Goal: Task Accomplishment & Management: Manage account settings

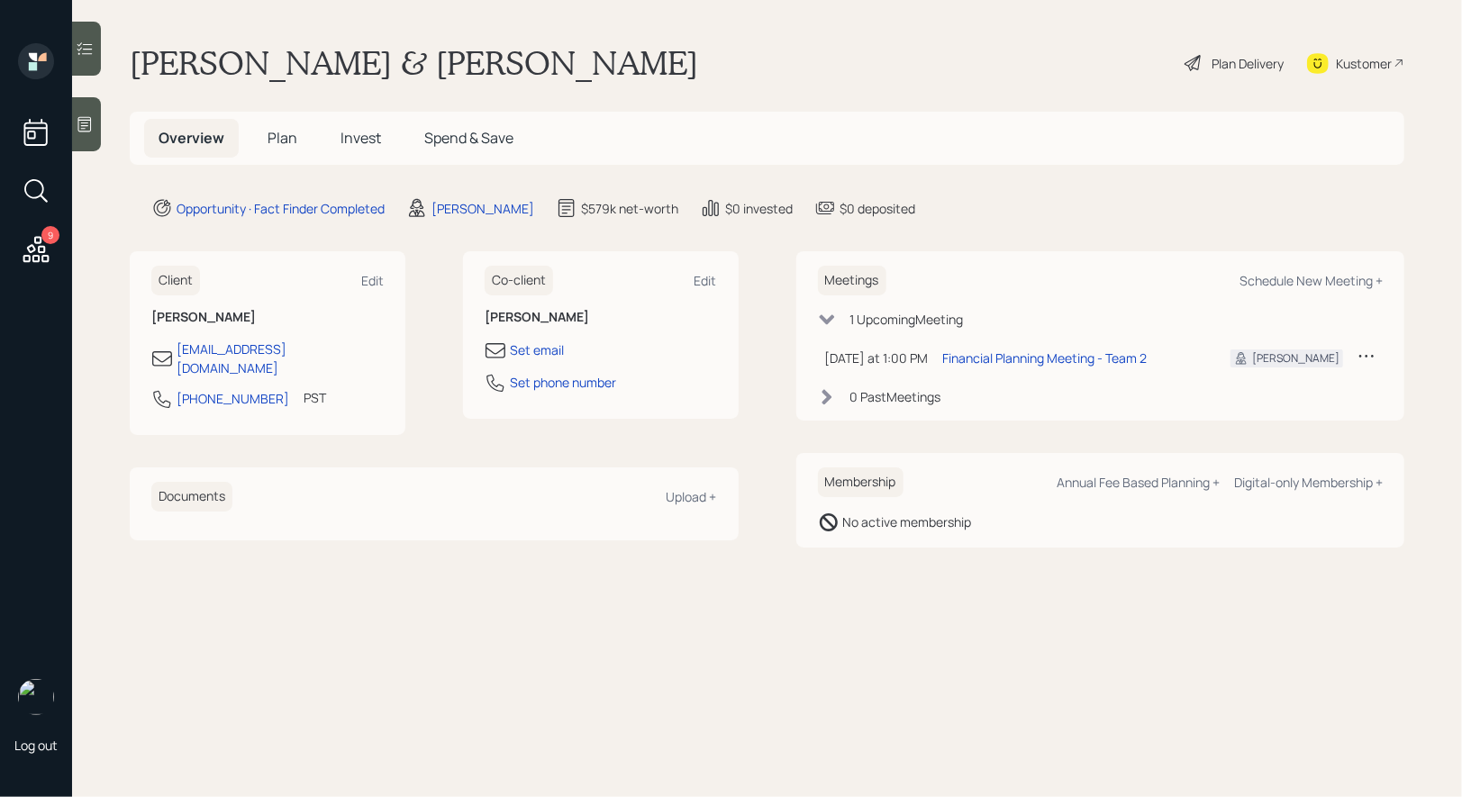
click at [283, 131] on span "Plan" at bounding box center [282, 138] width 30 height 20
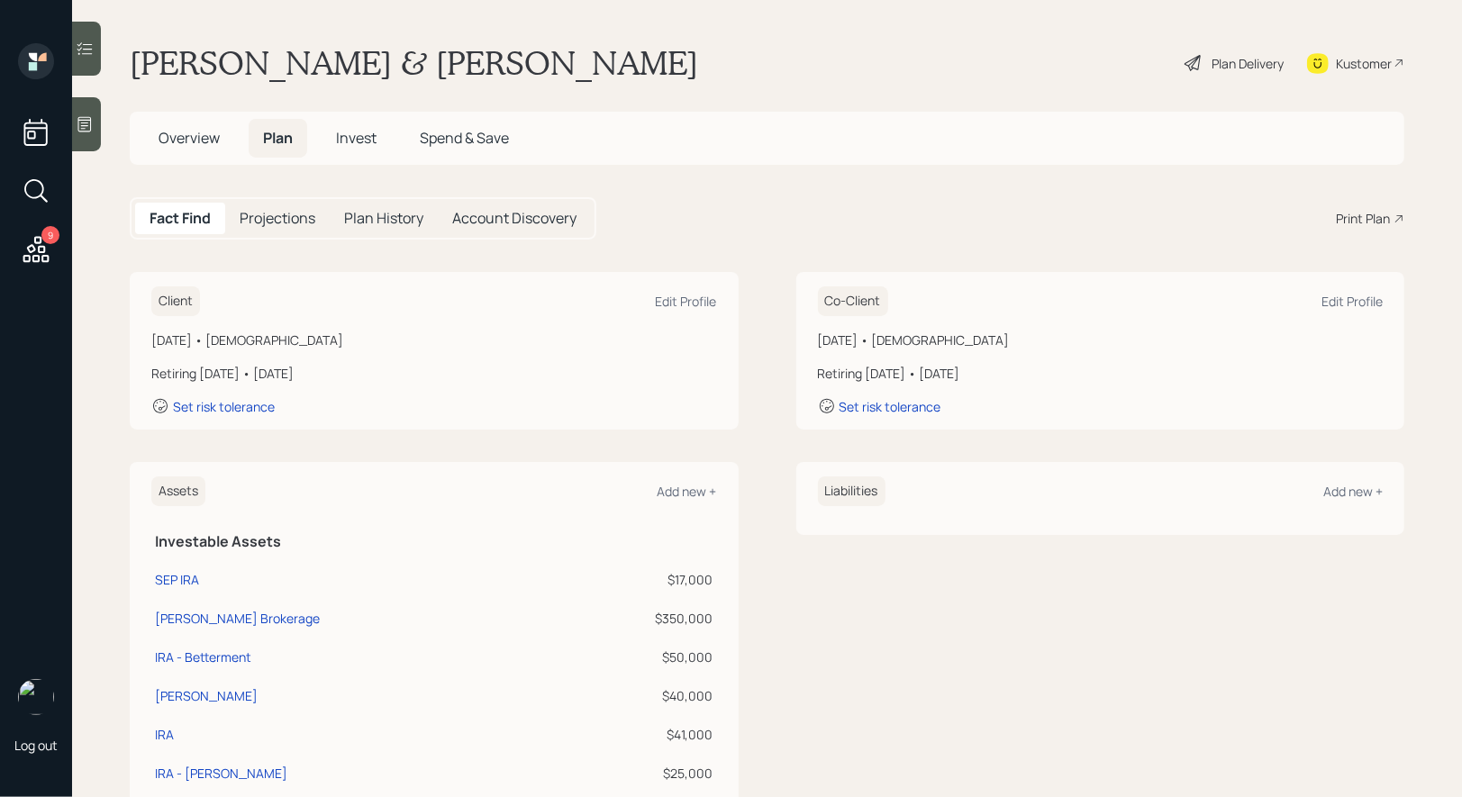
click at [1212, 52] on div "Plan Delivery" at bounding box center [1234, 63] width 103 height 40
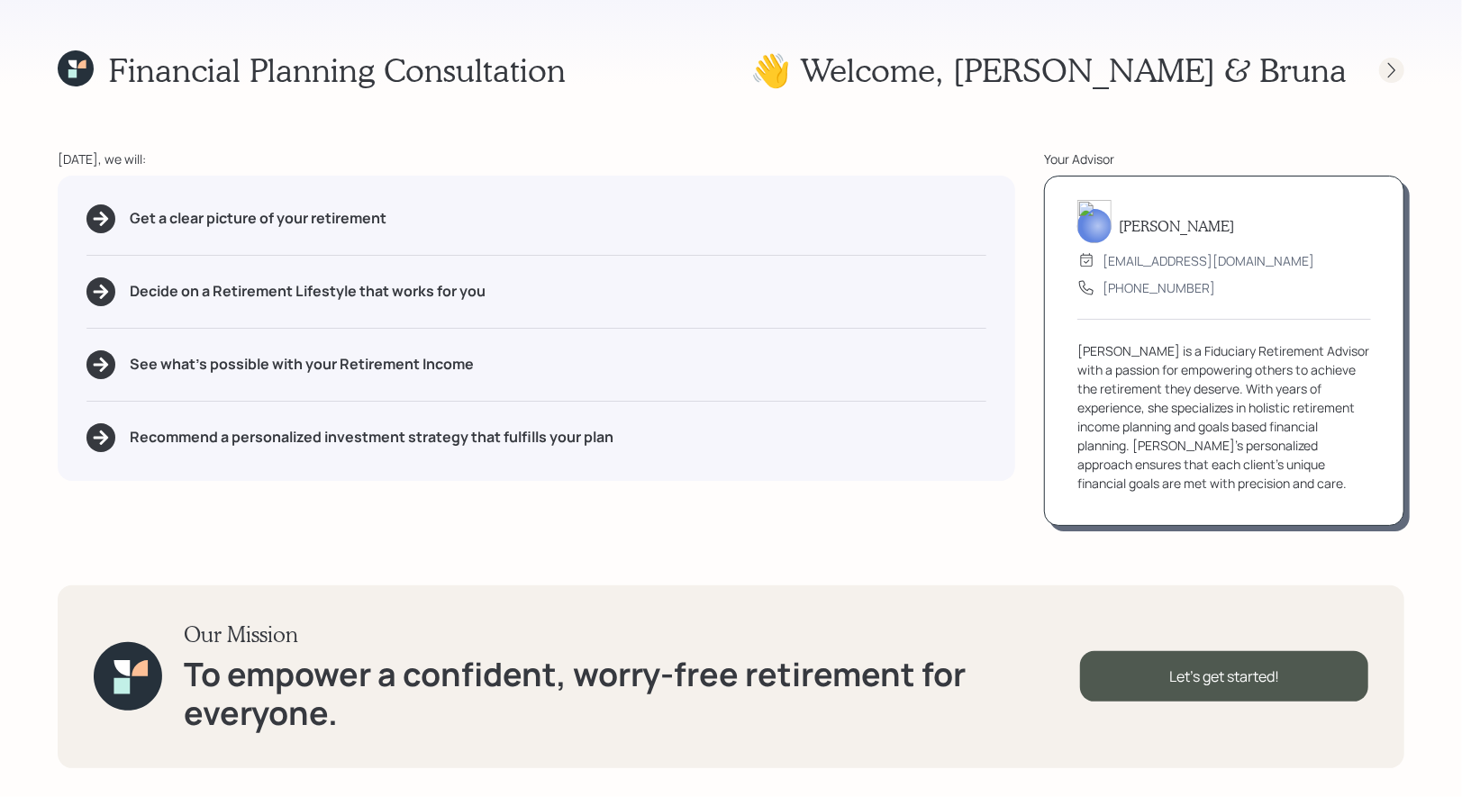
click at [1391, 58] on div at bounding box center [1391, 70] width 25 height 25
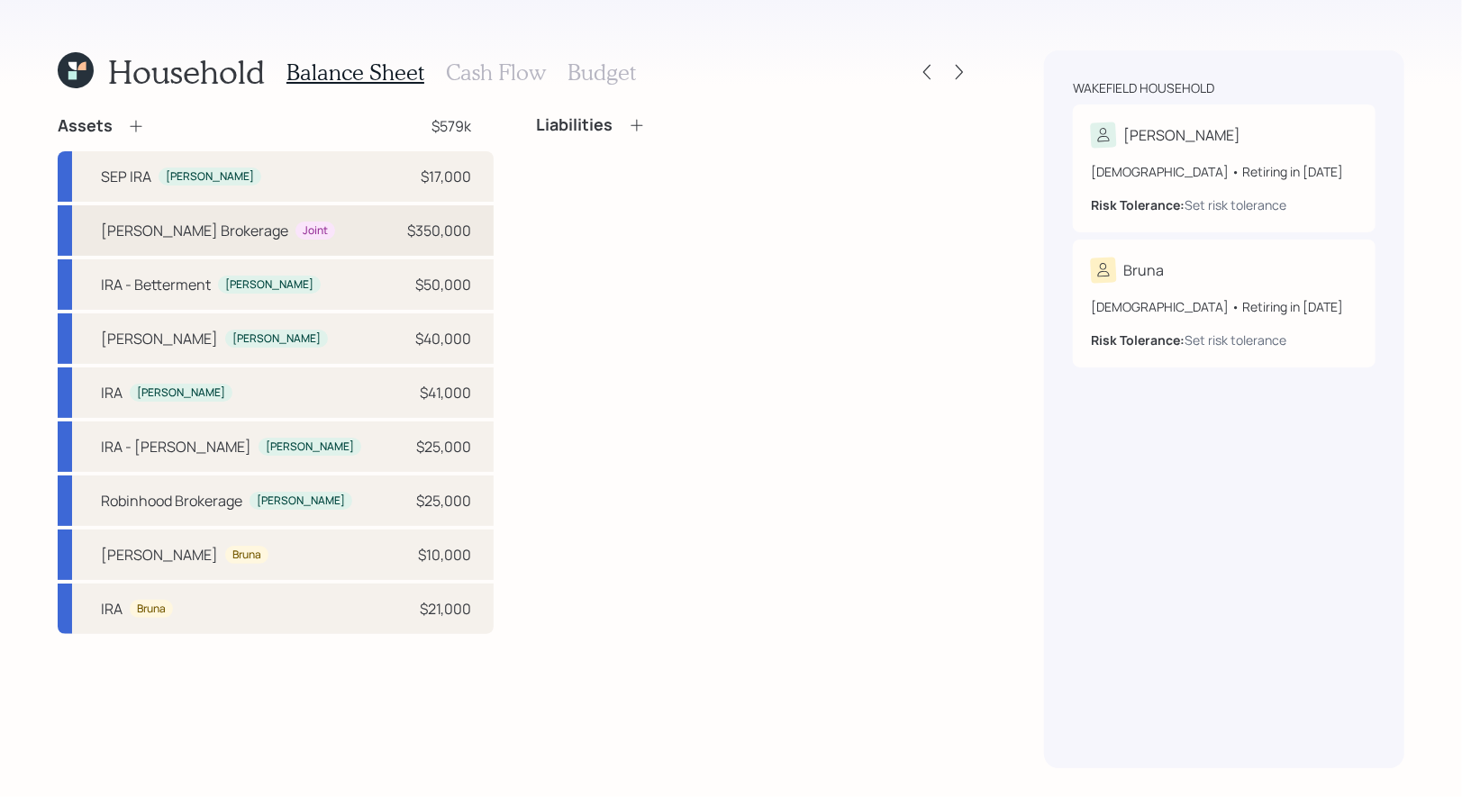
click at [309, 236] on div "Schwab Brokerage Joint $350,000" at bounding box center [276, 230] width 436 height 50
select select "taxable"
select select "balanced"
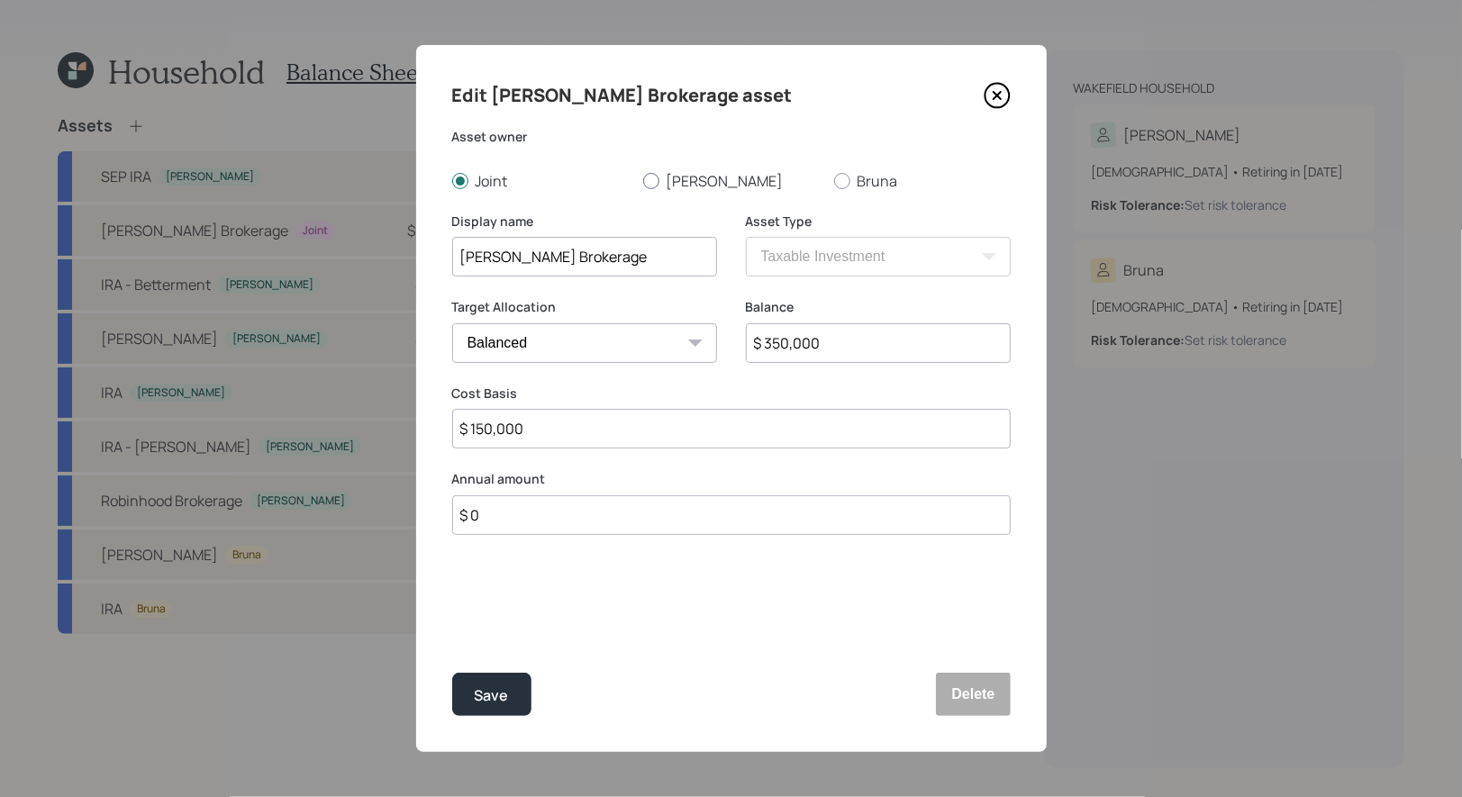
click at [649, 184] on div at bounding box center [651, 181] width 16 height 16
click at [643, 181] on input "[PERSON_NAME]" at bounding box center [642, 180] width 1 height 1
radio input "true"
click at [489, 694] on div "Save" at bounding box center [492, 696] width 34 height 24
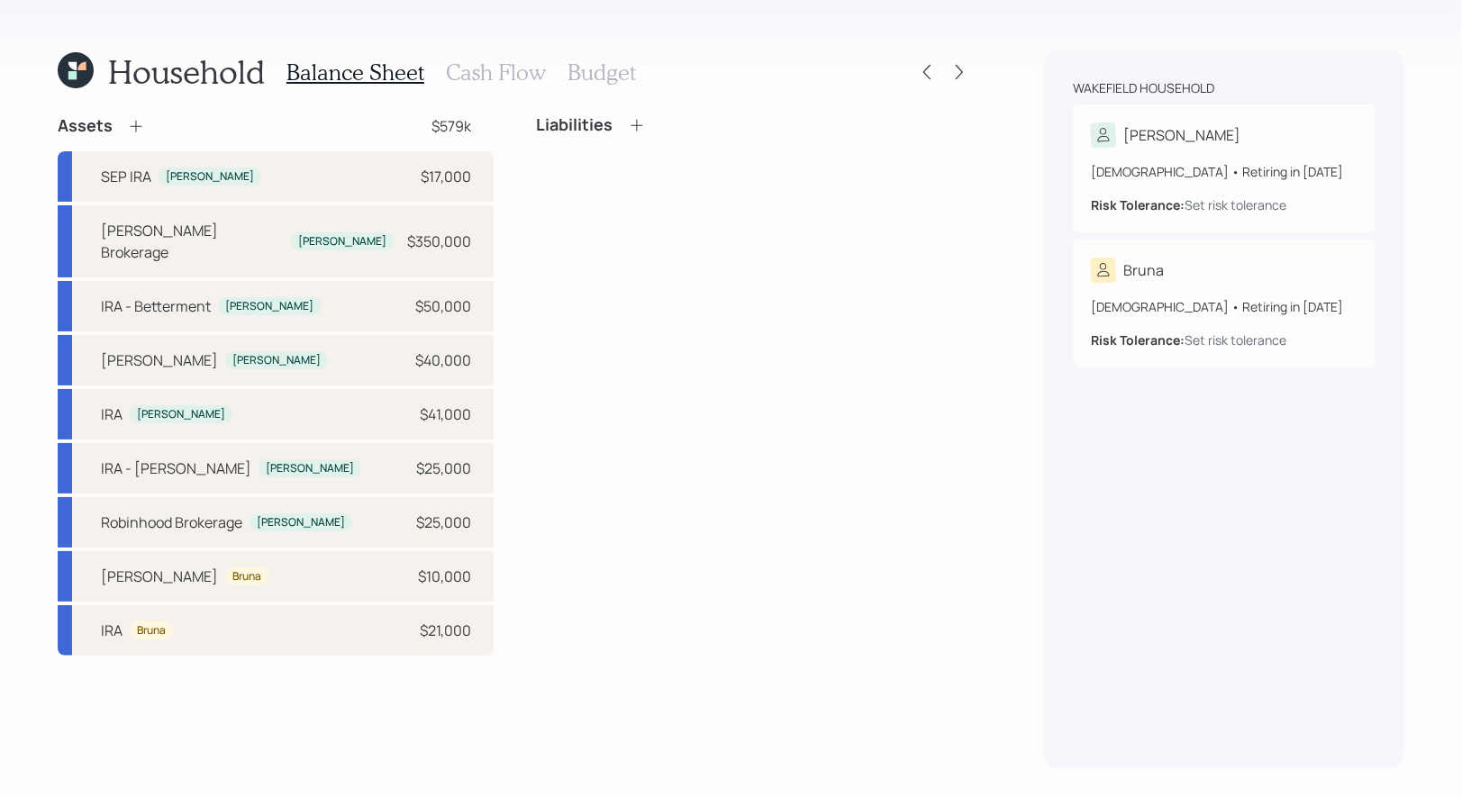
click at [137, 122] on icon at bounding box center [136, 126] width 18 height 18
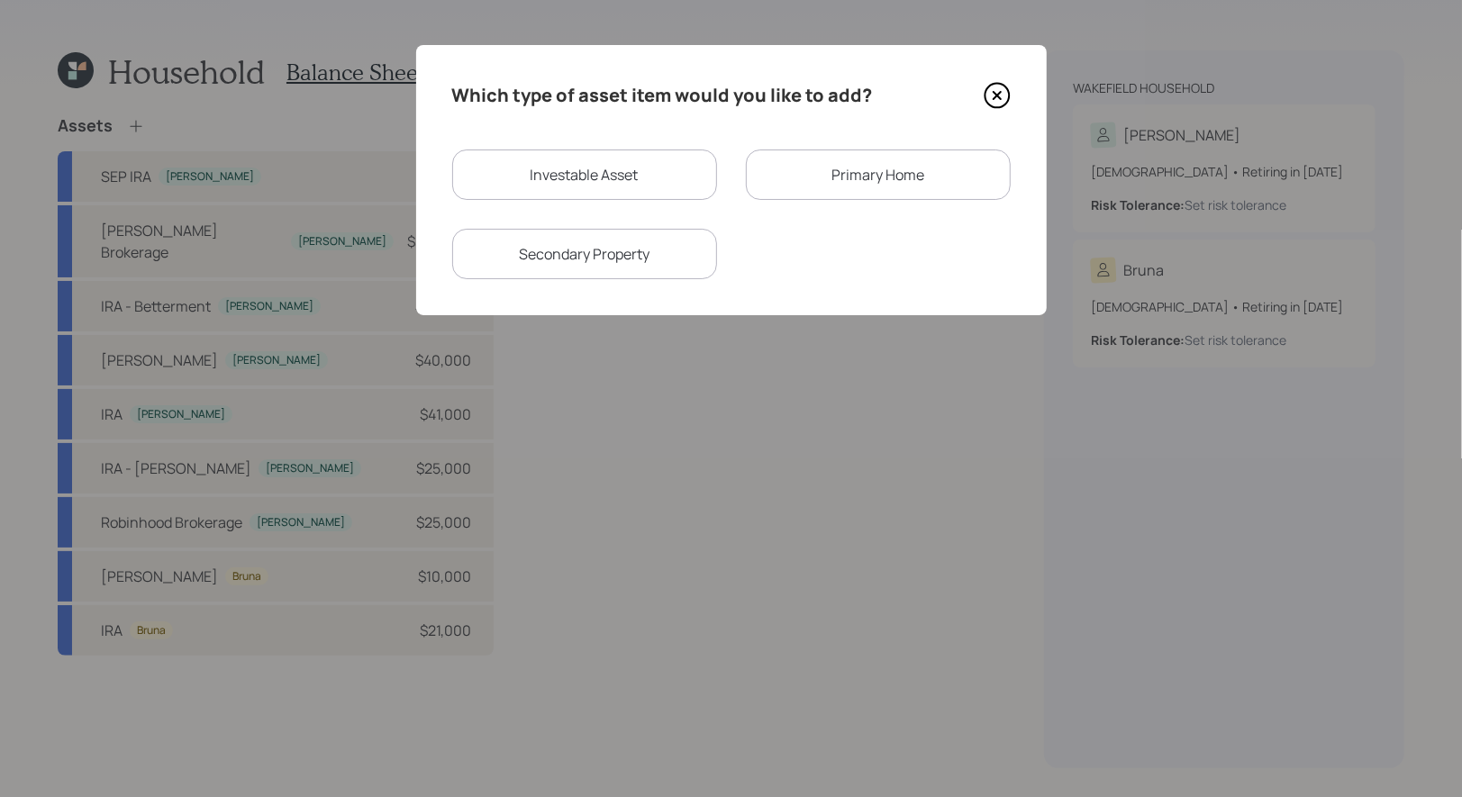
click at [663, 173] on div "Investable Asset" at bounding box center [584, 175] width 265 height 50
select select "taxable"
select select "balanced"
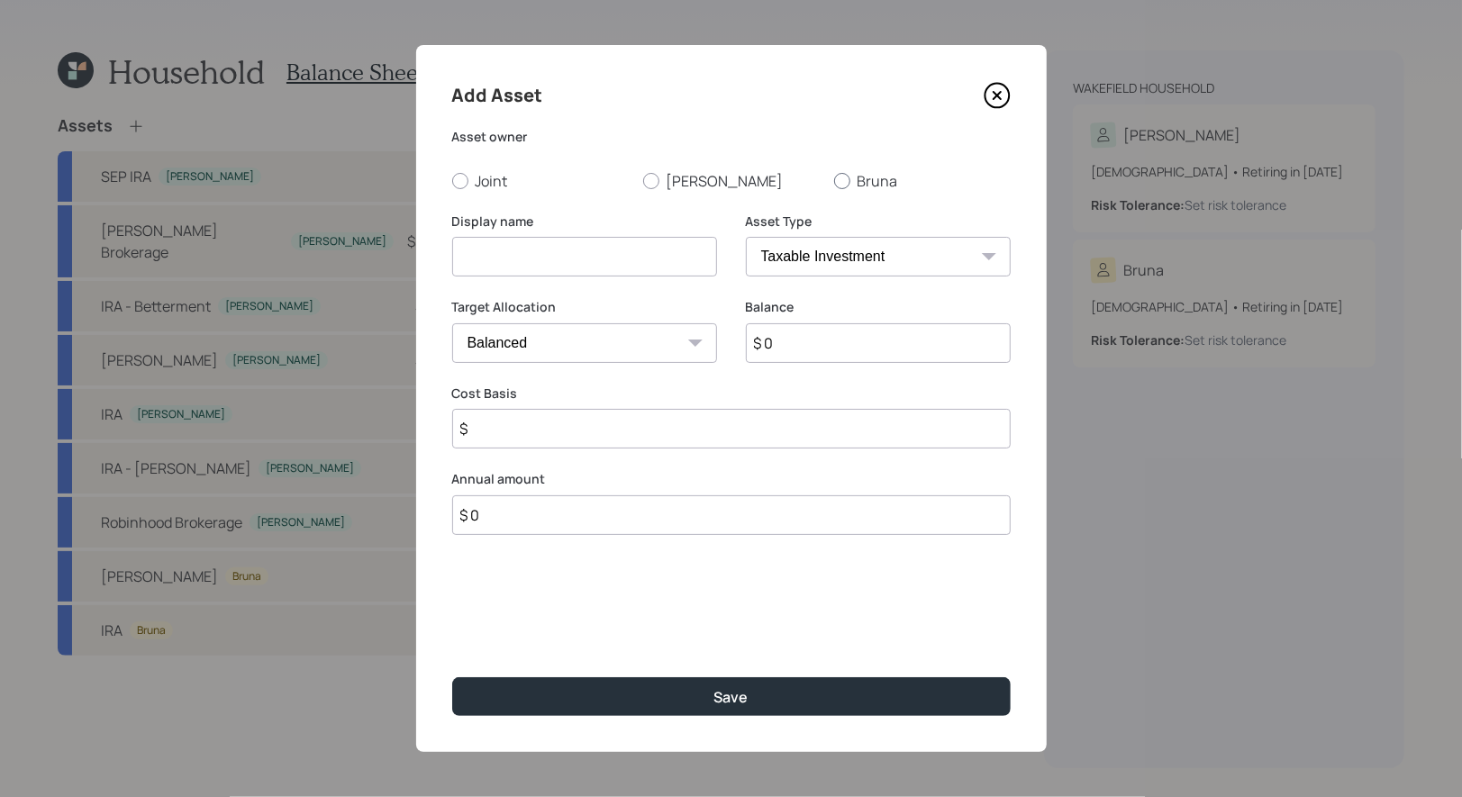
click at [840, 176] on div at bounding box center [842, 181] width 16 height 16
click at [834, 180] on input "Bruna" at bounding box center [833, 180] width 1 height 1
radio input "true"
click at [663, 258] on input at bounding box center [584, 257] width 265 height 40
type input "Former 401k"
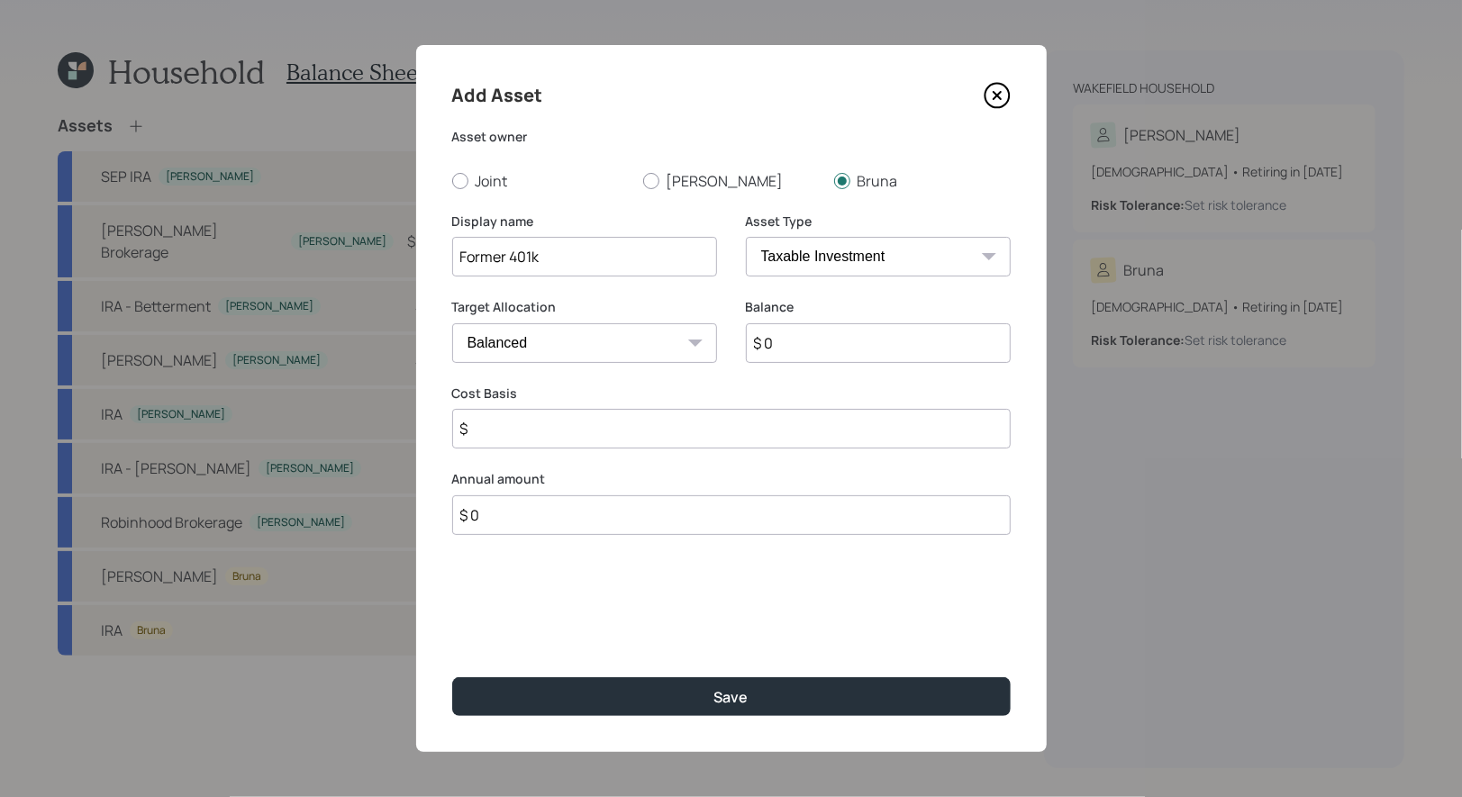
click at [868, 256] on select "SEP IRA IRA Roth IRA 401(k) Roth 401(k) 403(b) Roth 403(b) 457(b) Roth 457(b) H…" at bounding box center [878, 257] width 265 height 40
select select "company_sponsored"
click at [746, 237] on select "SEP IRA IRA Roth IRA 401(k) Roth 401(k) 403(b) Roth 403(b) 457(b) Roth 457(b) H…" at bounding box center [878, 257] width 265 height 40
click at [792, 342] on input "$ 0" at bounding box center [878, 343] width 265 height 40
type input "$ 2,000"
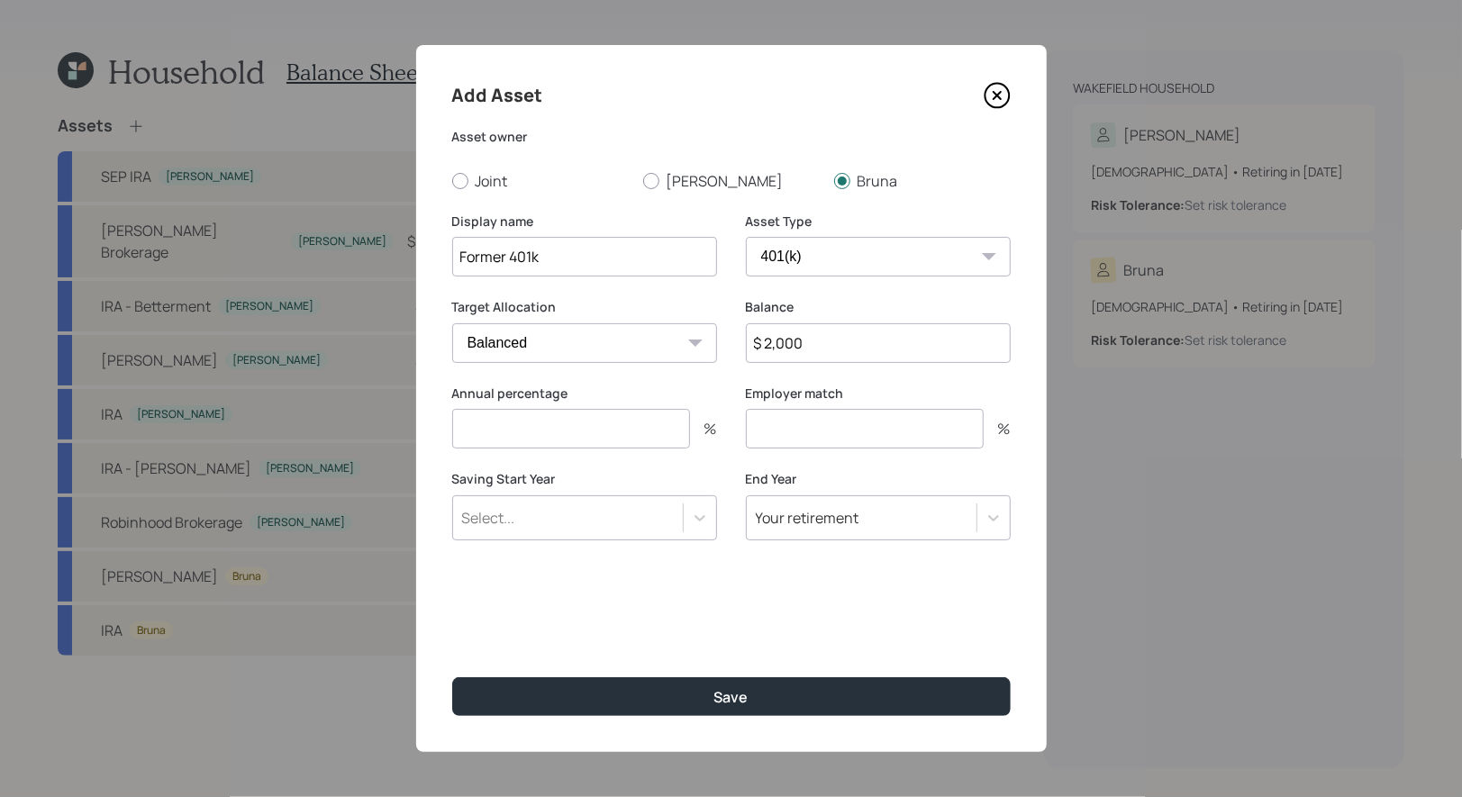
click at [558, 430] on input "number" at bounding box center [571, 429] width 238 height 40
type input "0"
click at [790, 434] on input "number" at bounding box center [865, 429] width 238 height 40
type input "0"
click at [591, 253] on input "Former 401k" at bounding box center [584, 257] width 265 height 40
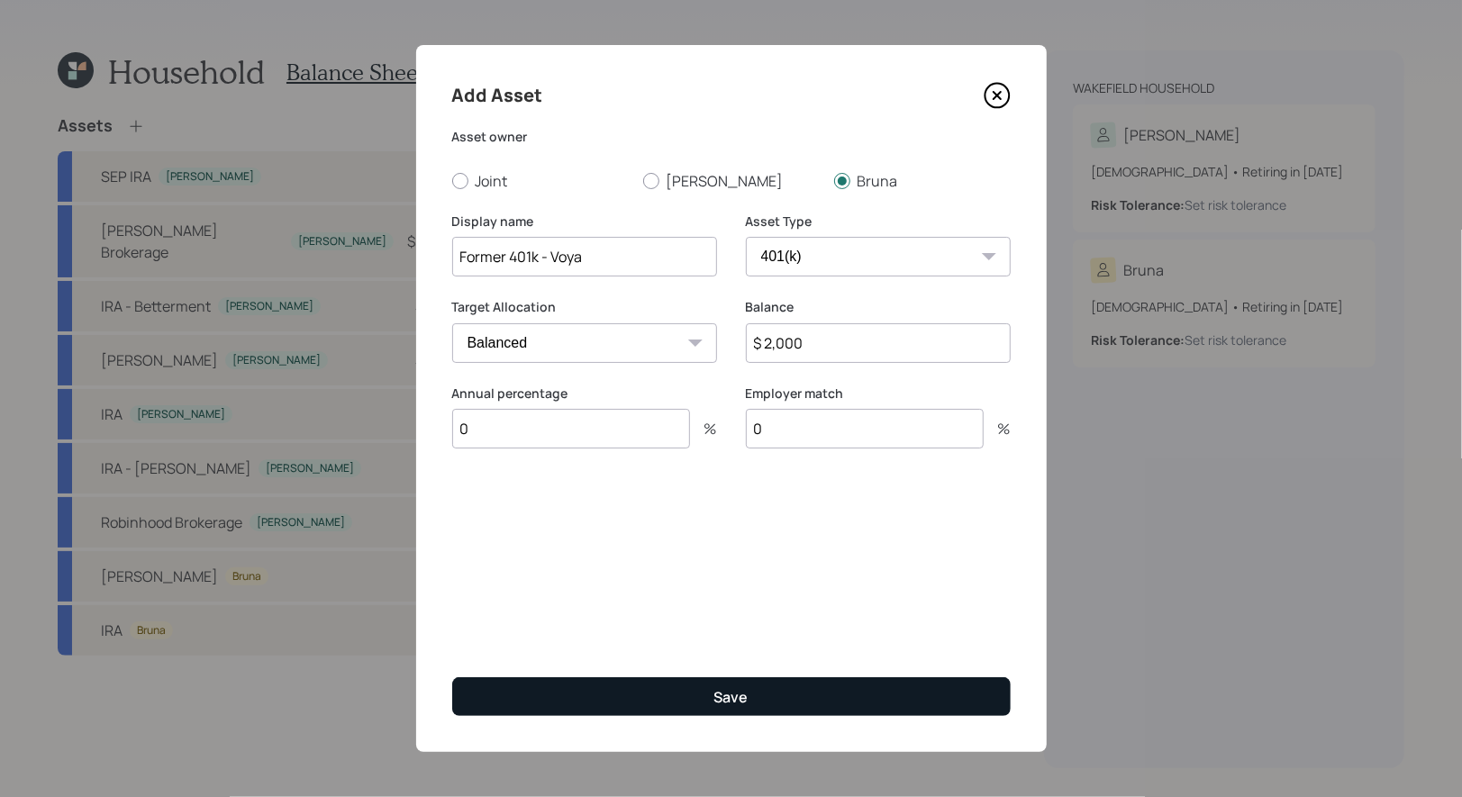
type input "Former 401k - Voya"
click at [640, 700] on button "Save" at bounding box center [731, 696] width 558 height 39
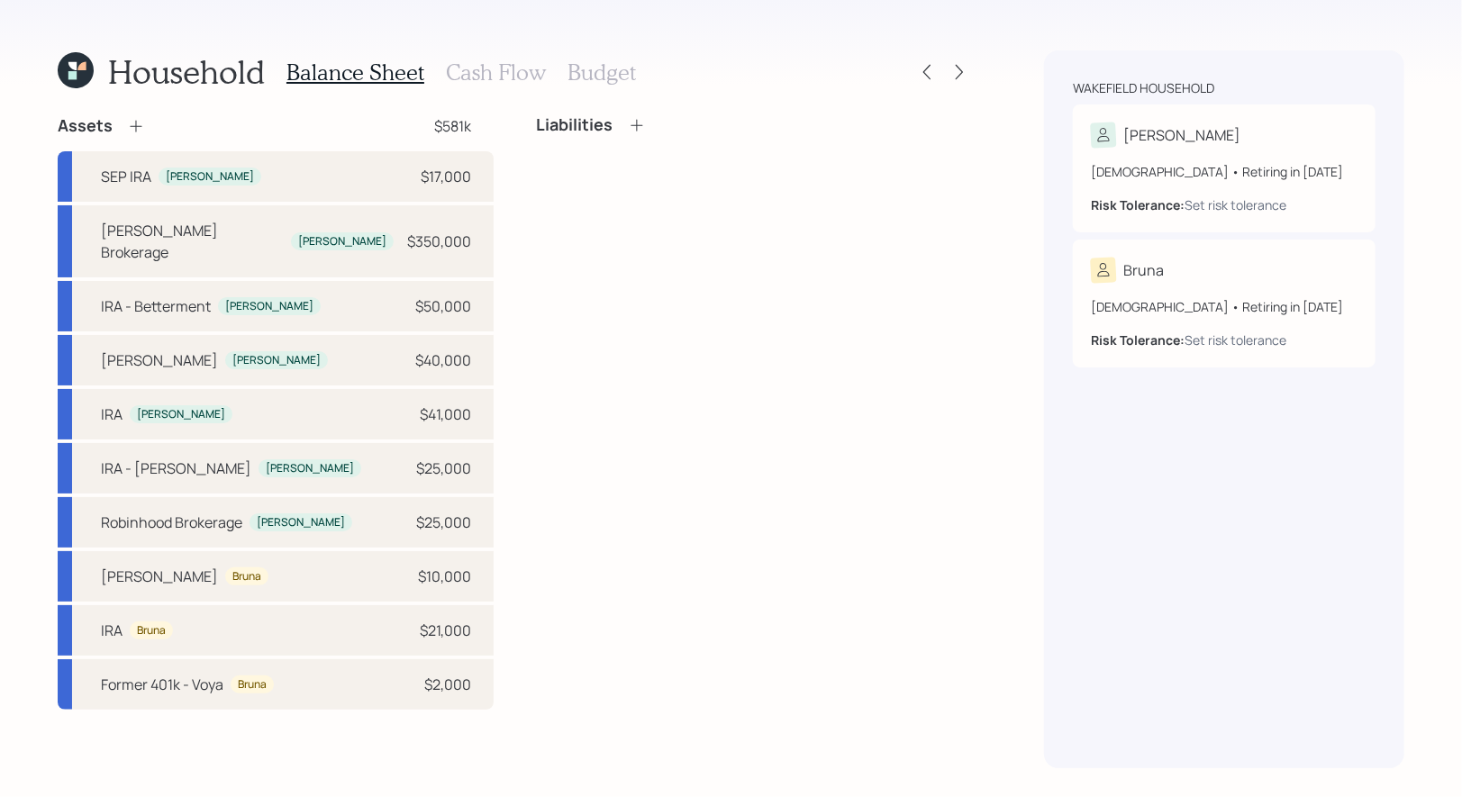
click at [134, 125] on icon at bounding box center [136, 127] width 12 height 12
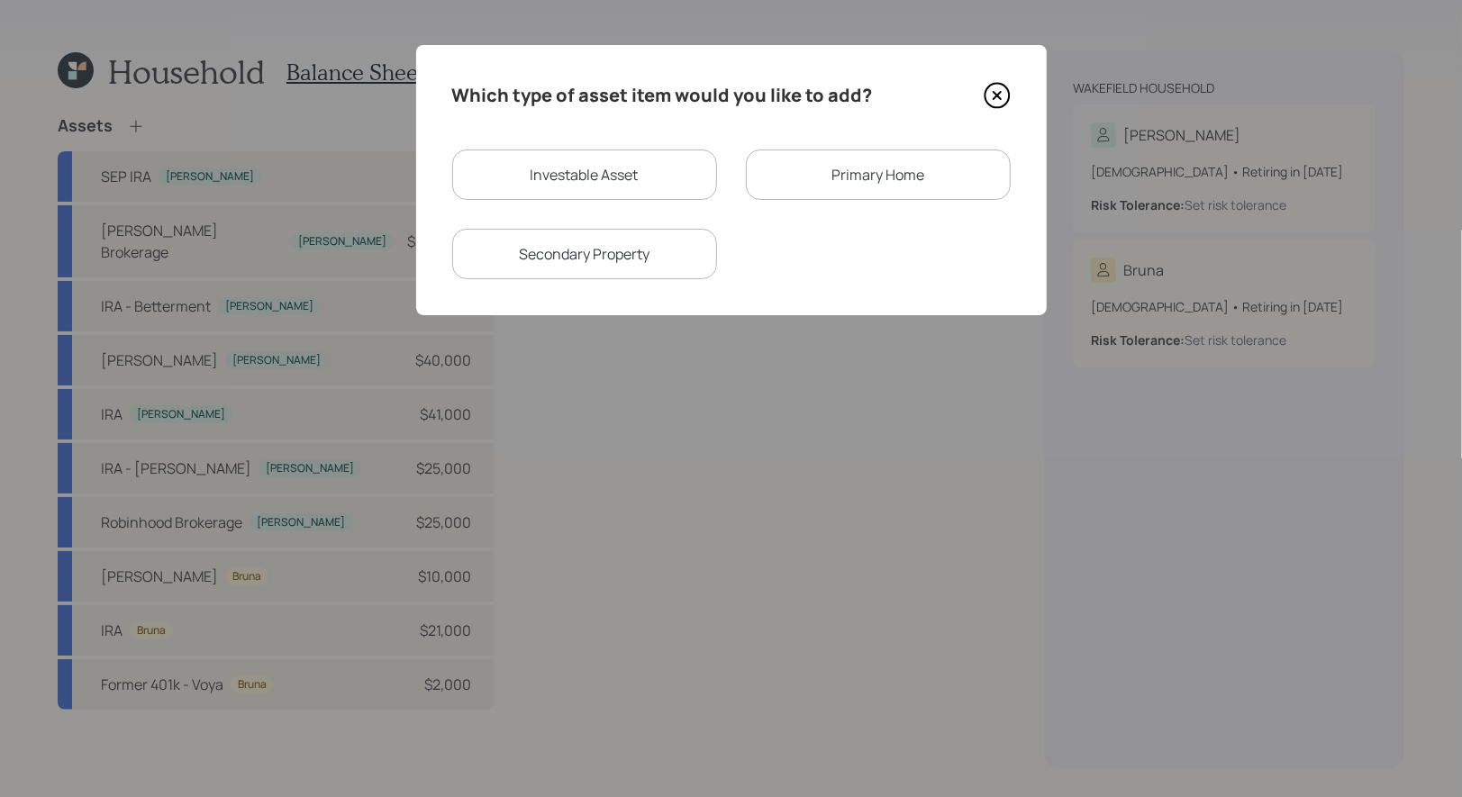
click at [612, 177] on div "Investable Asset" at bounding box center [584, 175] width 265 height 50
select select "taxable"
select select "balanced"
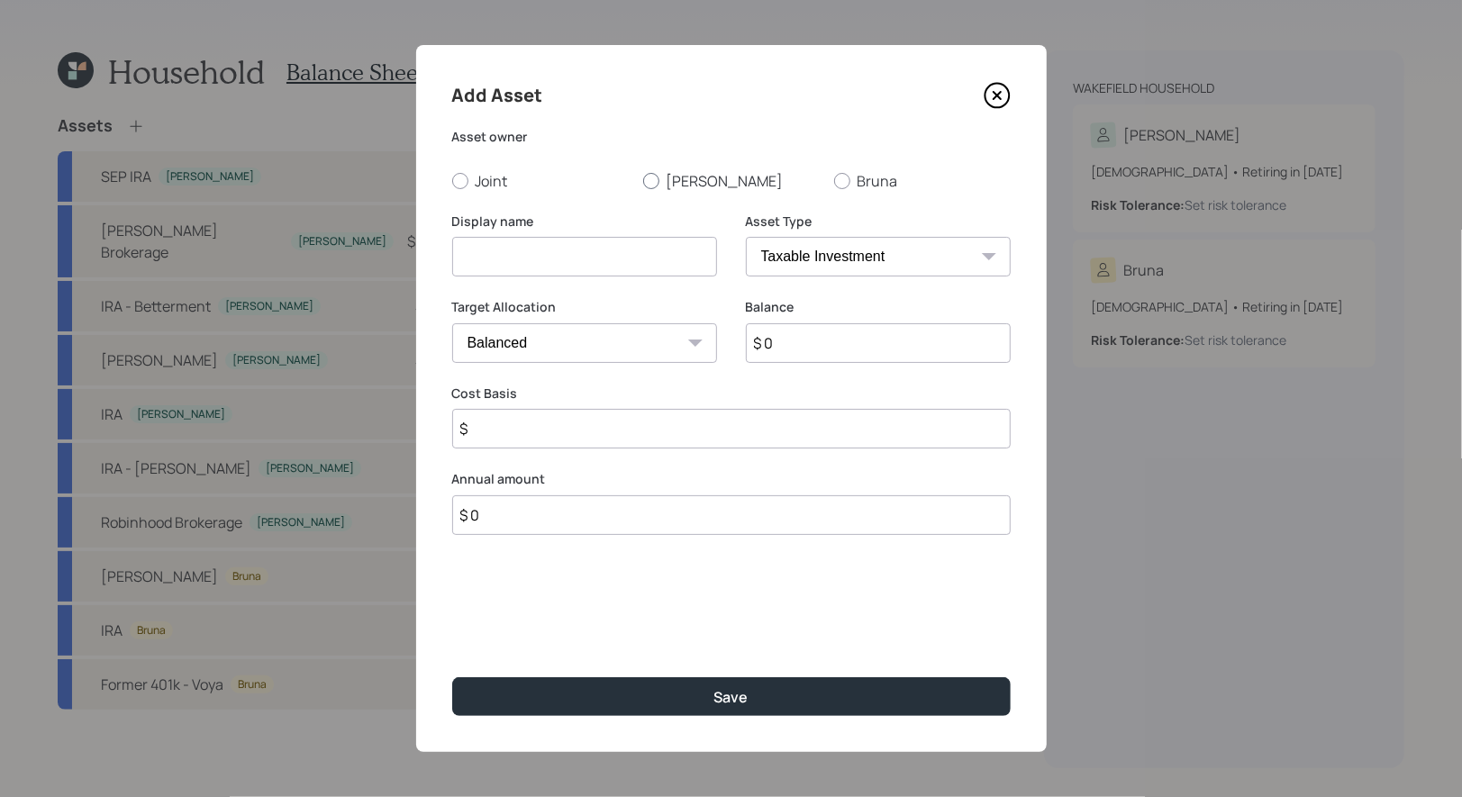
click at [650, 181] on div at bounding box center [651, 181] width 16 height 16
click at [643, 181] on input "[PERSON_NAME]" at bounding box center [642, 180] width 1 height 1
radio input "true"
click at [650, 249] on input at bounding box center [584, 257] width 265 height 40
type input "Former 401k - Fidelity"
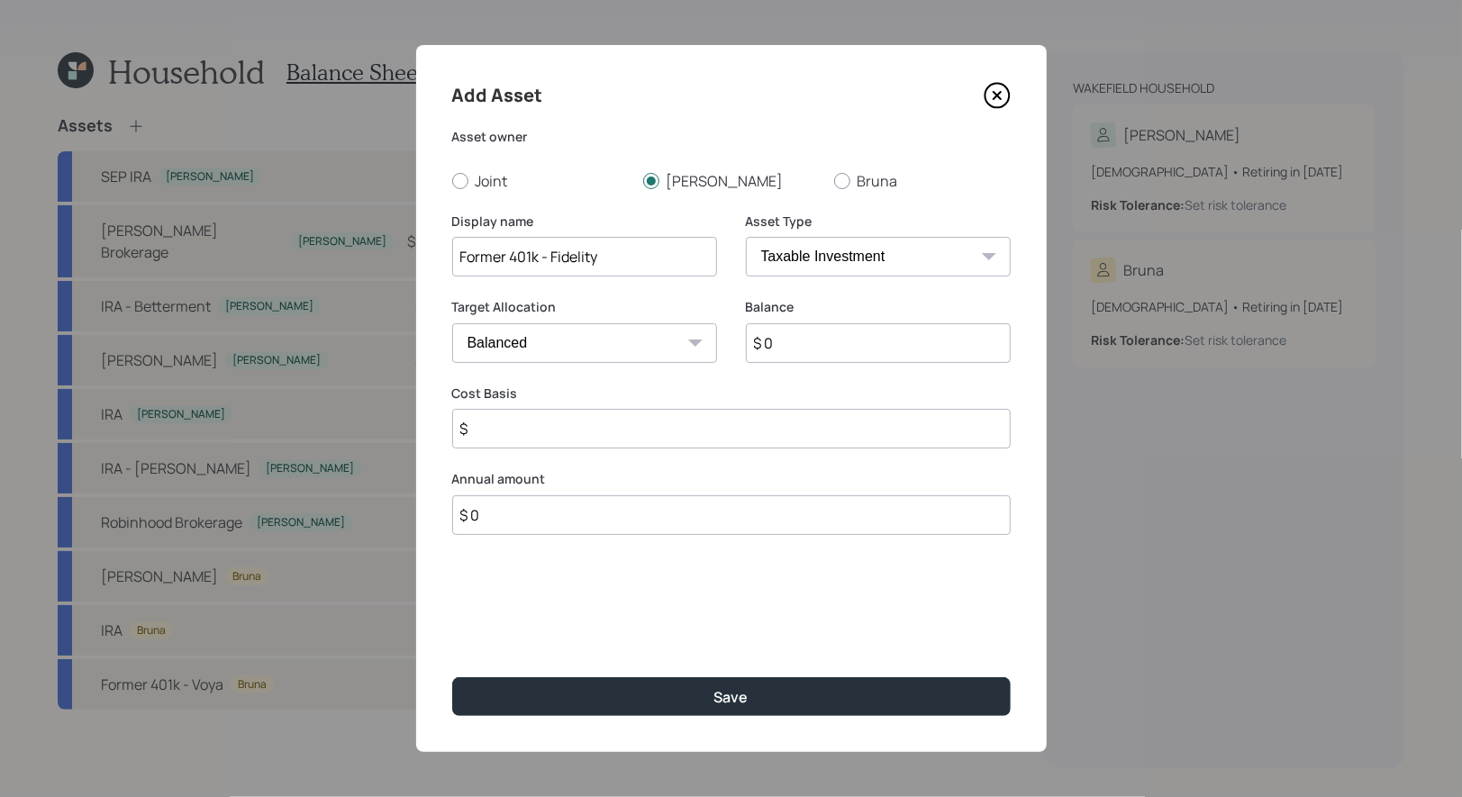
click at [850, 254] on select "SEP IRA IRA Roth IRA 401(k) Roth 401(k) 403(b) Roth 403(b) 457(b) Roth 457(b) H…" at bounding box center [878, 257] width 265 height 40
select select "company_sponsored"
click at [746, 237] on select "SEP IRA IRA Roth IRA 401(k) Roth 401(k) 403(b) Roth 403(b) 457(b) Roth 457(b) H…" at bounding box center [878, 257] width 265 height 40
click at [793, 349] on input "$ 0" at bounding box center [878, 343] width 265 height 40
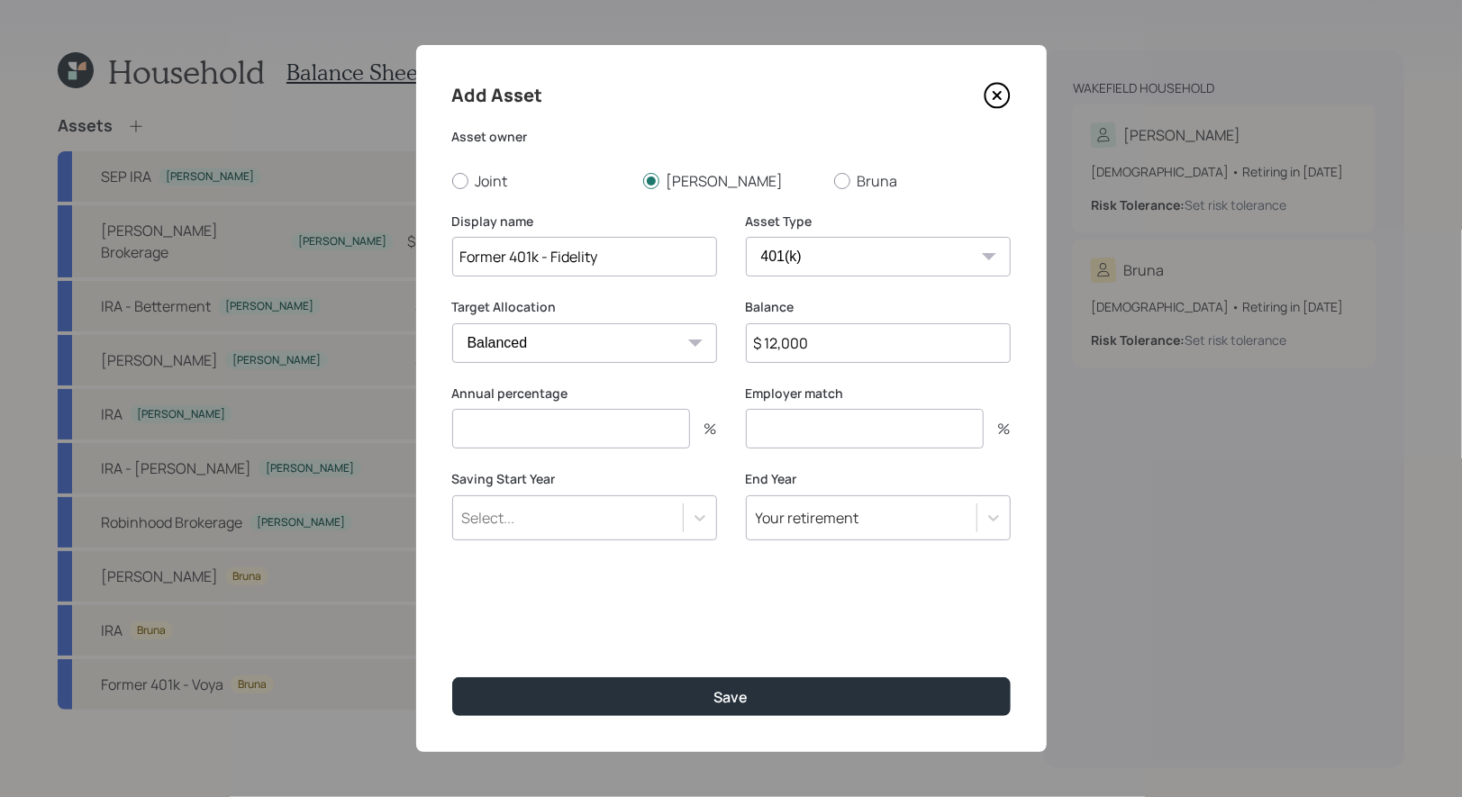
type input "$ 12,000"
click at [552, 428] on input "number" at bounding box center [571, 429] width 238 height 40
type input "0"
click at [785, 435] on input "number" at bounding box center [865, 429] width 238 height 40
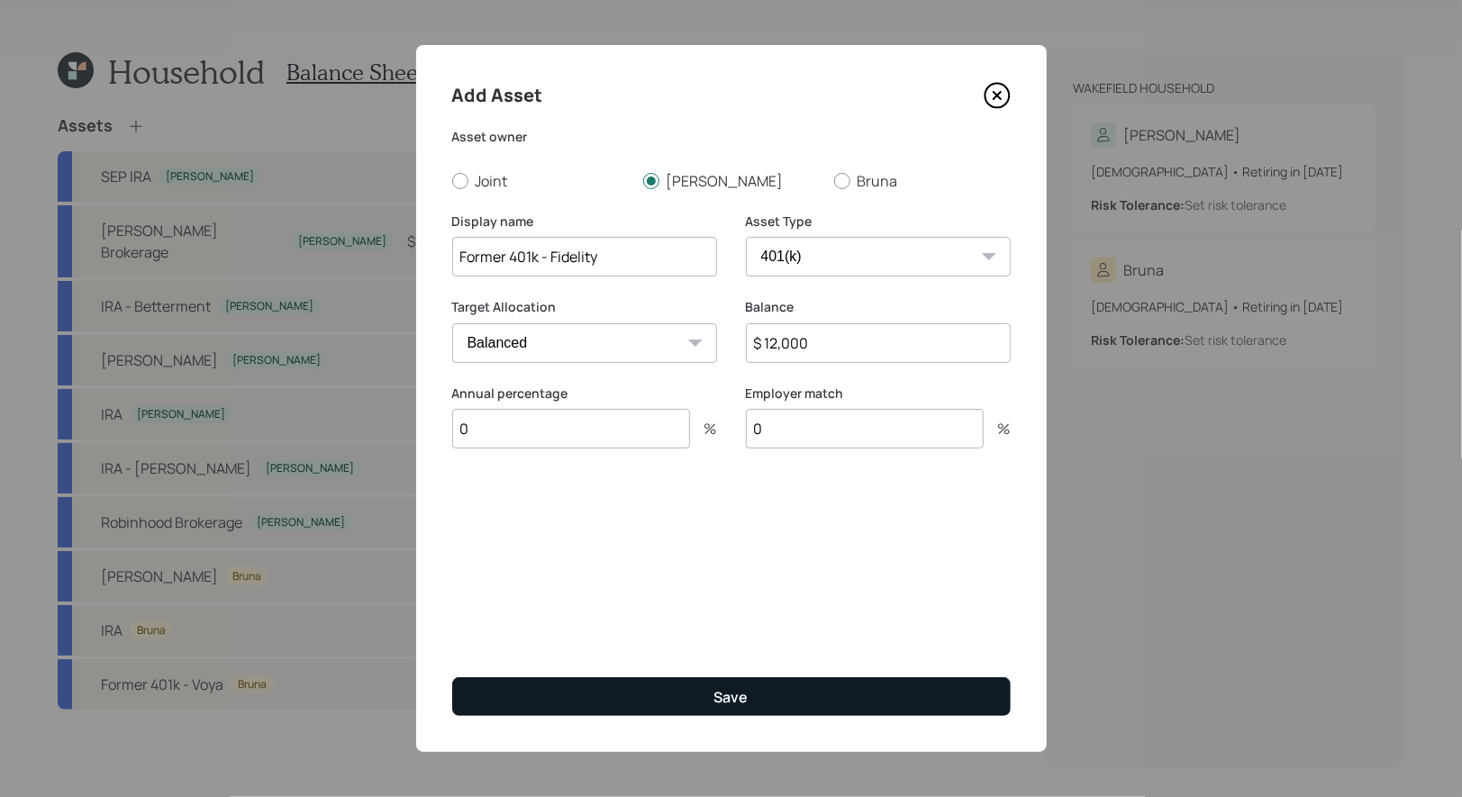
type input "0"
click at [597, 693] on button "Save" at bounding box center [731, 696] width 558 height 39
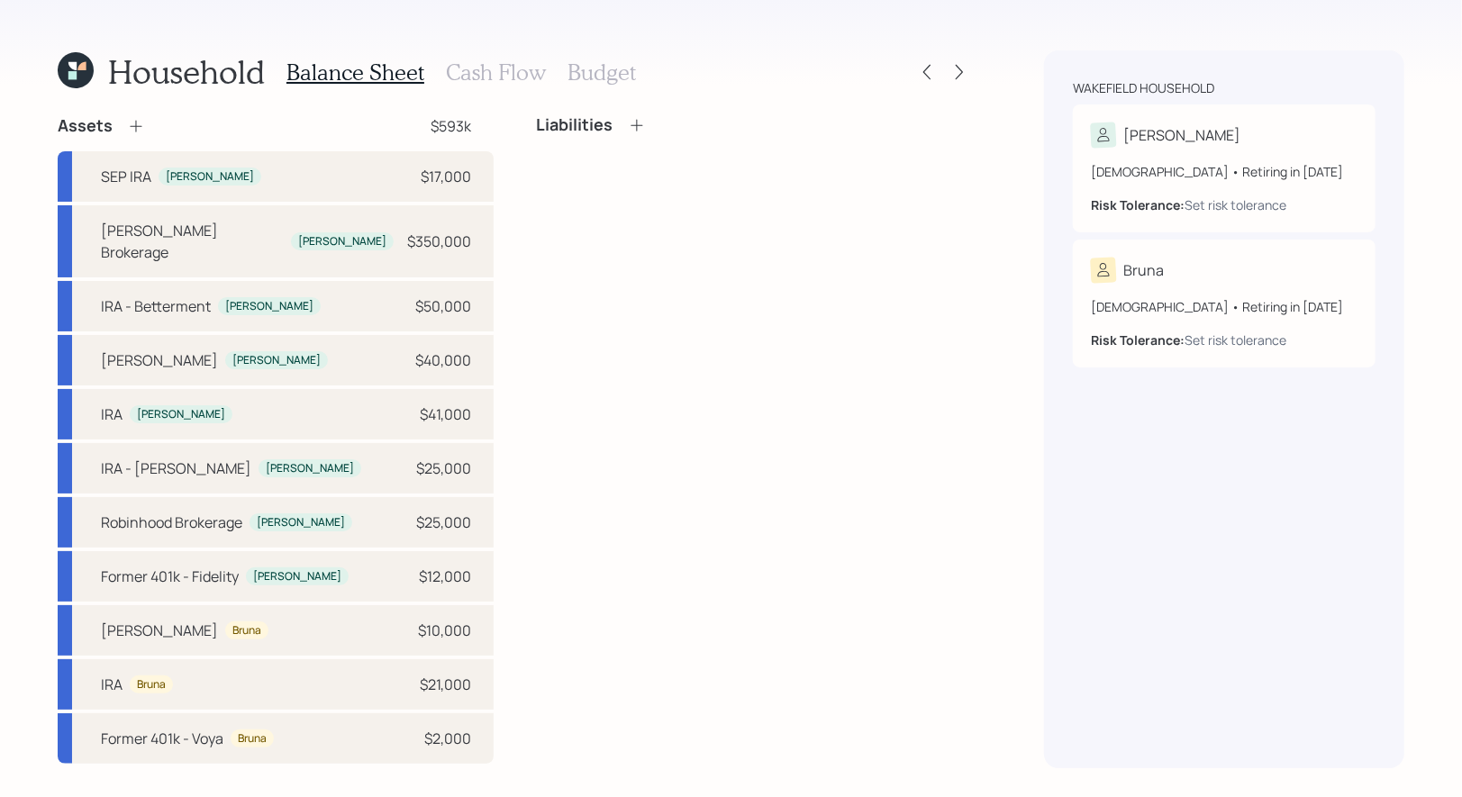
click at [135, 121] on icon at bounding box center [136, 126] width 18 height 18
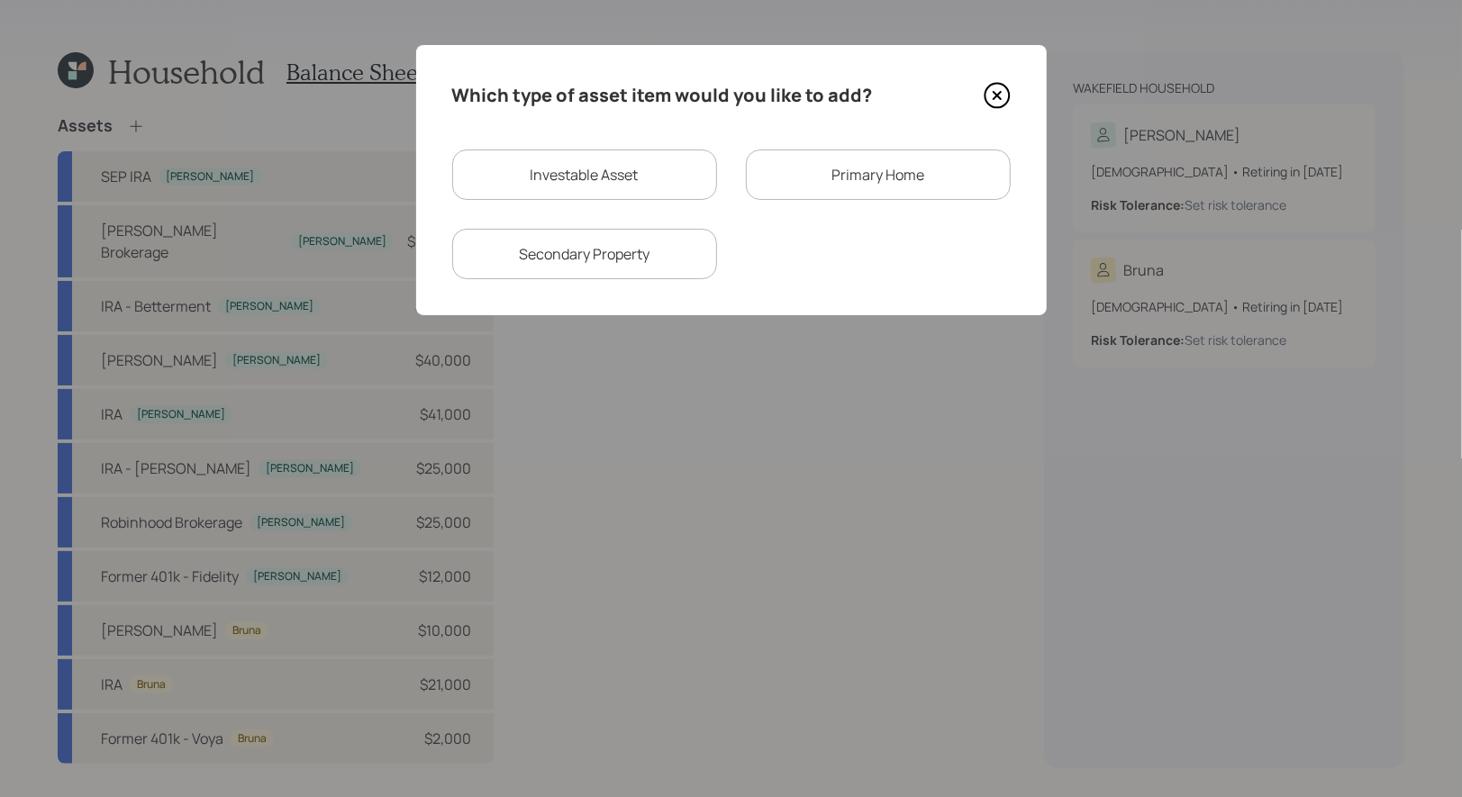
click at [589, 170] on div "Investable Asset" at bounding box center [584, 175] width 265 height 50
select select "taxable"
select select "balanced"
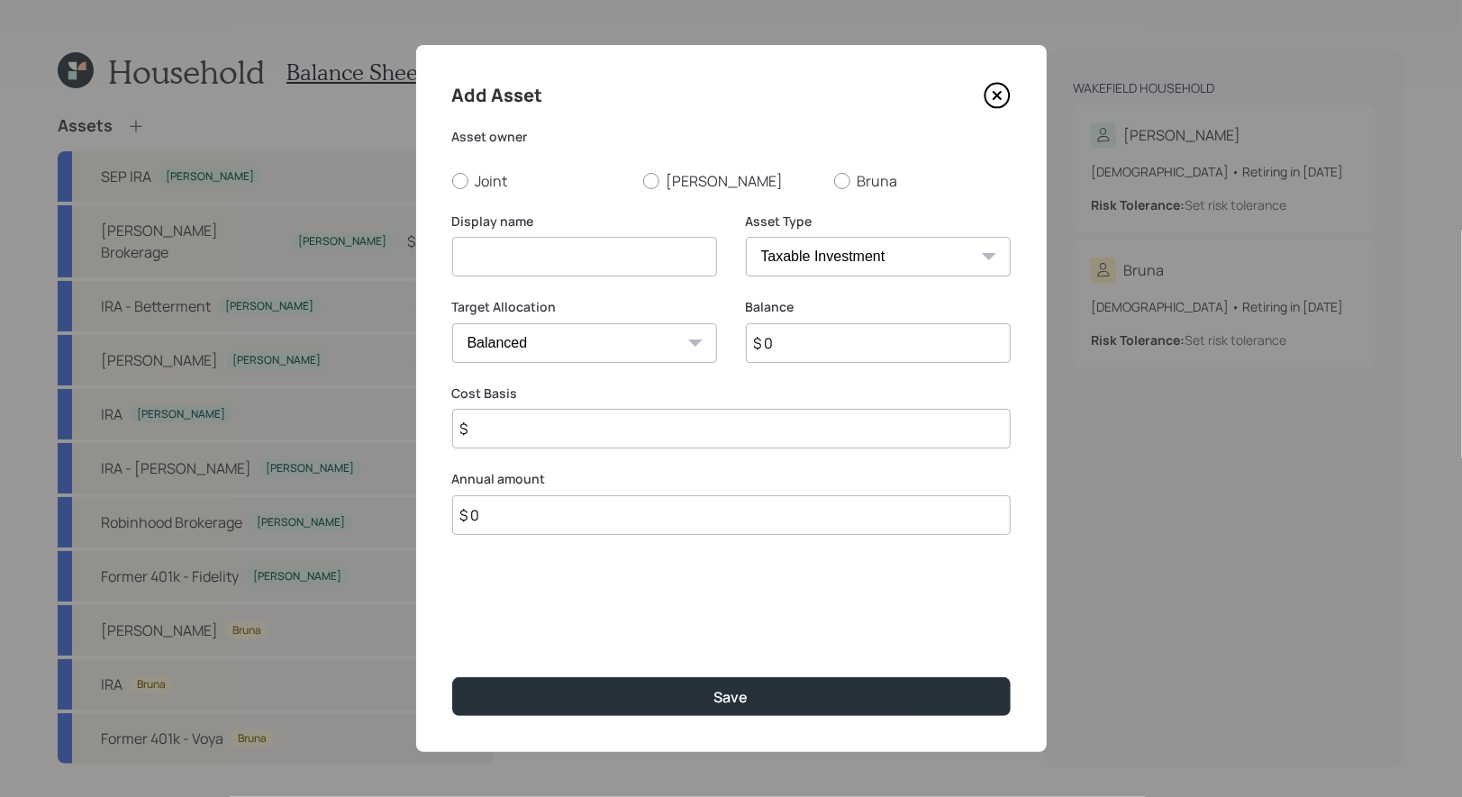
click at [509, 256] on input at bounding box center [584, 257] width 265 height 40
type input "Savings"
click at [458, 176] on div at bounding box center [460, 181] width 16 height 16
click at [452, 180] on input "Joint" at bounding box center [451, 180] width 1 height 1
radio input "true"
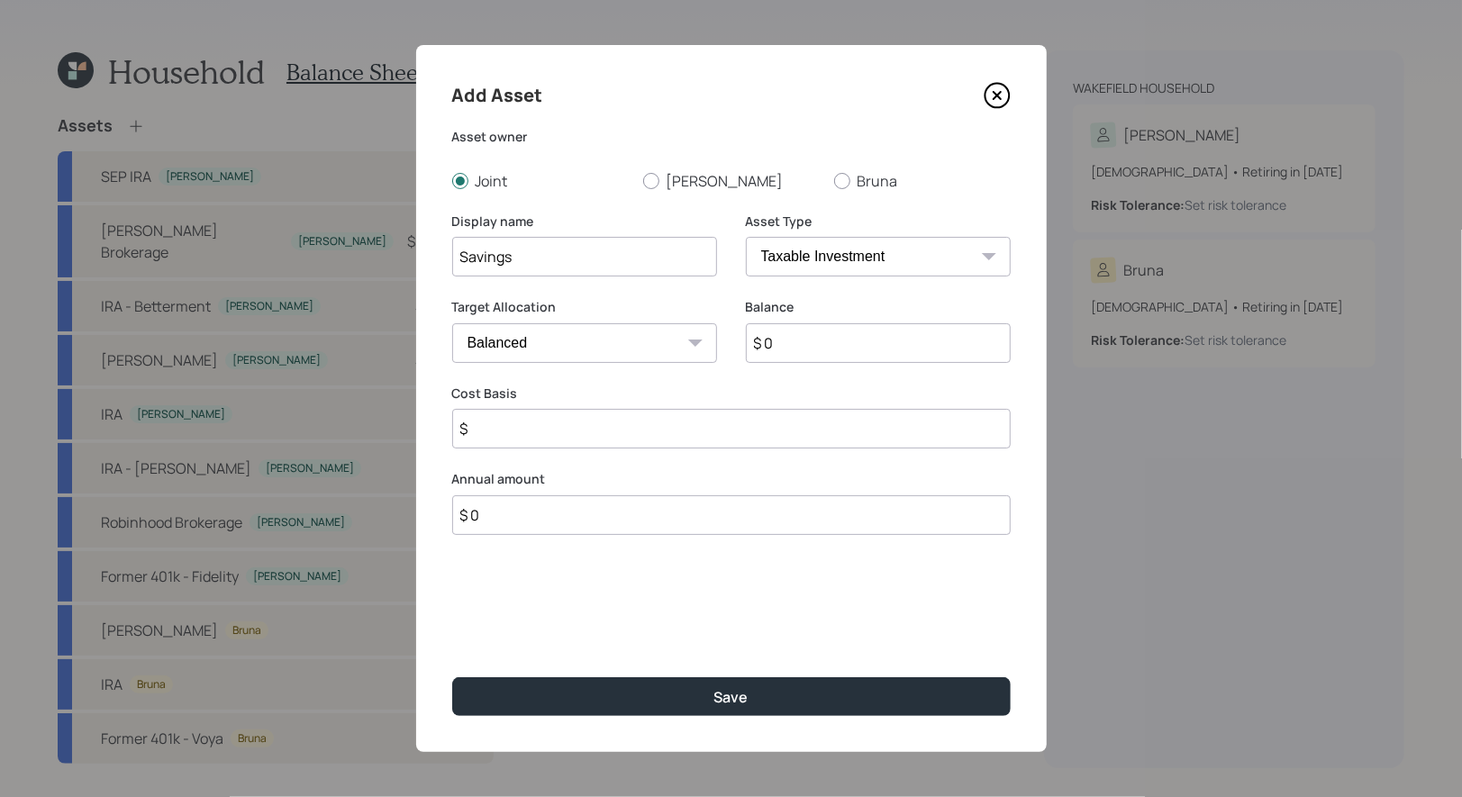
click at [608, 344] on select "Cash Conservative Balanced Aggressive" at bounding box center [584, 343] width 265 height 40
select select "uninvested"
click at [452, 323] on select "Cash Conservative Balanced Aggressive" at bounding box center [584, 343] width 265 height 40
click at [855, 349] on input "$ 0" at bounding box center [878, 343] width 265 height 40
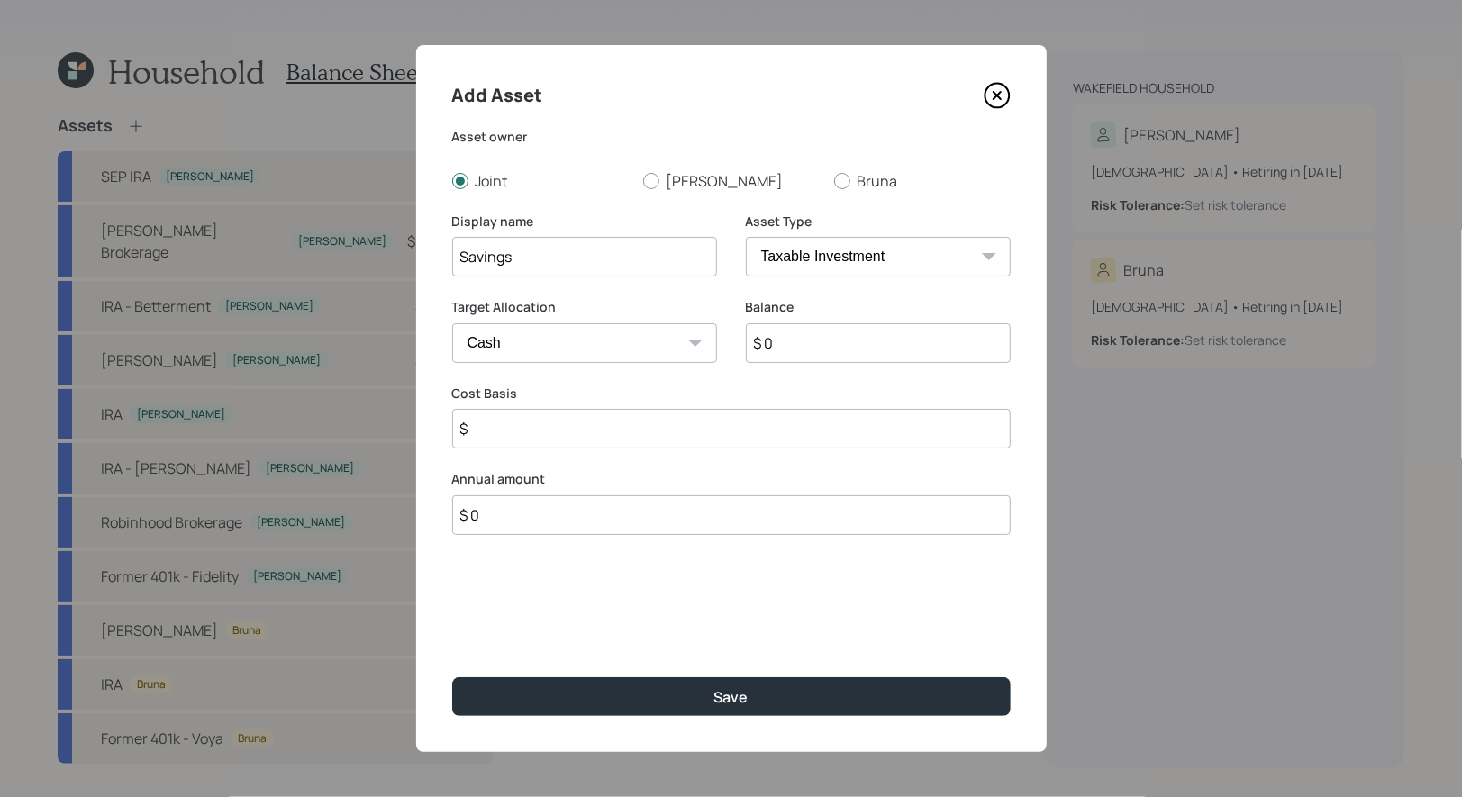
type input "$ 1"
type input "$ 10"
type input "$ 103"
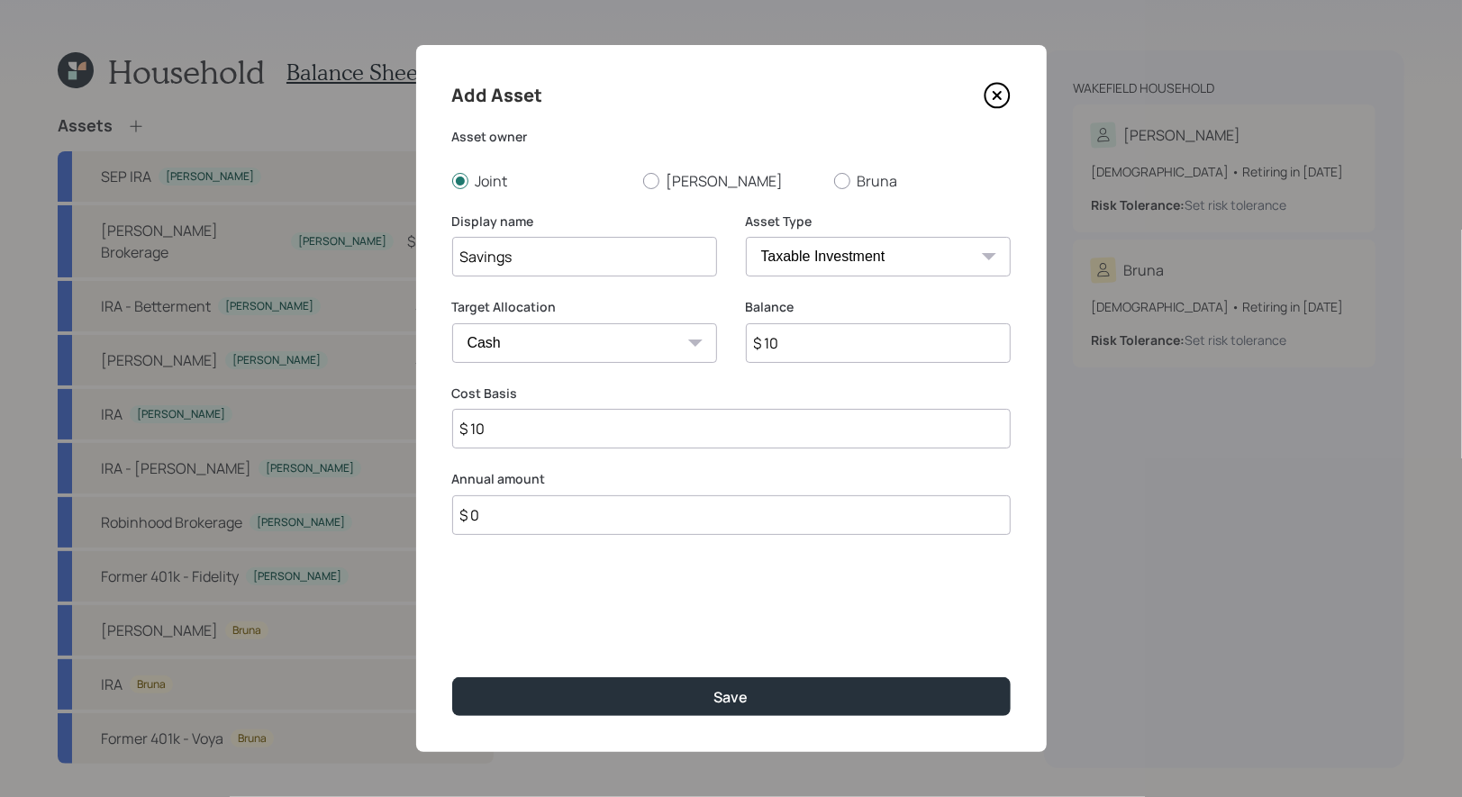
type input "$ 103"
type input "$ 1,030"
type input "$ 10,300"
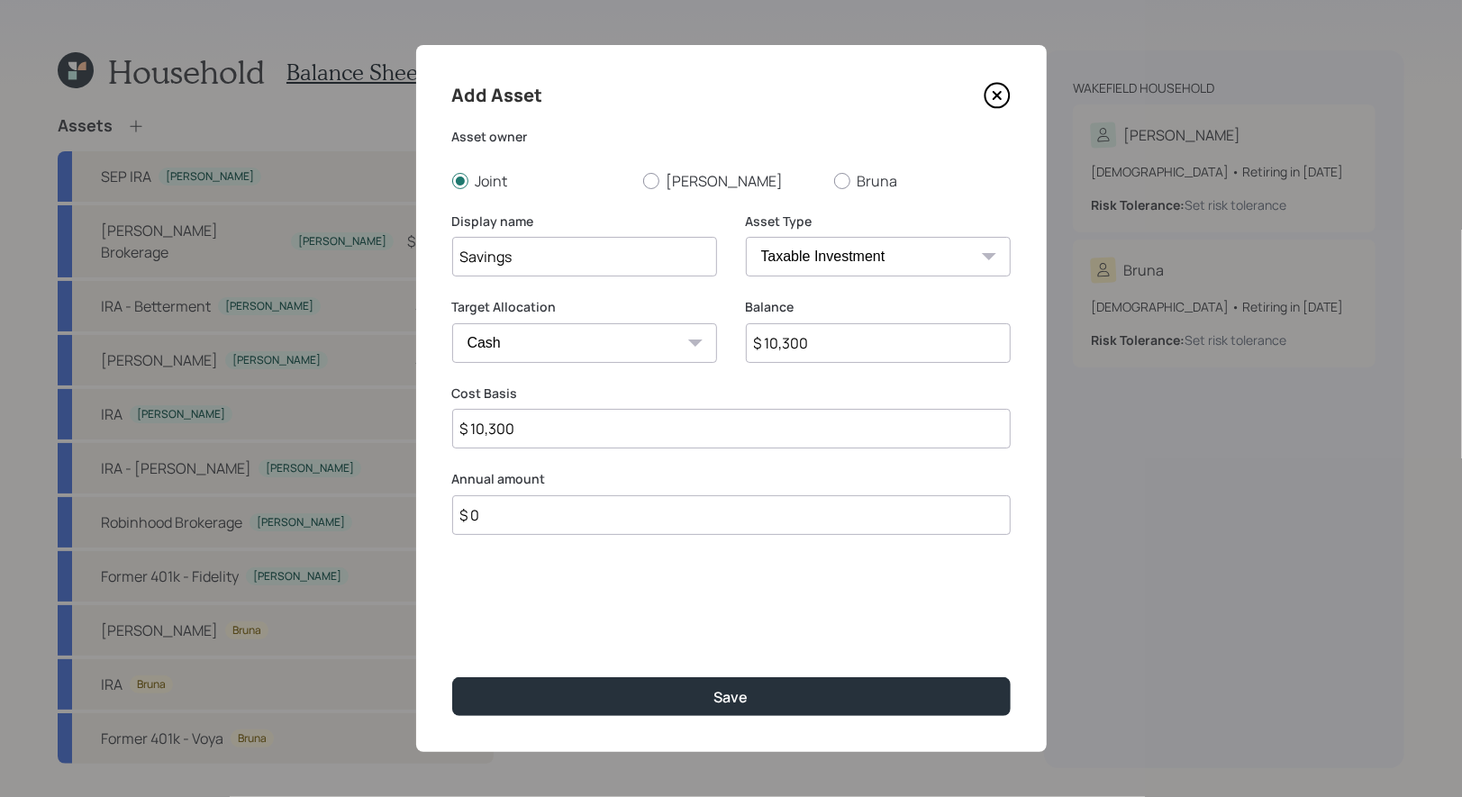
type input "$ 103,000"
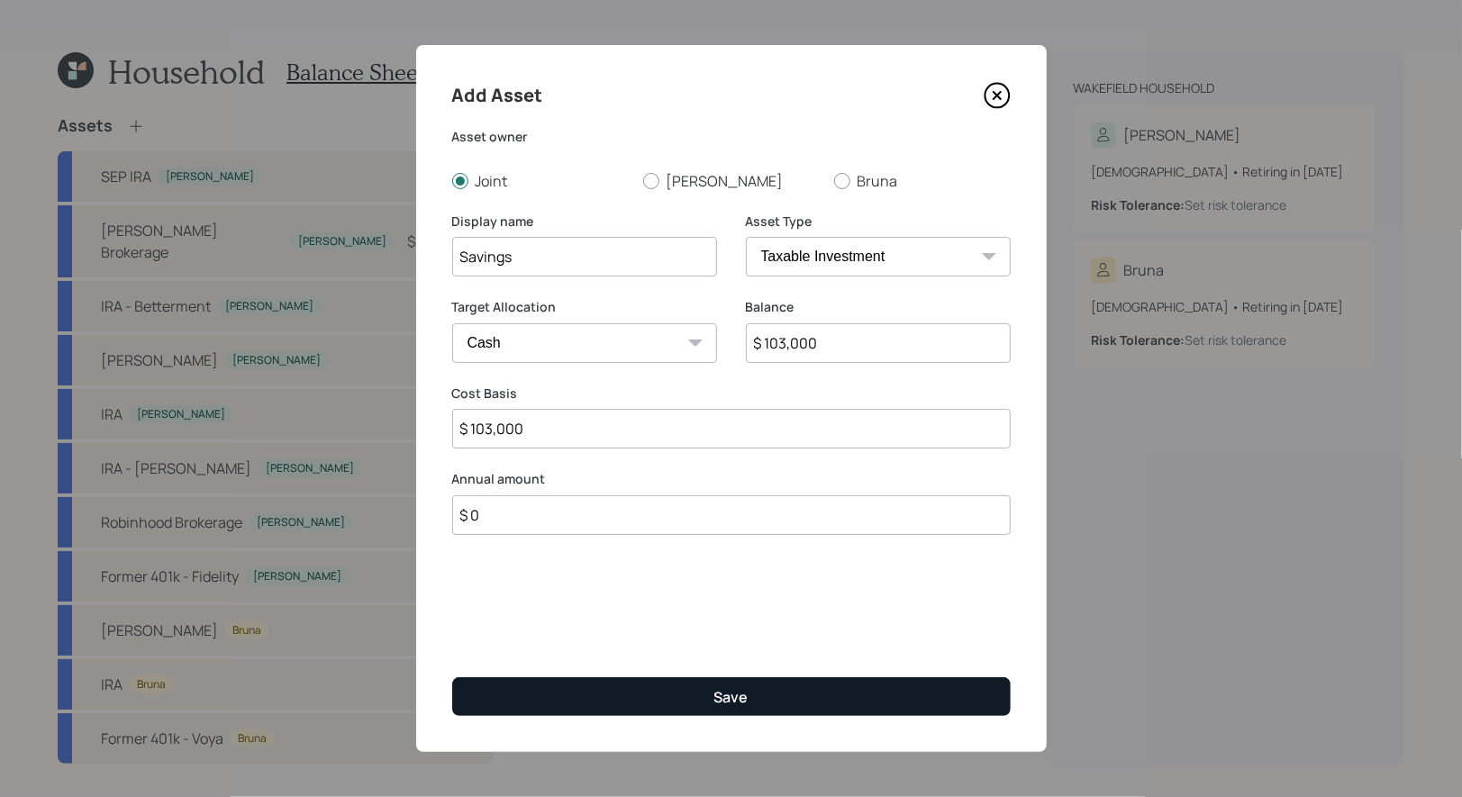
type input "$ 103,000"
click at [670, 699] on button "Save" at bounding box center [731, 696] width 558 height 39
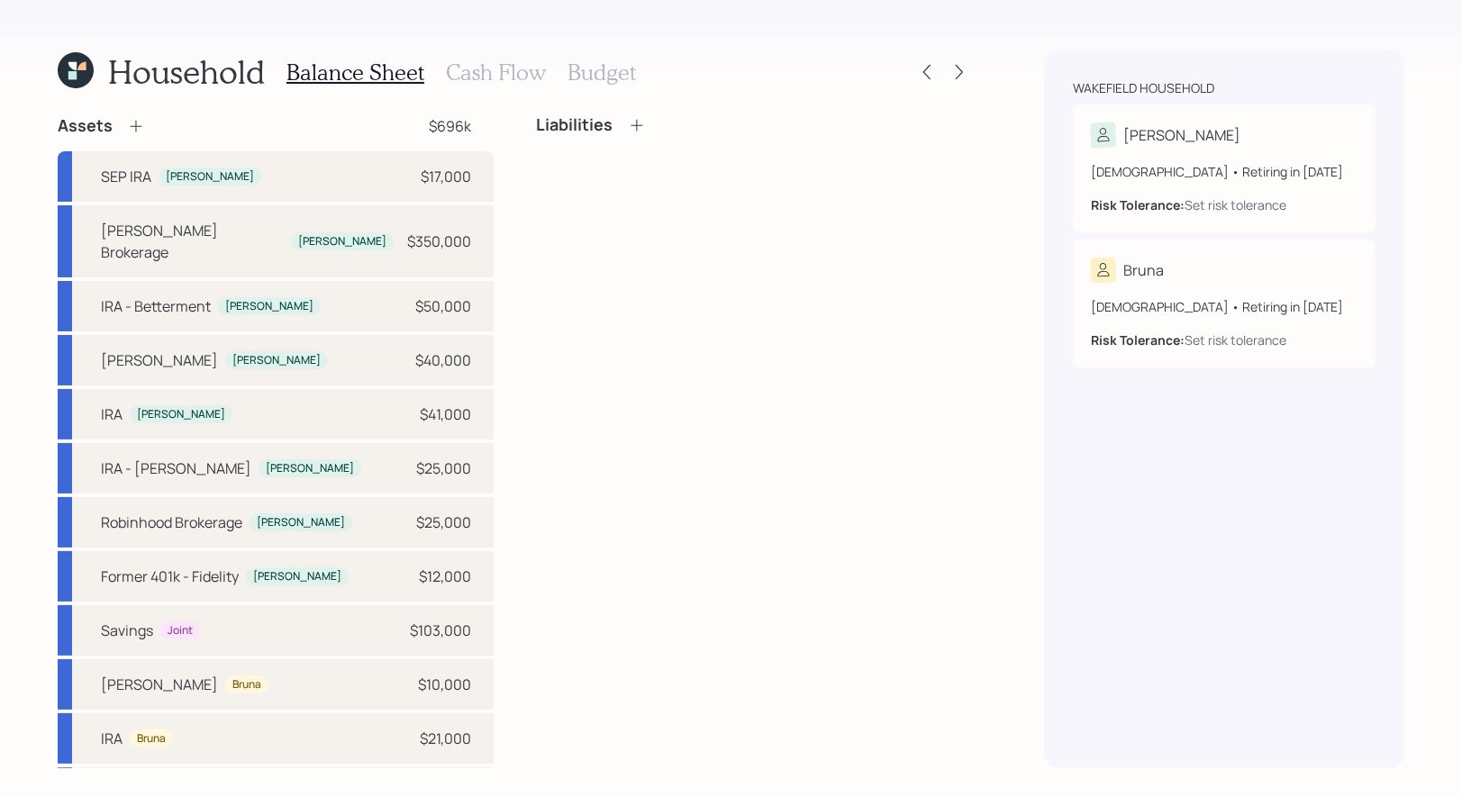
click at [131, 122] on icon at bounding box center [136, 126] width 18 height 18
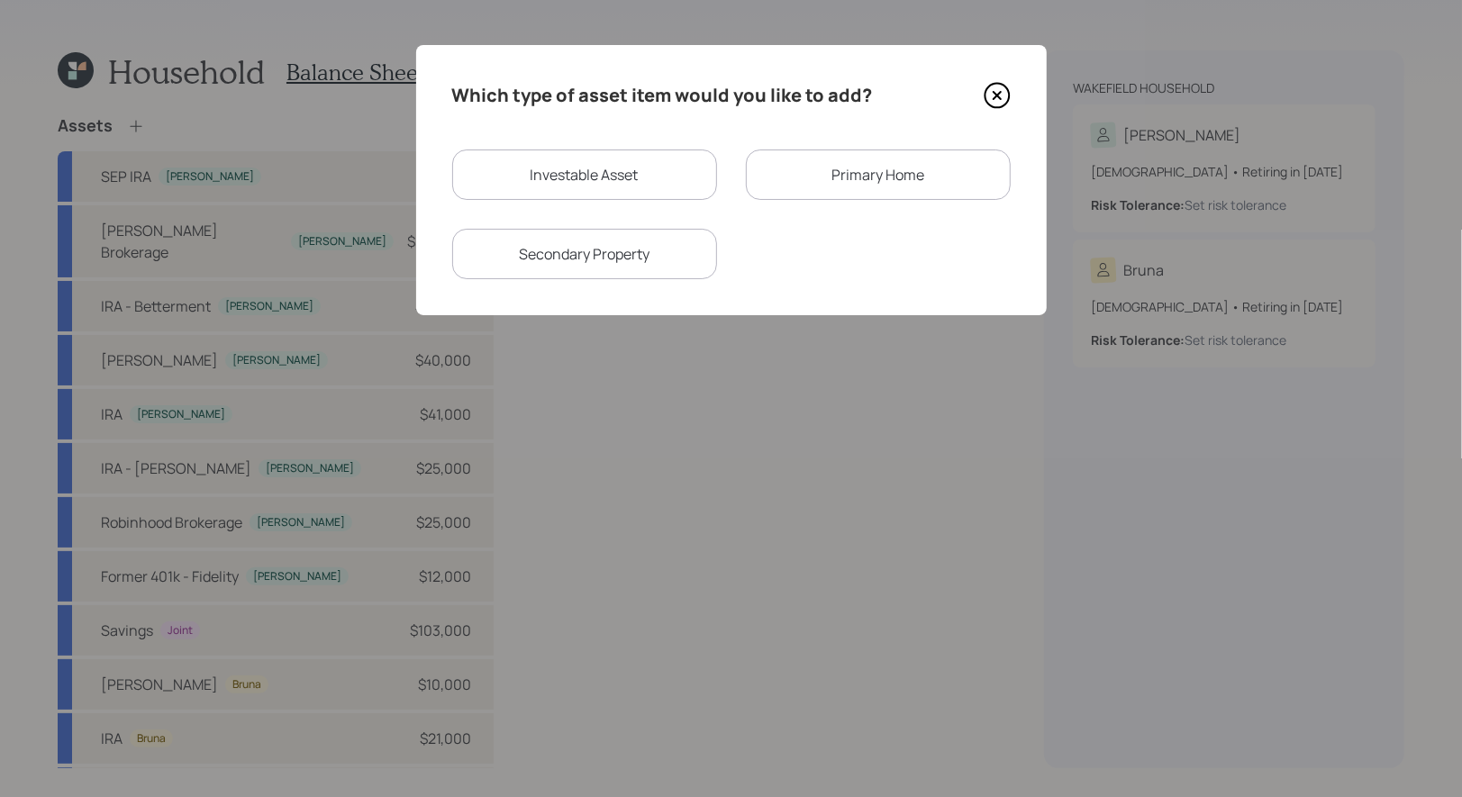
click at [771, 174] on div "Primary Home" at bounding box center [878, 175] width 265 height 50
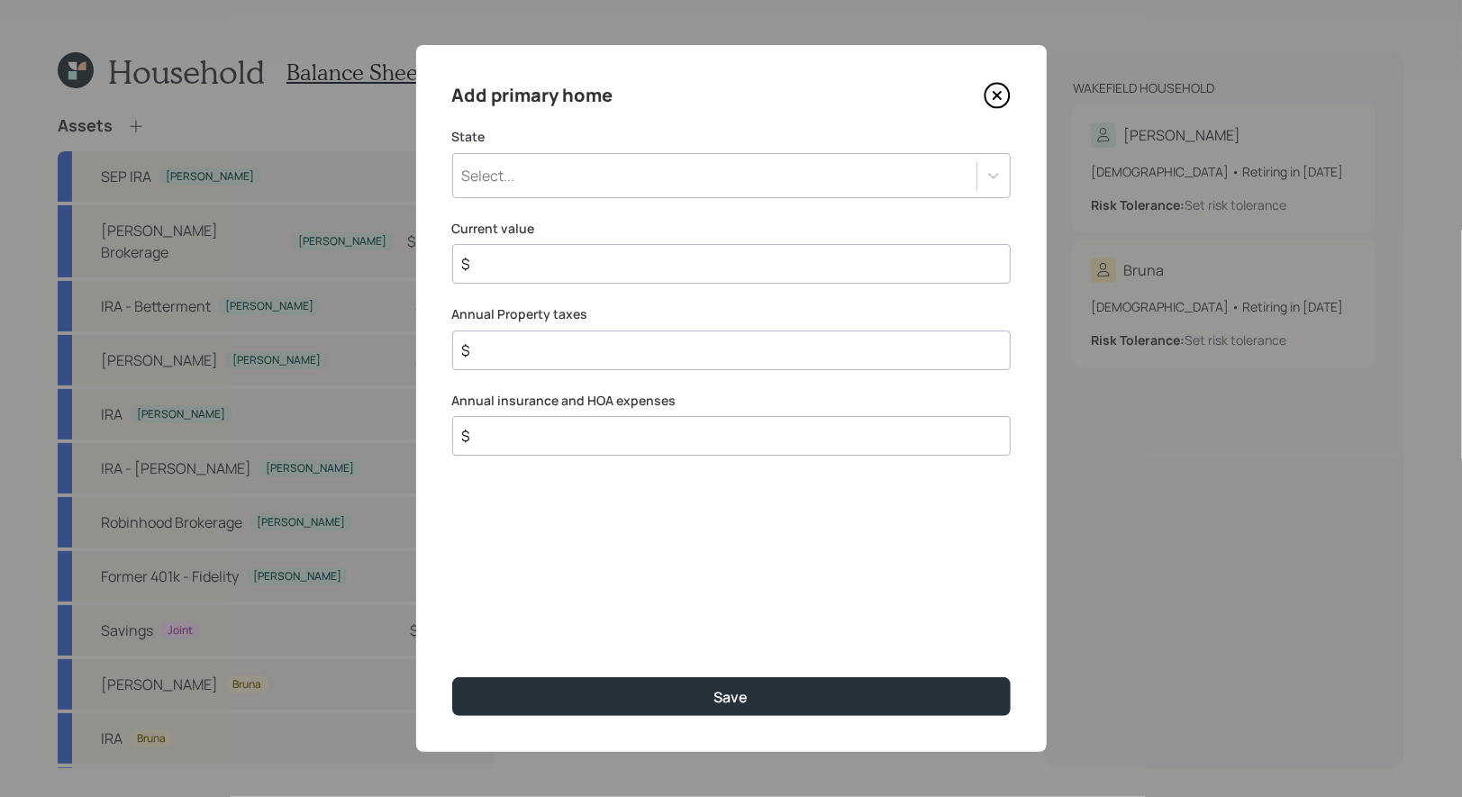
click at [611, 176] on div "Select..." at bounding box center [714, 175] width 523 height 31
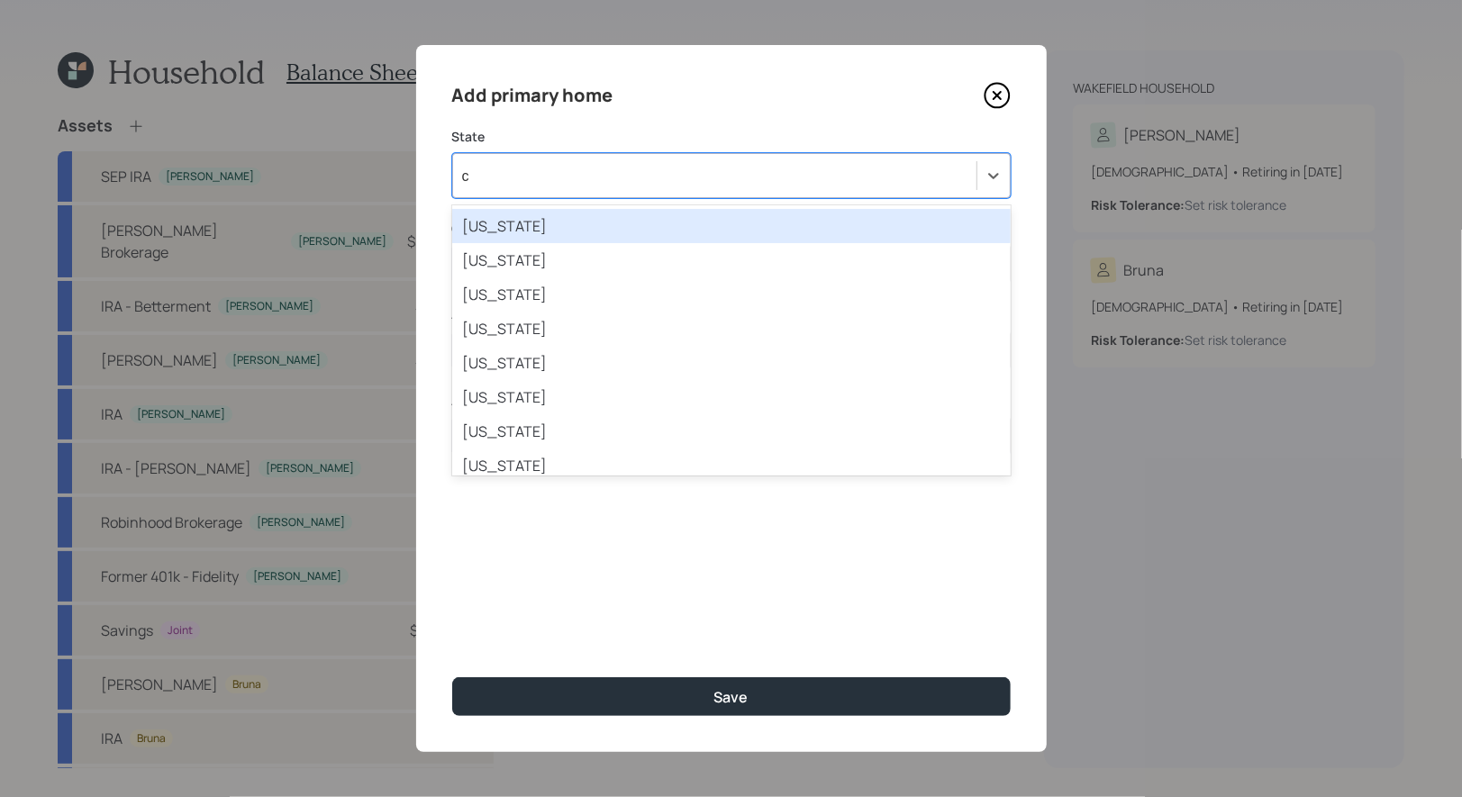
type input "ca"
click at [549, 230] on div "California" at bounding box center [731, 226] width 558 height 34
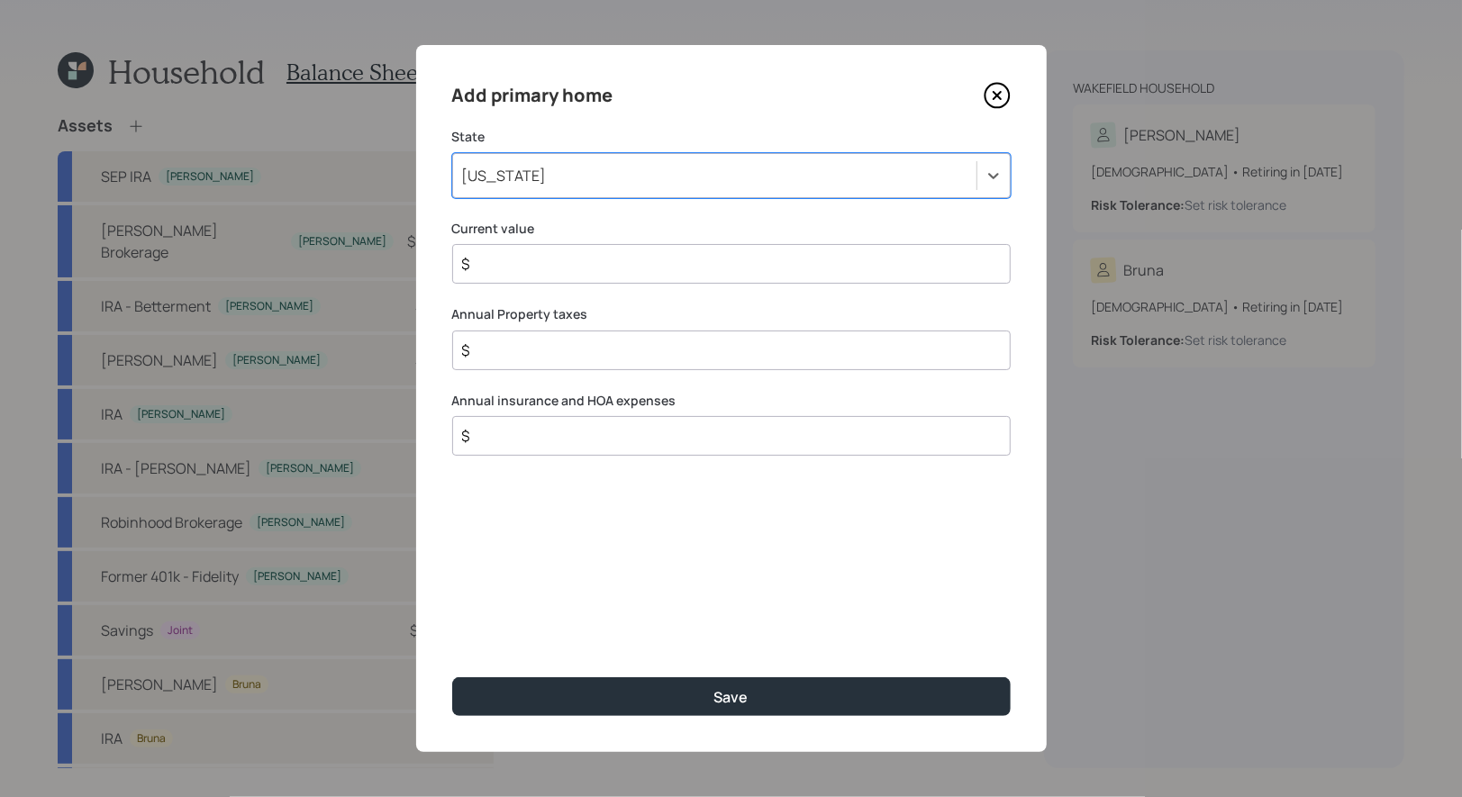
click at [530, 272] on input "$" at bounding box center [724, 264] width 528 height 22
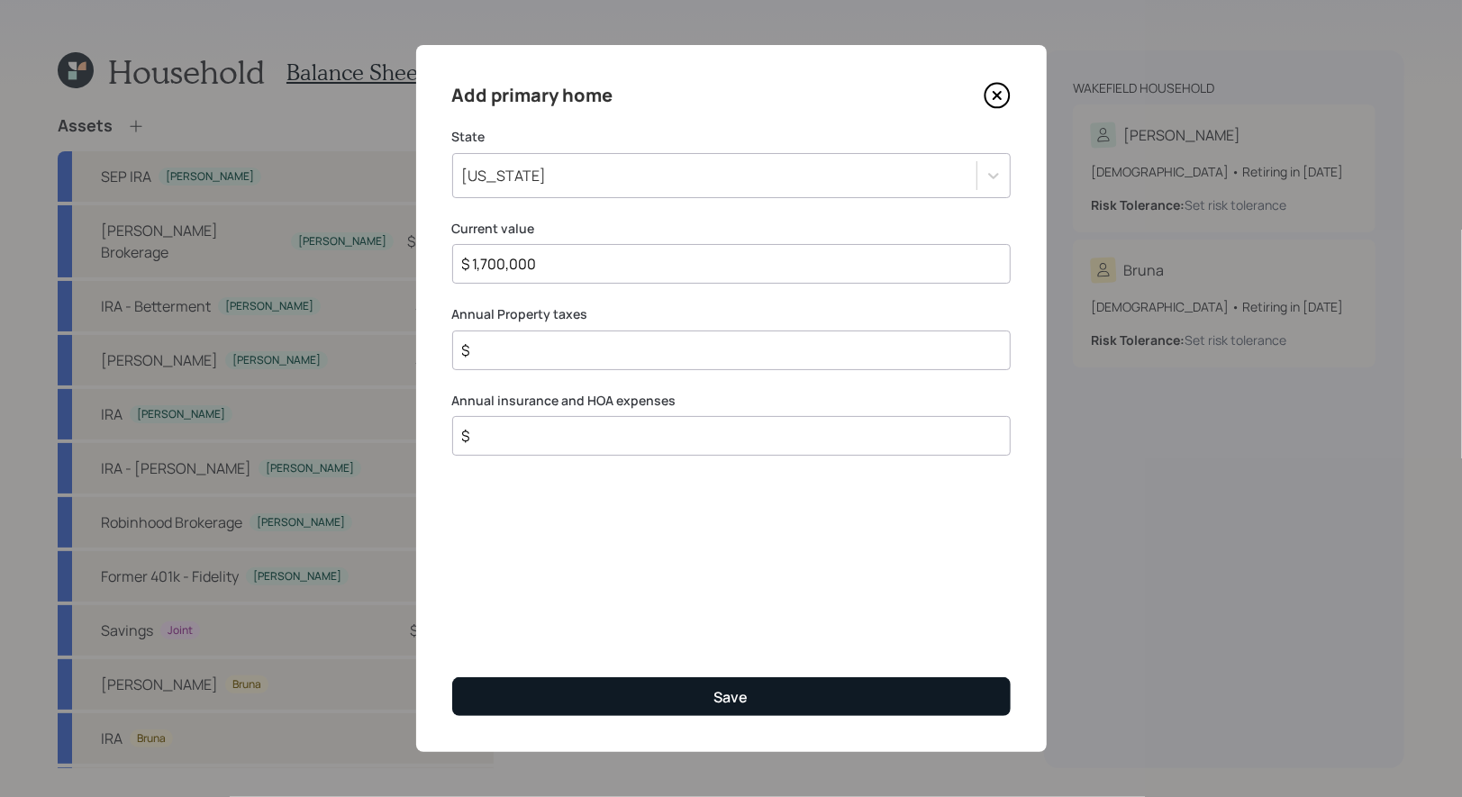
type input "$ 1,700,000"
click at [606, 702] on button "Save" at bounding box center [731, 696] width 558 height 39
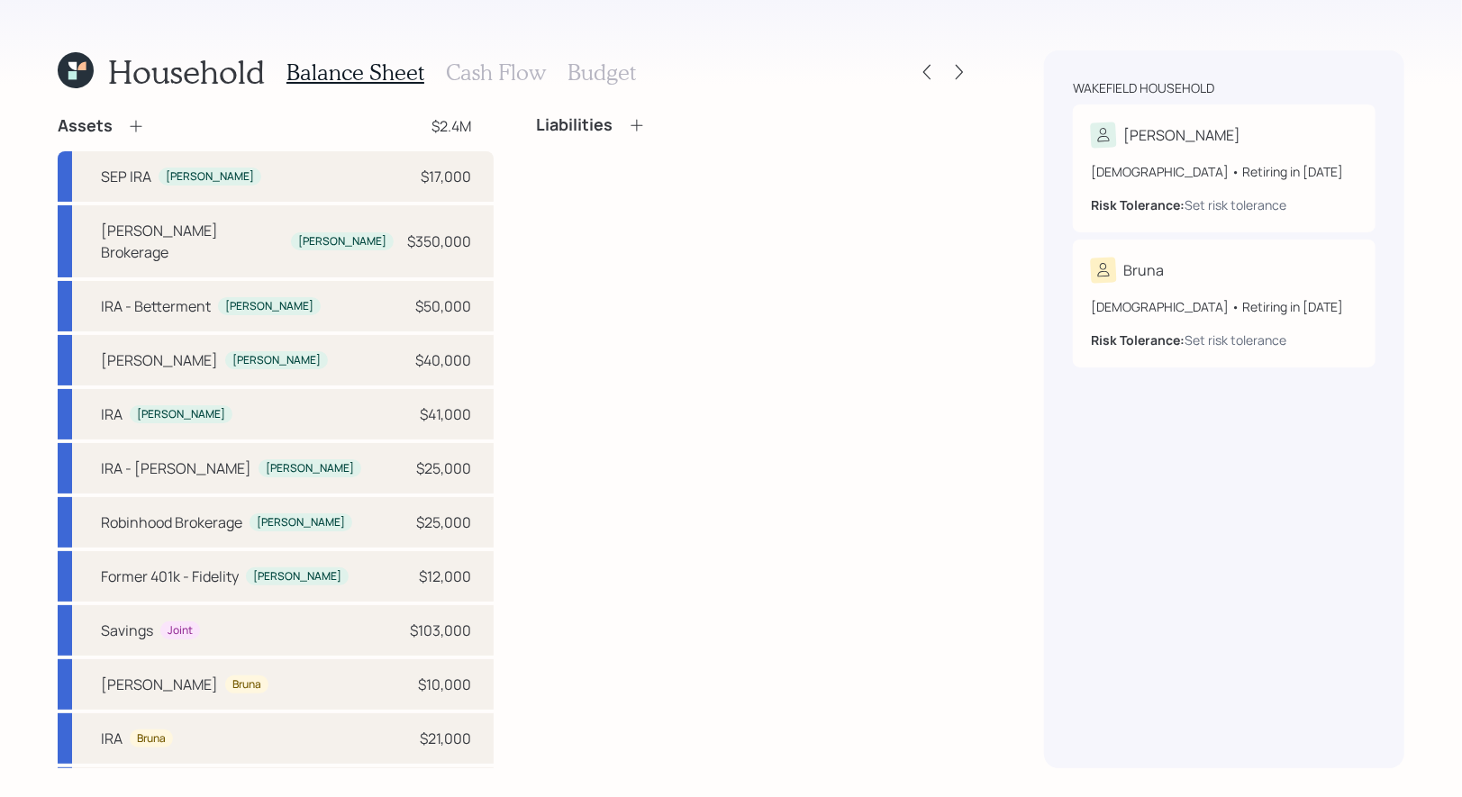
click at [636, 125] on icon at bounding box center [636, 125] width 12 height 12
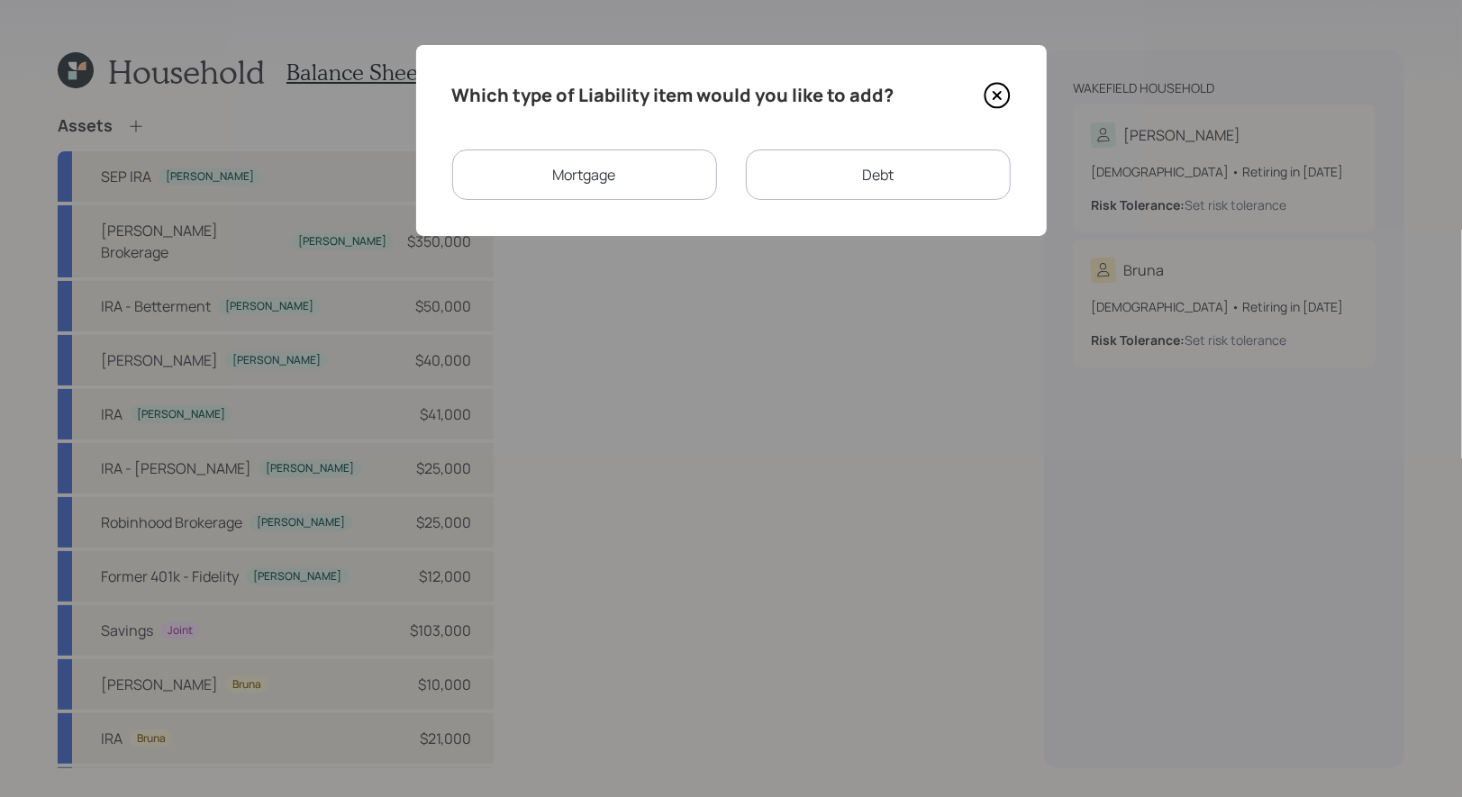
click at [609, 177] on div "Mortgage" at bounding box center [584, 175] width 265 height 50
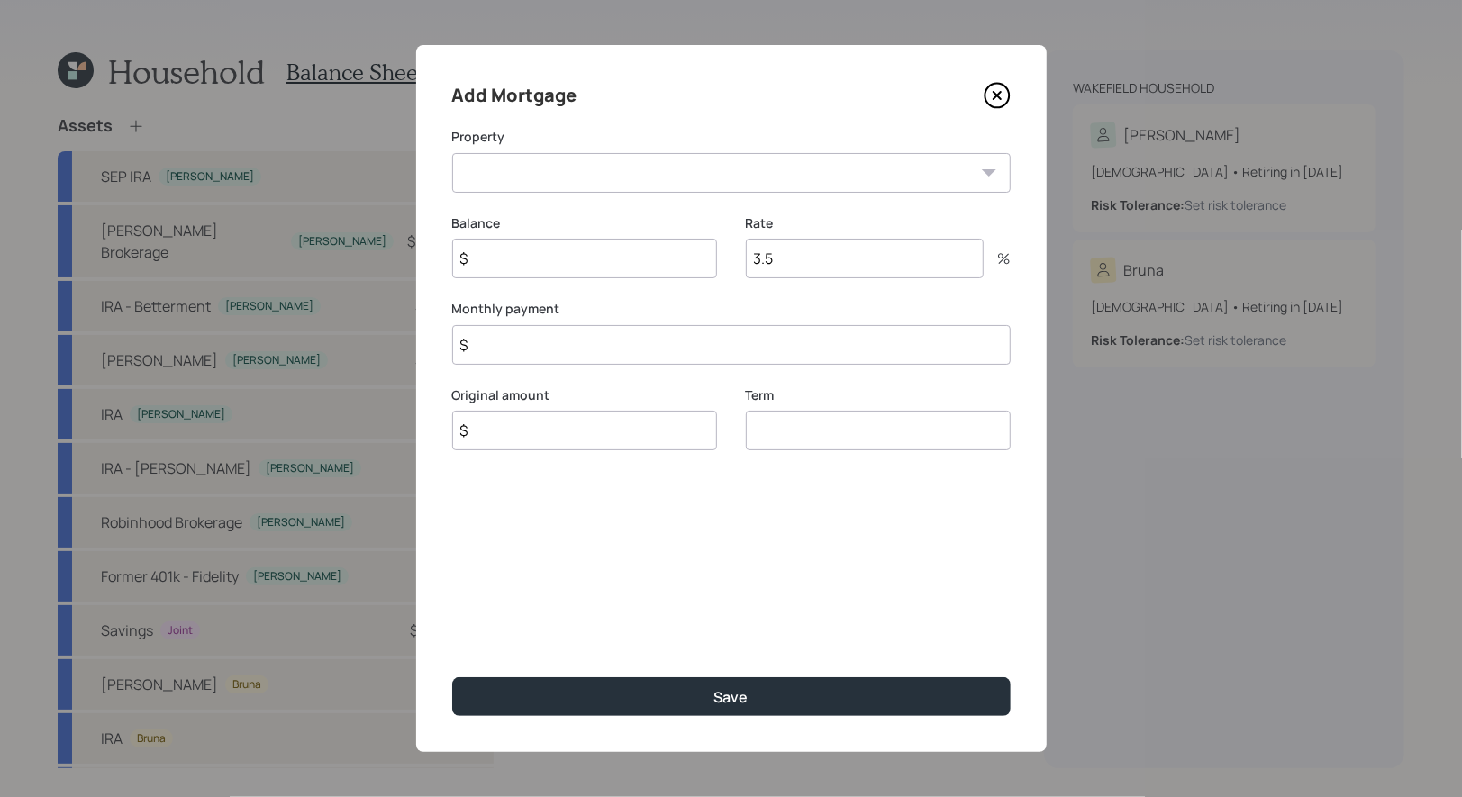
click at [589, 179] on select "CA Primary home" at bounding box center [731, 173] width 558 height 40
select select "bddeaf2f-136c-4ded-a72a-759445c4fbe1"
click at [452, 153] on select "CA Primary home" at bounding box center [731, 173] width 558 height 40
click at [559, 261] on input "$" at bounding box center [584, 259] width 265 height 40
type input "$ 6,000"
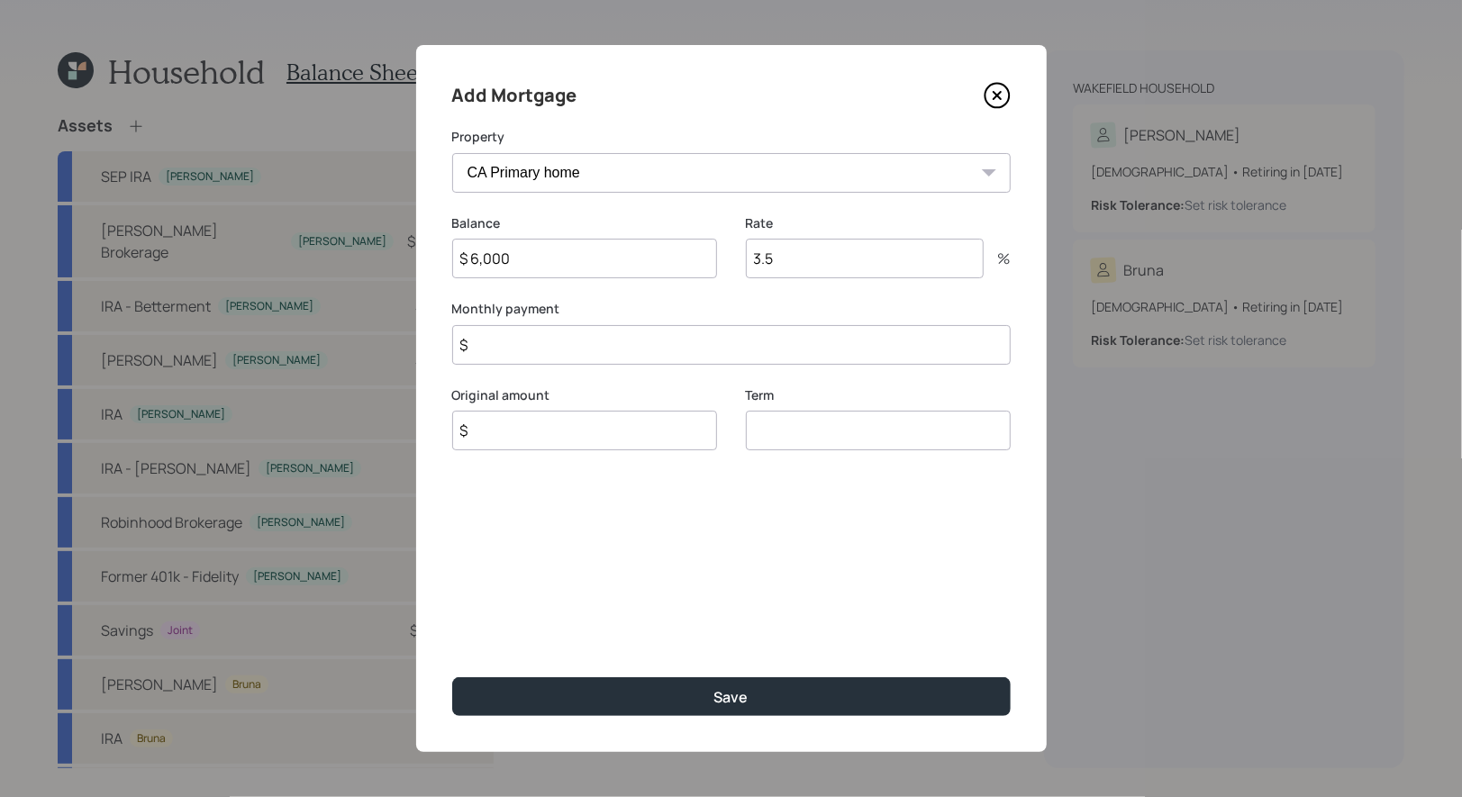
click at [801, 250] on input "3.5" at bounding box center [865, 259] width 238 height 40
click at [557, 276] on input "$ 6,000" at bounding box center [584, 259] width 265 height 40
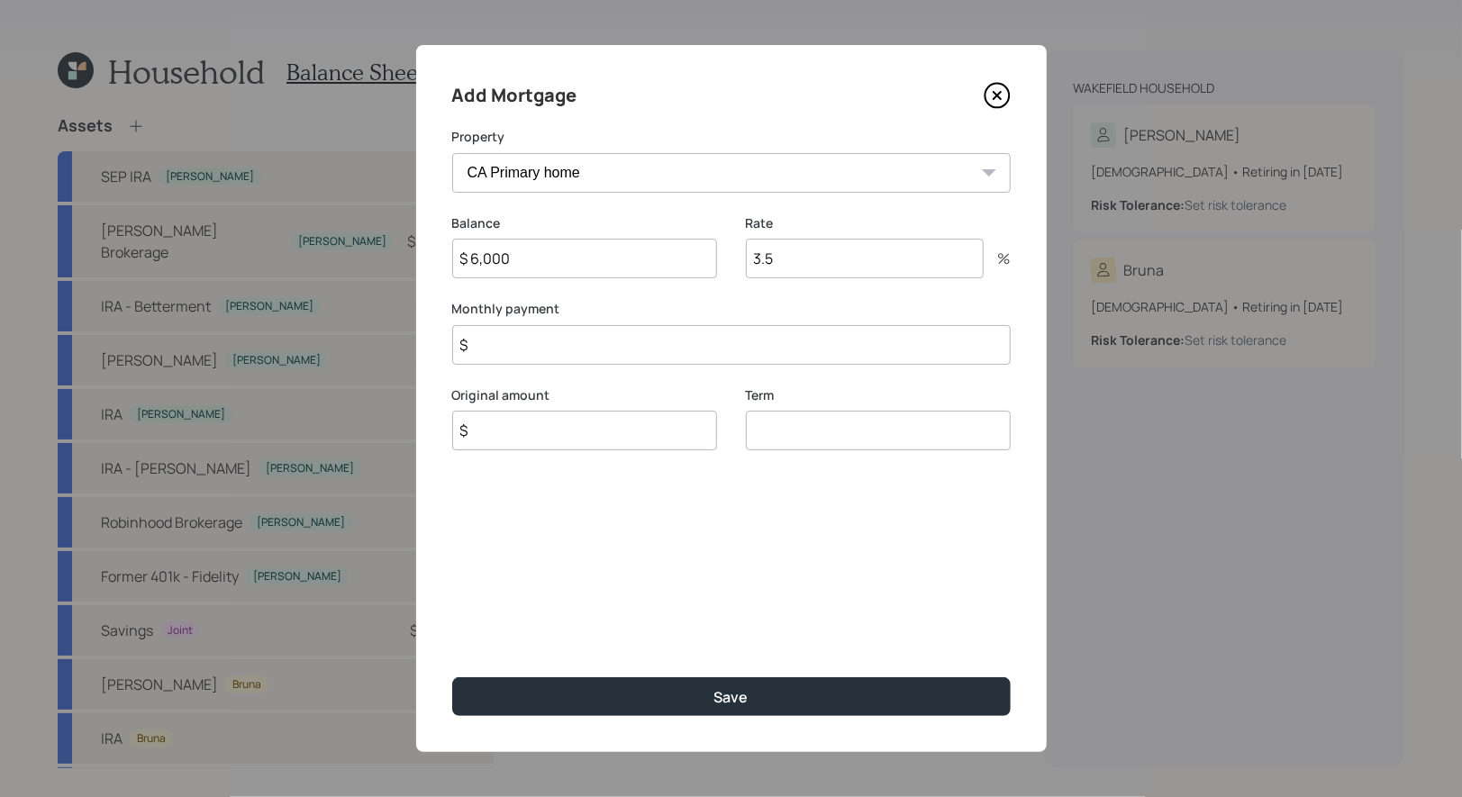
click at [557, 276] on input "$ 6,000" at bounding box center [584, 259] width 265 height 40
click at [791, 265] on input "3.5" at bounding box center [865, 259] width 238 height 40
type input "3"
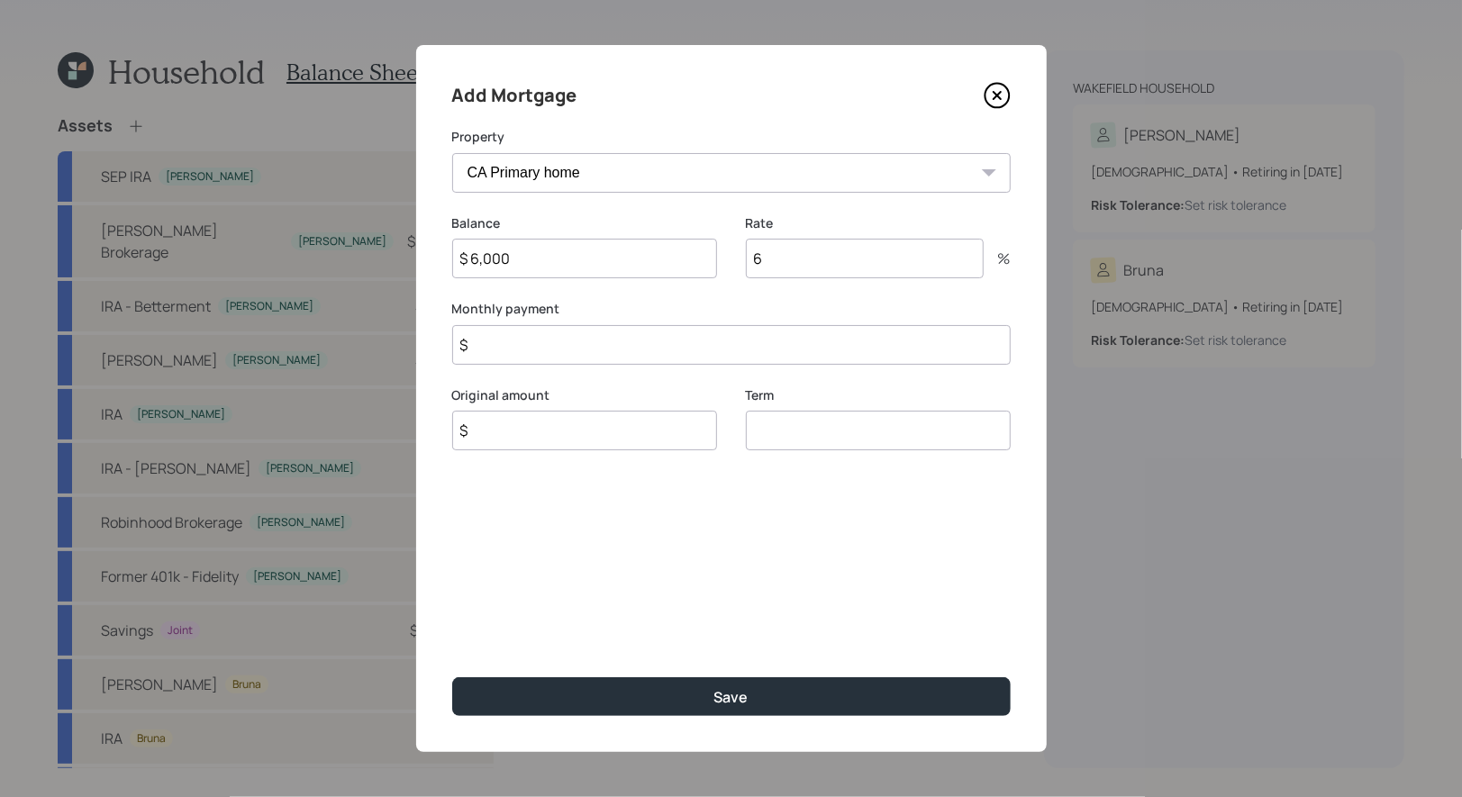
type input "6"
click at [544, 262] on input "$ 6,000" at bounding box center [584, 259] width 265 height 40
type input "$ 600,000"
click at [521, 349] on input "$" at bounding box center [731, 345] width 558 height 40
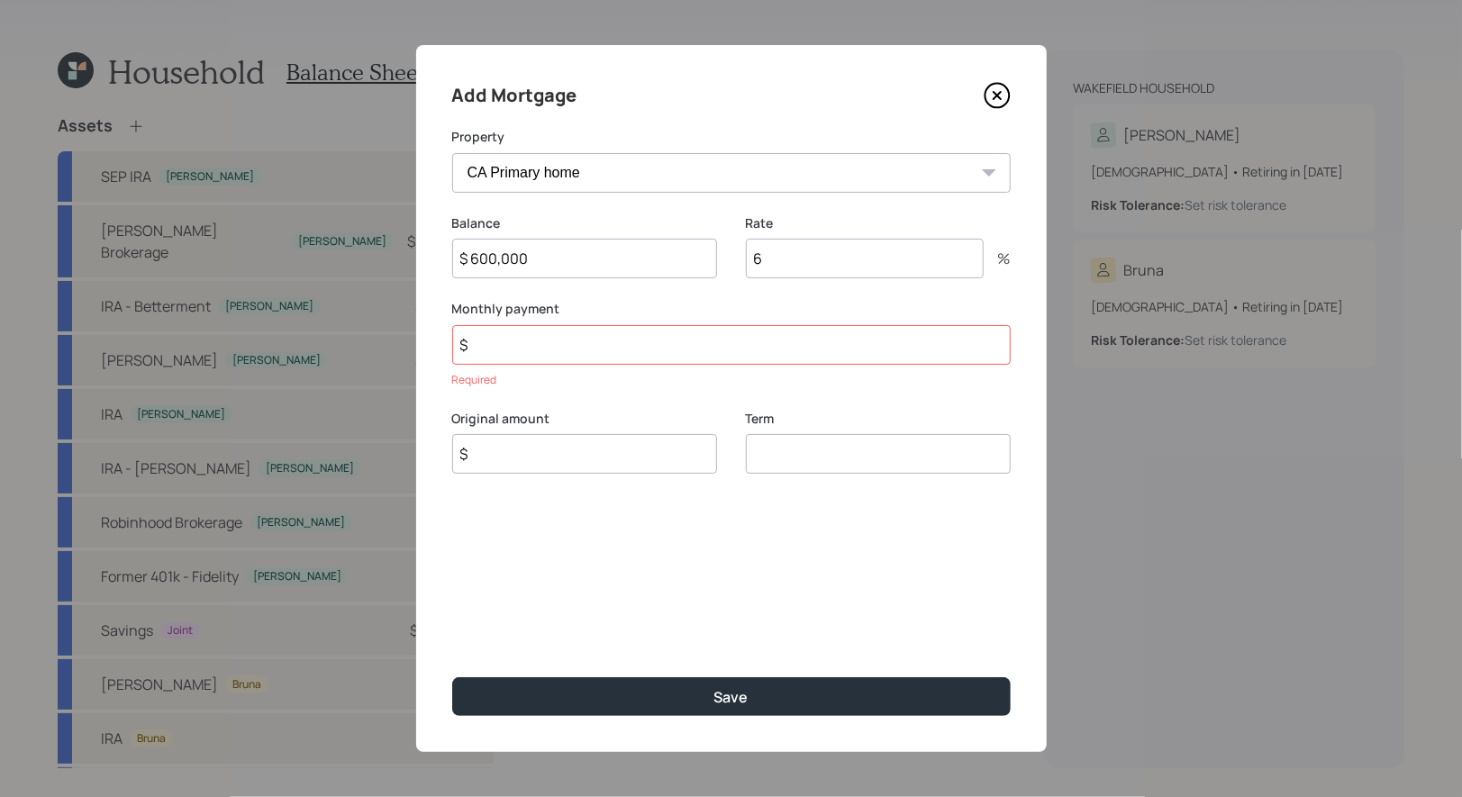
click at [517, 432] on div "Original amount $" at bounding box center [584, 442] width 265 height 65
type input "$ 600,000"
click at [850, 464] on input "number" at bounding box center [878, 454] width 265 height 40
type input "30"
click at [630, 351] on input "$" at bounding box center [731, 345] width 558 height 40
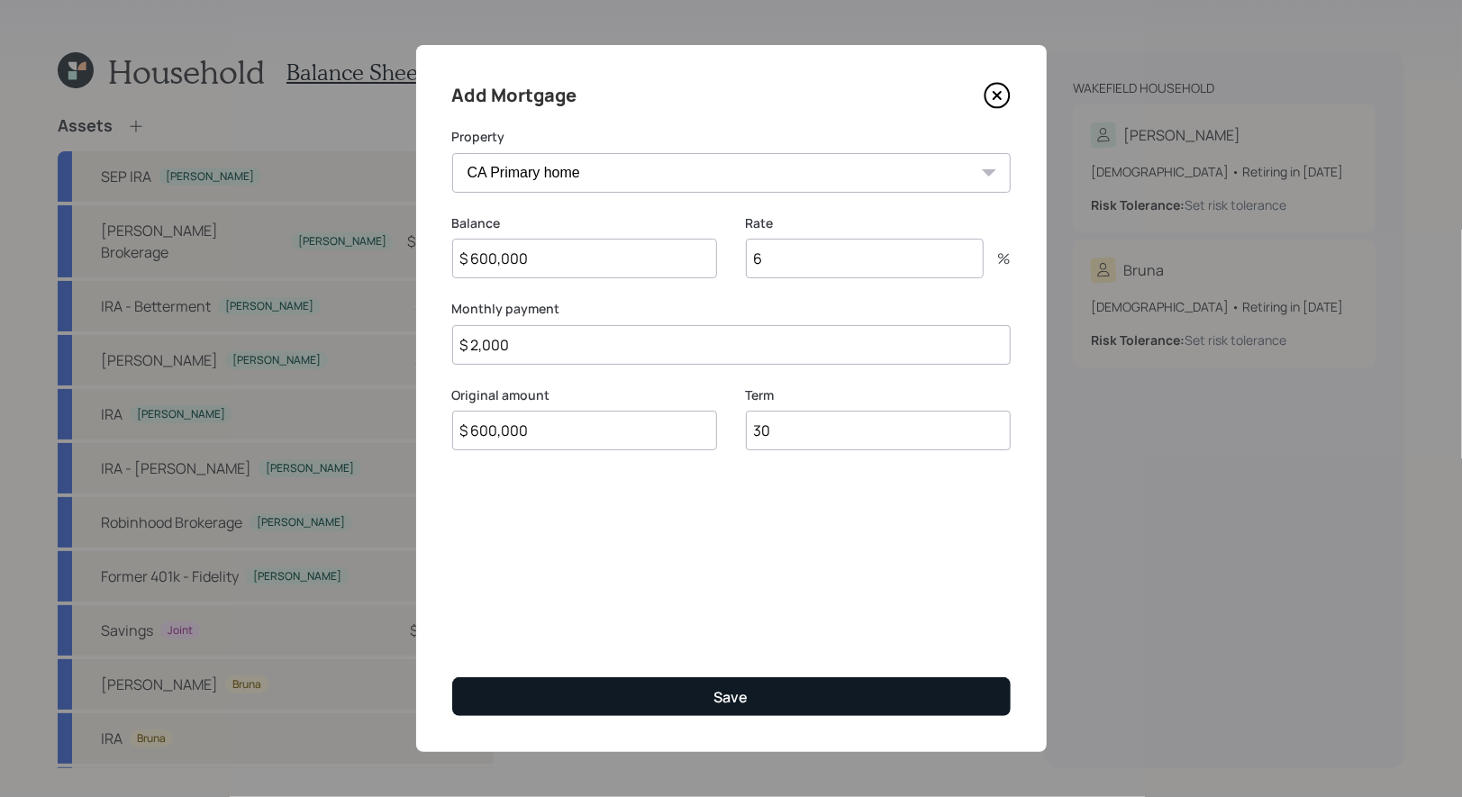
type input "$ 2,000"
click at [595, 691] on button "Save" at bounding box center [731, 696] width 558 height 39
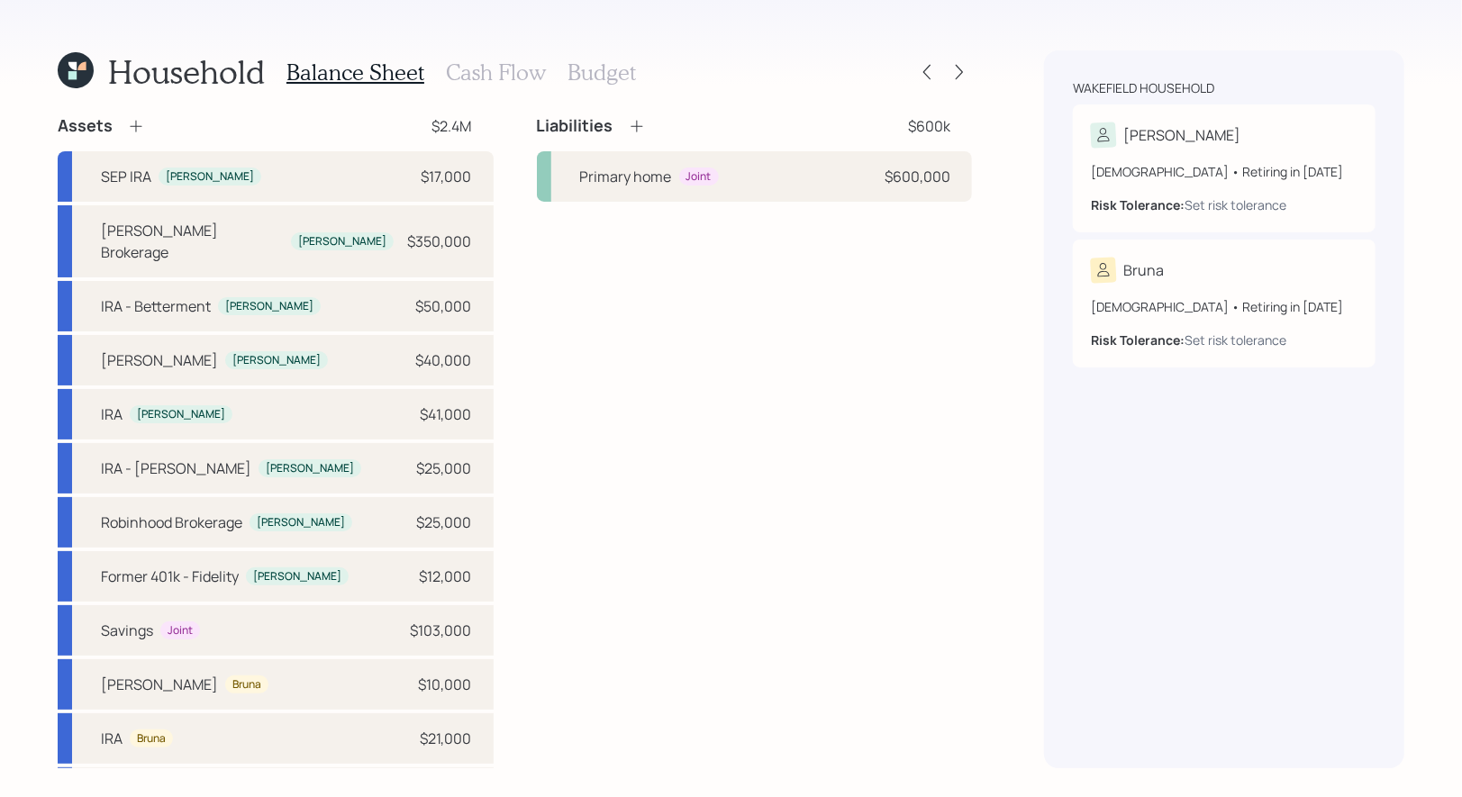
click at [635, 127] on icon at bounding box center [637, 126] width 18 height 18
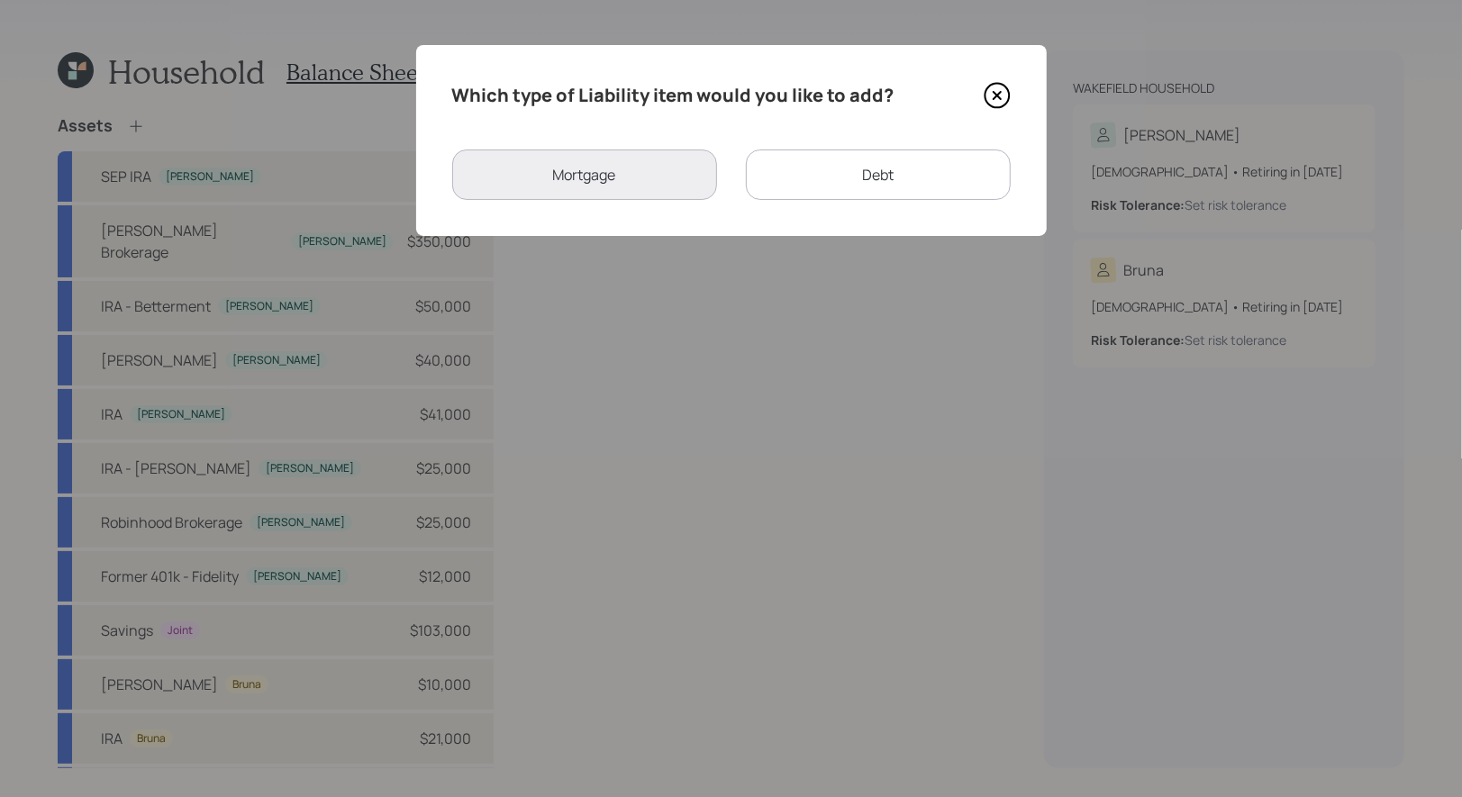
click at [876, 177] on div "Debt" at bounding box center [878, 175] width 265 height 50
select select "credit_card"
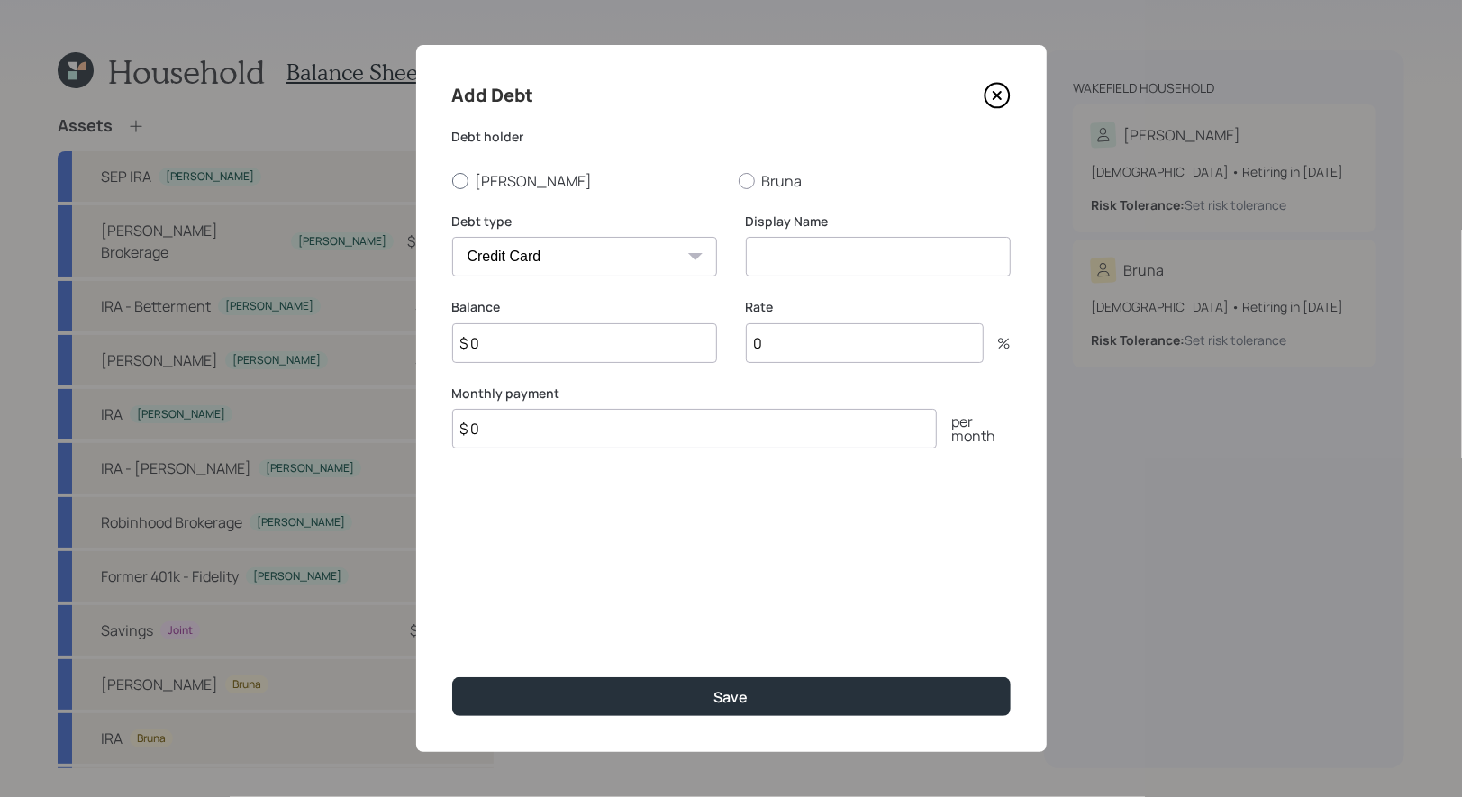
click at [463, 176] on div at bounding box center [460, 181] width 16 height 16
click at [452, 180] on input "[PERSON_NAME]" at bounding box center [451, 180] width 1 height 1
radio input "true"
click at [540, 259] on select "Car Credit Card Medical Student Other" at bounding box center [584, 257] width 265 height 40
click at [452, 237] on select "Car Credit Card Medical Student Other" at bounding box center [584, 257] width 265 height 40
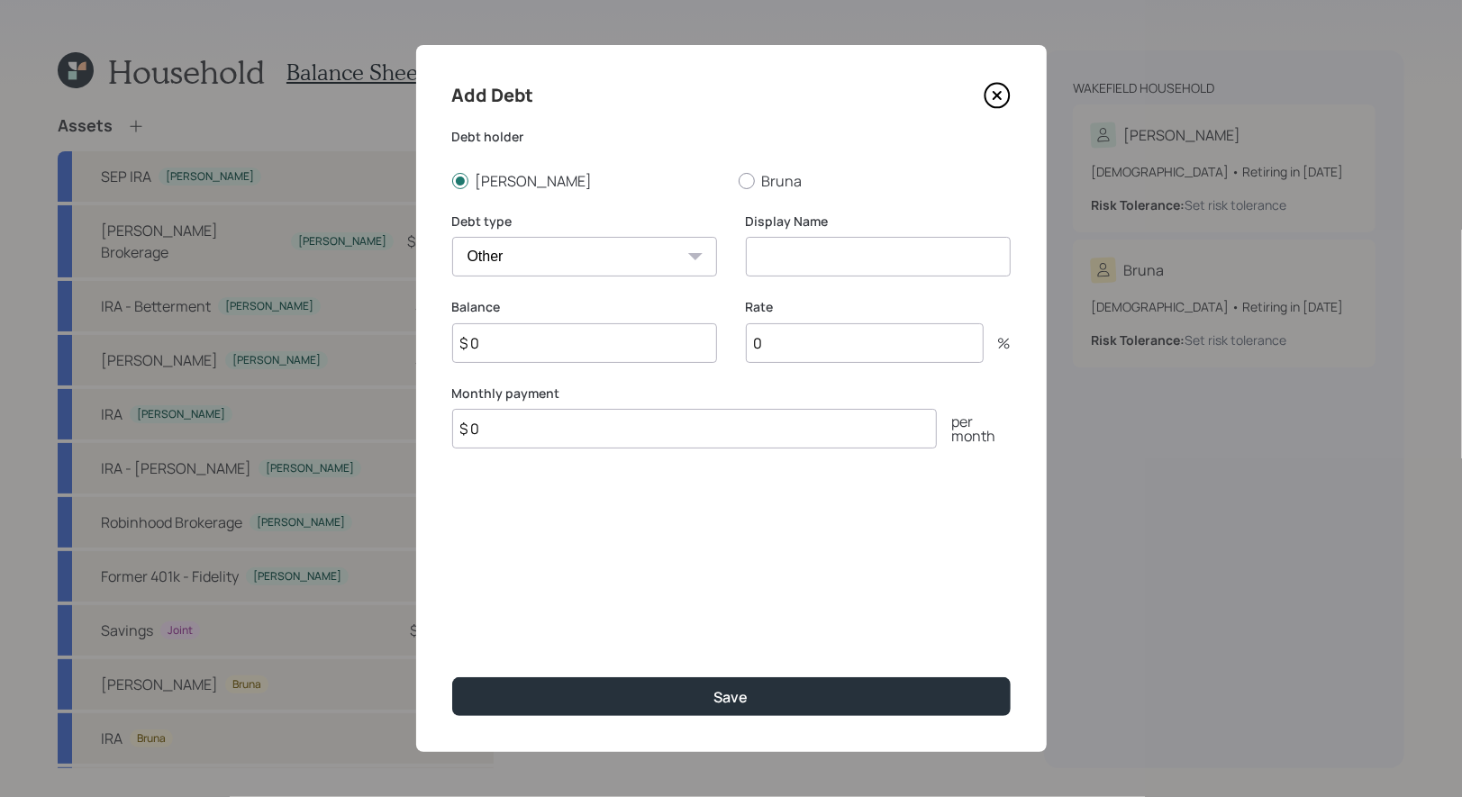
click at [530, 248] on select "Car Credit Card Medical Student Other" at bounding box center [584, 257] width 265 height 40
select select "student"
click at [452, 237] on select "Car Credit Card Medical Student Other" at bounding box center [584, 257] width 265 height 40
click at [841, 258] on input at bounding box center [878, 257] width 265 height 40
type input "Loans"
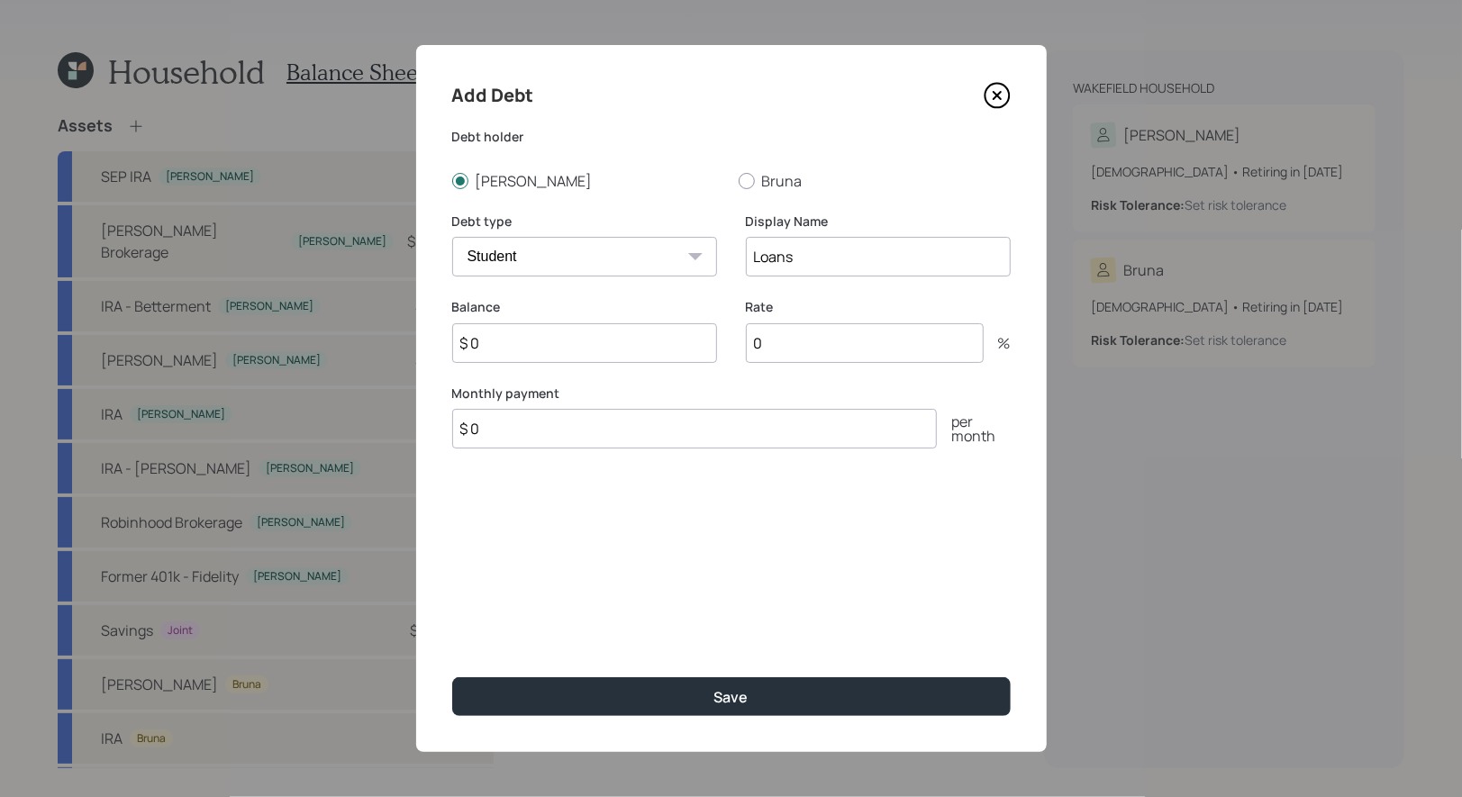
click at [563, 347] on input "$ 0" at bounding box center [584, 343] width 265 height 40
click at [557, 352] on input "$ 60,000" at bounding box center [584, 343] width 265 height 40
type input "$ 100,000"
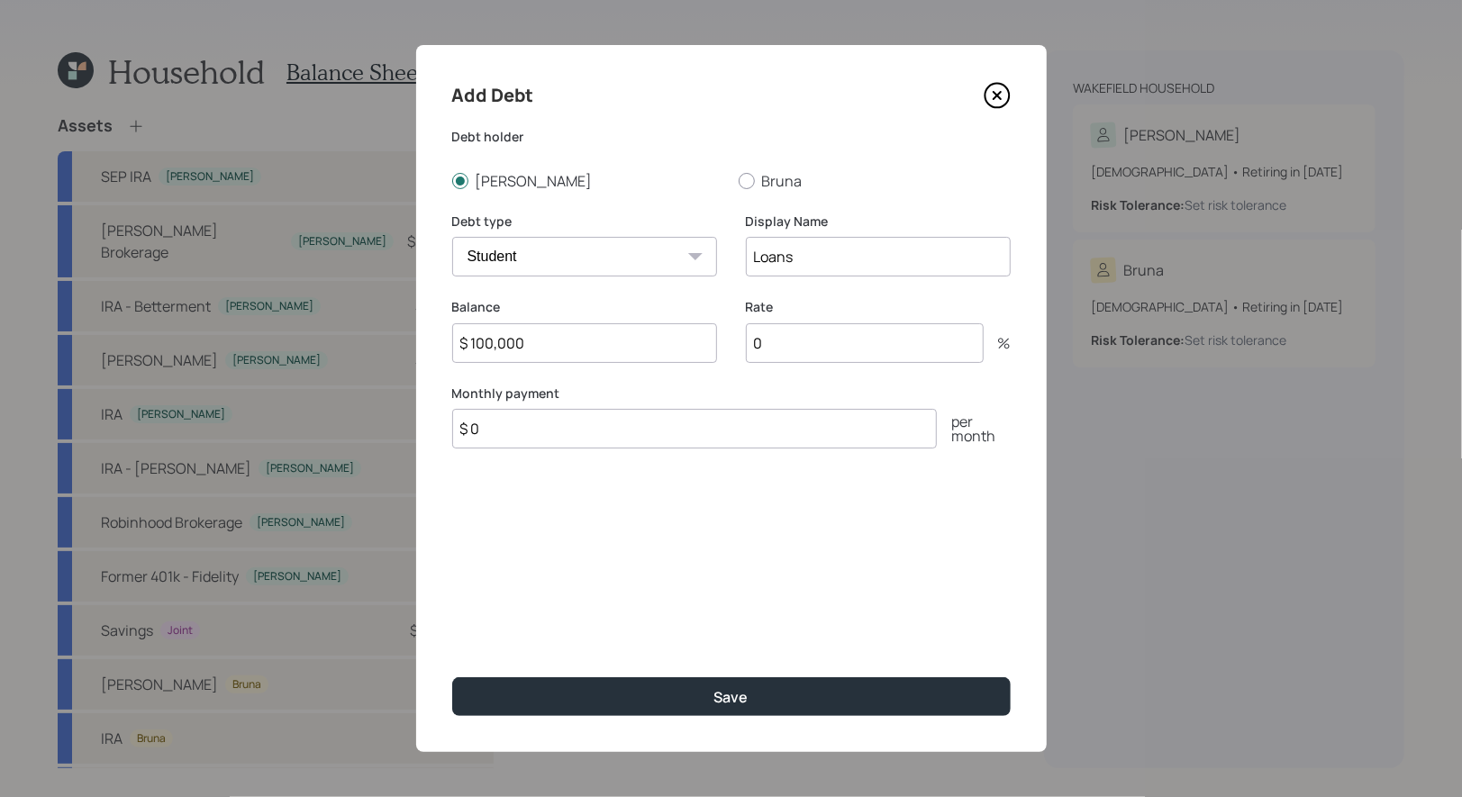
click at [805, 349] on input "0" at bounding box center [865, 343] width 238 height 40
type input "6"
click at [586, 349] on input "$ 100,000" at bounding box center [584, 343] width 265 height 40
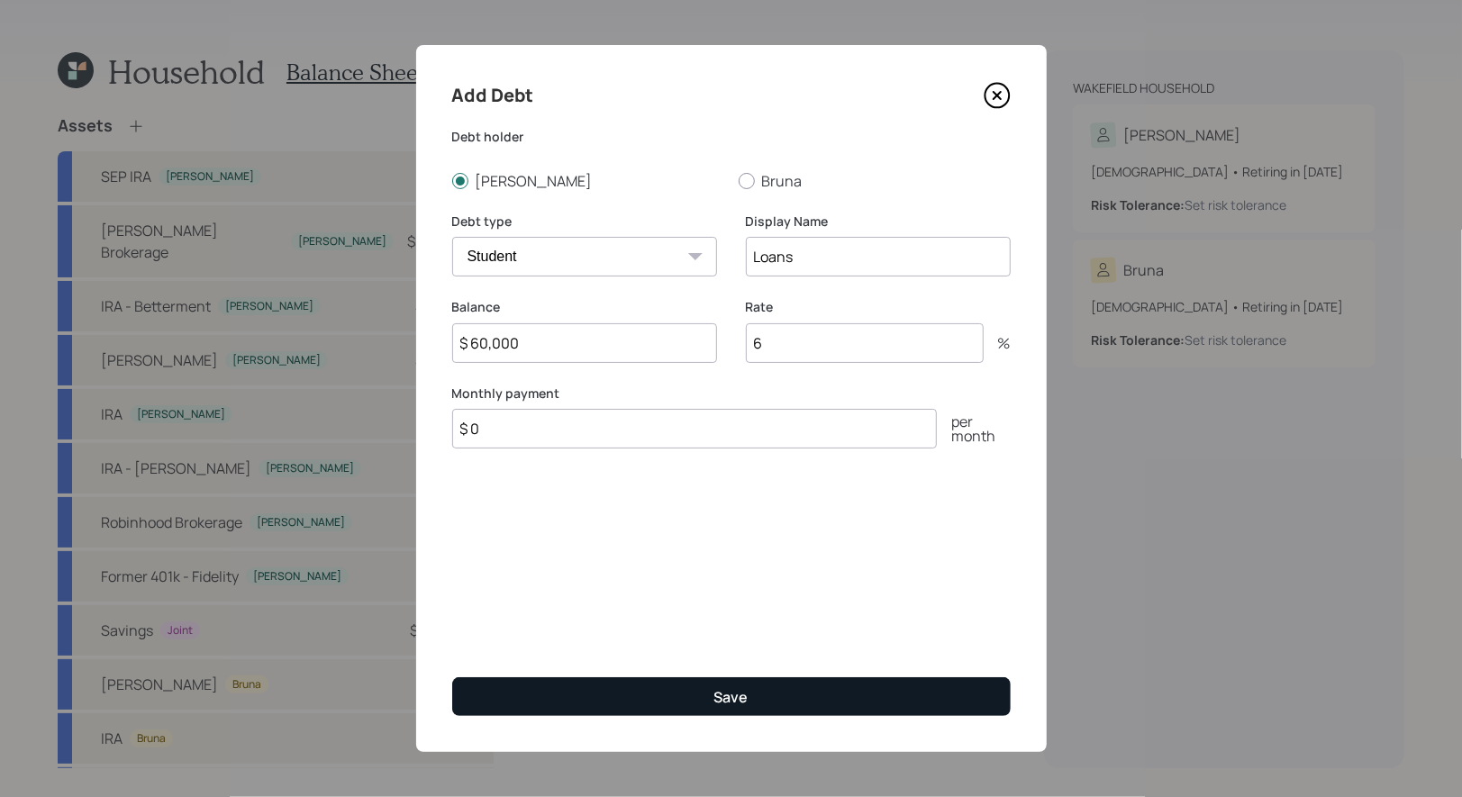
type input "$ 60,000"
click at [609, 678] on button "Save" at bounding box center [731, 696] width 558 height 39
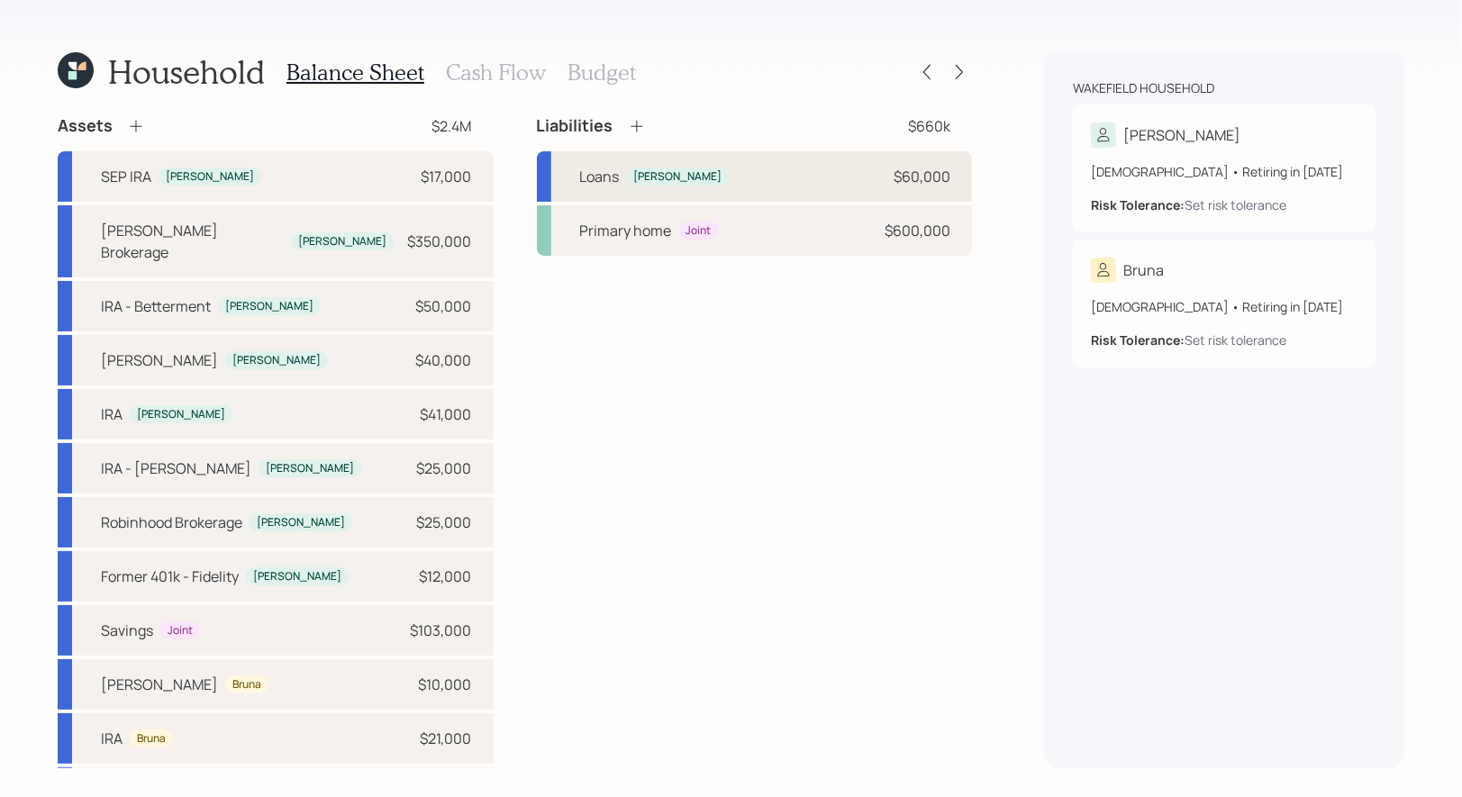
click at [766, 184] on div "Loans Stacy $60,000" at bounding box center [755, 176] width 436 height 50
select select "student"
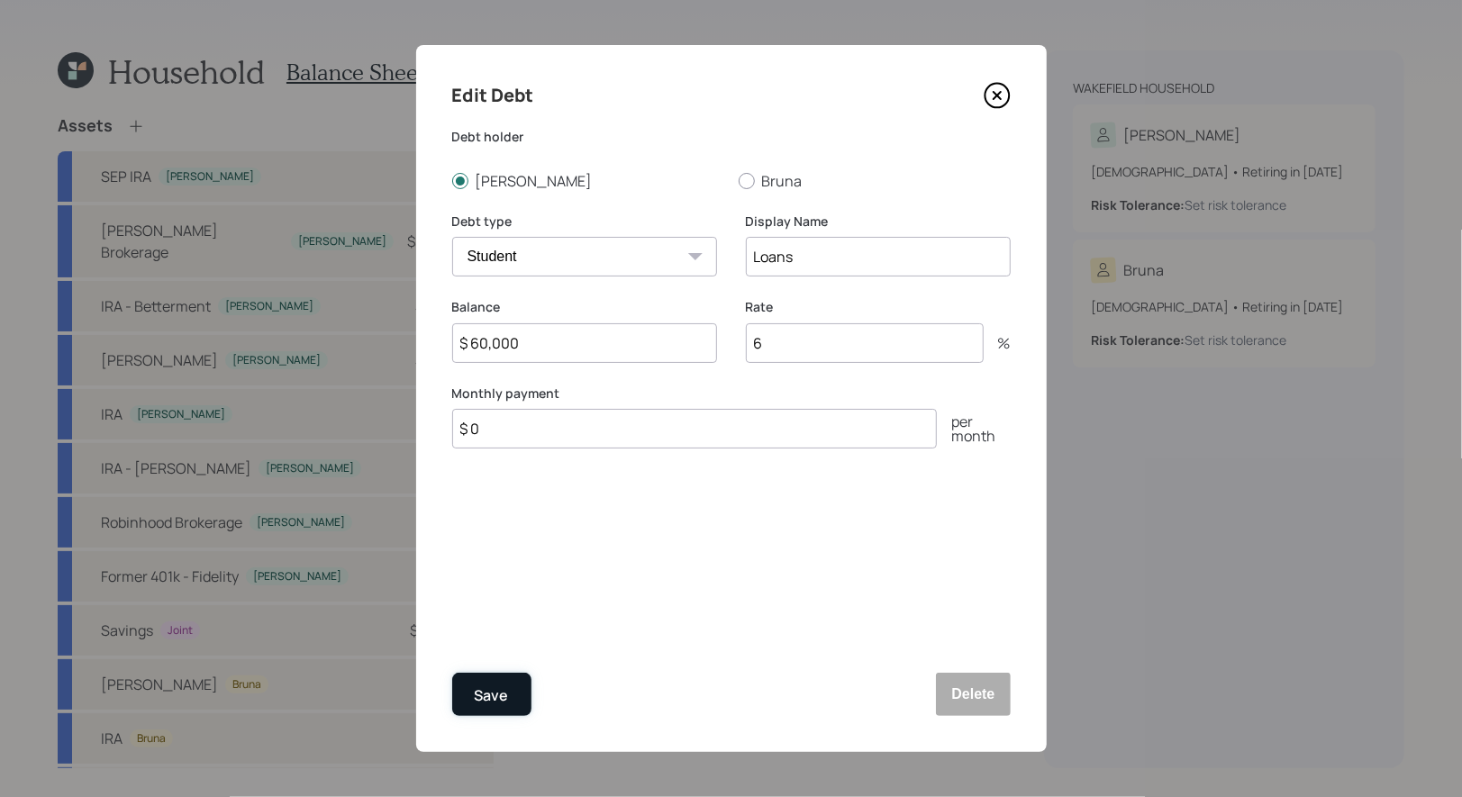
click at [492, 698] on div "Save" at bounding box center [492, 696] width 34 height 24
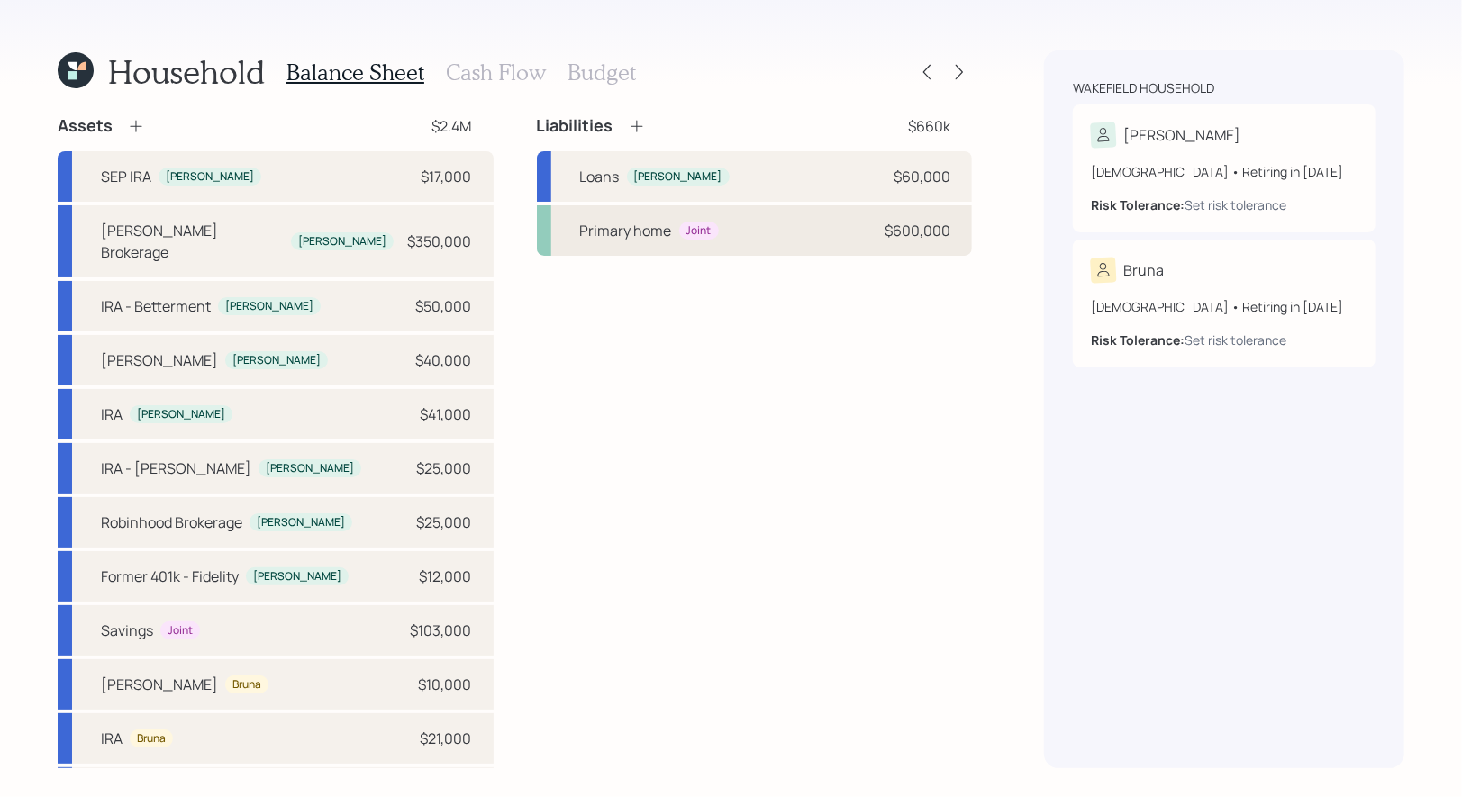
click at [838, 231] on div "Primary home Joint $600,000" at bounding box center [755, 230] width 436 height 50
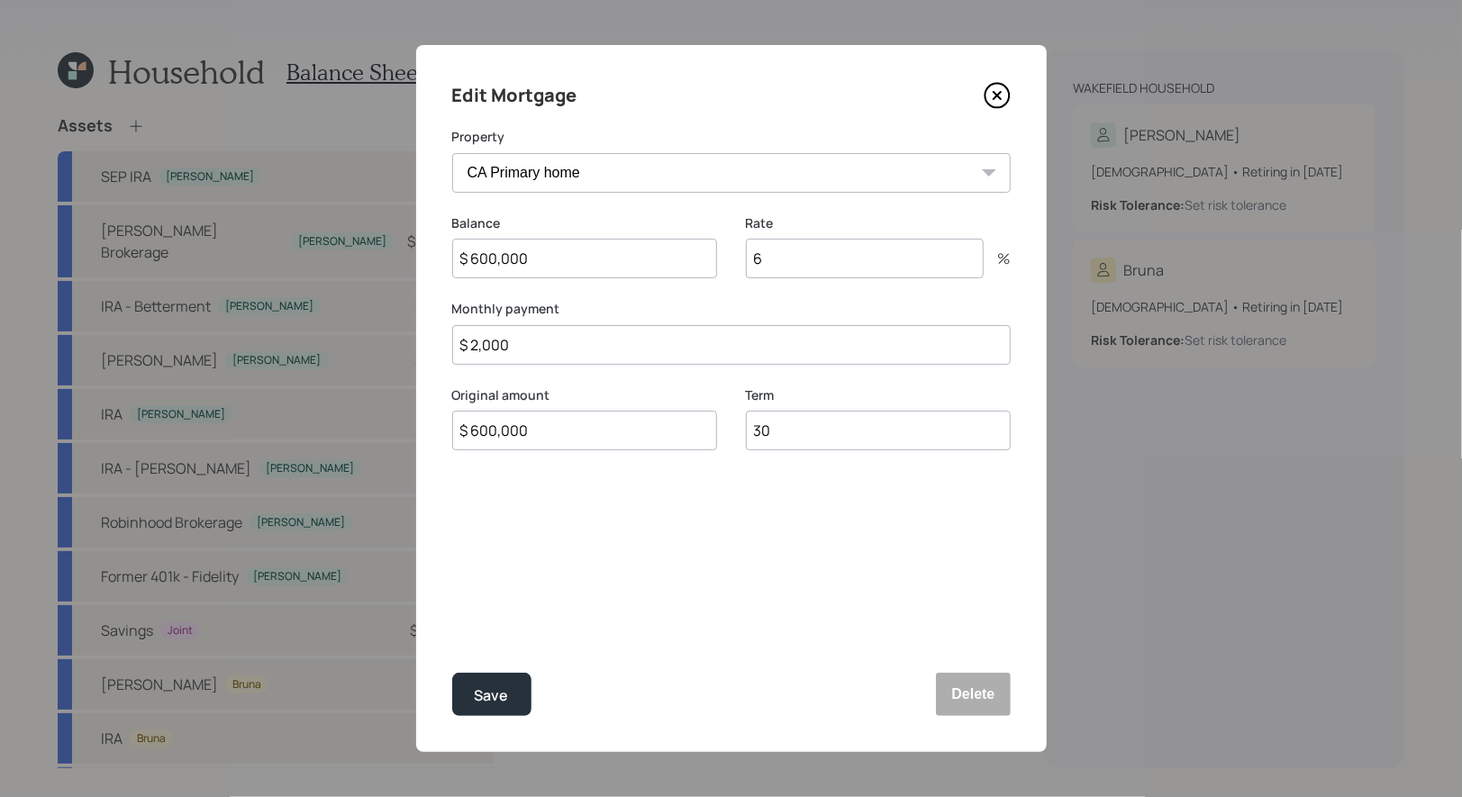
click at [626, 265] on input "$ 600,000" at bounding box center [584, 259] width 265 height 40
type input "$ 598,000"
click at [636, 341] on input "$ 2,000" at bounding box center [731, 345] width 558 height 40
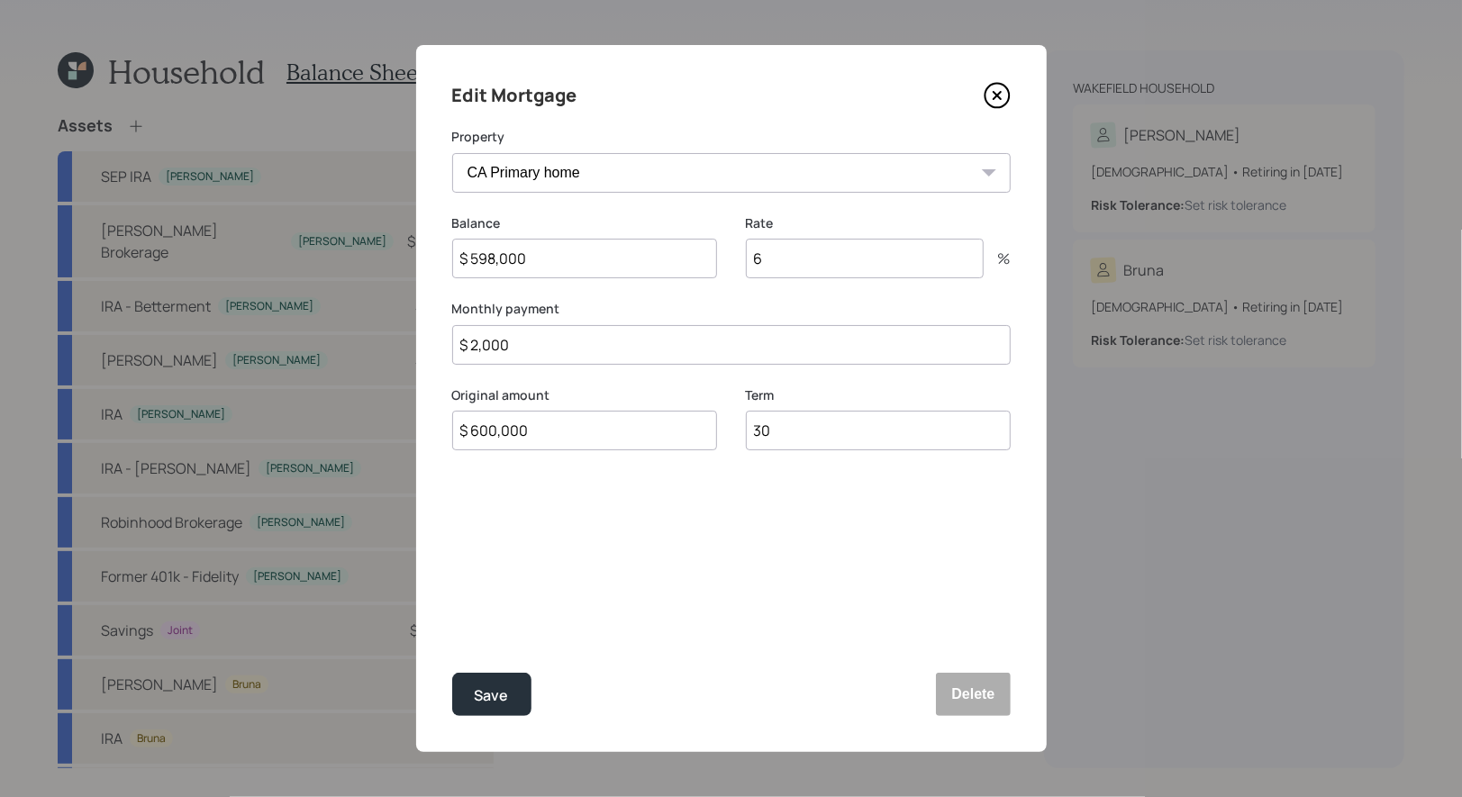
click at [636, 341] on input "$ 2,000" at bounding box center [731, 345] width 558 height 40
type input "$ 5,500"
click at [488, 699] on div "Save" at bounding box center [492, 696] width 34 height 24
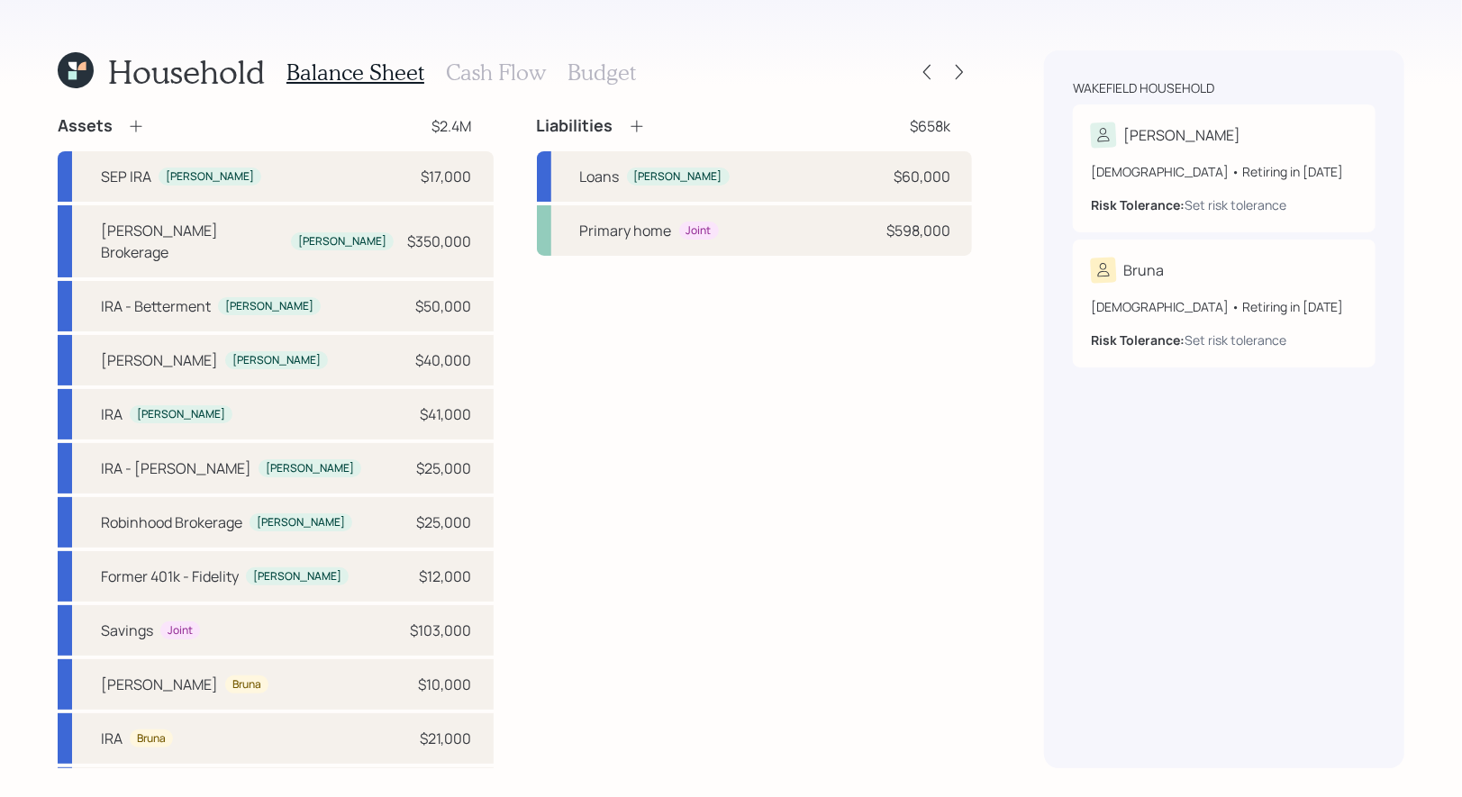
click at [481, 59] on h3 "Cash Flow" at bounding box center [496, 72] width 100 height 26
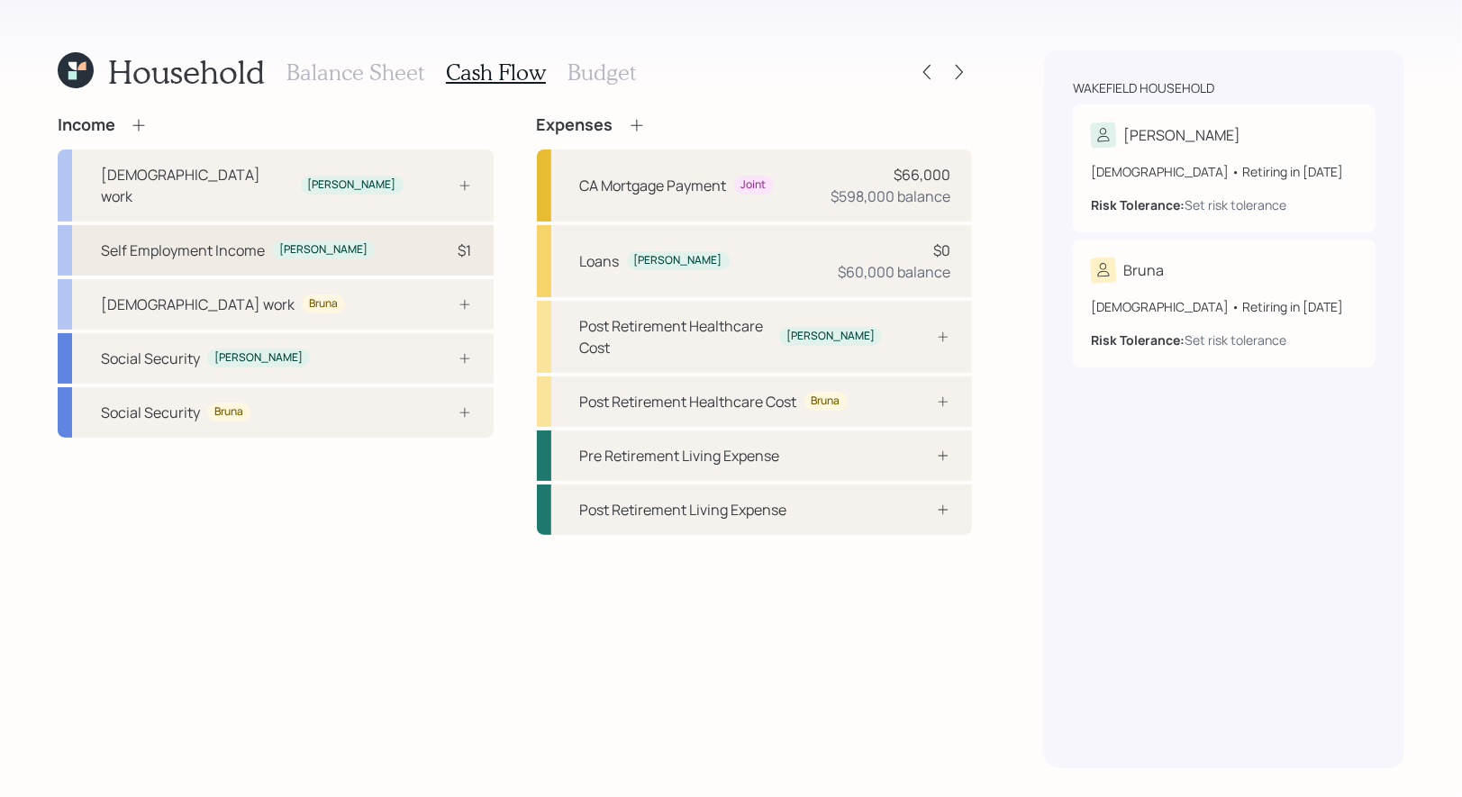
click at [374, 234] on div "Self Employment Income Stacy $1" at bounding box center [276, 250] width 436 height 50
select select "self_employment"
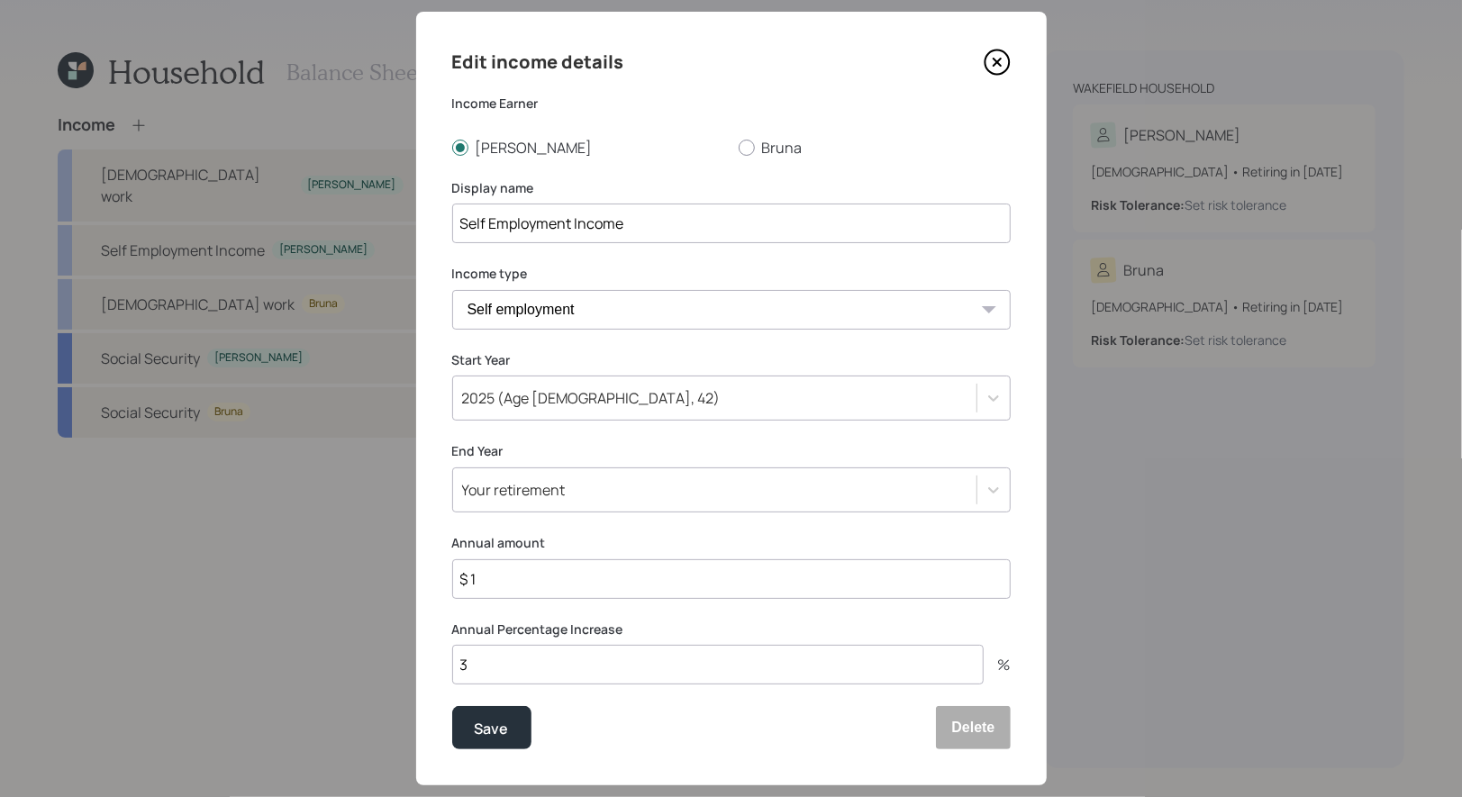
scroll to position [66, 0]
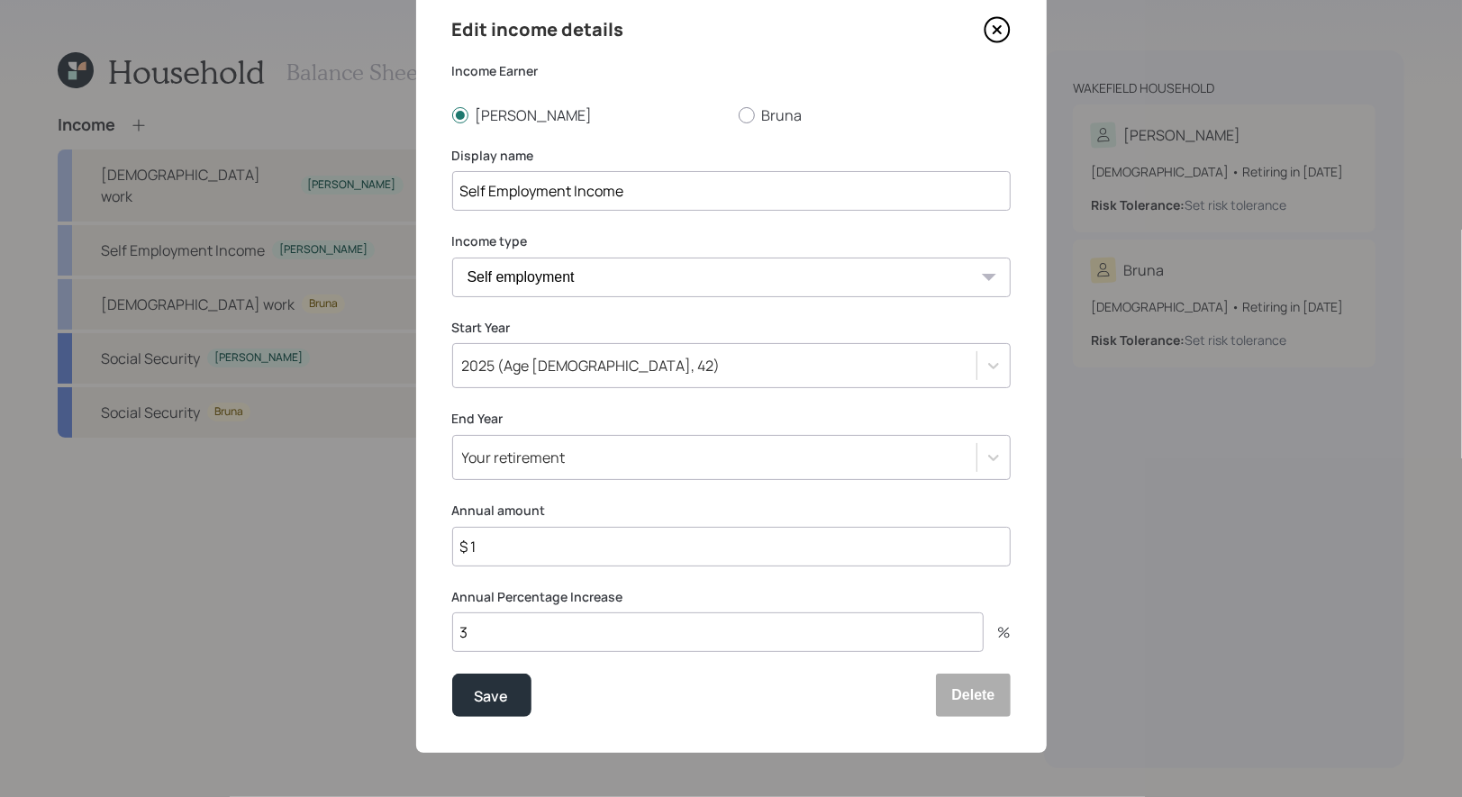
click at [560, 540] on input "$ 1" at bounding box center [731, 547] width 558 height 40
type input "$ 60,000"
click at [499, 690] on div "Save" at bounding box center [492, 696] width 34 height 24
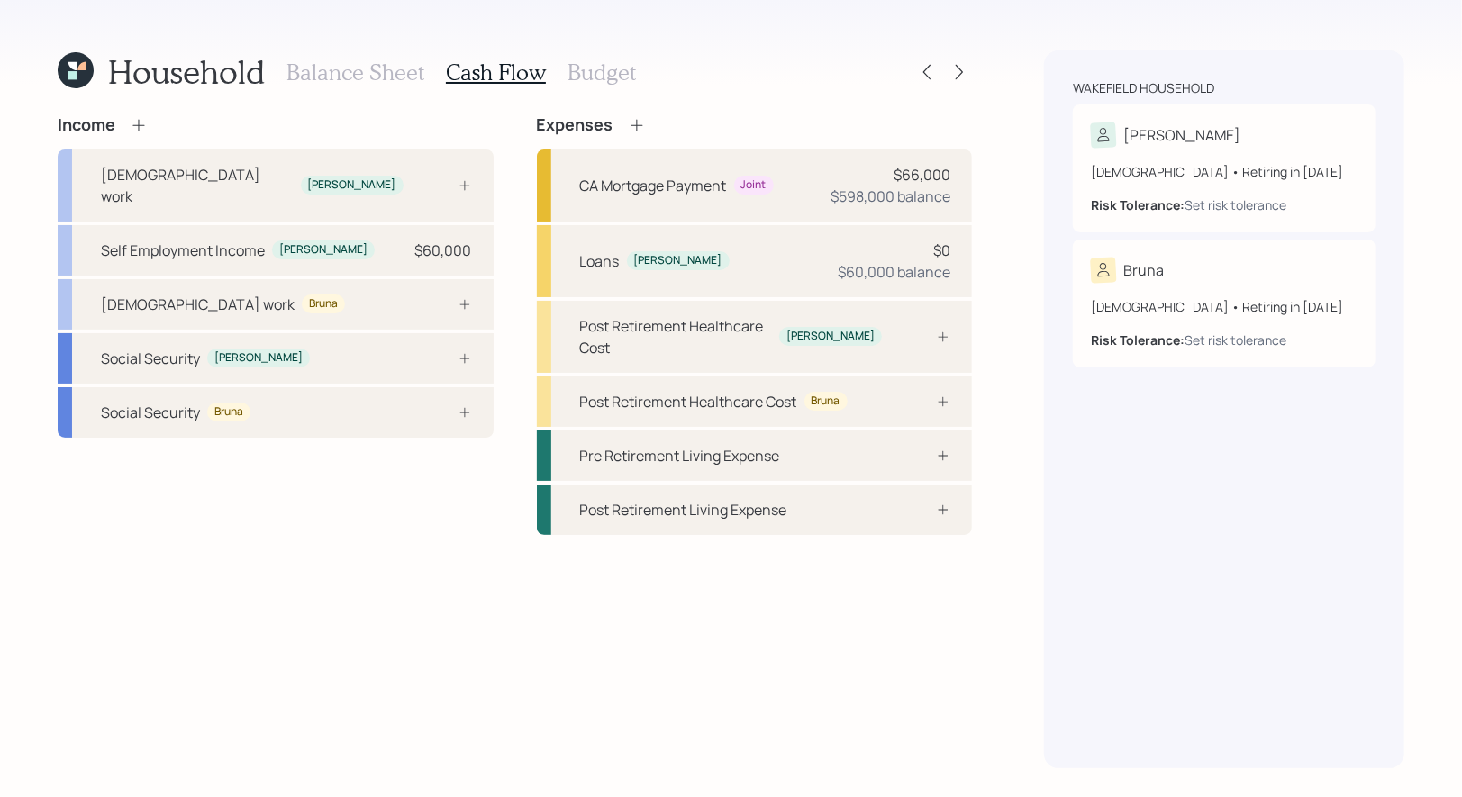
click at [140, 123] on icon at bounding box center [139, 125] width 18 height 18
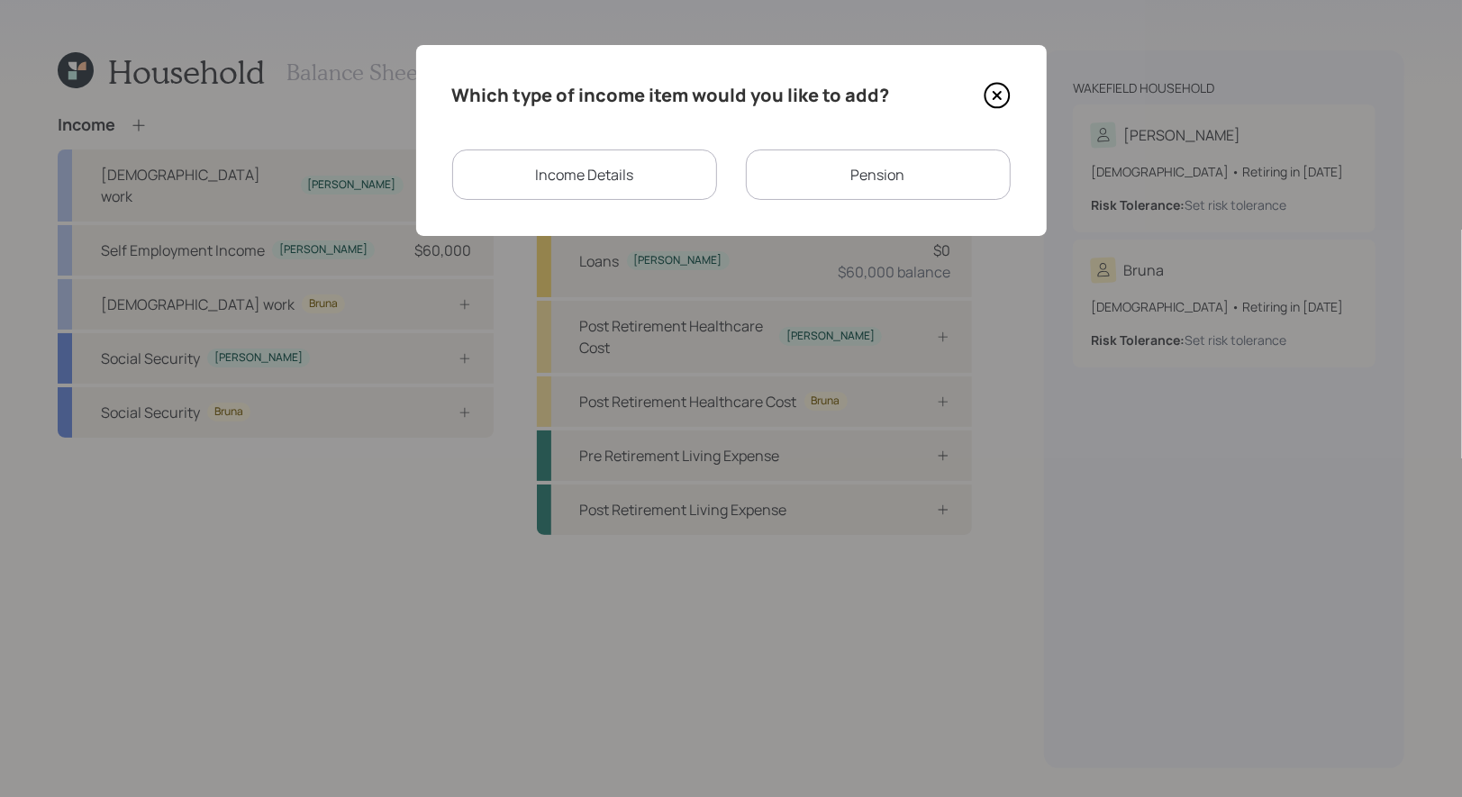
click at [590, 176] on div "Income Details" at bounding box center [584, 175] width 265 height 50
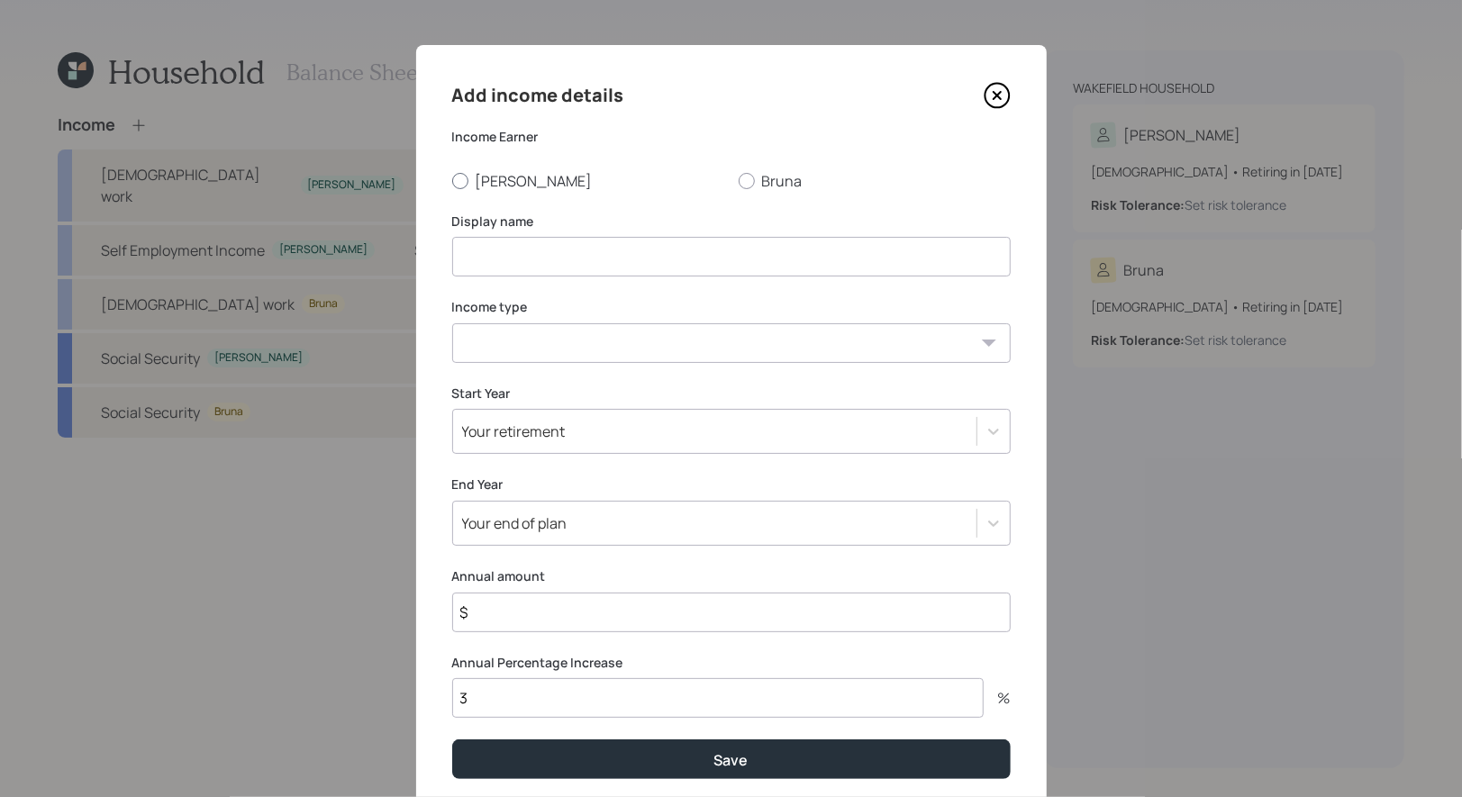
click at [459, 178] on div at bounding box center [460, 181] width 16 height 16
click at [452, 180] on input "[PERSON_NAME]" at bounding box center [451, 180] width 1 height 1
radio input "true"
click at [487, 248] on input at bounding box center [731, 257] width 558 height 40
click at [507, 350] on select "Full-time work Part-time work Self employment Other" at bounding box center [731, 343] width 558 height 40
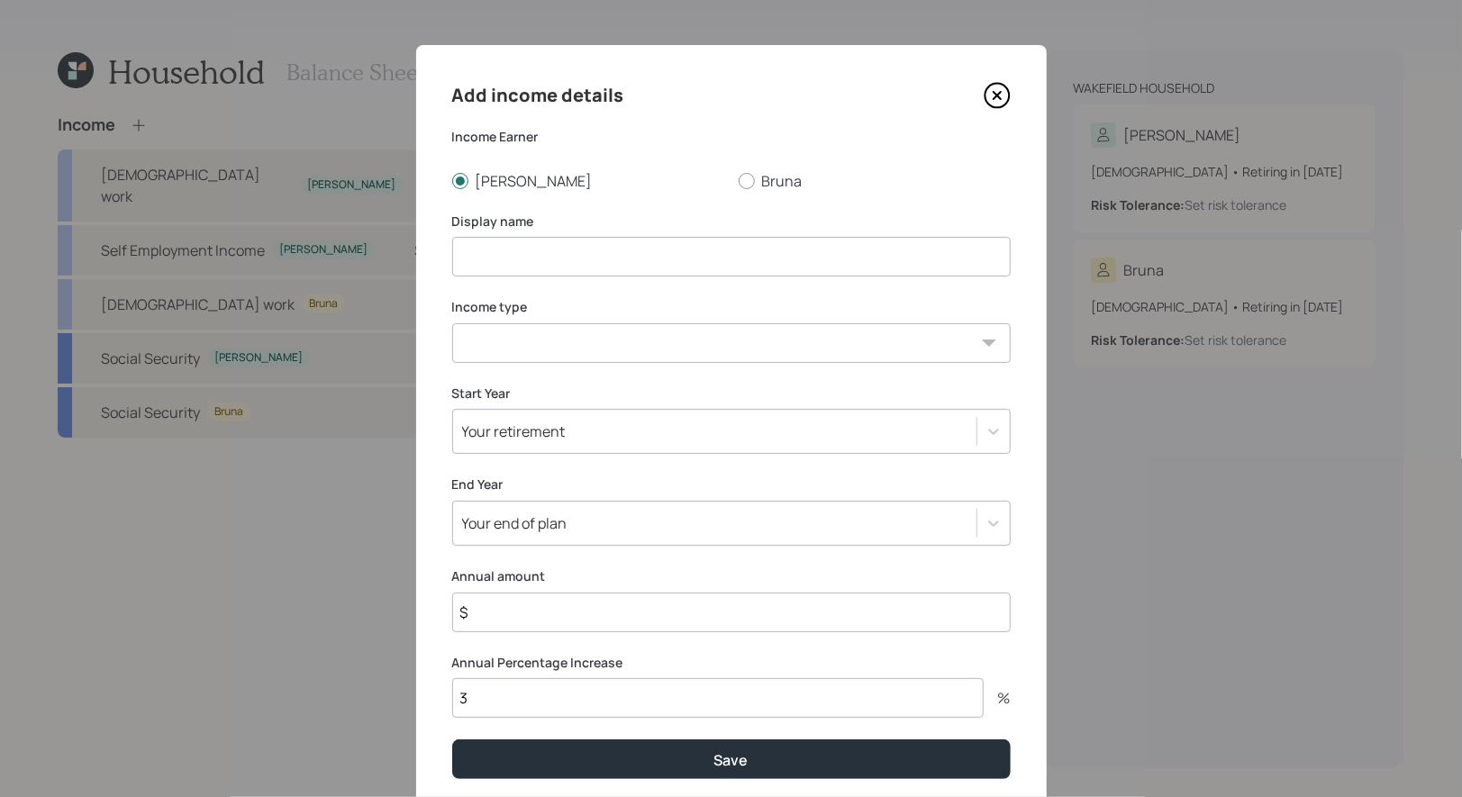
select select "self_employment"
click at [452, 323] on select "Full-time work Part-time work Self employment Other" at bounding box center [731, 343] width 558 height 40
click at [504, 265] on input at bounding box center [731, 257] width 558 height 40
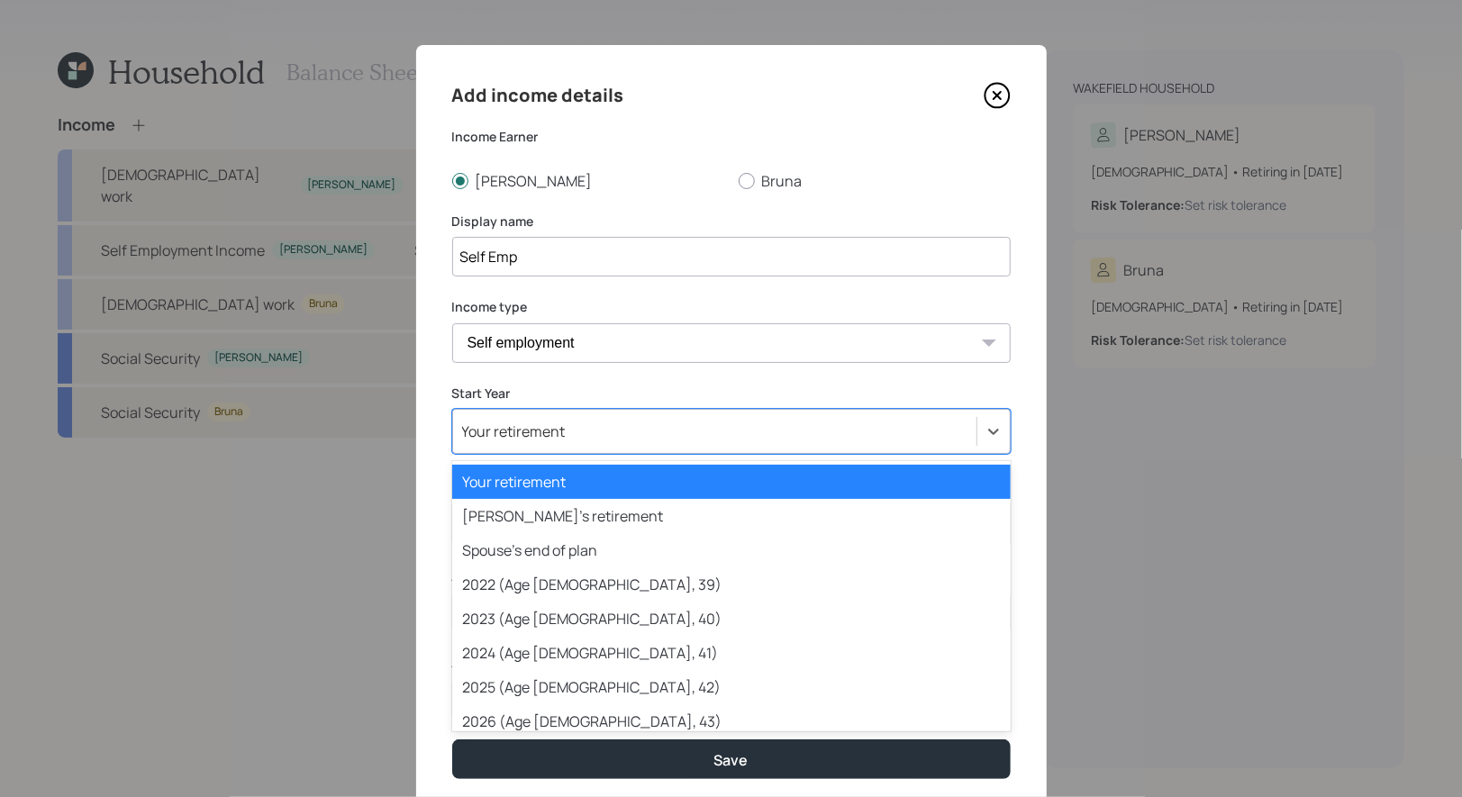
click at [589, 429] on div "Your retirement" at bounding box center [714, 431] width 523 height 31
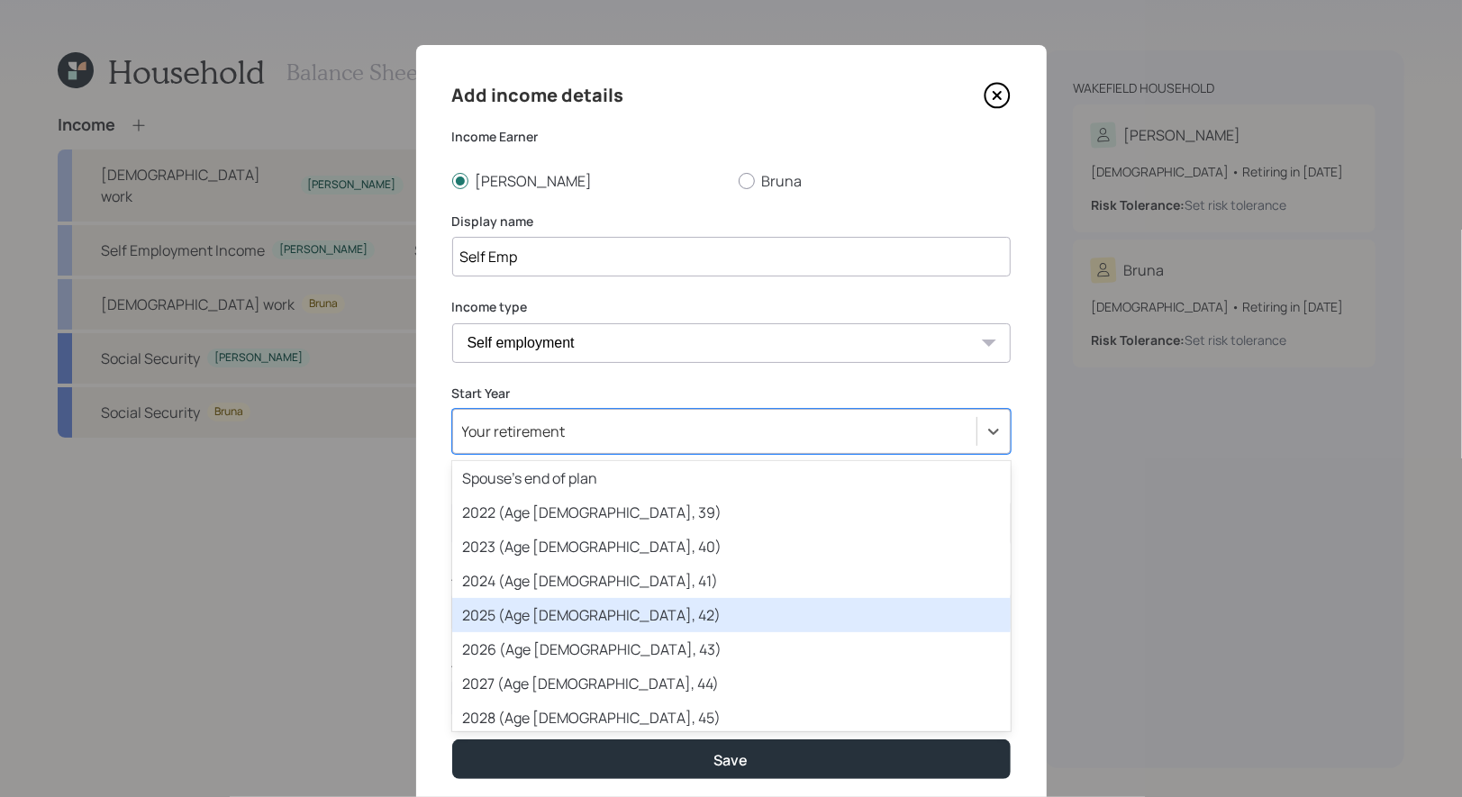
scroll to position [70, 0]
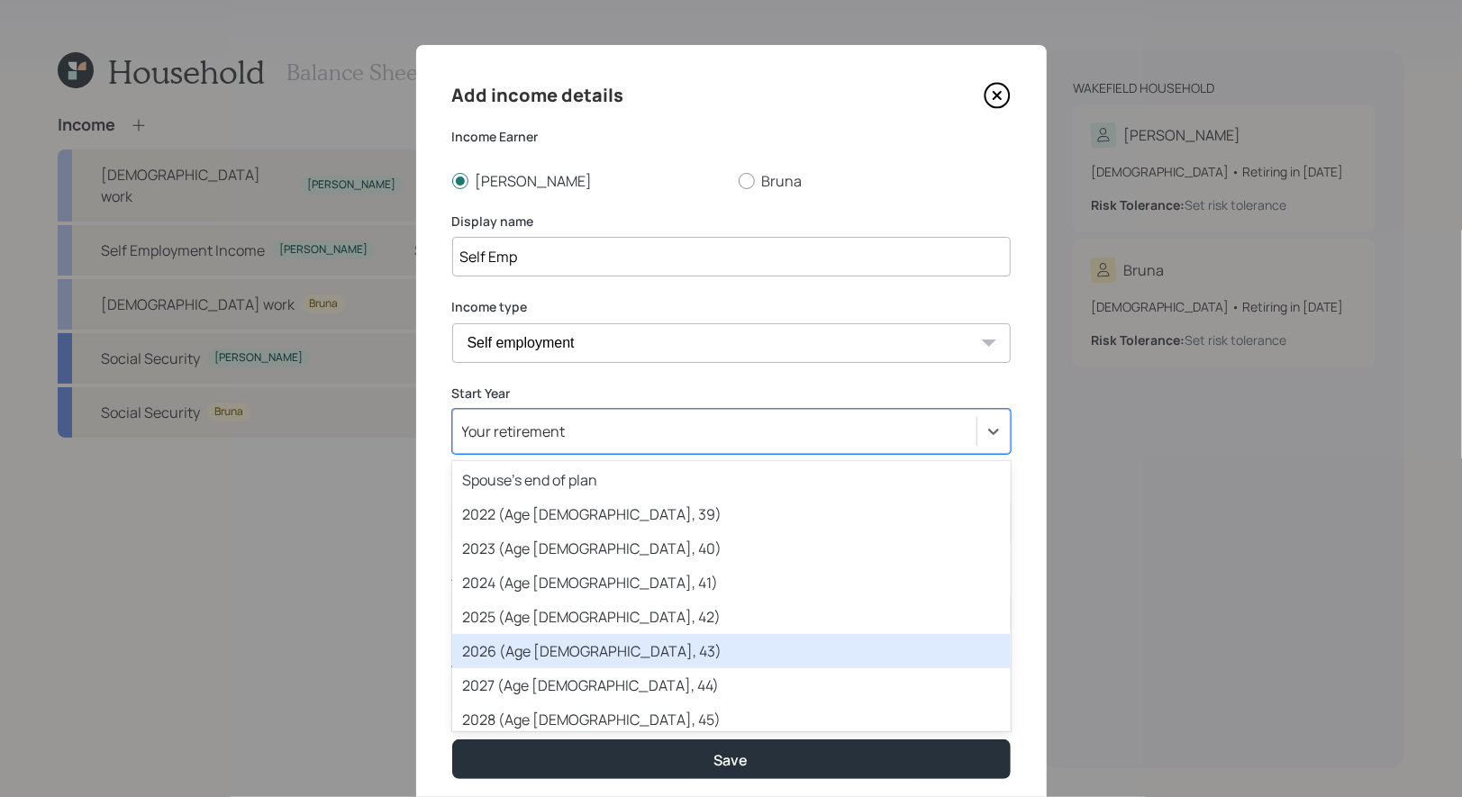
click at [569, 660] on div "2026 (Age 41, 43)" at bounding box center [731, 651] width 558 height 34
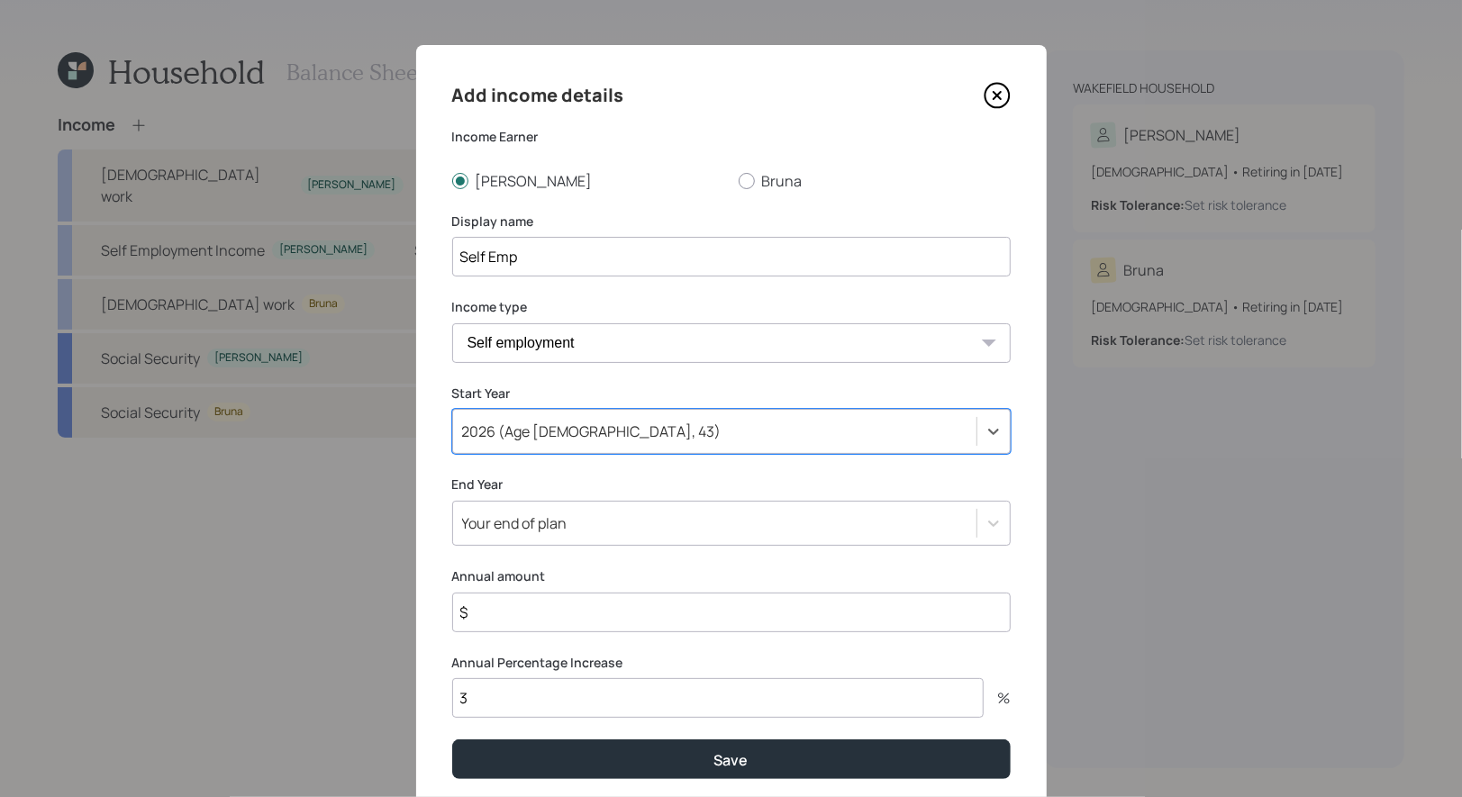
scroll to position [62, 0]
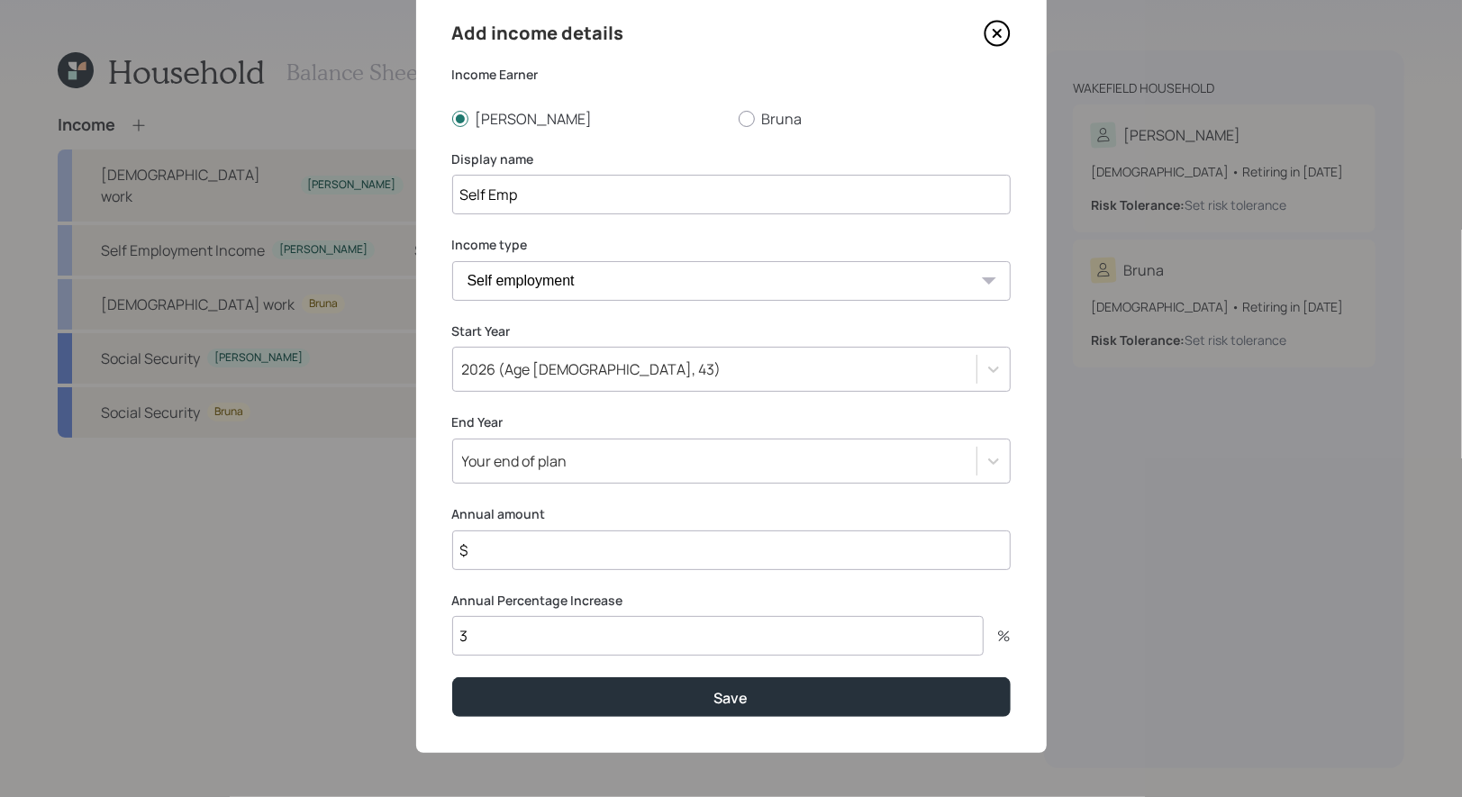
click at [558, 550] on input "$" at bounding box center [731, 550] width 558 height 40
click at [577, 208] on input "Self Emp" at bounding box center [731, 195] width 558 height 40
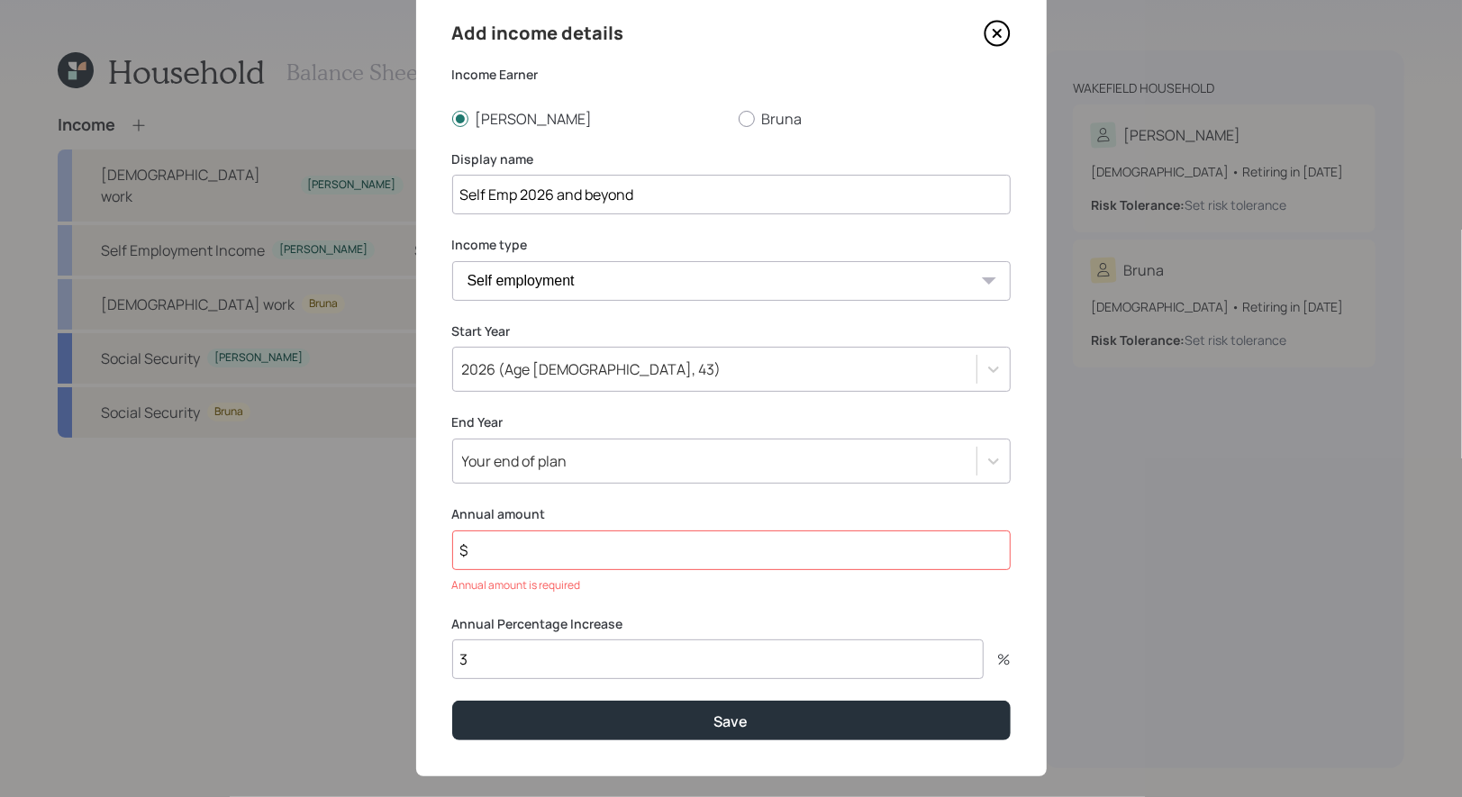
type input "Self Emp 2026 and beyond"
click at [517, 555] on input "$" at bounding box center [731, 550] width 558 height 40
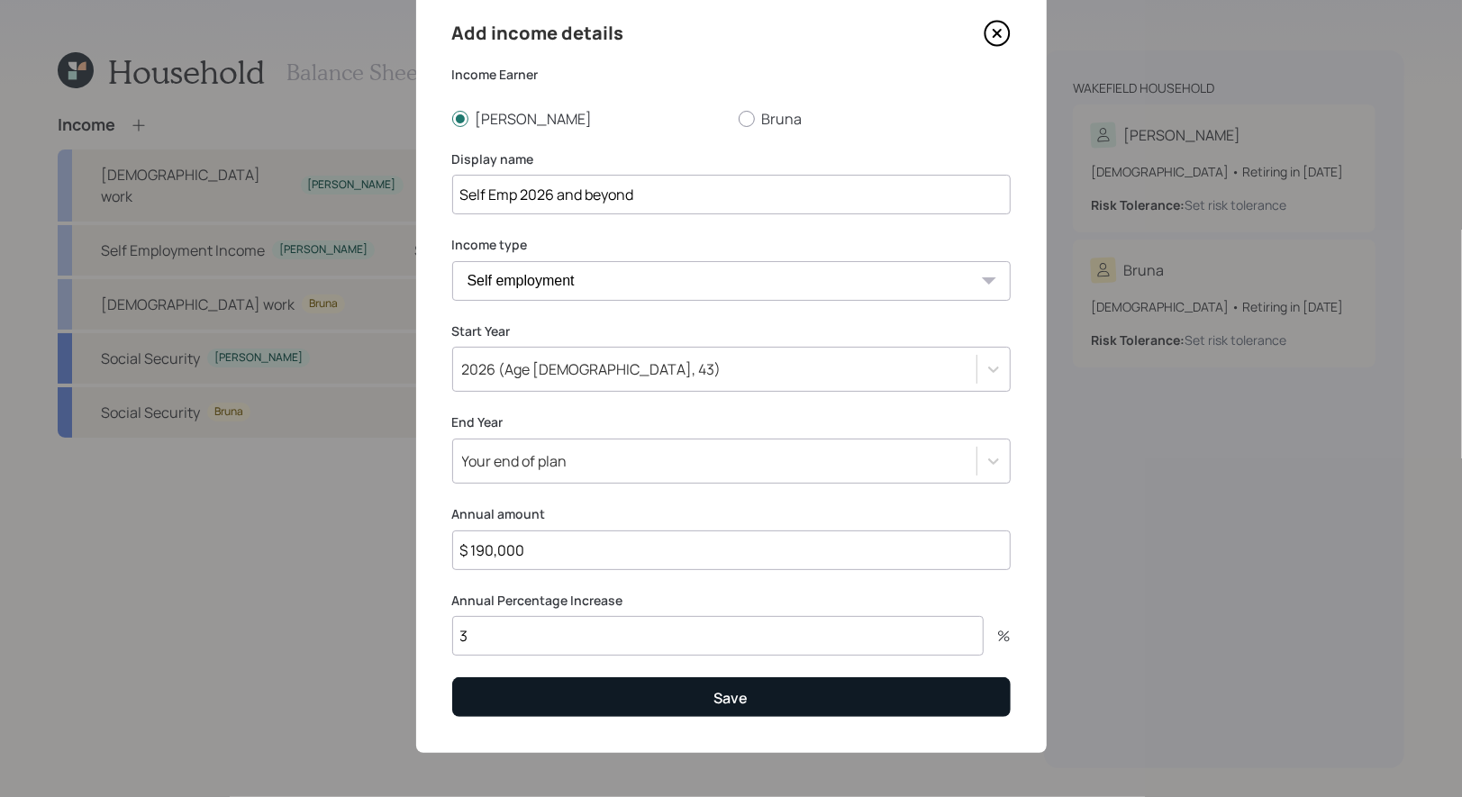
type input "$ 190,000"
click at [579, 697] on button "Save" at bounding box center [731, 696] width 558 height 39
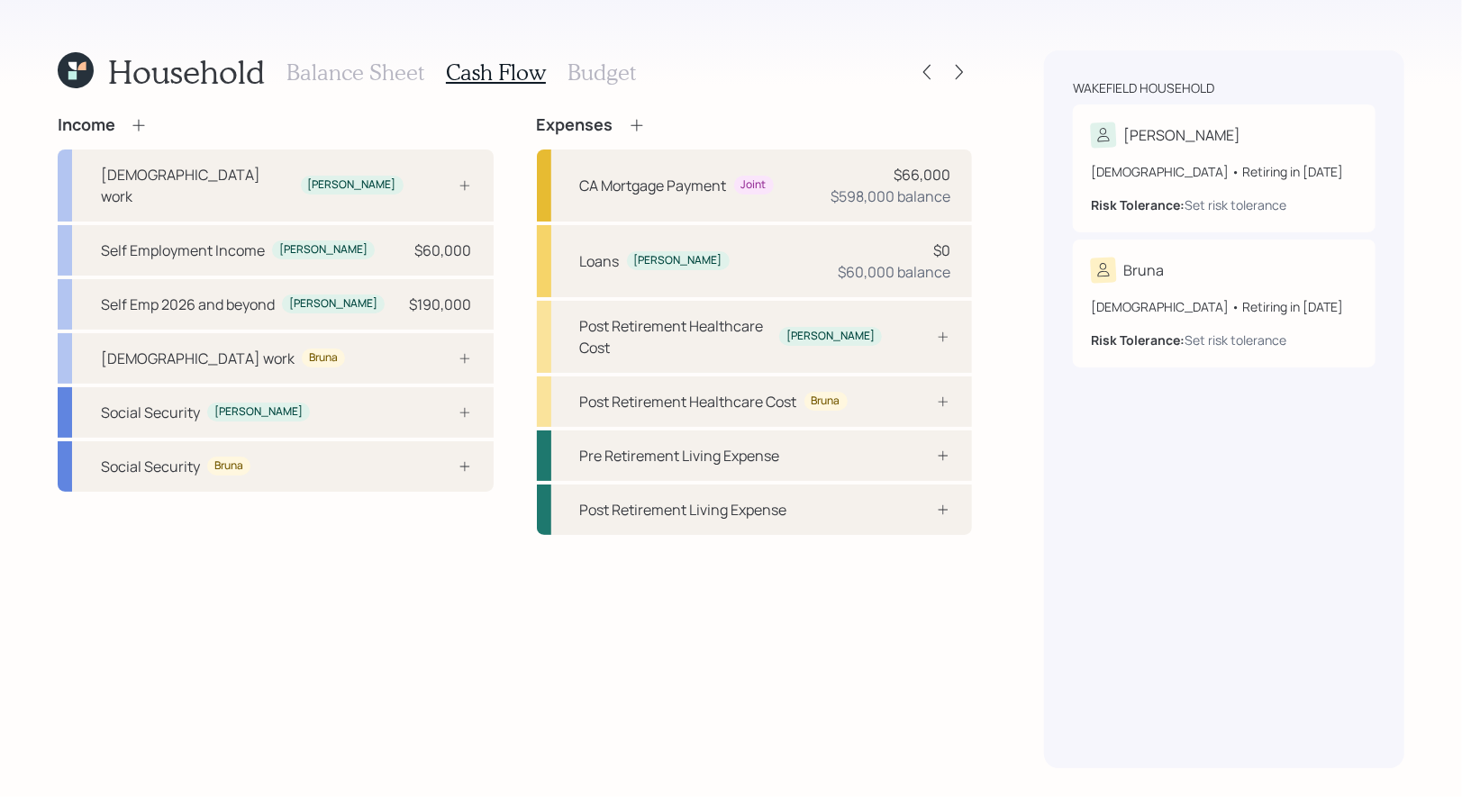
click at [140, 122] on icon at bounding box center [139, 125] width 18 height 18
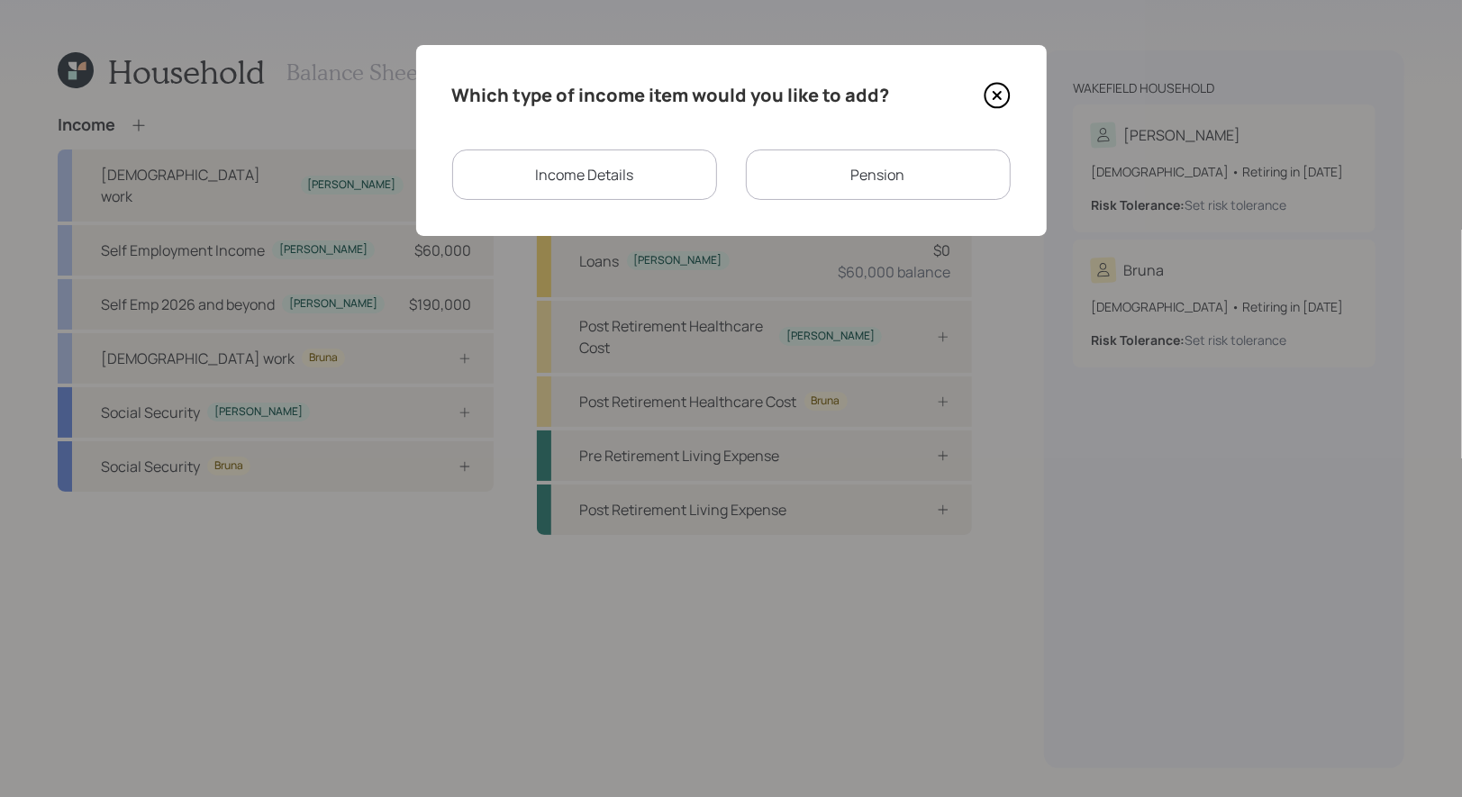
click at [573, 179] on div "Income Details" at bounding box center [584, 175] width 265 height 50
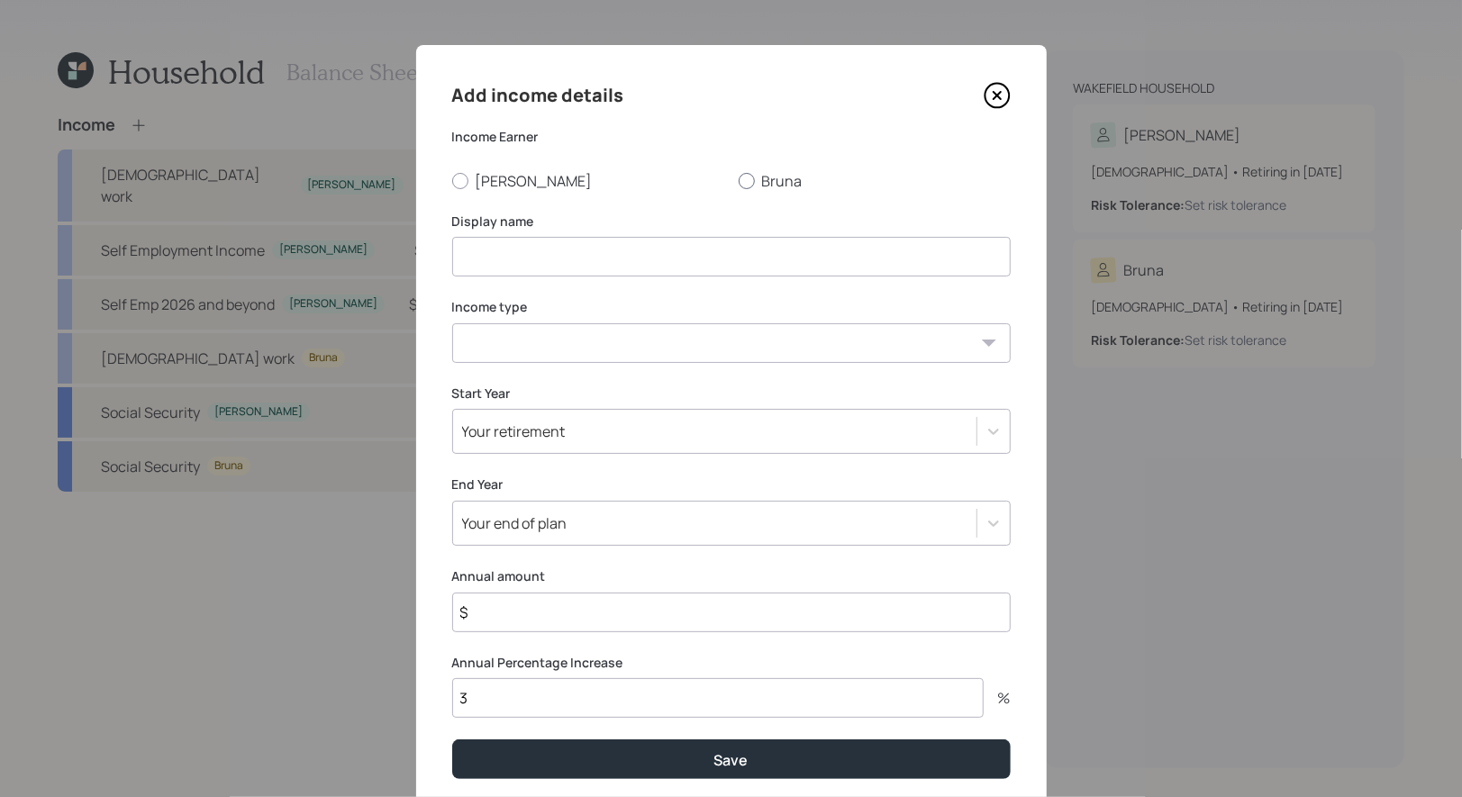
click at [747, 180] on div at bounding box center [747, 181] width 16 height 16
click at [739, 180] on input "Bruna" at bounding box center [738, 180] width 1 height 1
radio input "true"
click at [708, 251] on input at bounding box center [731, 257] width 558 height 40
type input "bruna income"
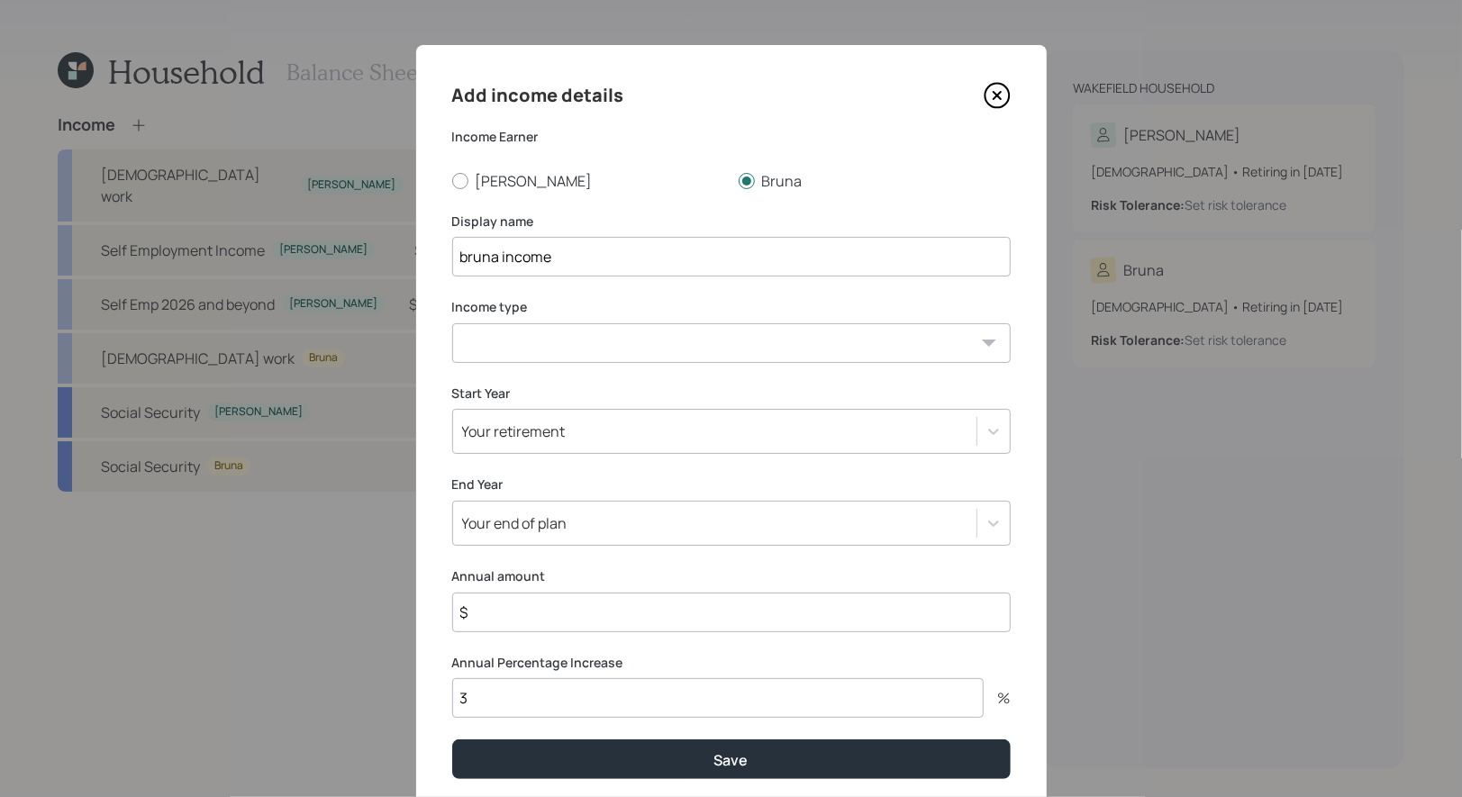
click at [619, 351] on select "Full-time work Part-time work Self employment Other" at bounding box center [731, 343] width 558 height 40
select select "salary"
click at [452, 323] on select "Full-time work Part-time work Self employment Other" at bounding box center [731, 343] width 558 height 40
click at [630, 429] on div "Your retirement" at bounding box center [714, 431] width 523 height 31
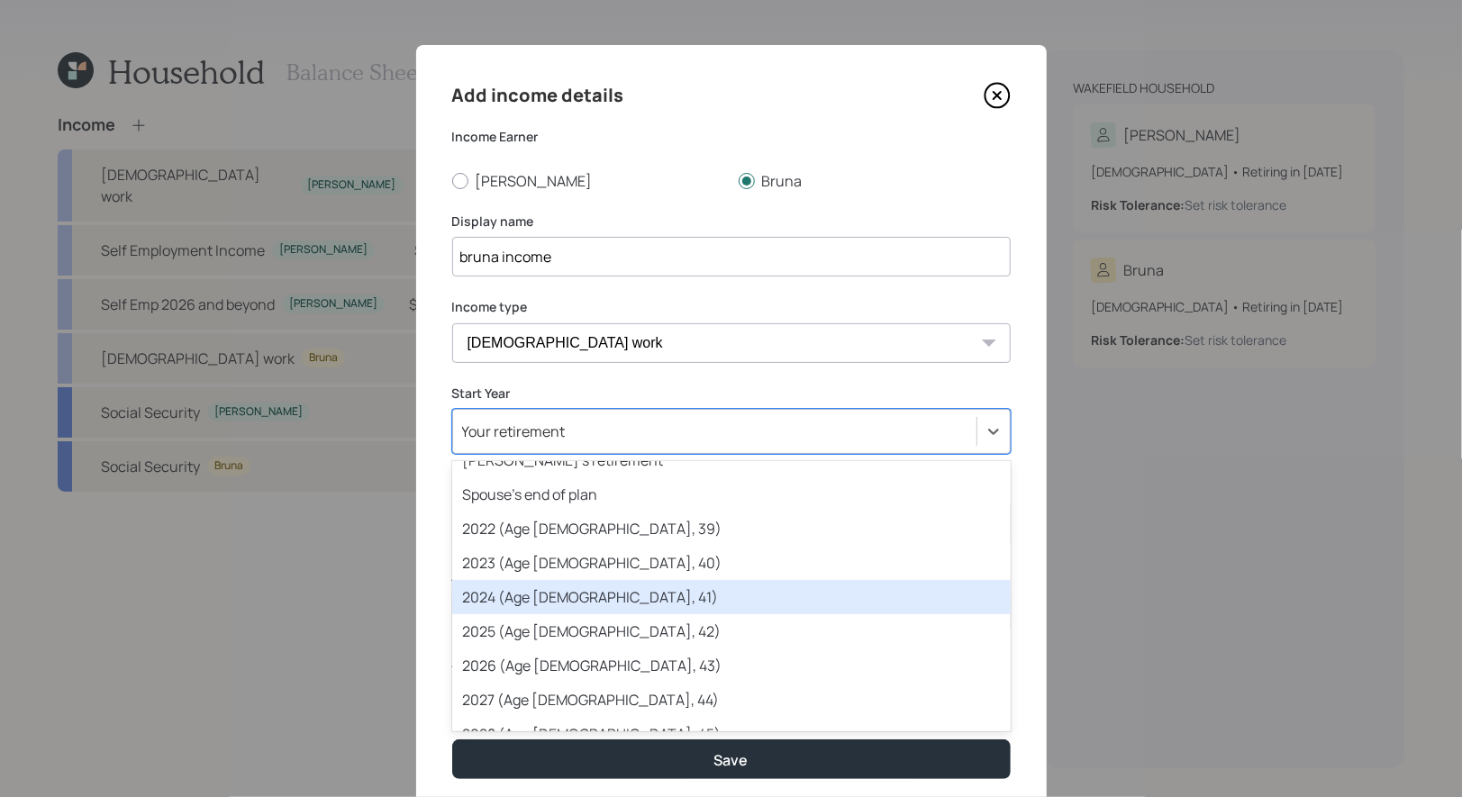
scroll to position [66, 0]
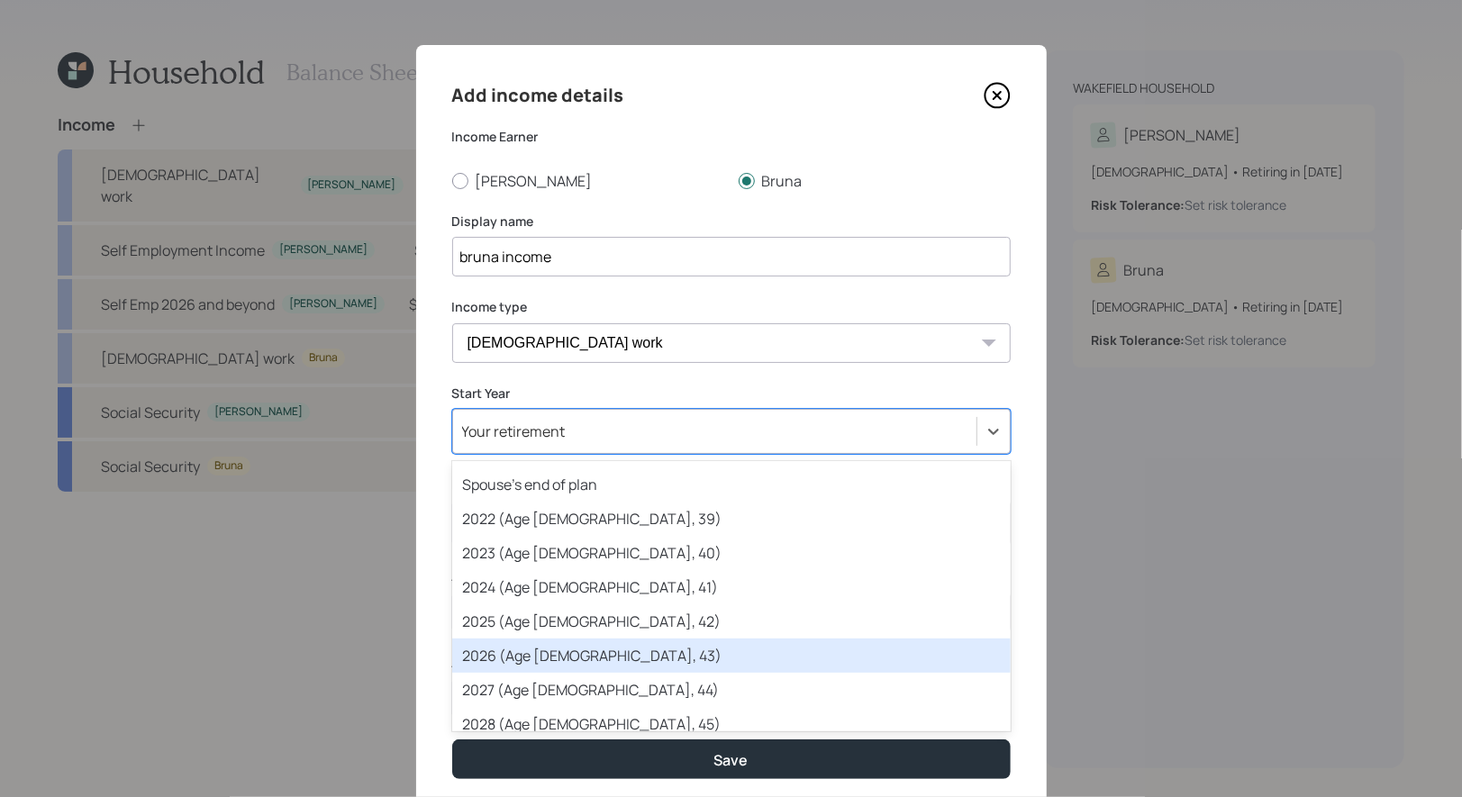
click at [626, 645] on div "2026 (Age 41, 43)" at bounding box center [731, 656] width 558 height 34
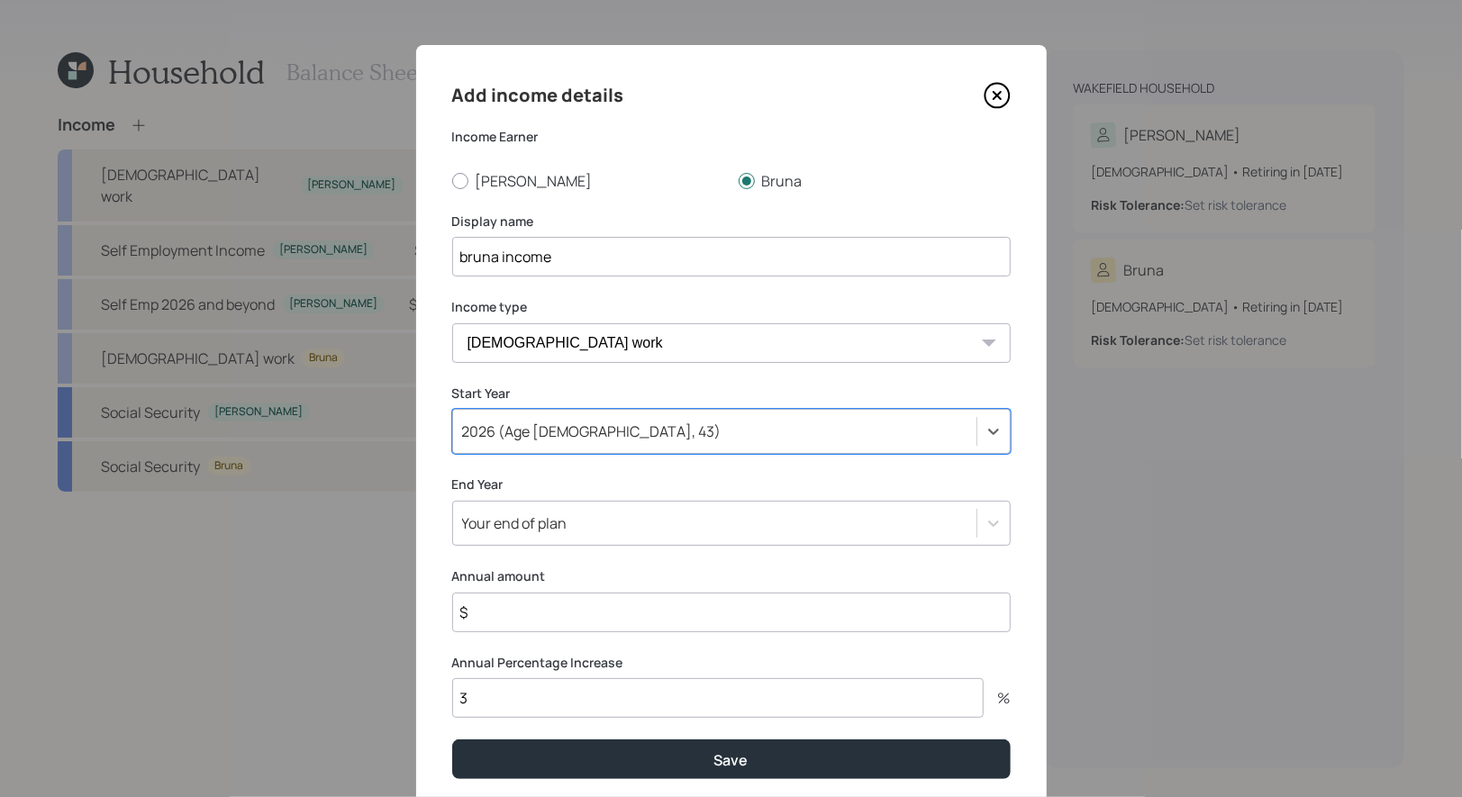
click at [584, 625] on input "$" at bounding box center [731, 613] width 558 height 40
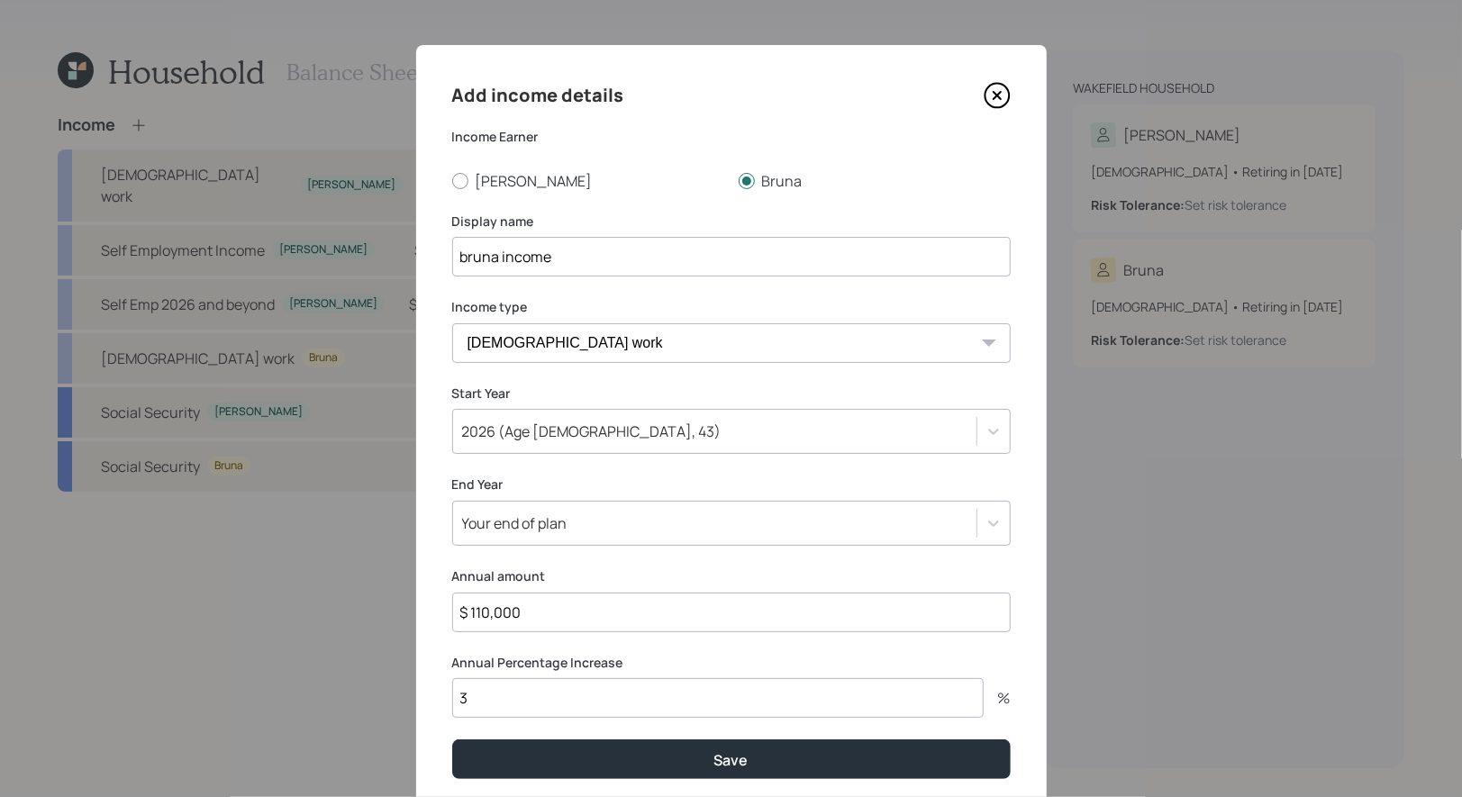
type input "$ 110,000"
click at [653, 544] on div "Your end of plan" at bounding box center [731, 523] width 558 height 45
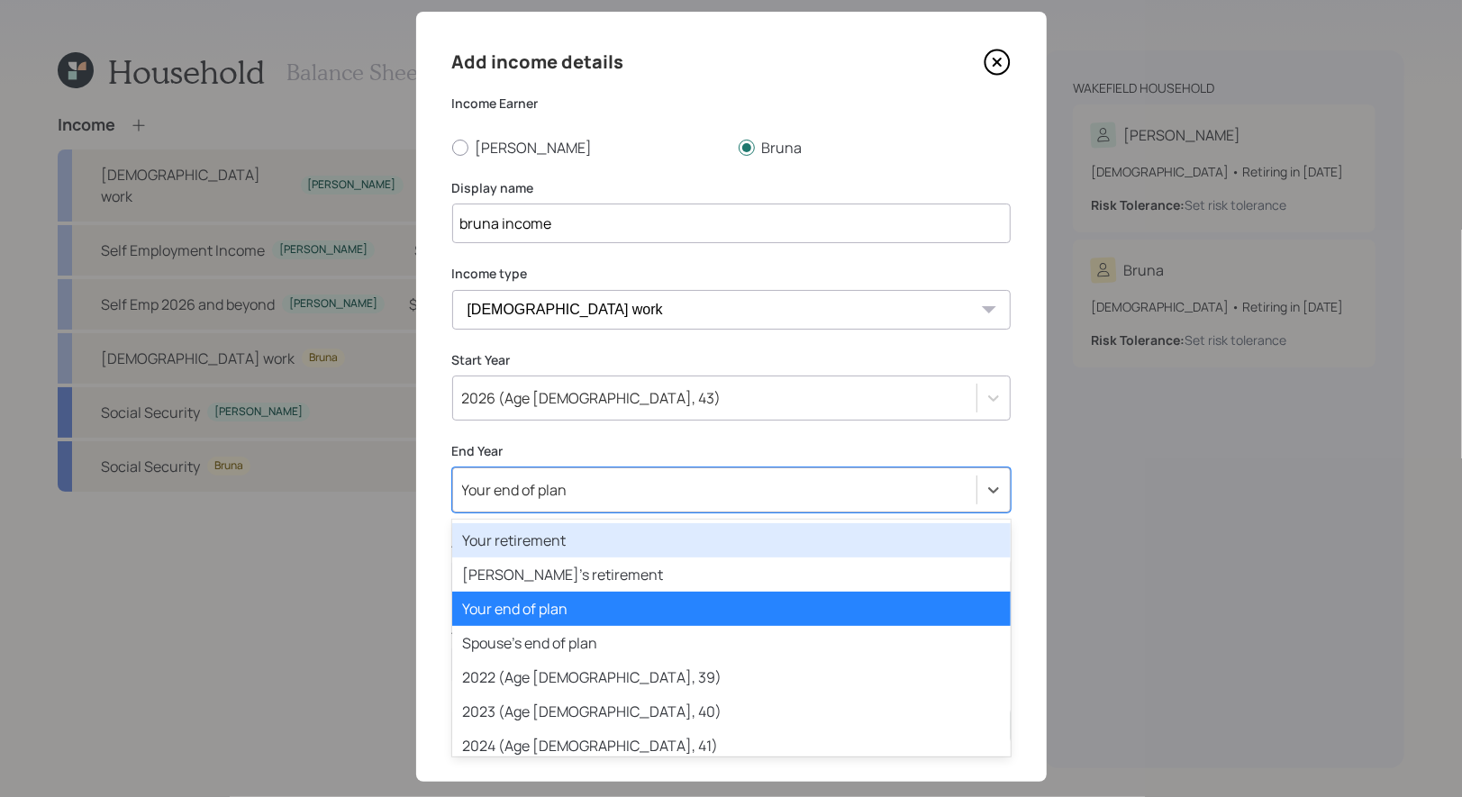
scroll to position [33, 0]
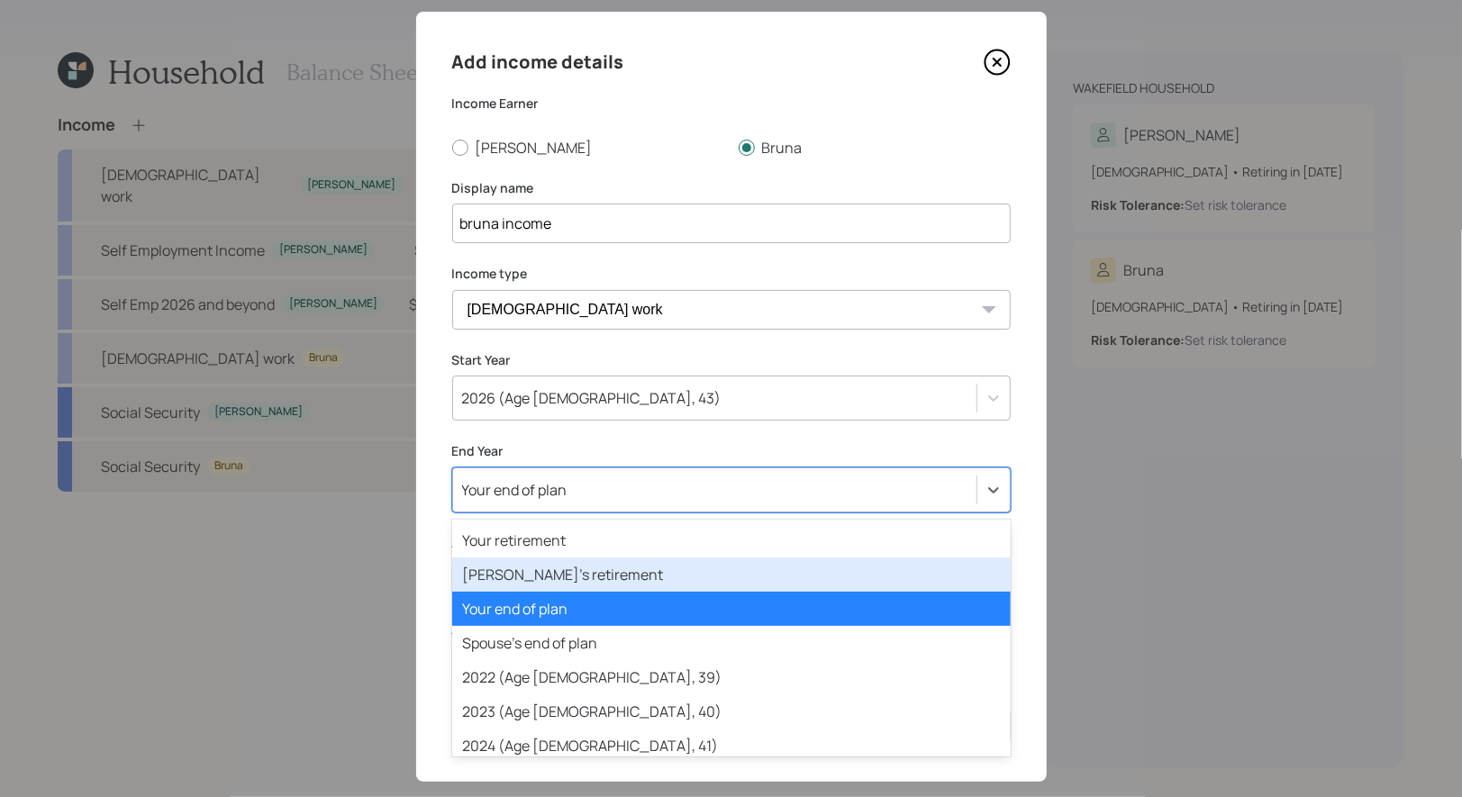
click at [638, 584] on div "Spouse's retirement" at bounding box center [731, 574] width 558 height 34
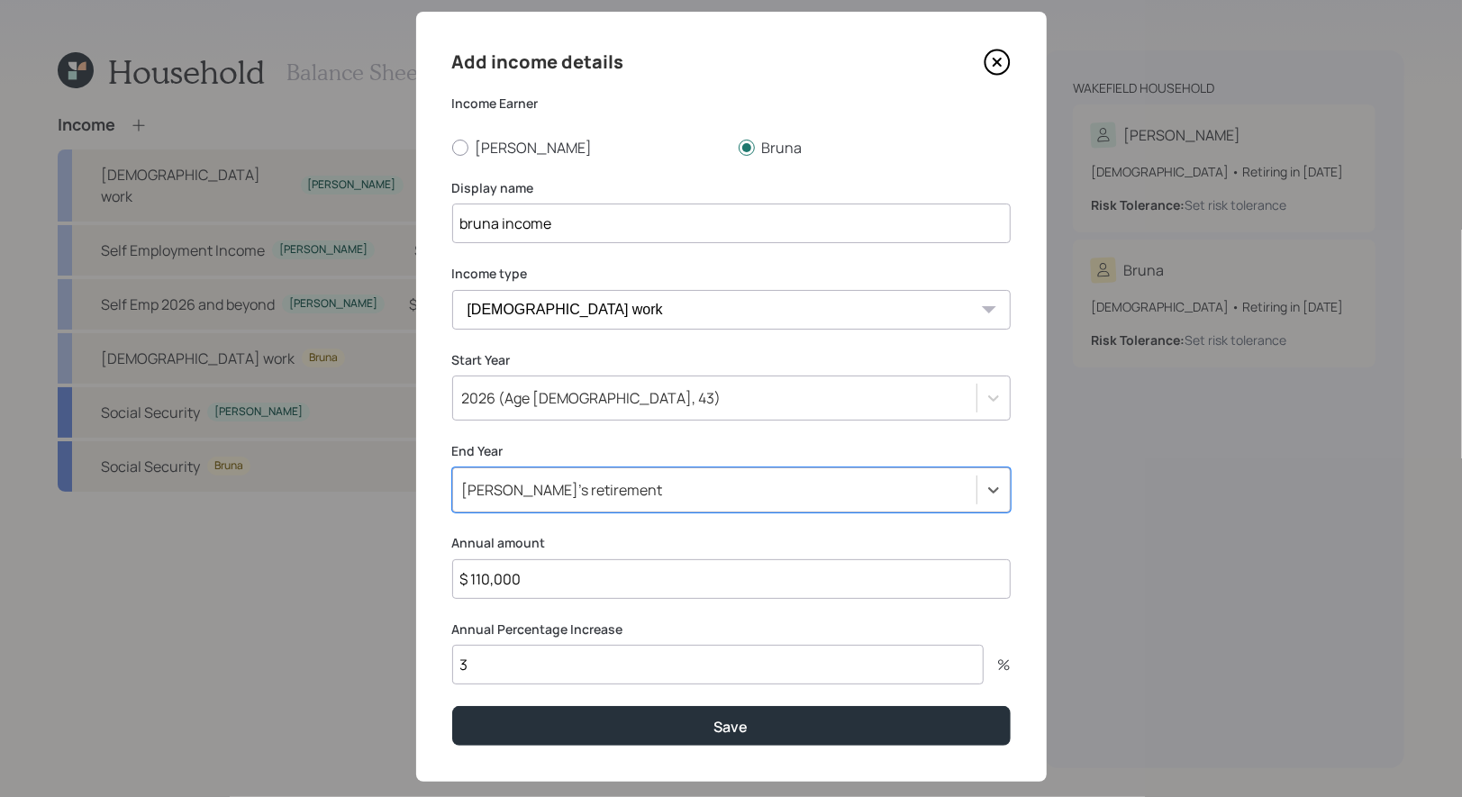
scroll to position [62, 0]
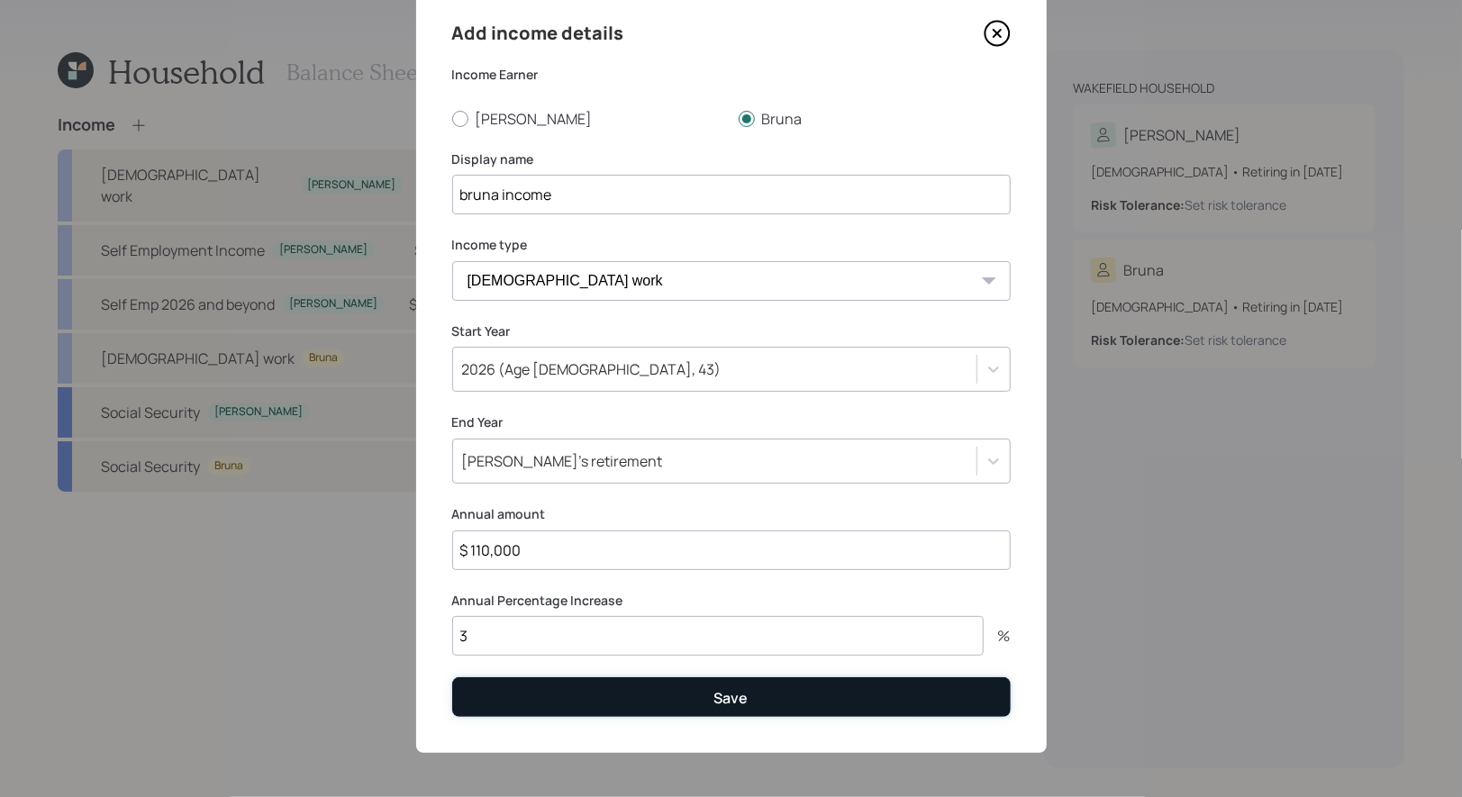
click at [619, 704] on button "Save" at bounding box center [731, 696] width 558 height 39
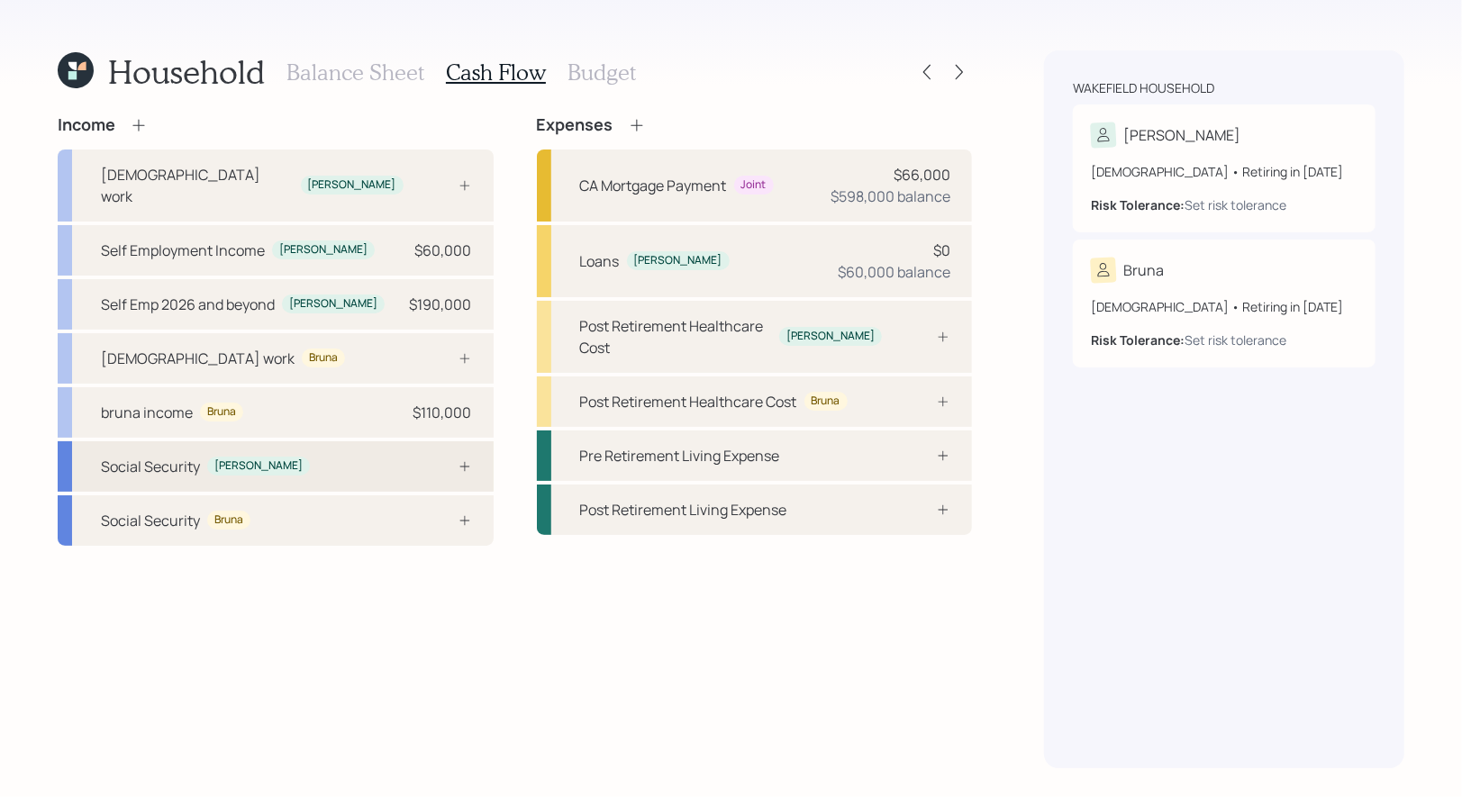
click at [395, 446] on div "Social Security Stacy" at bounding box center [276, 466] width 436 height 50
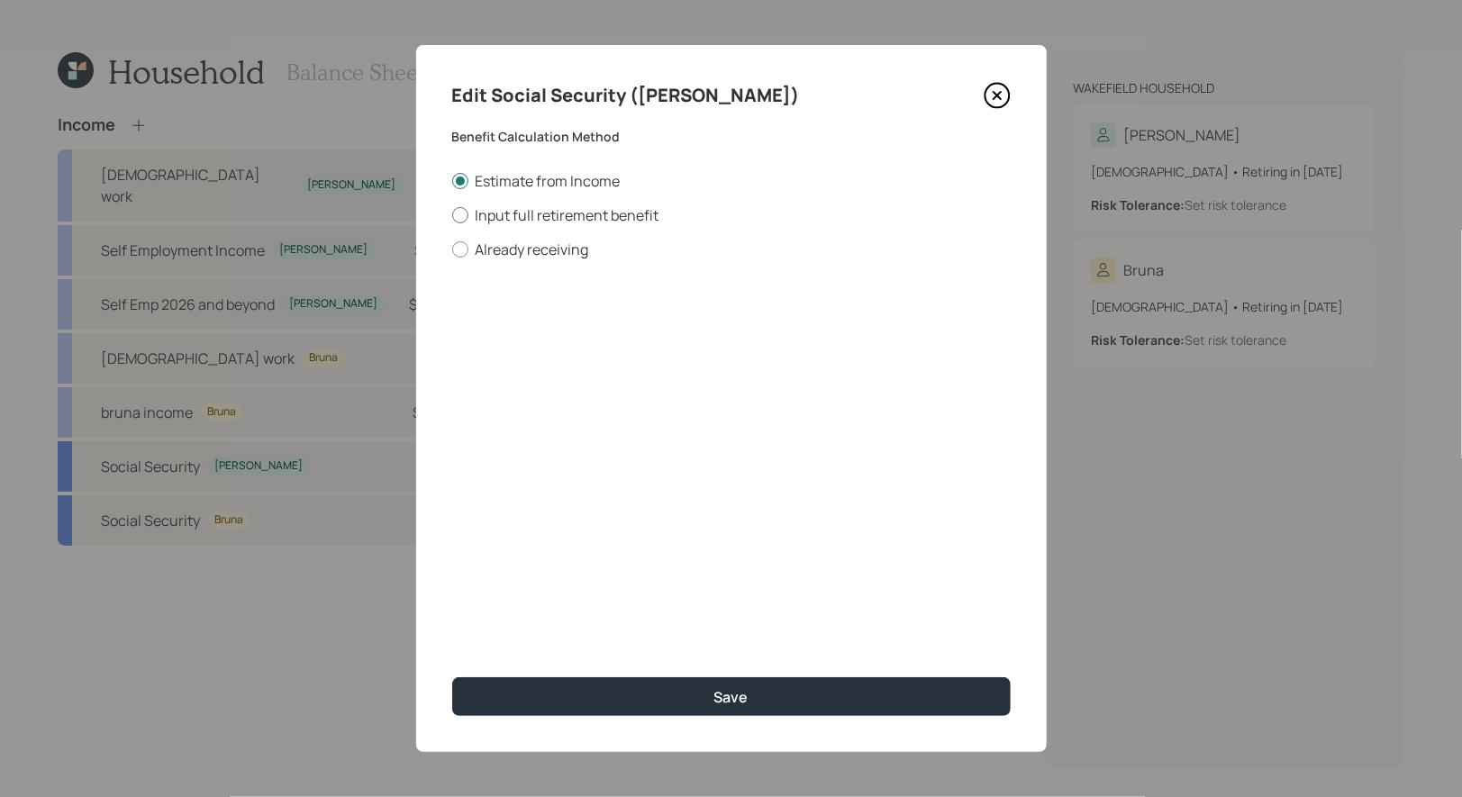
click at [458, 216] on div at bounding box center [460, 215] width 16 height 16
click at [452, 215] on input "Input full retirement benefit" at bounding box center [451, 214] width 1 height 1
radio input "true"
click at [503, 333] on input "$" at bounding box center [731, 325] width 558 height 40
click at [459, 180] on div at bounding box center [460, 181] width 16 height 16
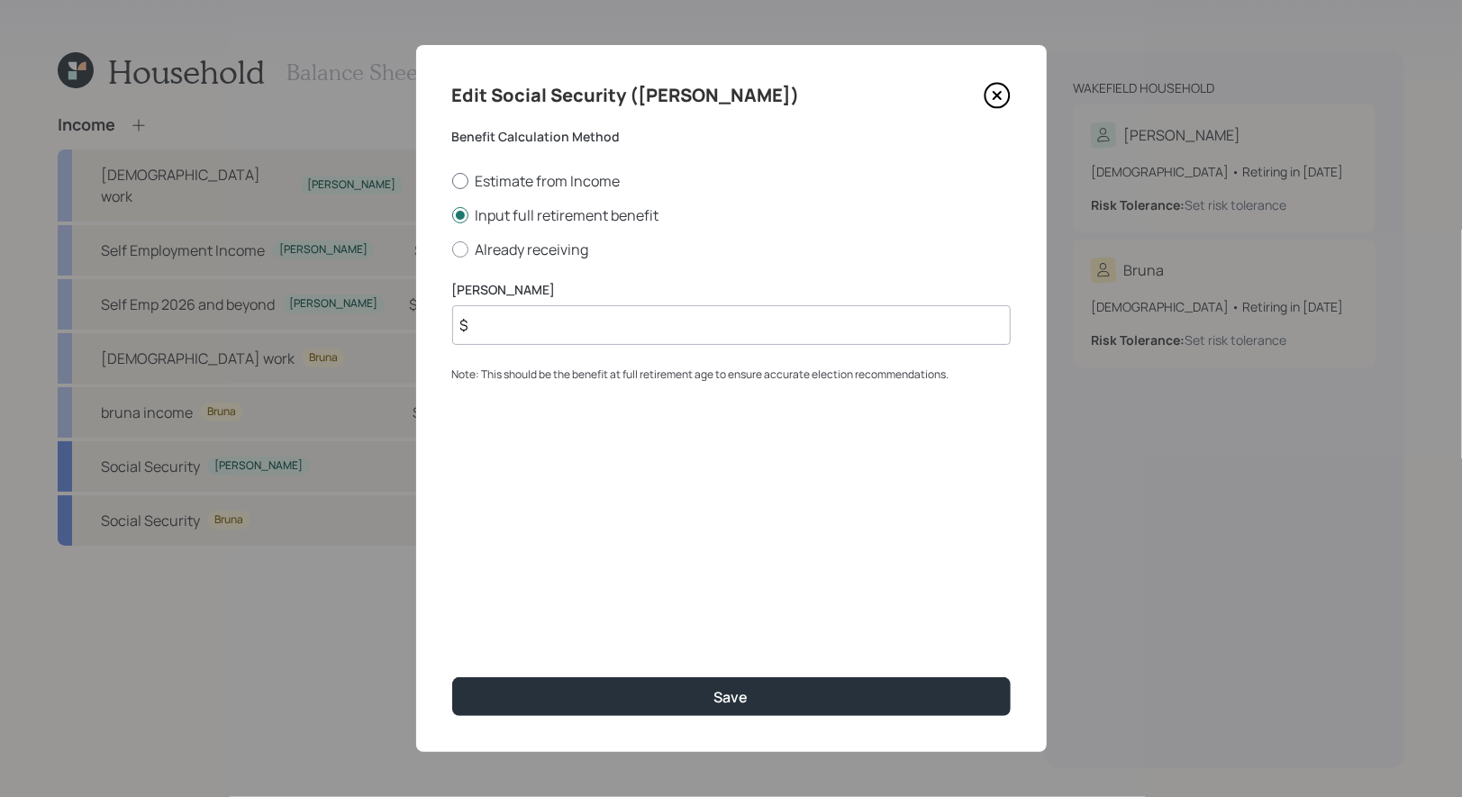
click at [452, 180] on input "Estimate from Income" at bounding box center [451, 180] width 1 height 1
radio input "true"
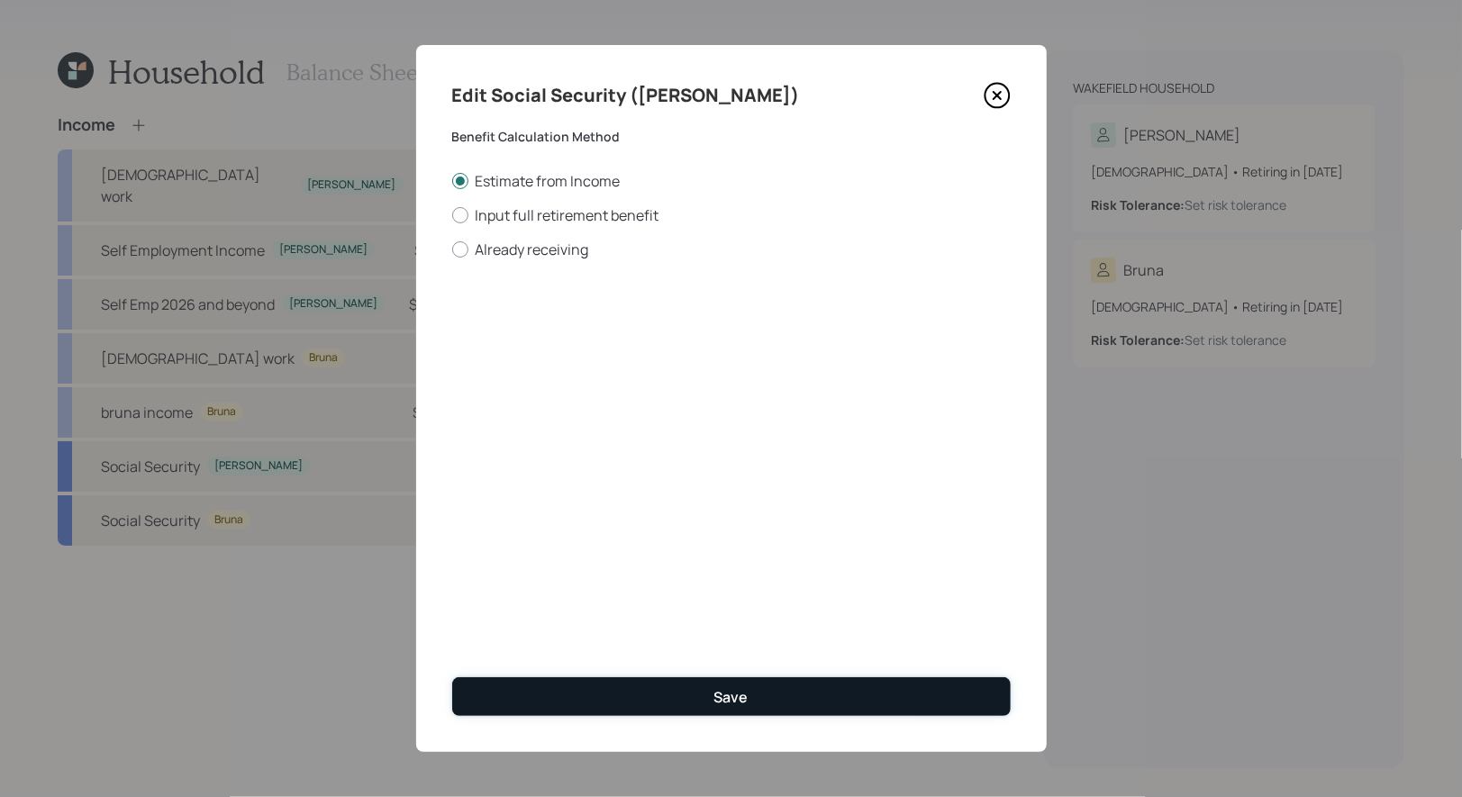
click at [538, 706] on button "Save" at bounding box center [731, 696] width 558 height 39
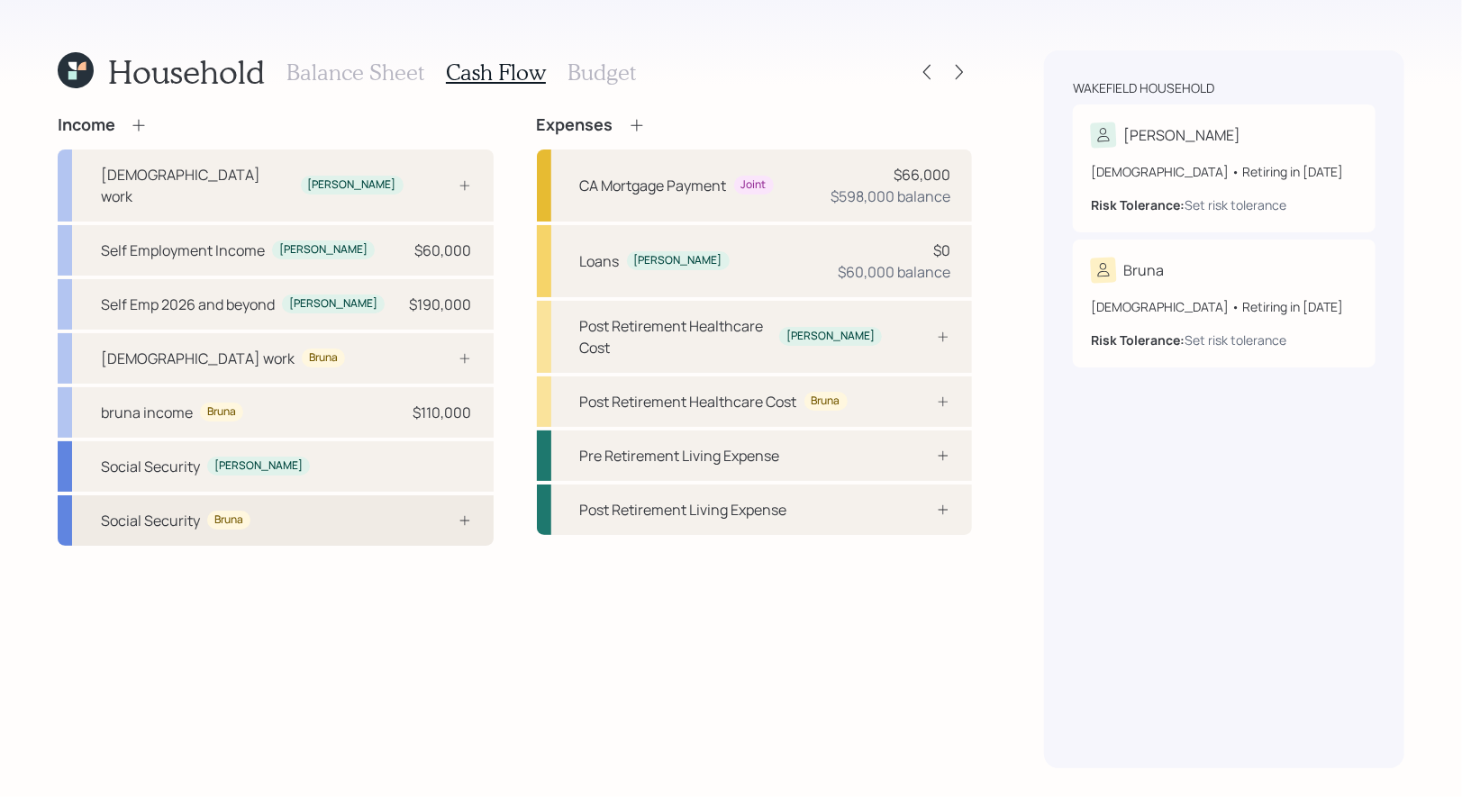
click at [332, 501] on div "Social Security Bruna" at bounding box center [276, 520] width 436 height 50
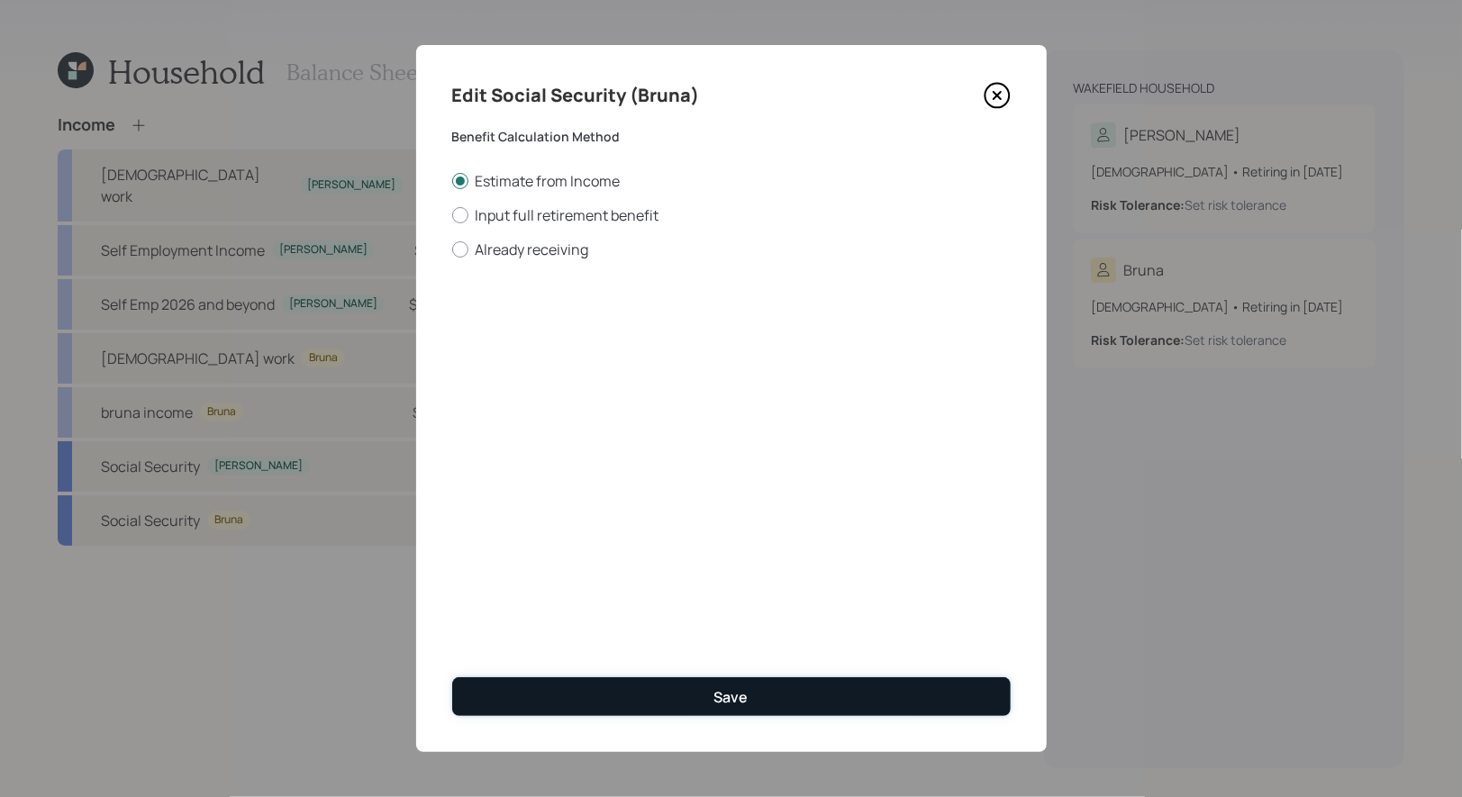
click at [622, 693] on button "Save" at bounding box center [731, 696] width 558 height 39
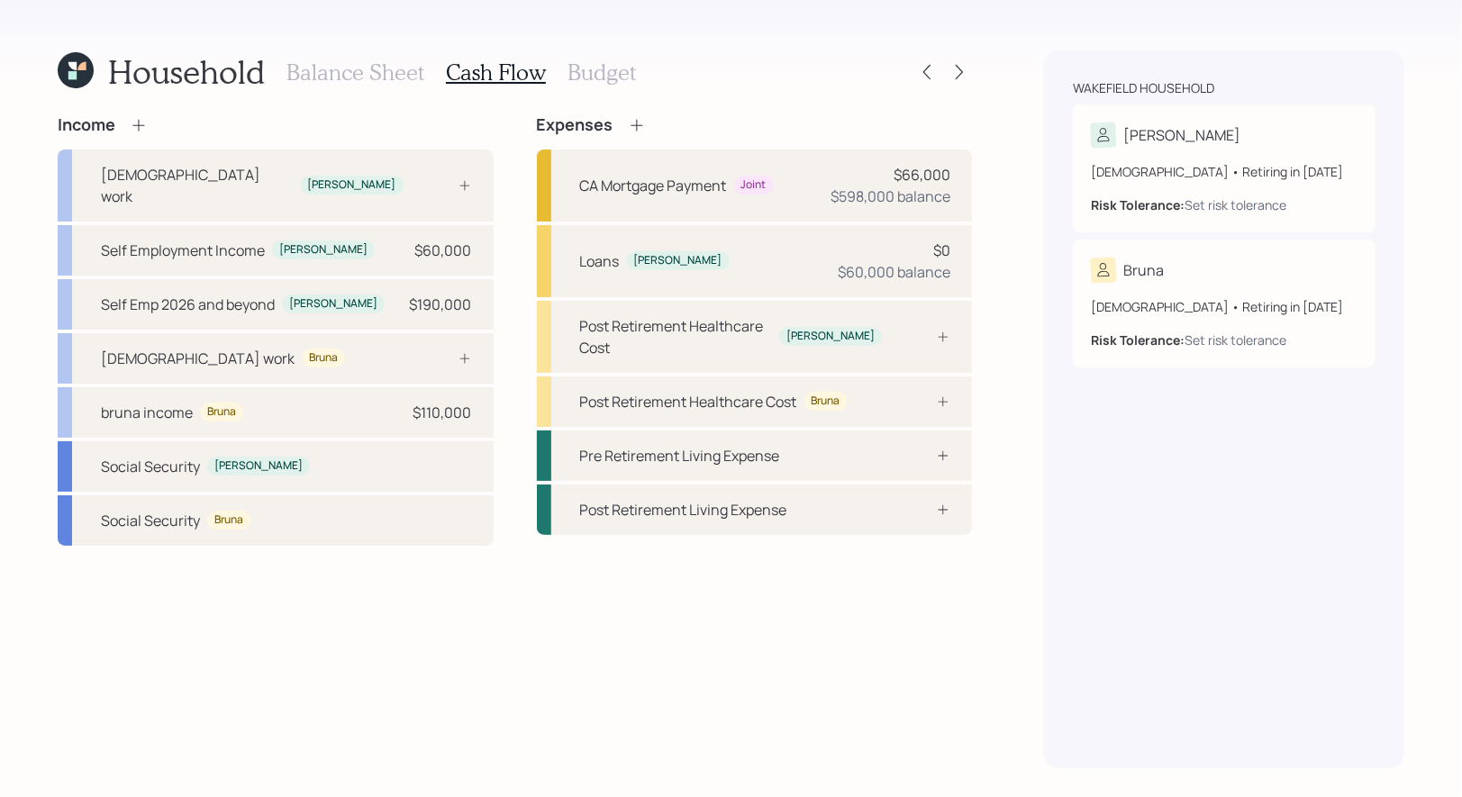
click at [574, 70] on h3 "Budget" at bounding box center [601, 72] width 68 height 26
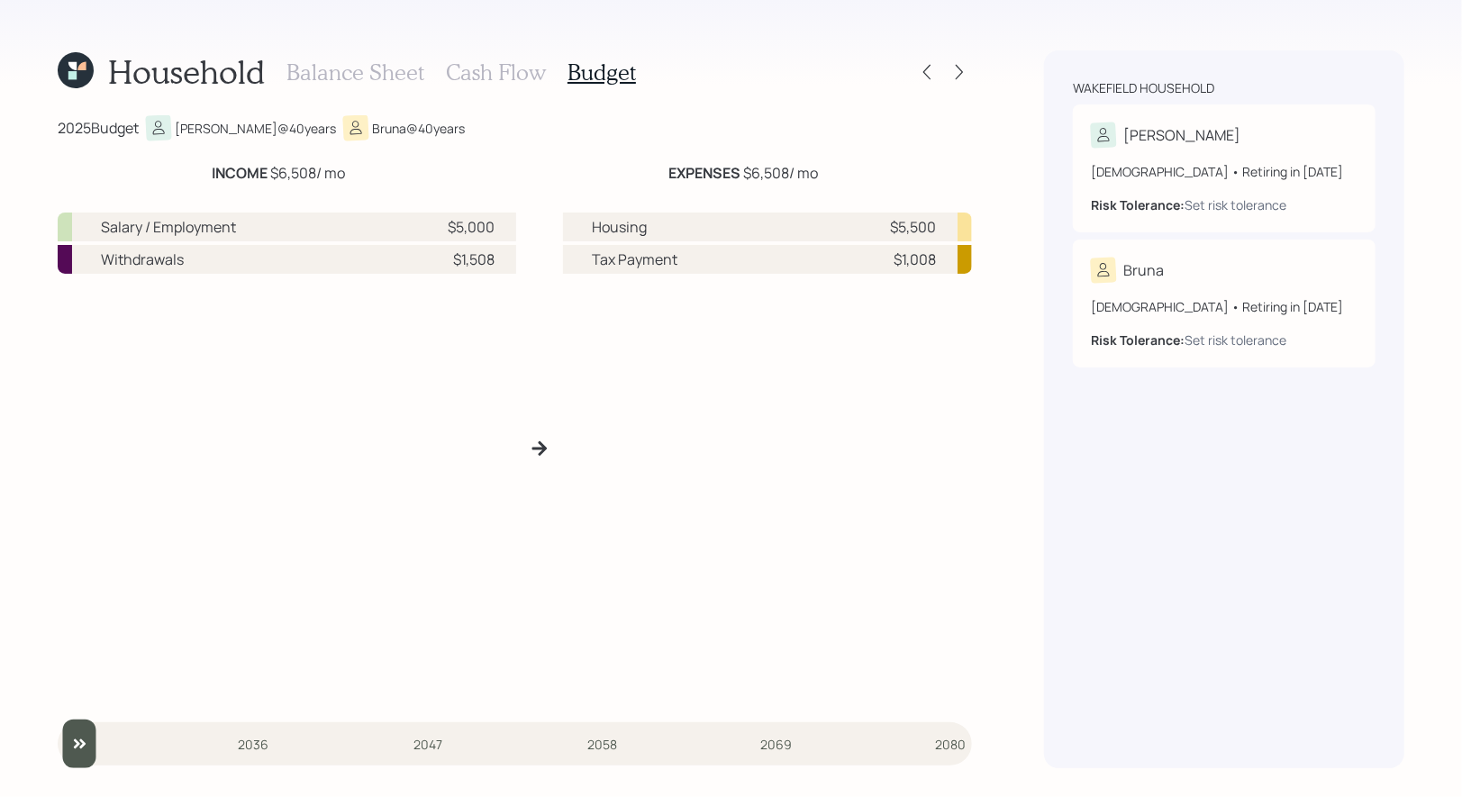
click at [493, 69] on h3 "Cash Flow" at bounding box center [496, 72] width 100 height 26
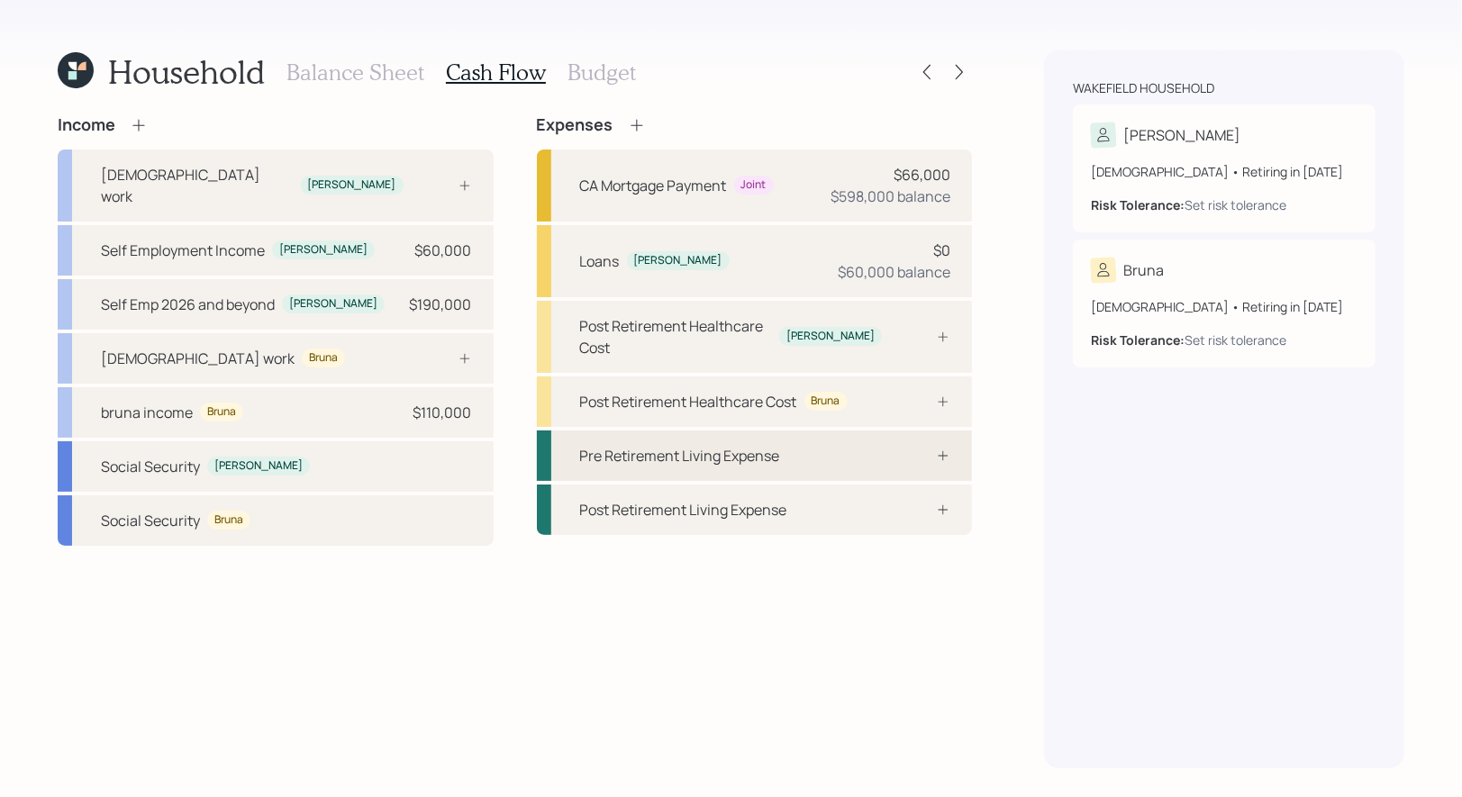
click at [665, 445] on div "Pre Retirement Living Expense" at bounding box center [680, 456] width 200 height 22
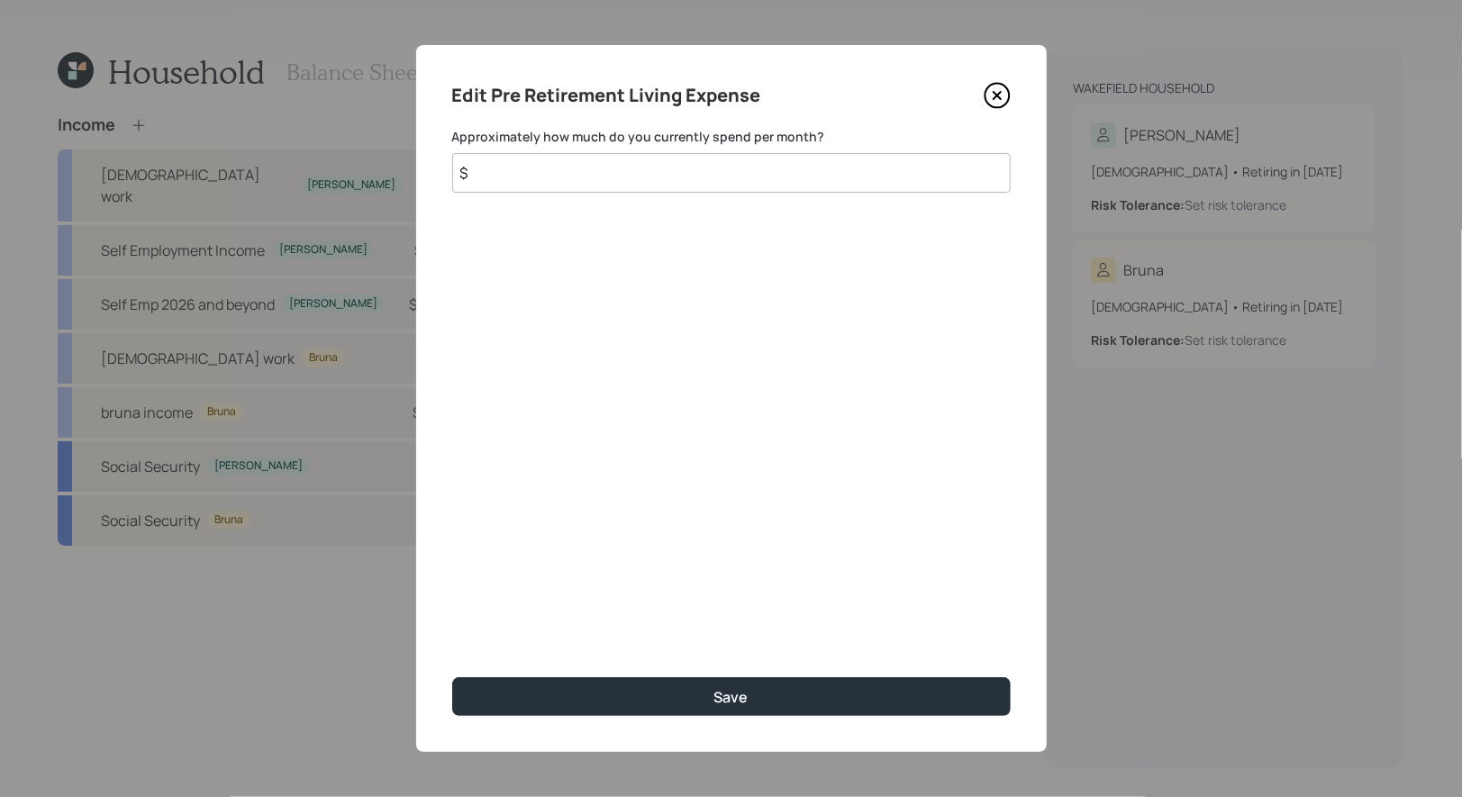
click at [610, 166] on input "$" at bounding box center [731, 173] width 558 height 40
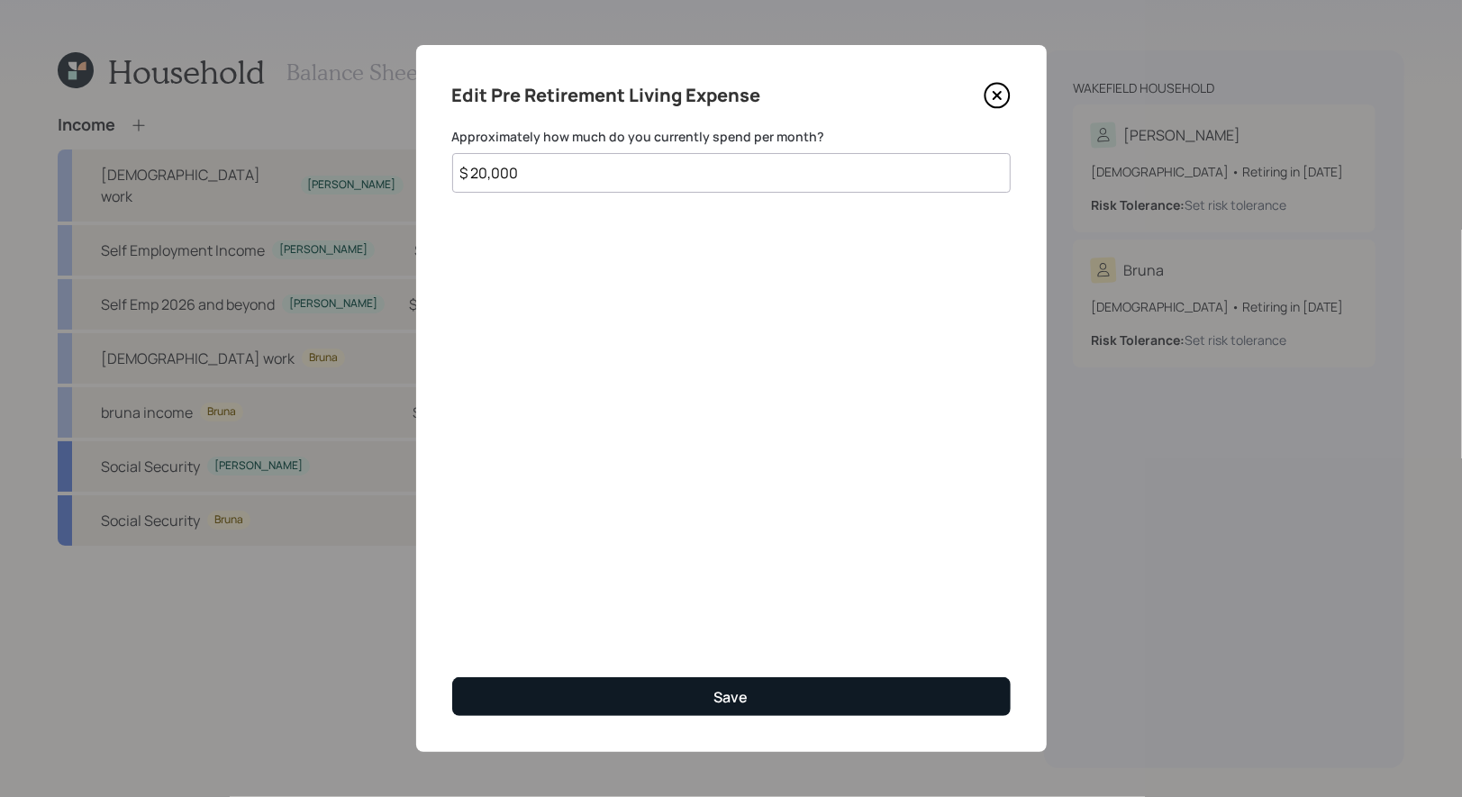
type input "$ 20,000"
click at [720, 684] on button "Save" at bounding box center [731, 696] width 558 height 39
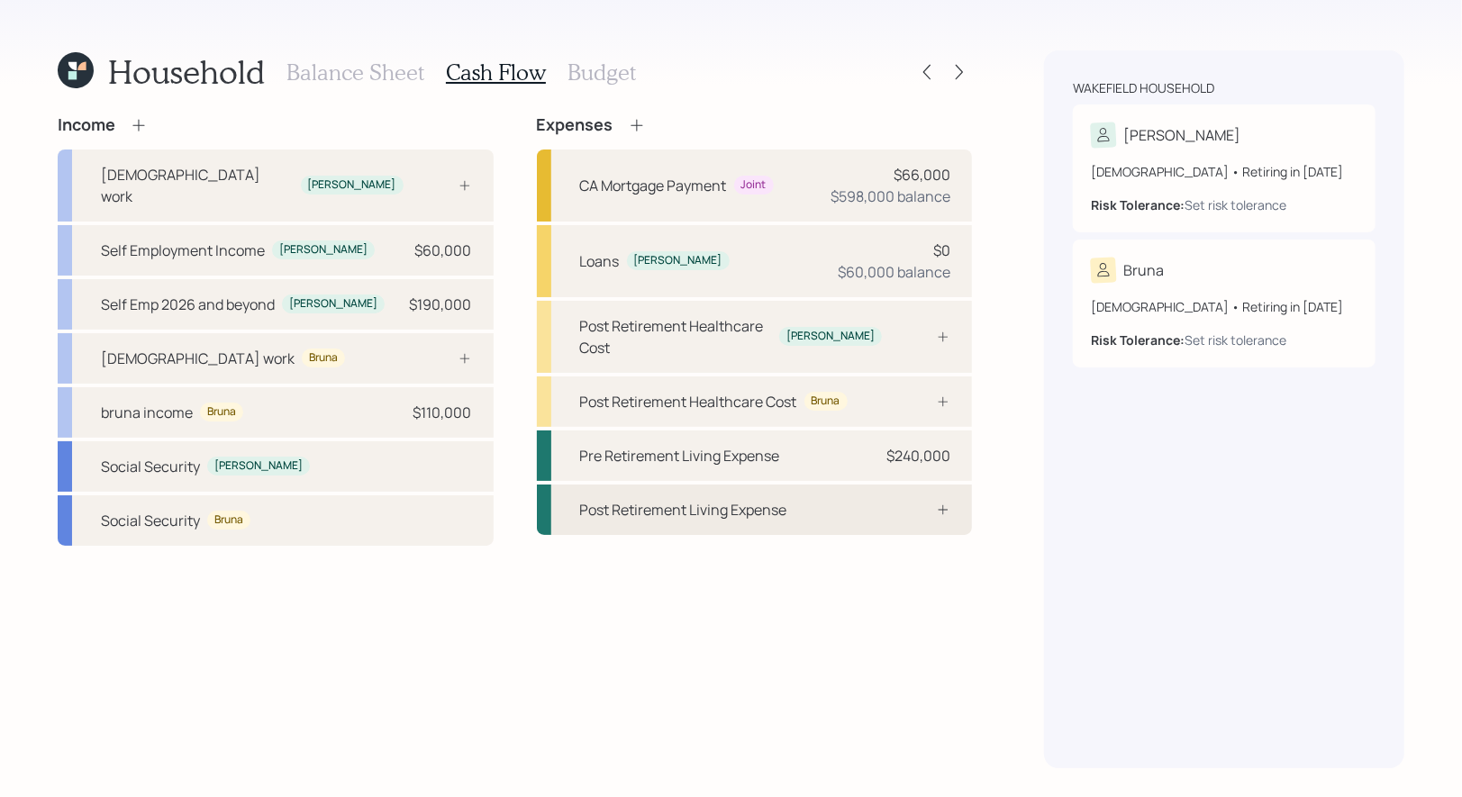
click at [680, 499] on div "Post Retirement Living Expense" at bounding box center [683, 510] width 207 height 22
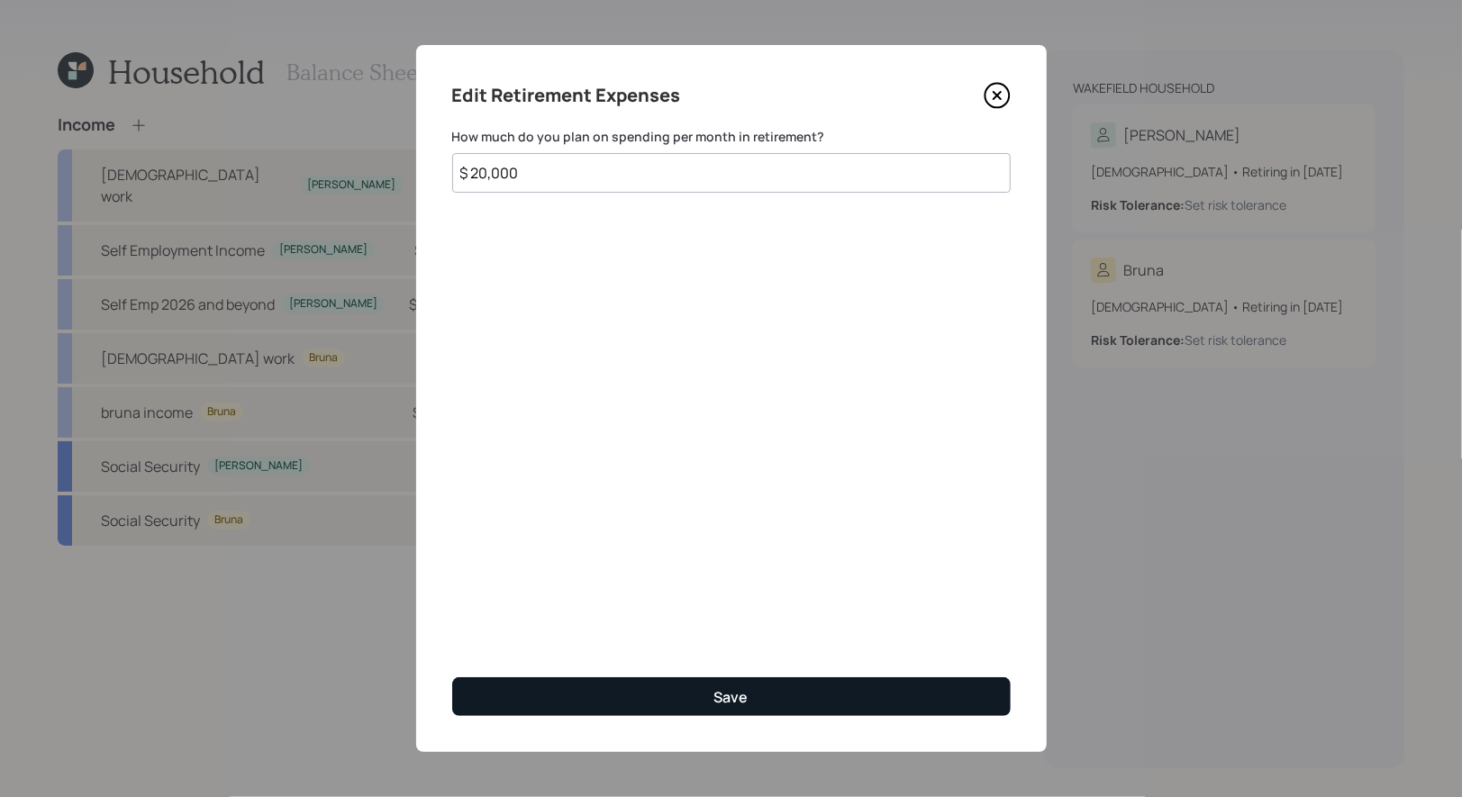
type input "$ 20,000"
click at [633, 691] on button "Save" at bounding box center [731, 696] width 558 height 39
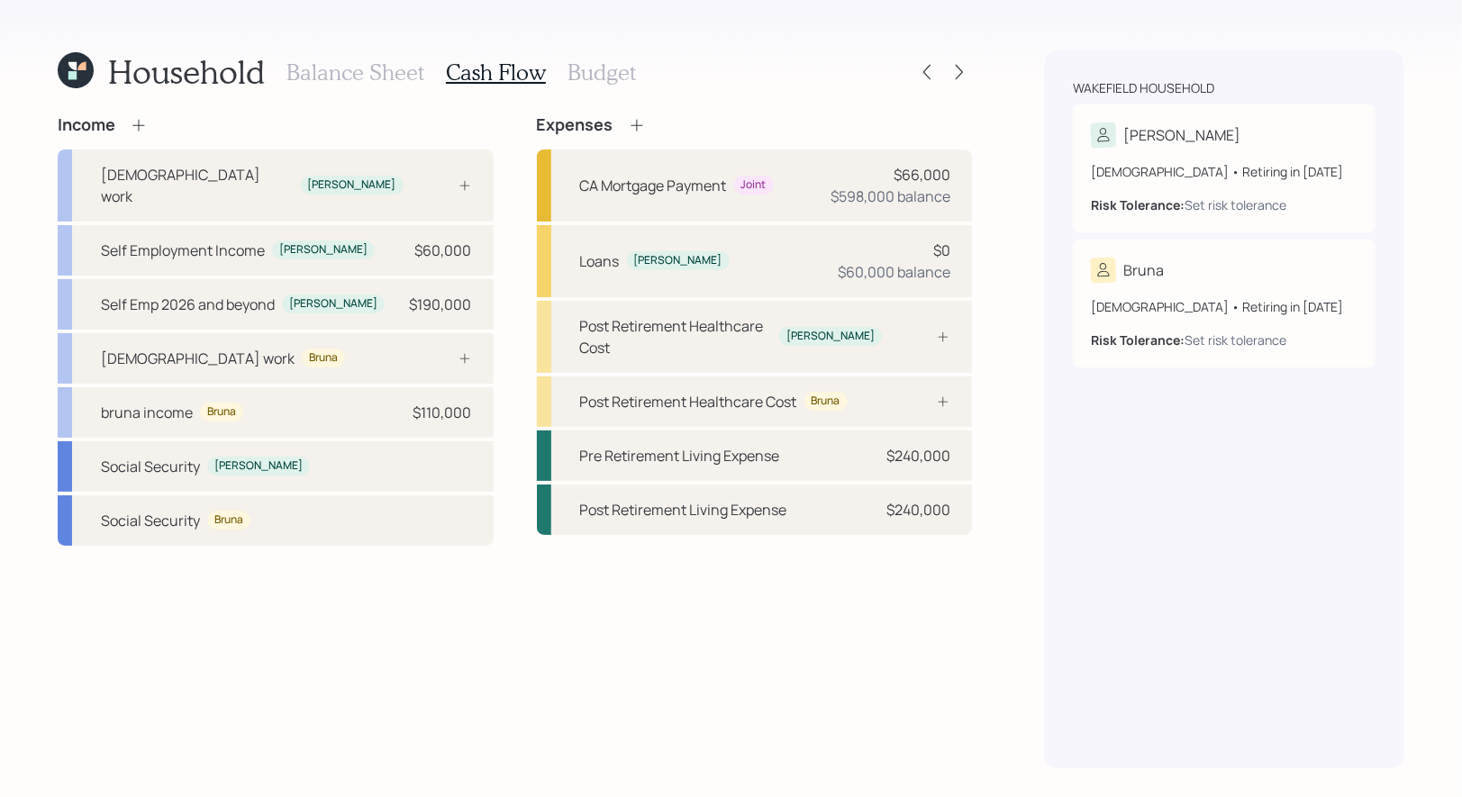
click at [639, 122] on icon at bounding box center [637, 125] width 18 height 18
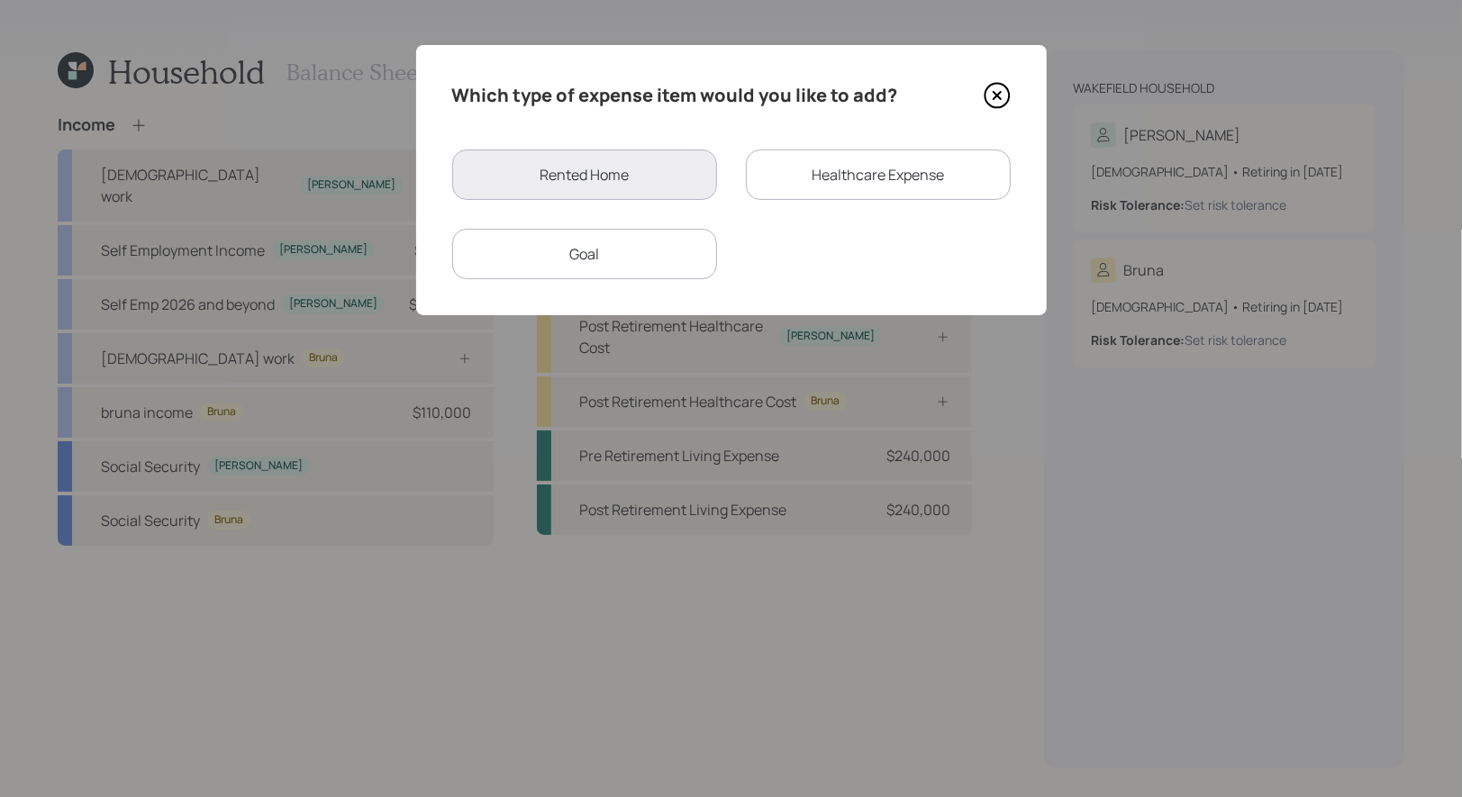
click at [612, 267] on div "Goal" at bounding box center [584, 254] width 265 height 50
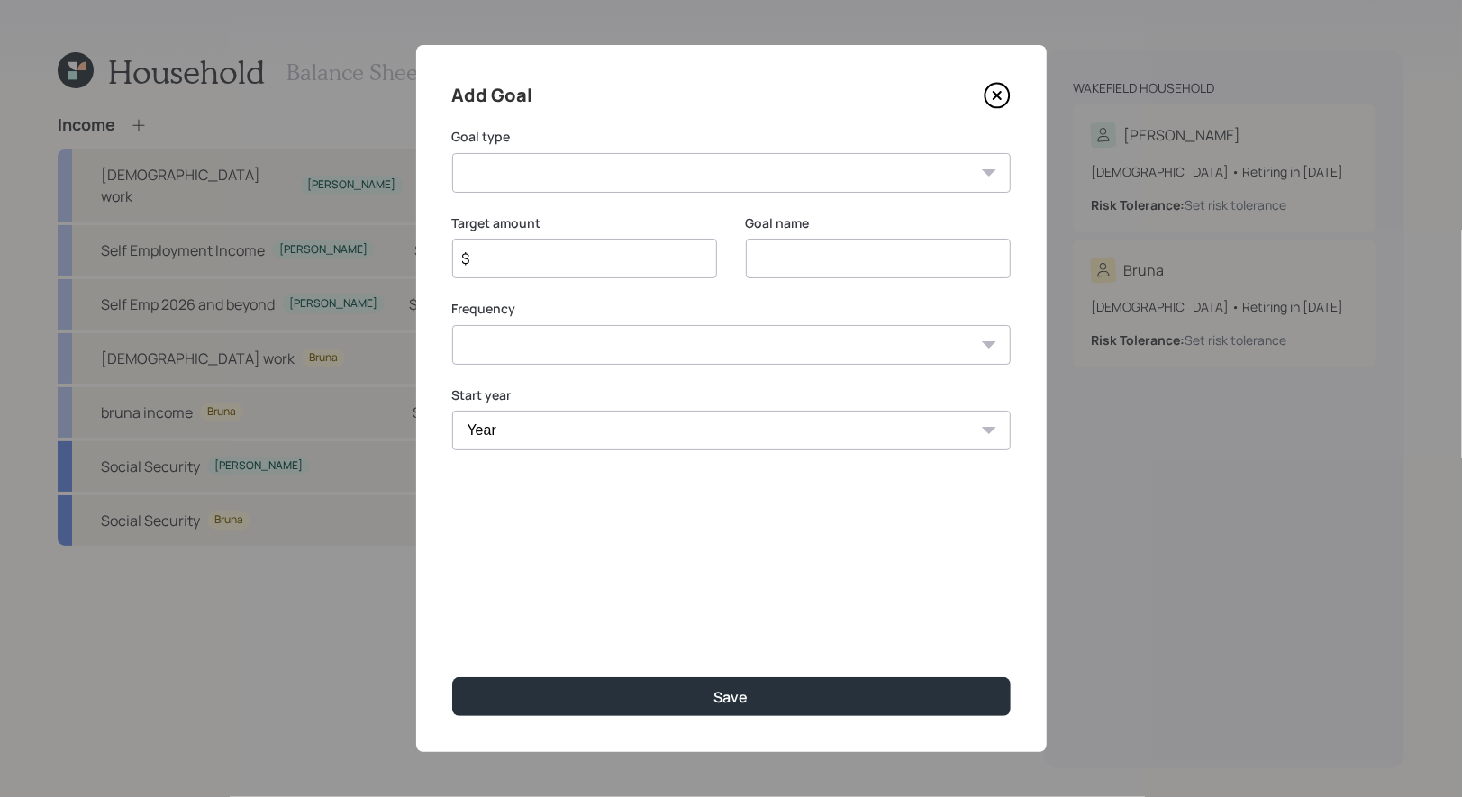
click at [704, 173] on select "Create an emergency fund Donate to charity Purchase a home Make a purchase Supp…" at bounding box center [731, 173] width 558 height 40
select select "vacation"
click at [452, 153] on select "Create an emergency fund Donate to charity Purchase a home Make a purchase Supp…" at bounding box center [731, 173] width 558 height 40
type input "Plan for travel"
click at [782, 347] on select "One time Every 1 year Every 2 years Every 3 years Every 4 years Every 5 years E…" at bounding box center [731, 345] width 558 height 40
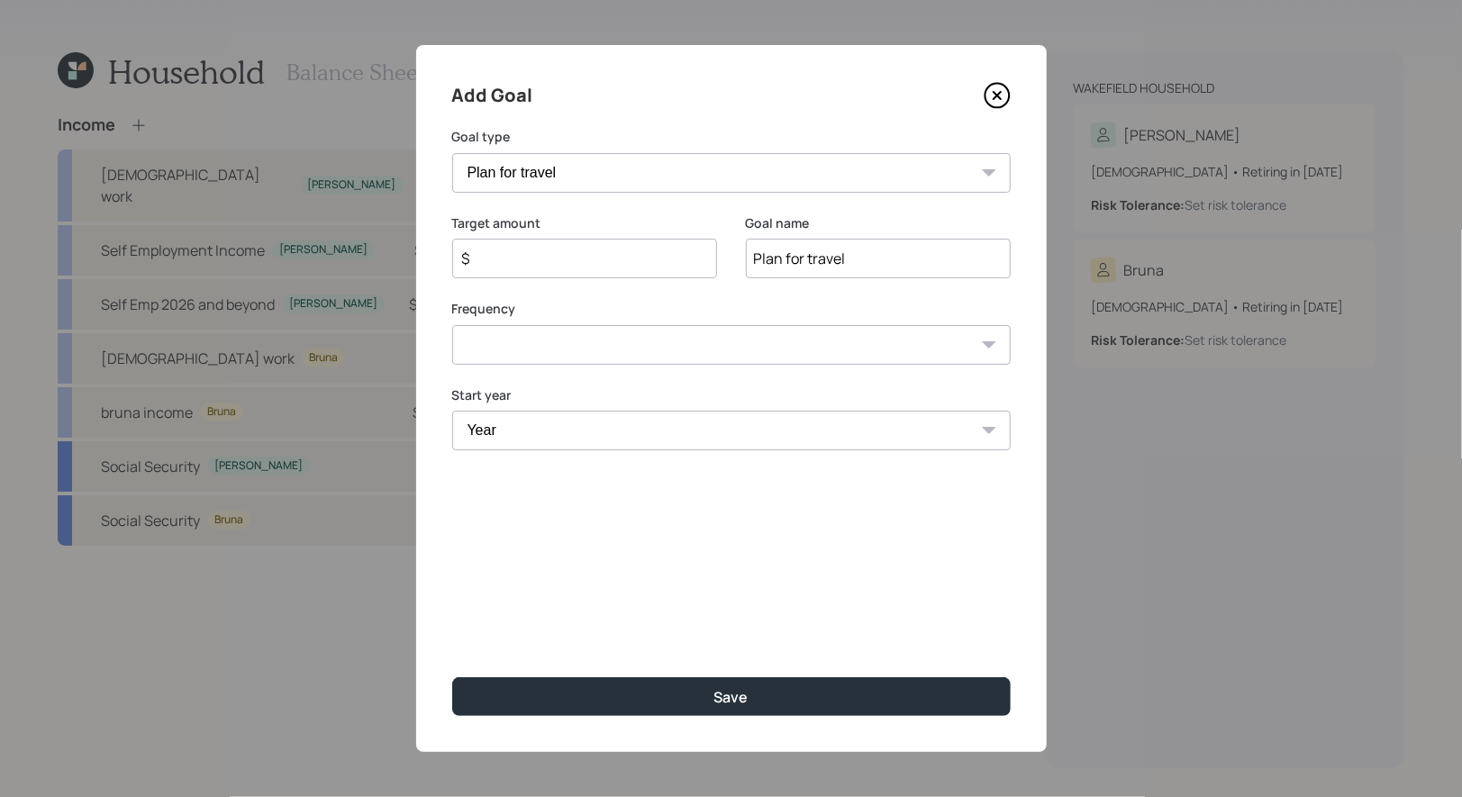
select select "1"
click at [452, 325] on select "One time Every 1 year Every 2 years Every 3 years Every 4 years Every 5 years E…" at bounding box center [731, 345] width 558 height 40
click at [592, 437] on select "Year 2025 2026 2027 2028 2029 2030 2031 2032 2033 2034 2035 2036 2037 2038 2039…" at bounding box center [584, 431] width 265 height 40
select select "2025"
click at [452, 411] on select "Year 2025 2026 2027 2028 2029 2030 2031 2032 2033 2034 2035 2036 2037 2038 2039…" at bounding box center [584, 431] width 265 height 40
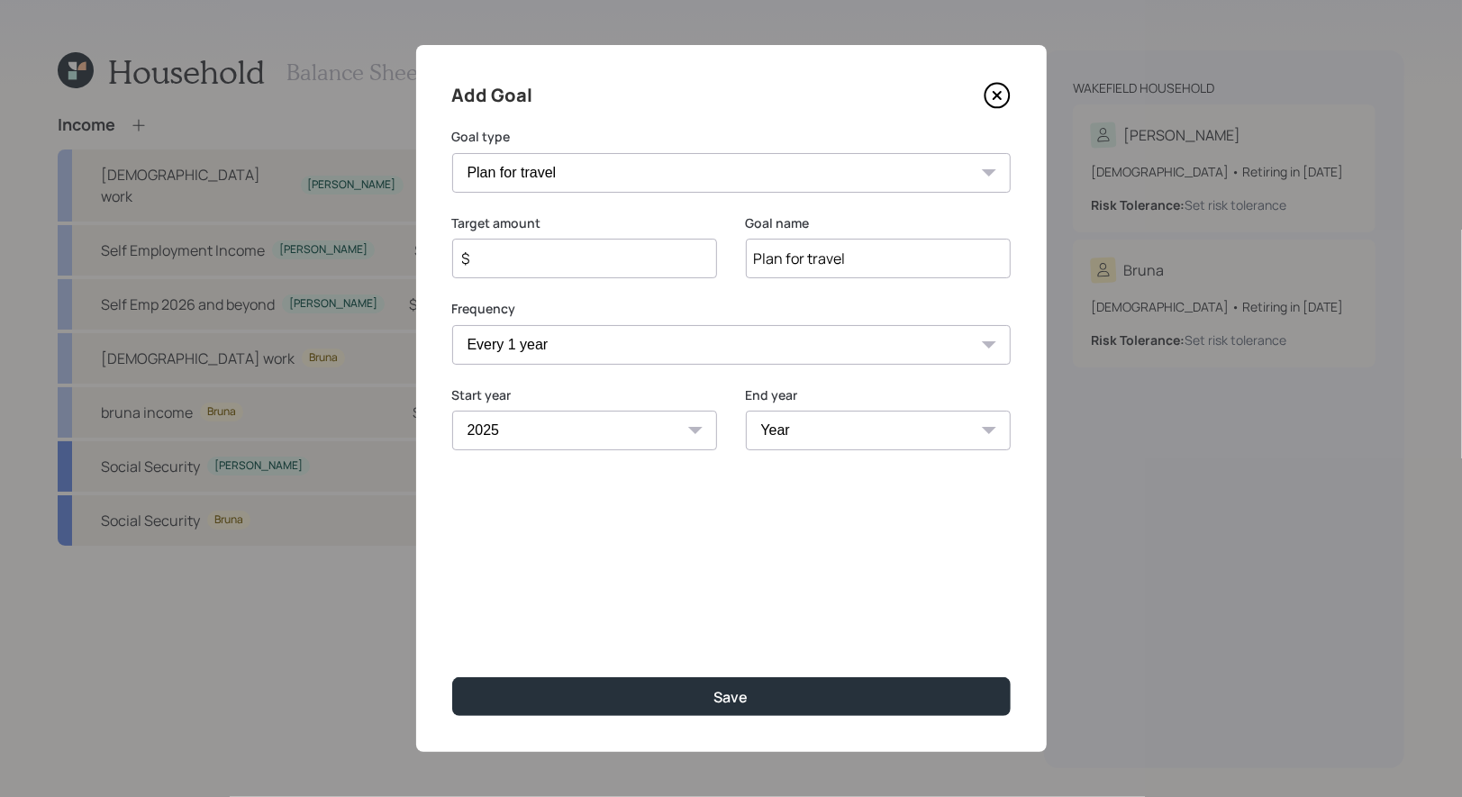
click at [825, 430] on select "Year 2025 2026 2027 2028 2029 2030 2031 2032 2033 2034 2035 2036 2037 2038 2039…" at bounding box center [878, 431] width 265 height 40
select select "2056"
click at [746, 411] on select "Year 2025 2026 2027 2028 2029 2030 2031 2032 2033 2034 2035 2036 2037 2038 2039…" at bounding box center [878, 431] width 265 height 40
click at [584, 260] on input "$" at bounding box center [577, 259] width 234 height 22
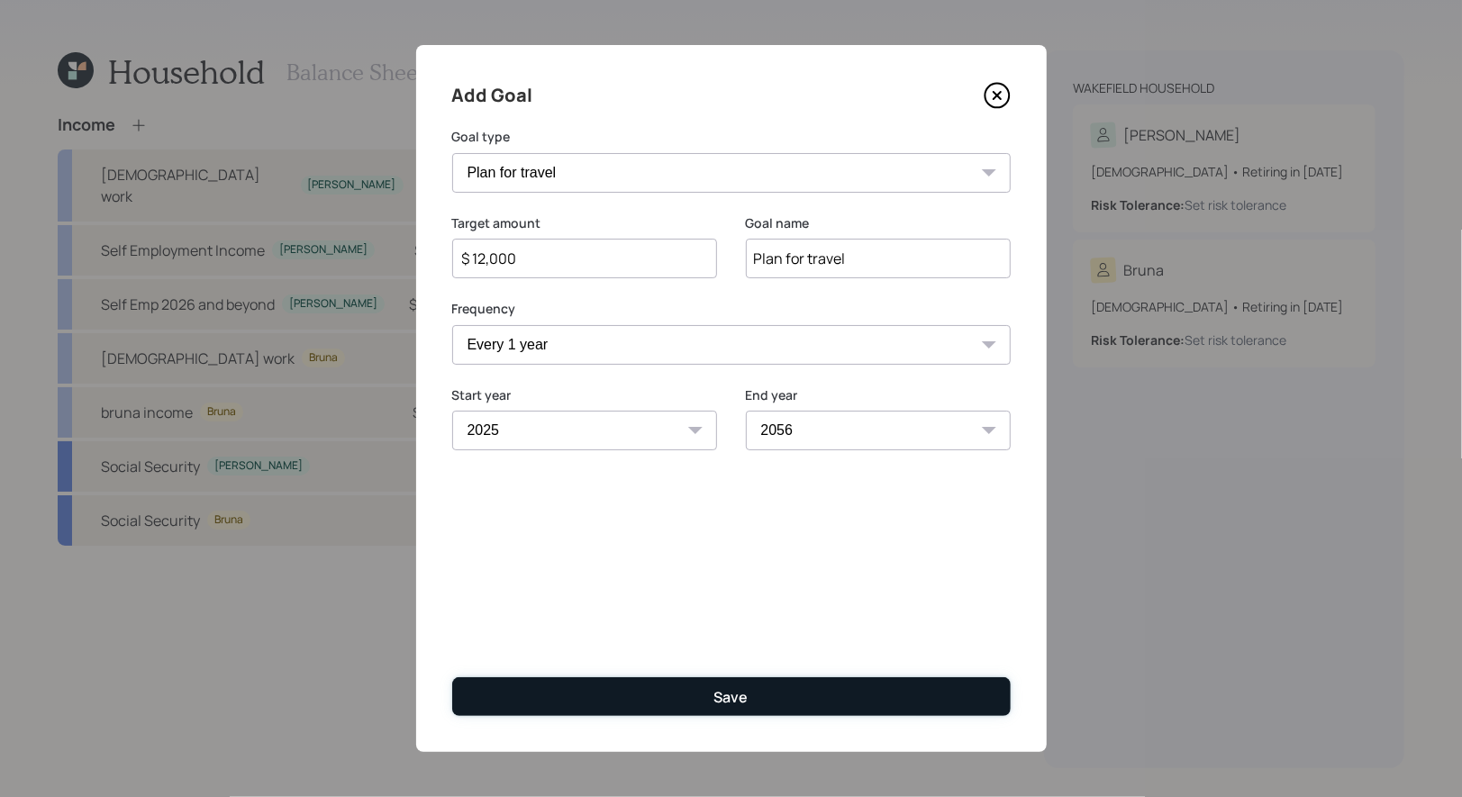
click at [698, 706] on button "Save" at bounding box center [731, 696] width 558 height 39
type input "$"
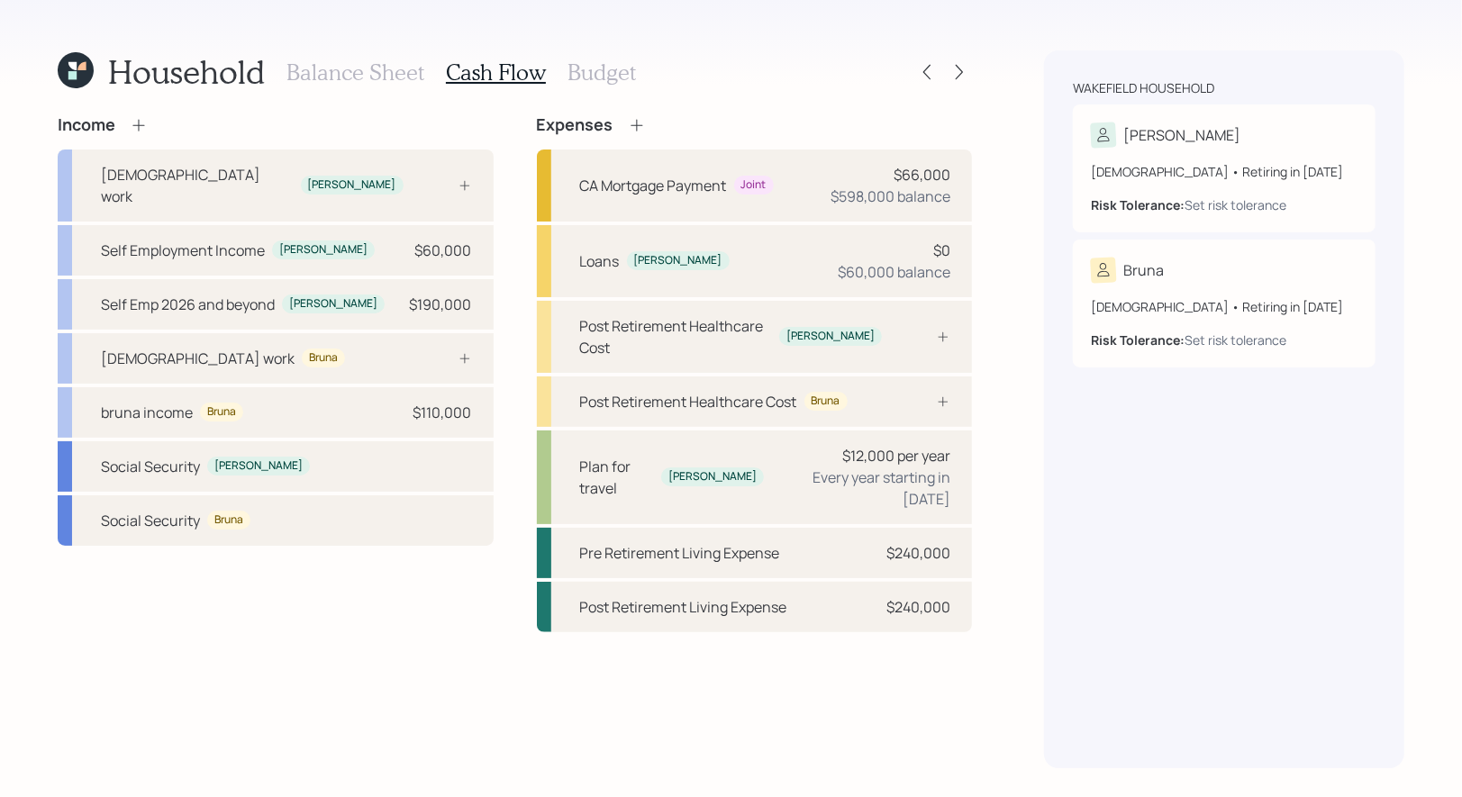
click at [636, 117] on icon at bounding box center [637, 125] width 18 height 18
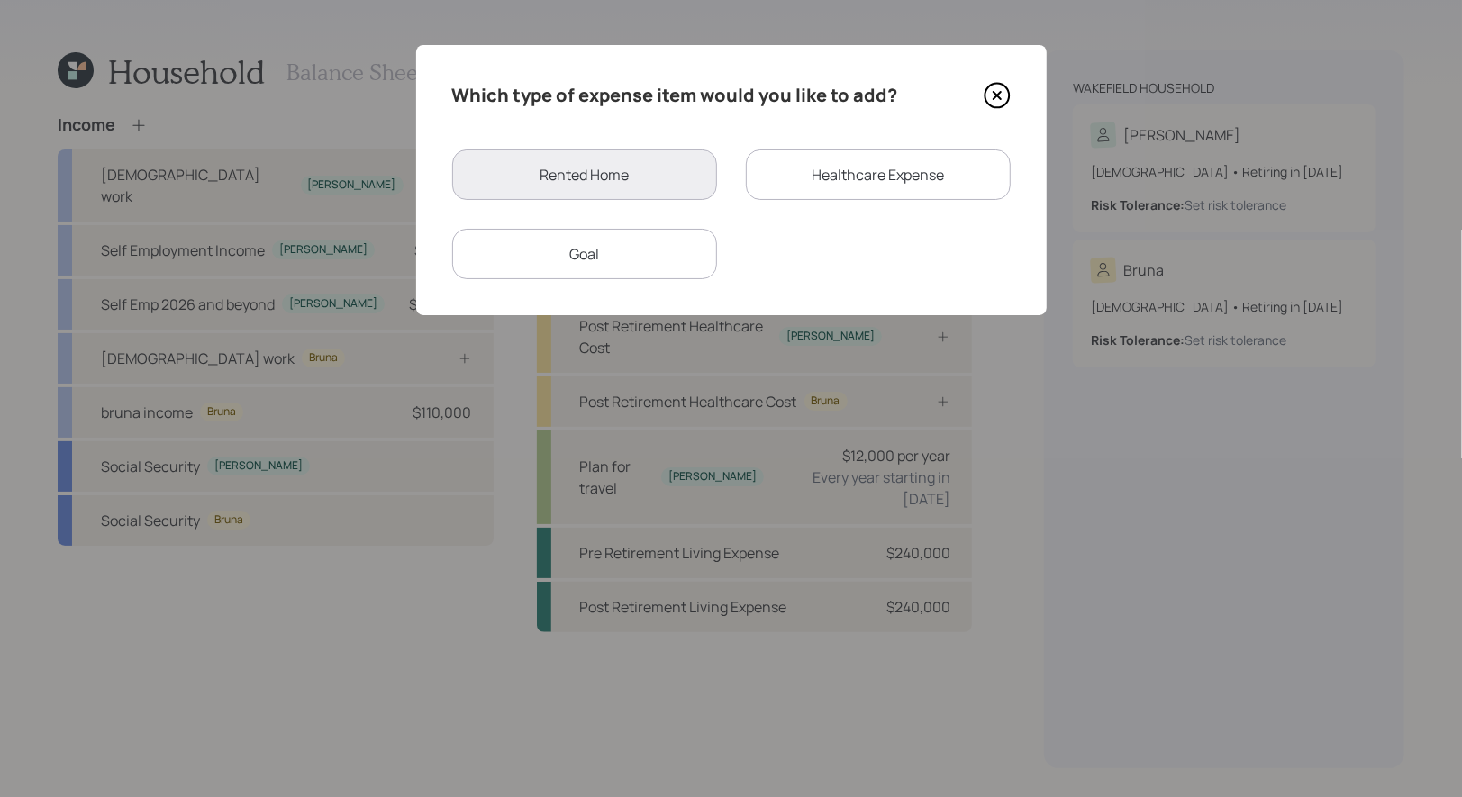
click at [595, 254] on div "Goal" at bounding box center [584, 254] width 265 height 50
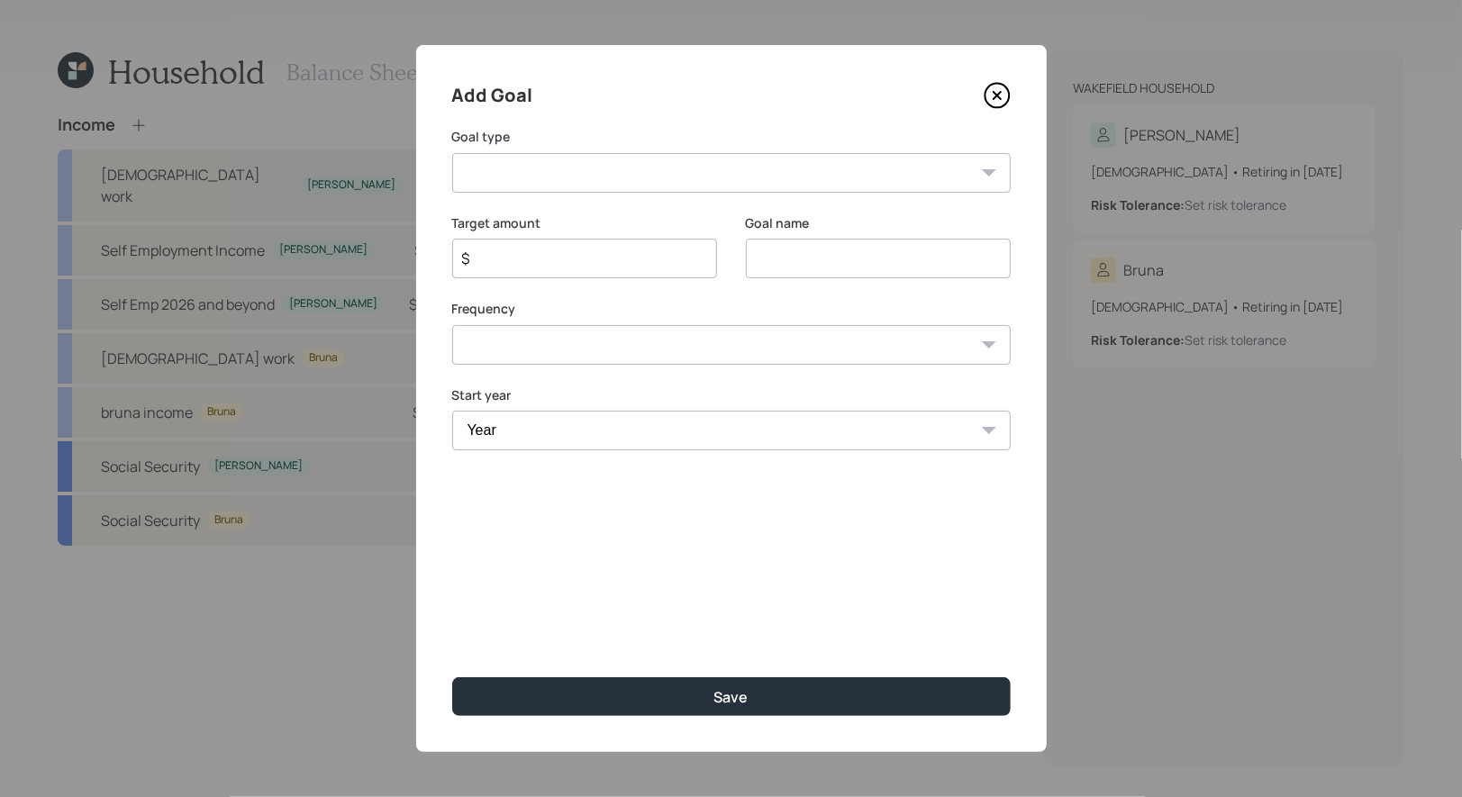
click at [657, 267] on input "$" at bounding box center [577, 259] width 234 height 22
type input "$ 120,000"
click at [872, 261] on input at bounding box center [878, 259] width 265 height 40
type input "Home Reno"
click at [639, 181] on select "Create an emergency fund Donate to charity Purchase a home Make a purchase Supp…" at bounding box center [731, 173] width 558 height 40
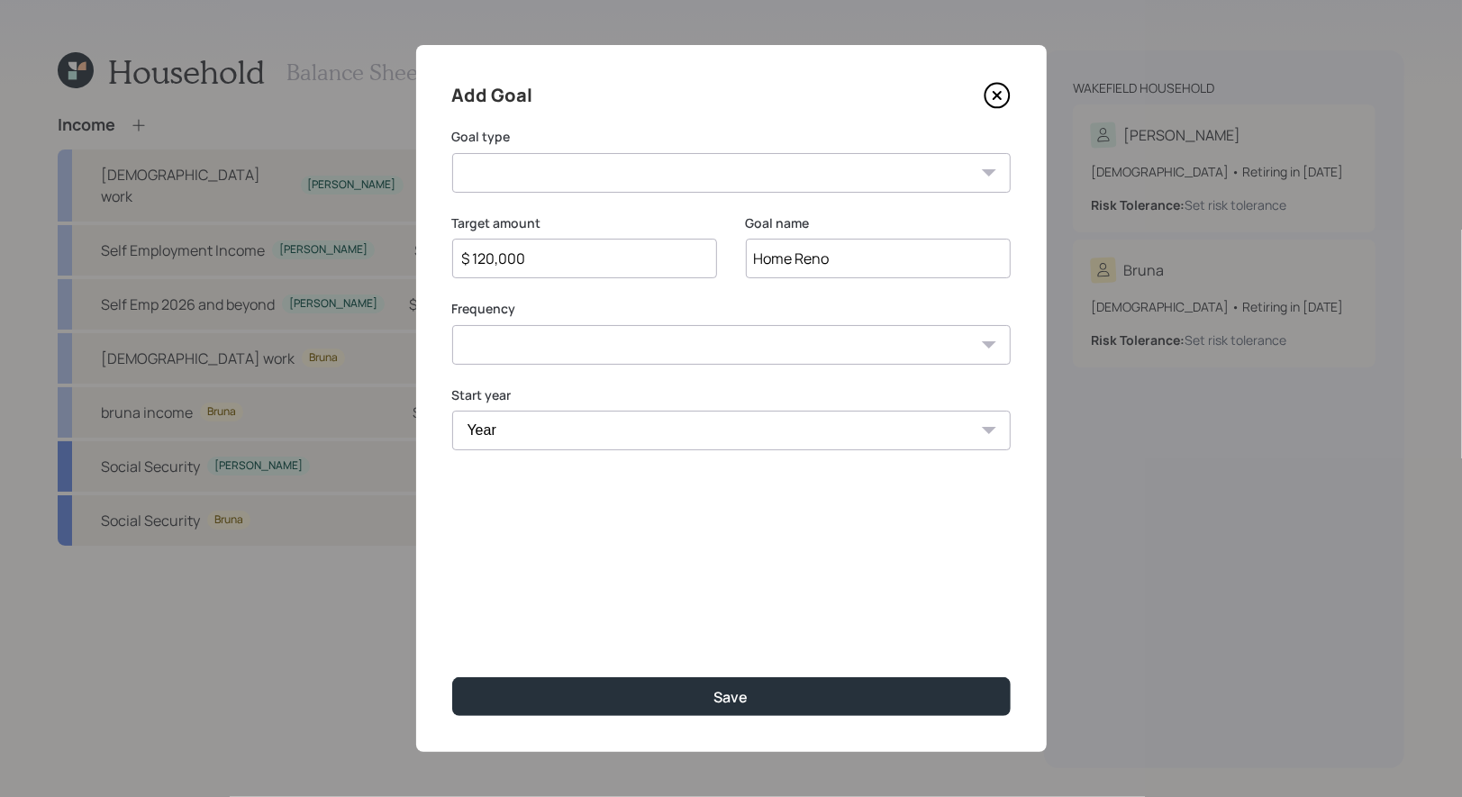
select select "other"
click at [452, 153] on select "Create an emergency fund Donate to charity Purchase a home Make a purchase Supp…" at bounding box center [731, 173] width 558 height 40
click at [596, 348] on select "One time Every 1 year Every 2 years Every 3 years Every 4 years Every 5 years E…" at bounding box center [731, 345] width 558 height 40
select select "0"
click at [452, 325] on select "One time Every 1 year Every 2 years Every 3 years Every 4 years Every 5 years E…" at bounding box center [731, 345] width 558 height 40
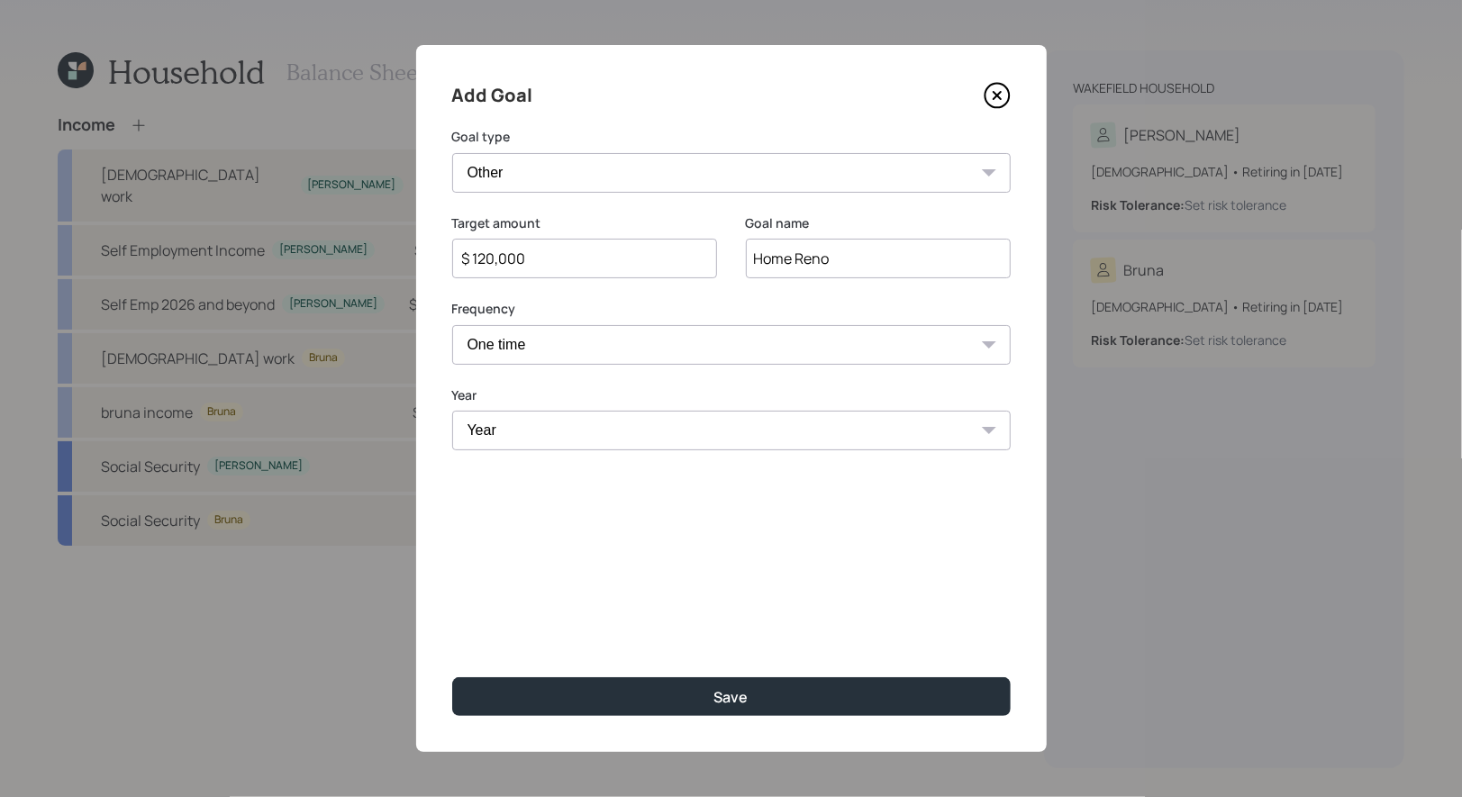
click at [561, 429] on select "Year 2025 2026 2027 2028 2029 2030 2031 2032 2033 2034 2035 2036 2037 2038 2039…" at bounding box center [731, 431] width 558 height 40
select select "2025"
click at [452, 411] on select "Year 2025 2026 2027 2028 2029 2030 2031 2032 2033 2034 2035 2036 2037 2038 2039…" at bounding box center [731, 431] width 558 height 40
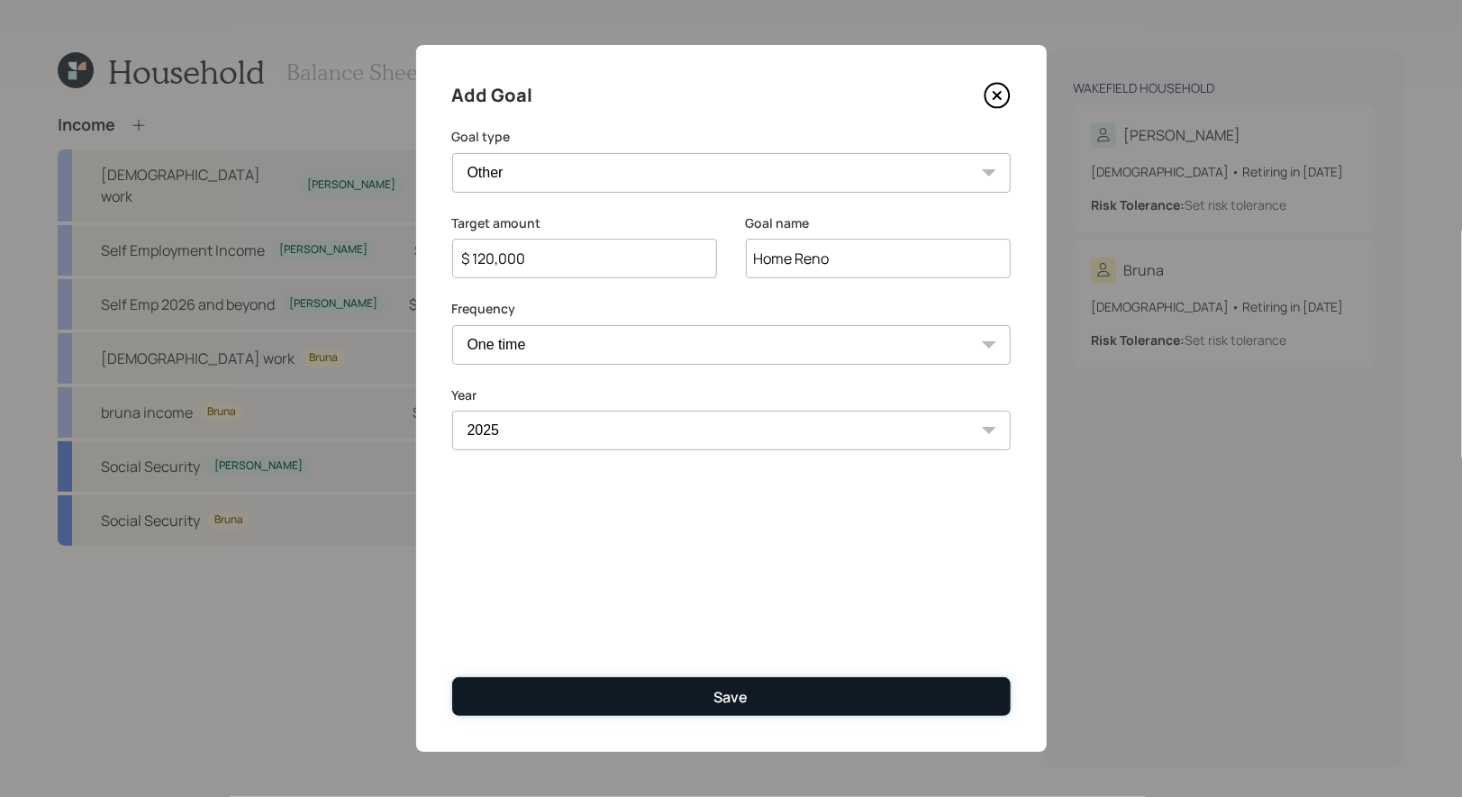
click at [630, 693] on button "Save" at bounding box center [731, 696] width 558 height 39
type input "$"
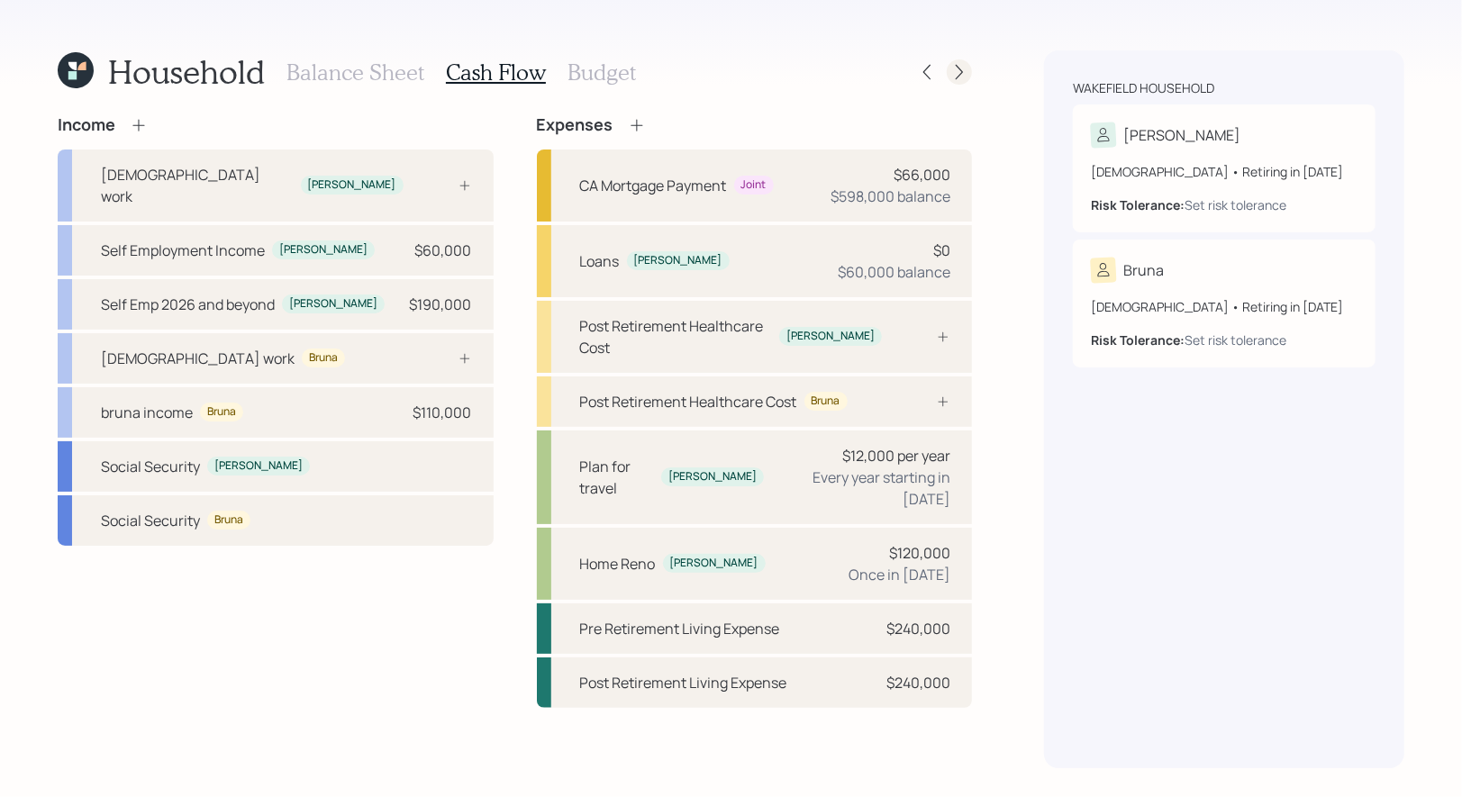
click at [959, 76] on icon at bounding box center [959, 72] width 18 height 18
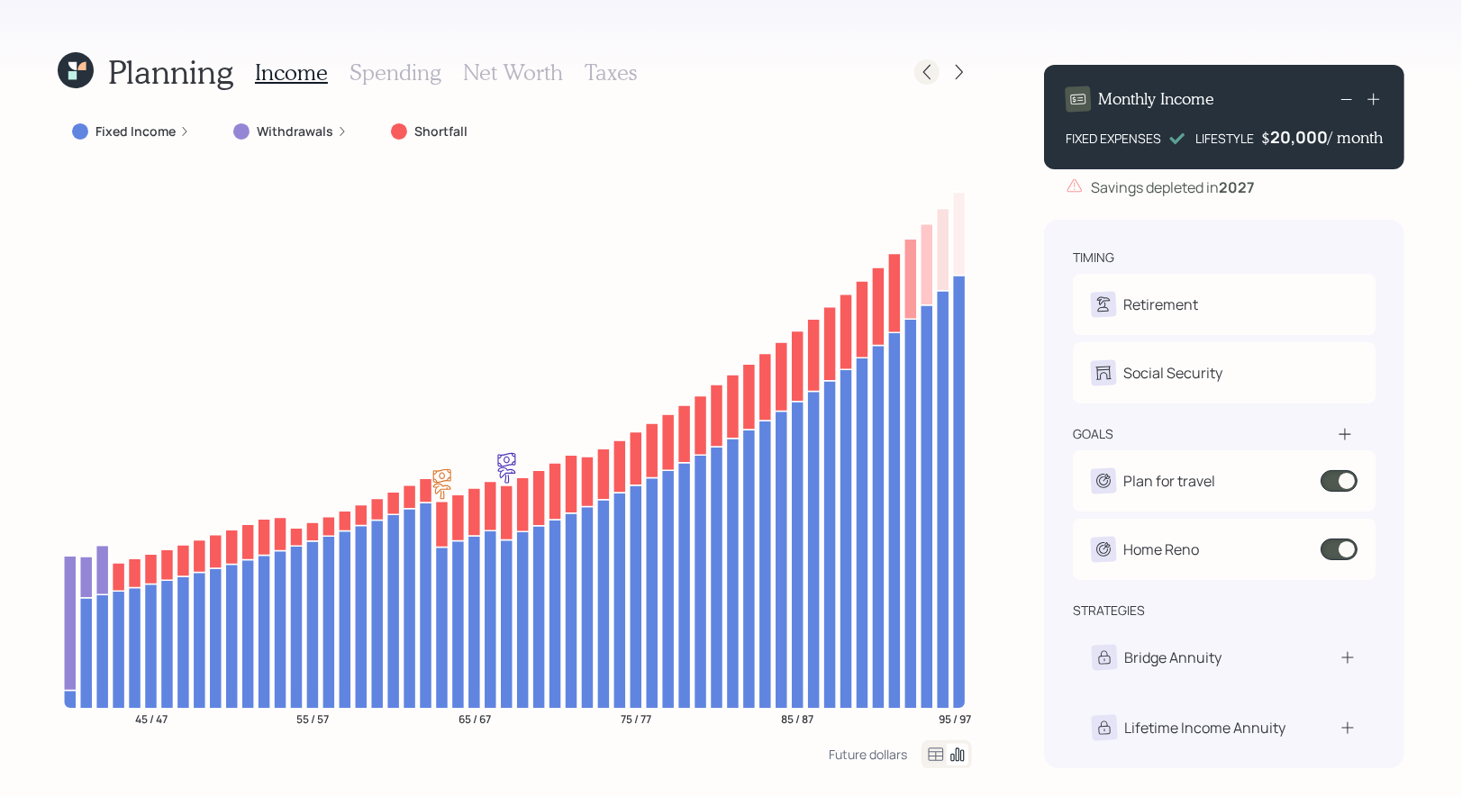
click at [928, 65] on icon at bounding box center [927, 72] width 18 height 18
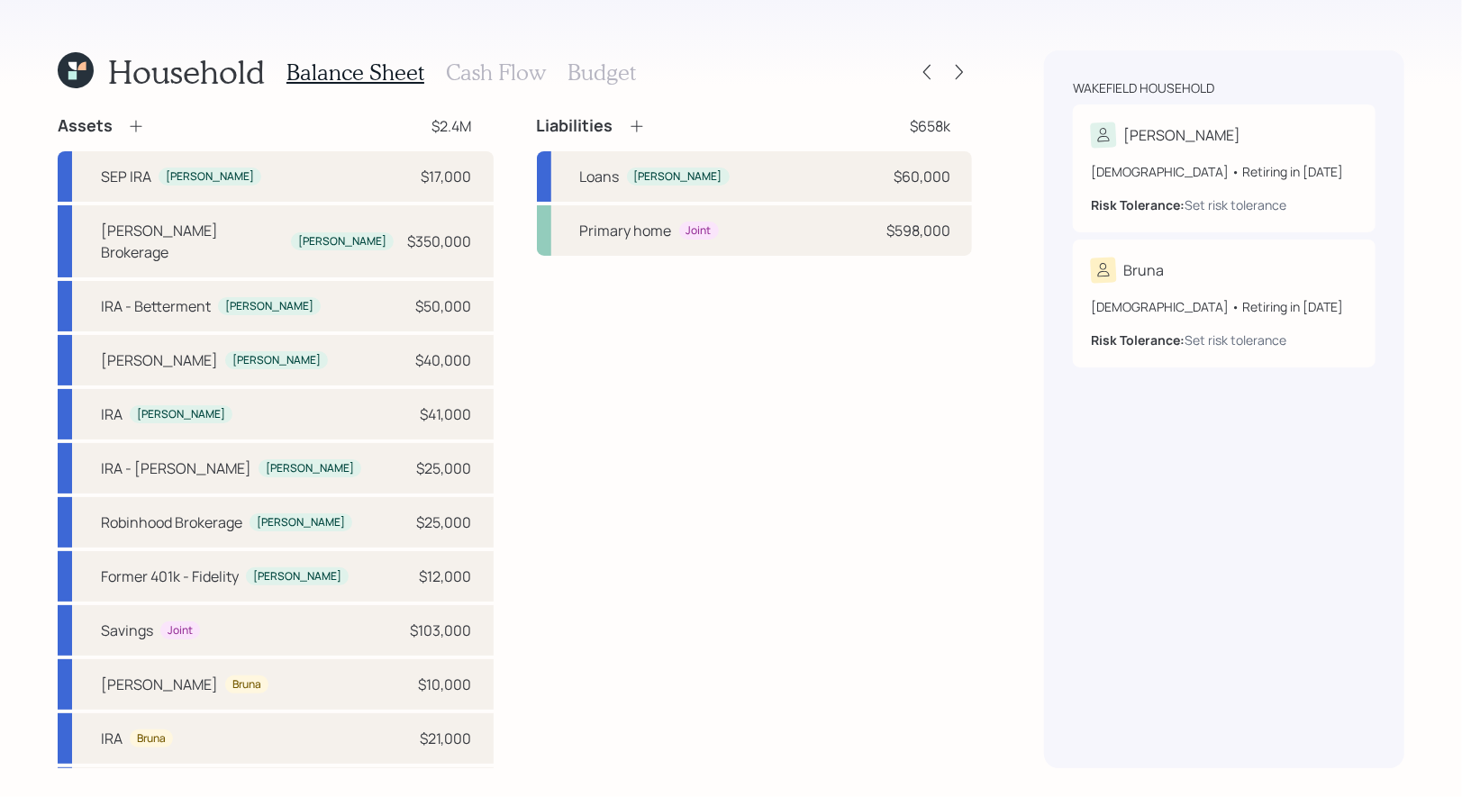
click at [465, 78] on h3 "Cash Flow" at bounding box center [496, 72] width 100 height 26
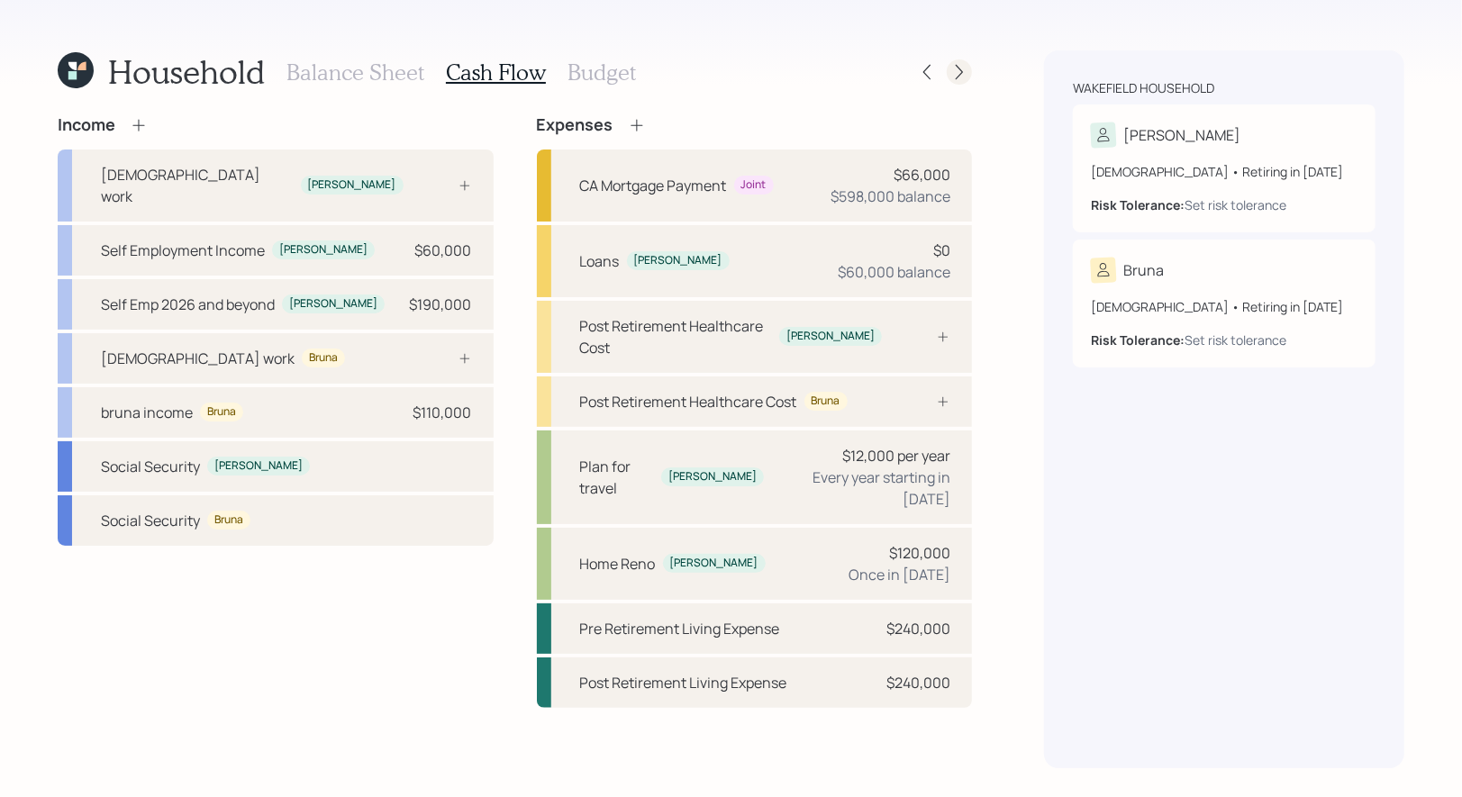
click at [958, 73] on icon at bounding box center [959, 72] width 18 height 18
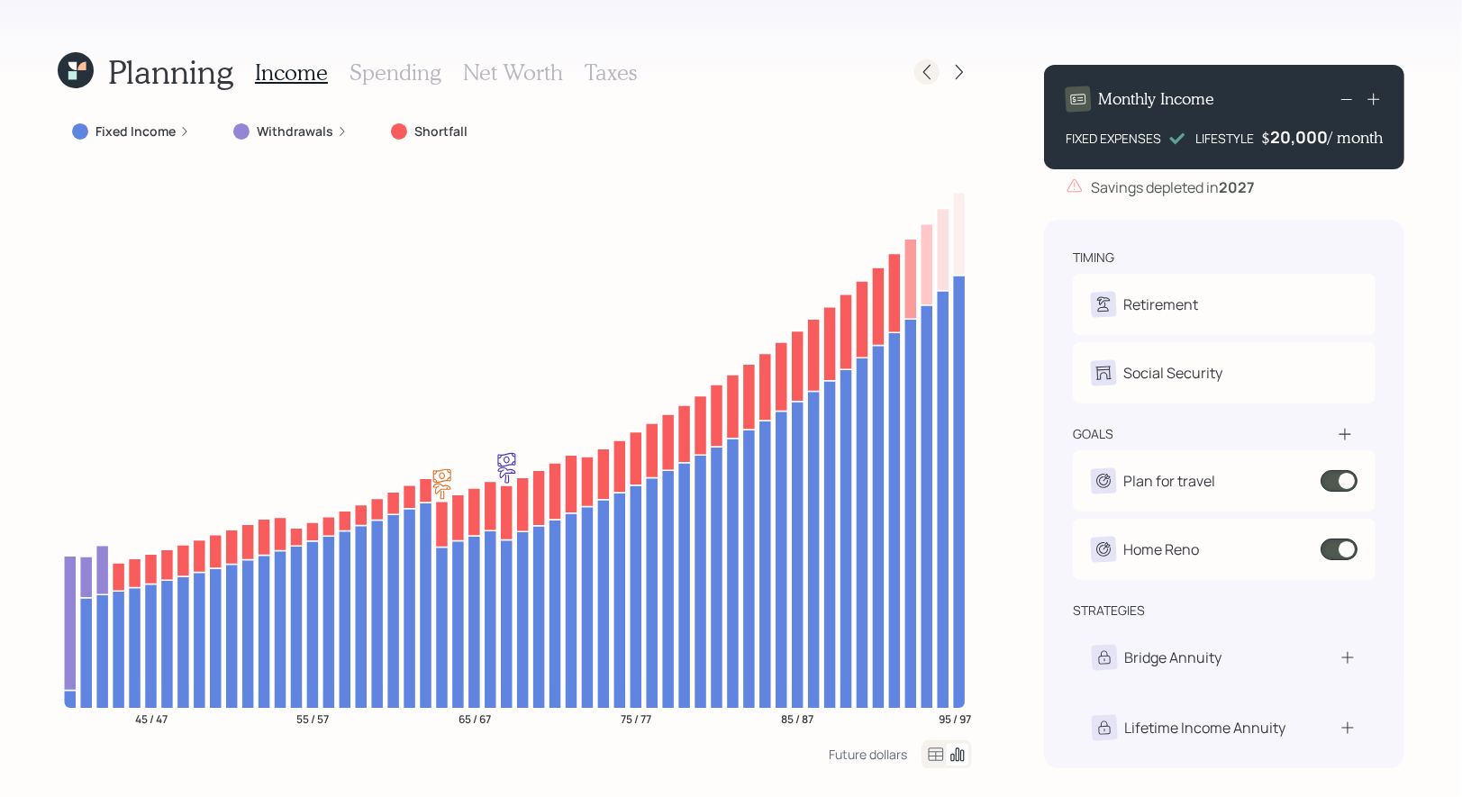
click at [929, 79] on icon at bounding box center [927, 72] width 18 height 18
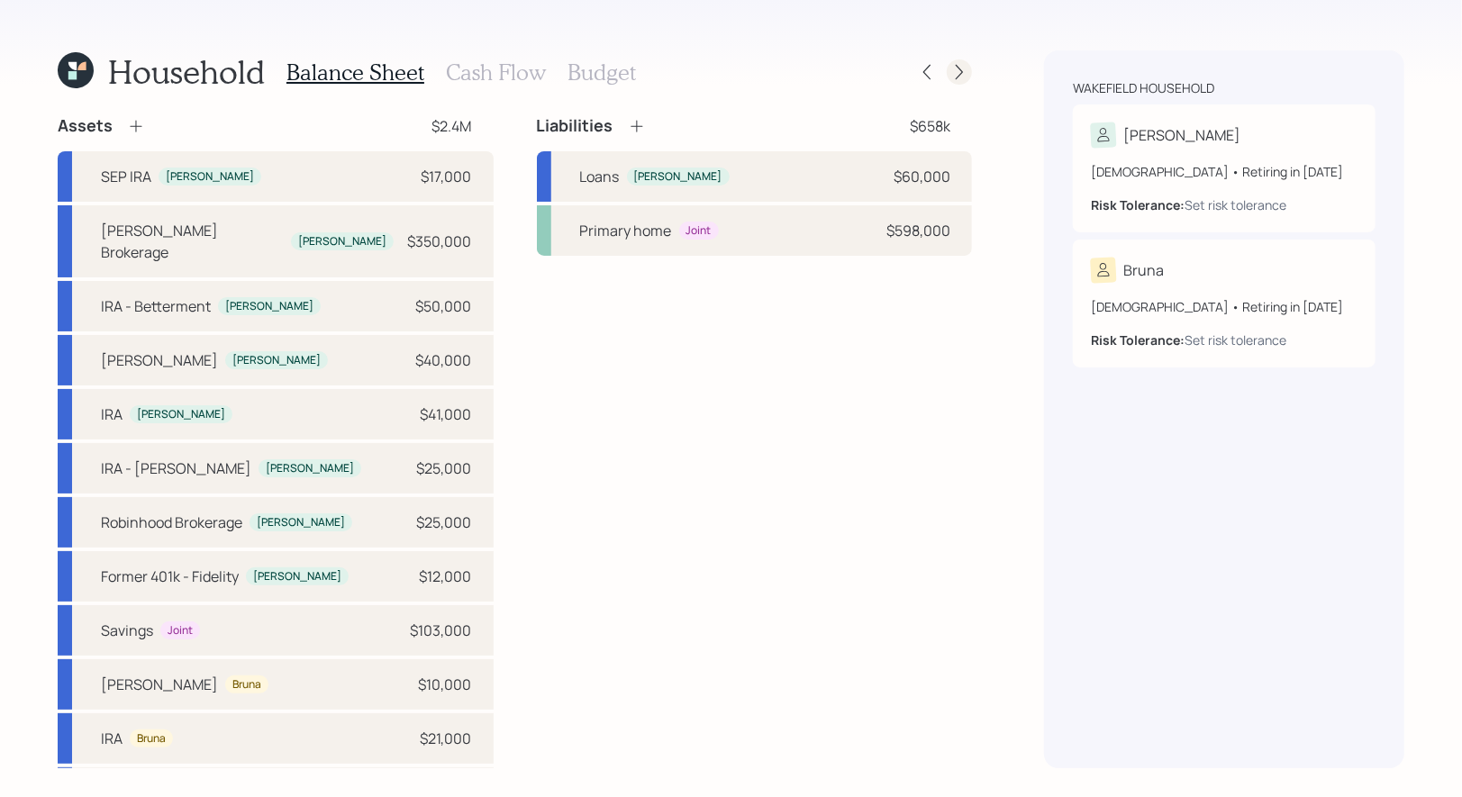
click at [960, 78] on icon at bounding box center [959, 72] width 18 height 18
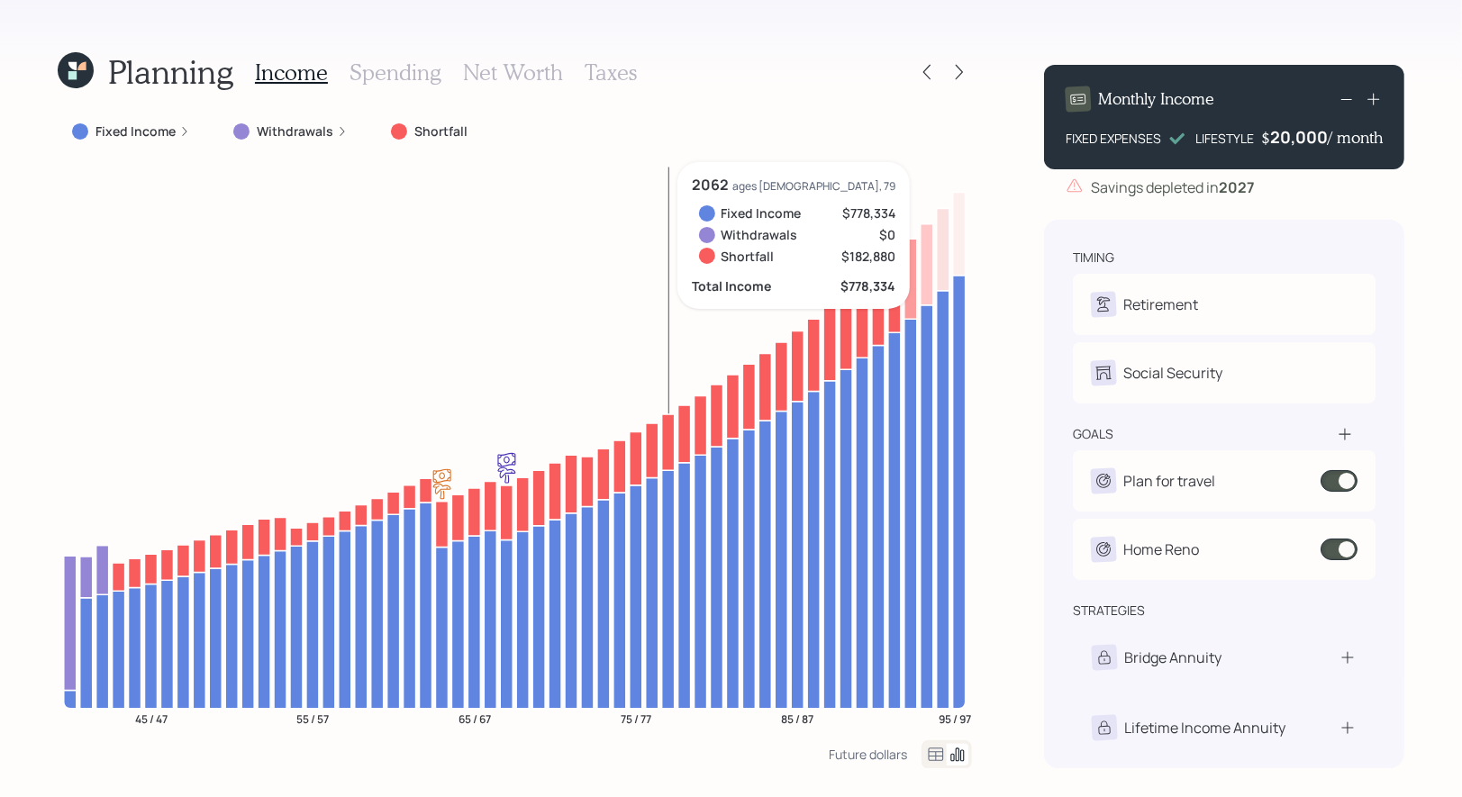
click at [362, 68] on h3 "Spending" at bounding box center [395, 72] width 92 height 26
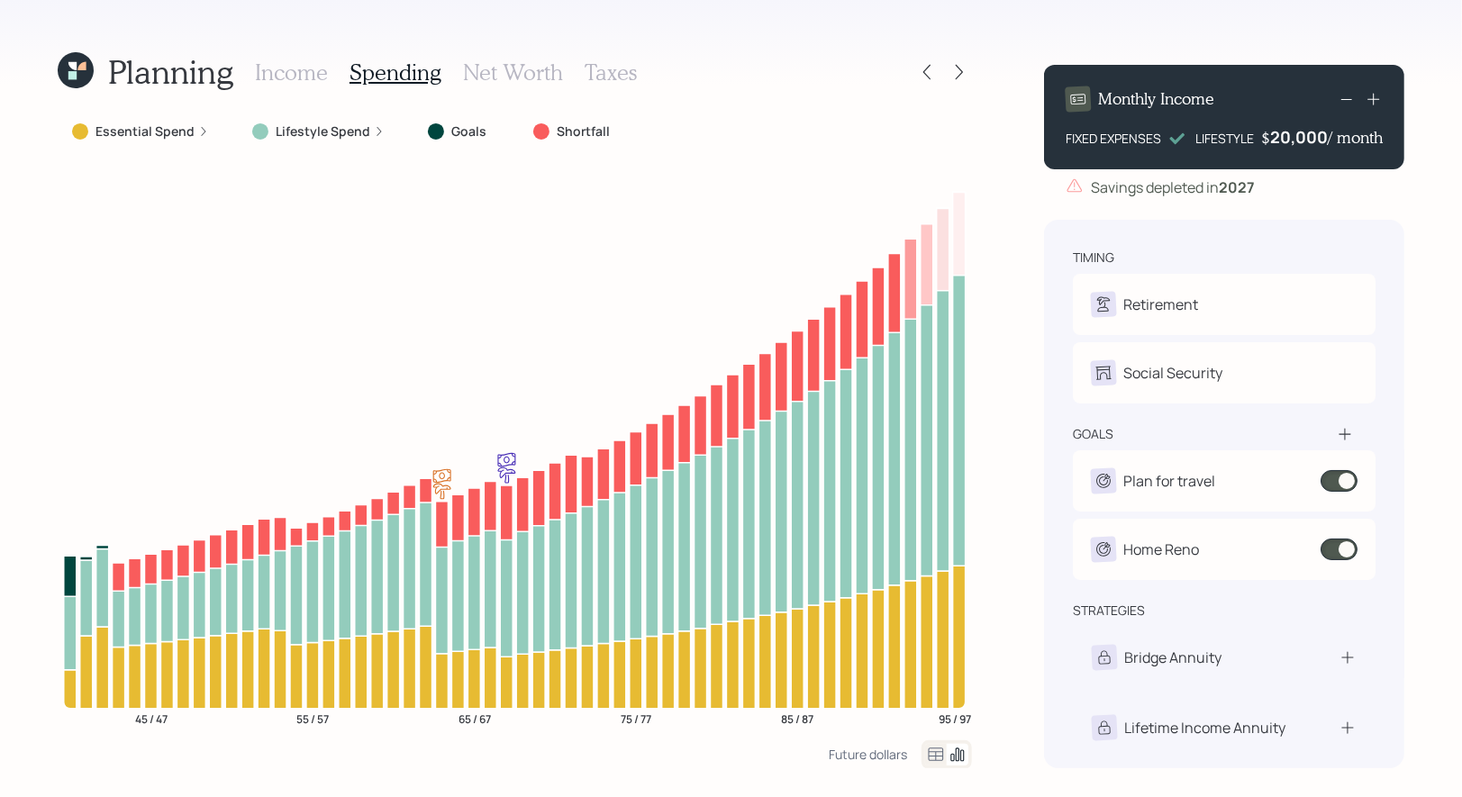
click at [932, 754] on icon at bounding box center [936, 755] width 22 height 22
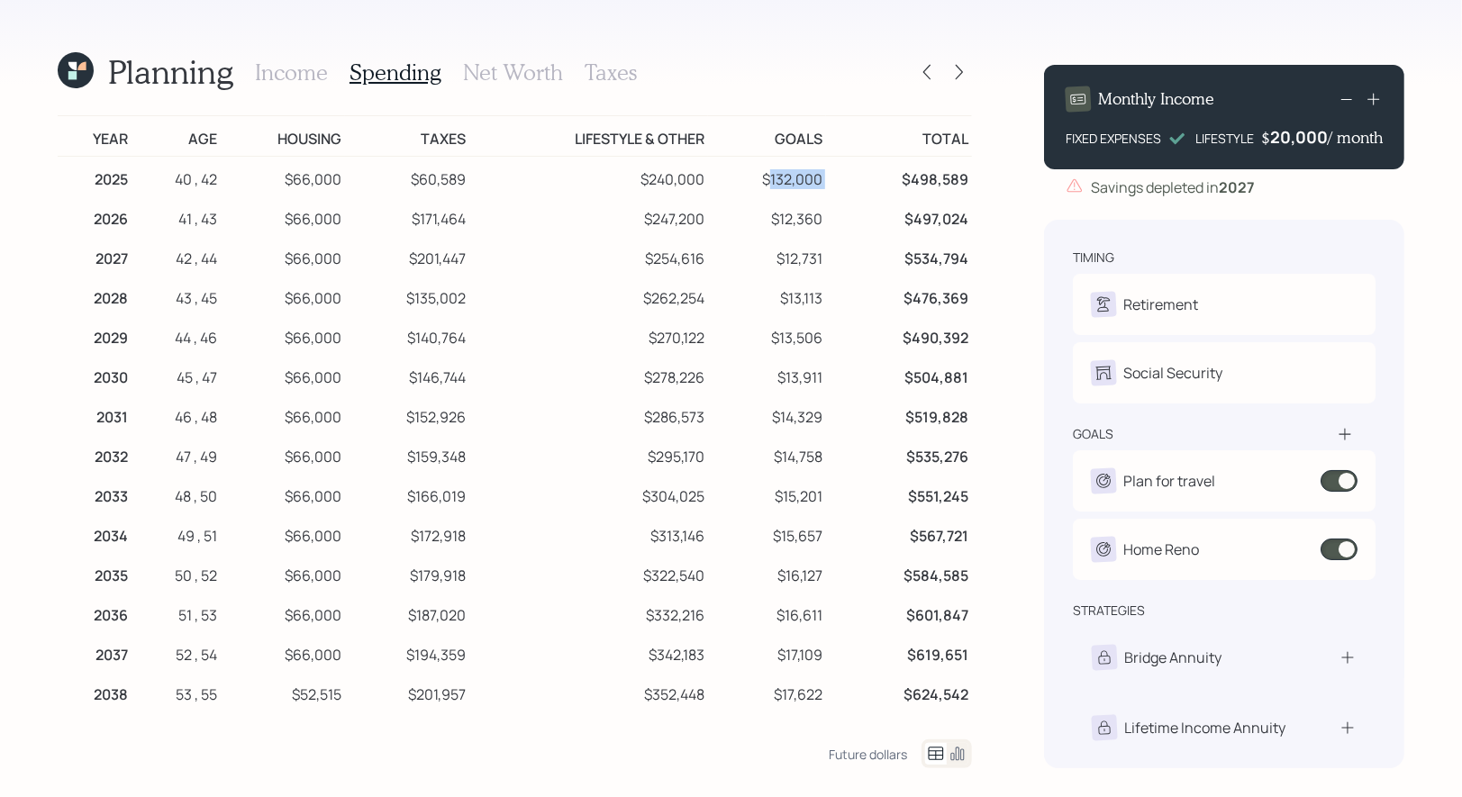
drag, startPoint x: 829, startPoint y: 175, endPoint x: 773, endPoint y: 177, distance: 56.8
click at [773, 177] on tr "2025 40 , 42 $66,000 $60,589 $240,000 $132,000 $498,589" at bounding box center [515, 177] width 914 height 41
click at [308, 73] on h3 "Income" at bounding box center [291, 72] width 73 height 26
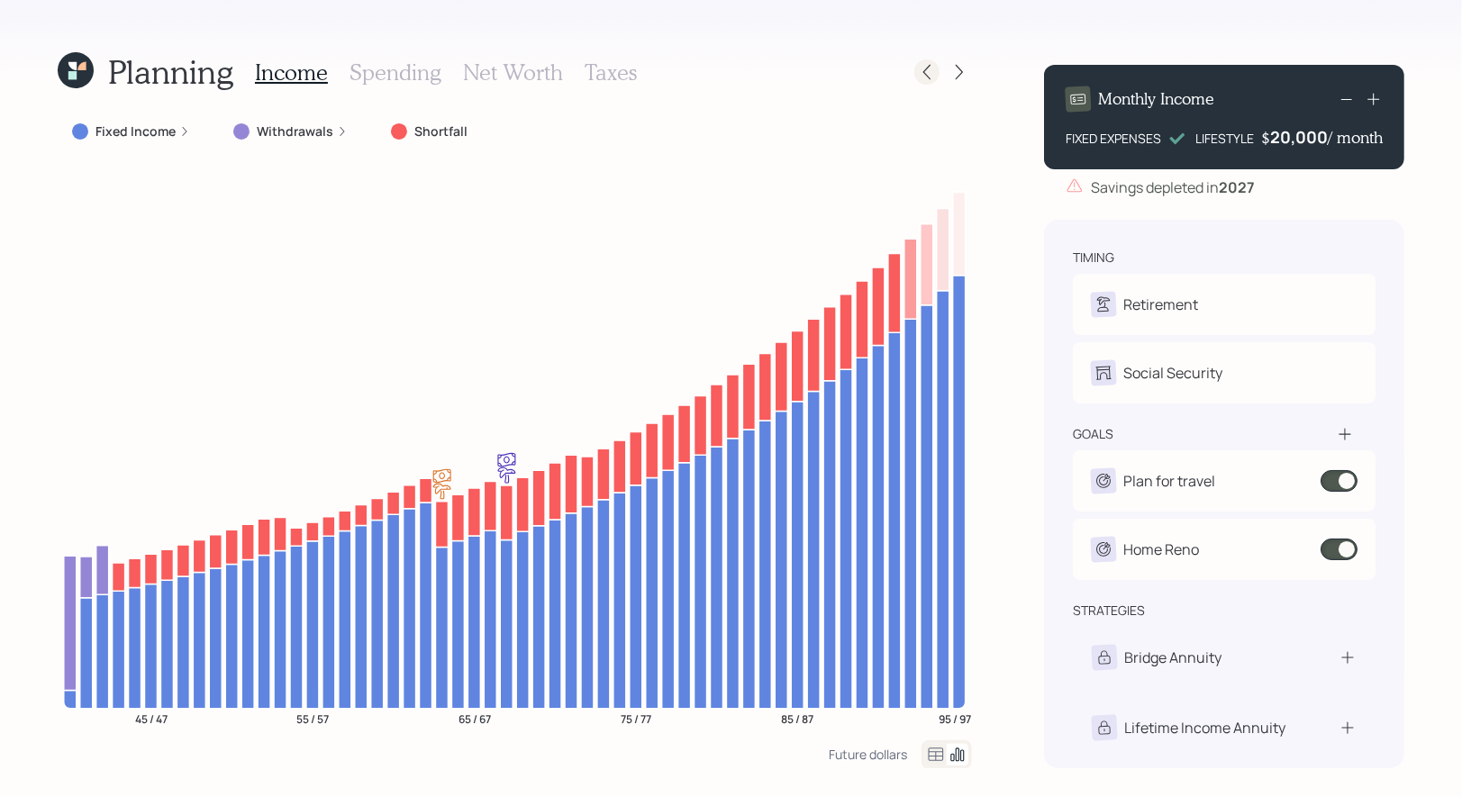
click at [926, 69] on icon at bounding box center [926, 72] width 7 height 15
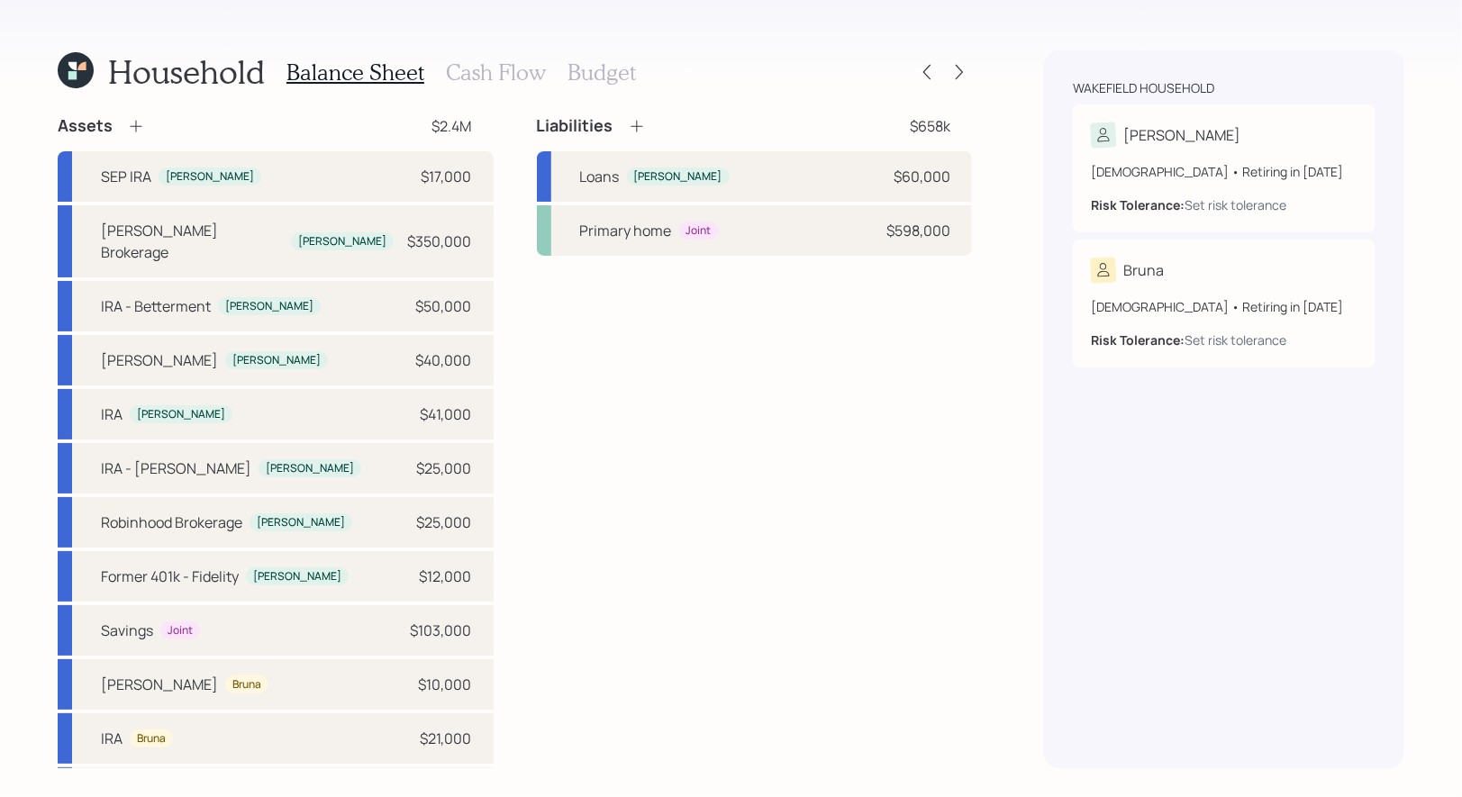
click at [480, 73] on h3 "Cash Flow" at bounding box center [496, 72] width 100 height 26
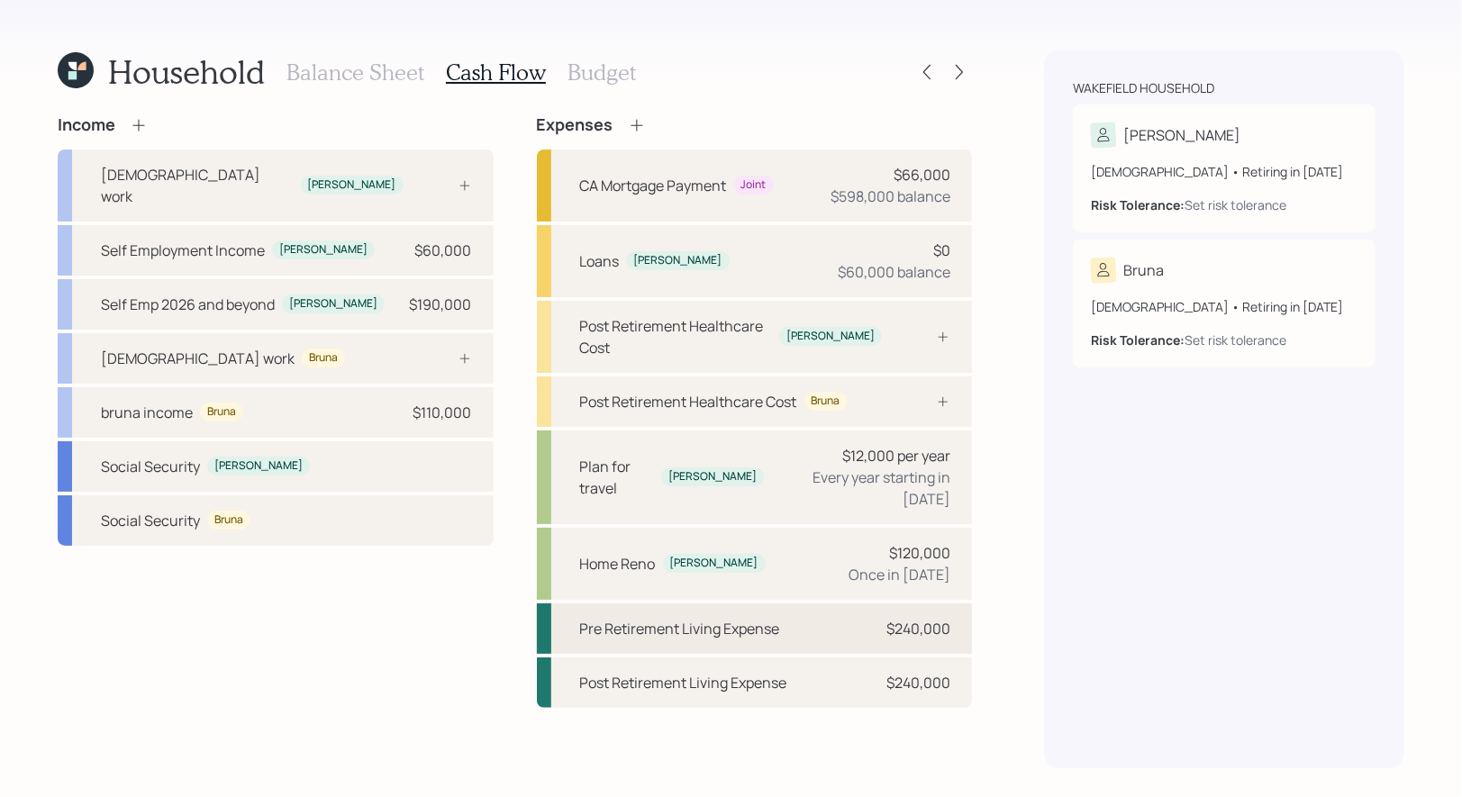
click at [692, 618] on div "Pre Retirement Living Expense" at bounding box center [680, 629] width 200 height 22
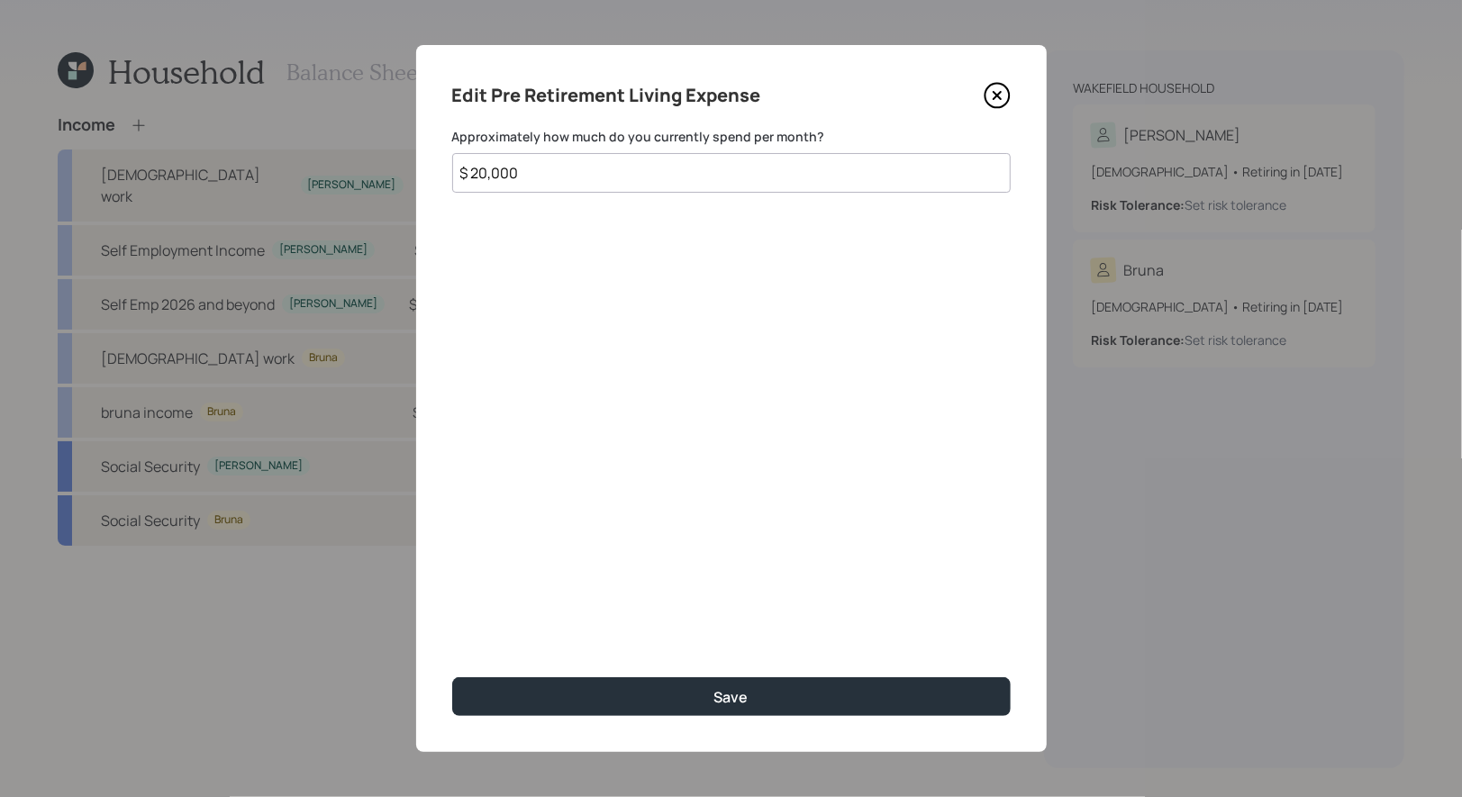
click at [550, 165] on input "$ 20,000" at bounding box center [731, 173] width 558 height 40
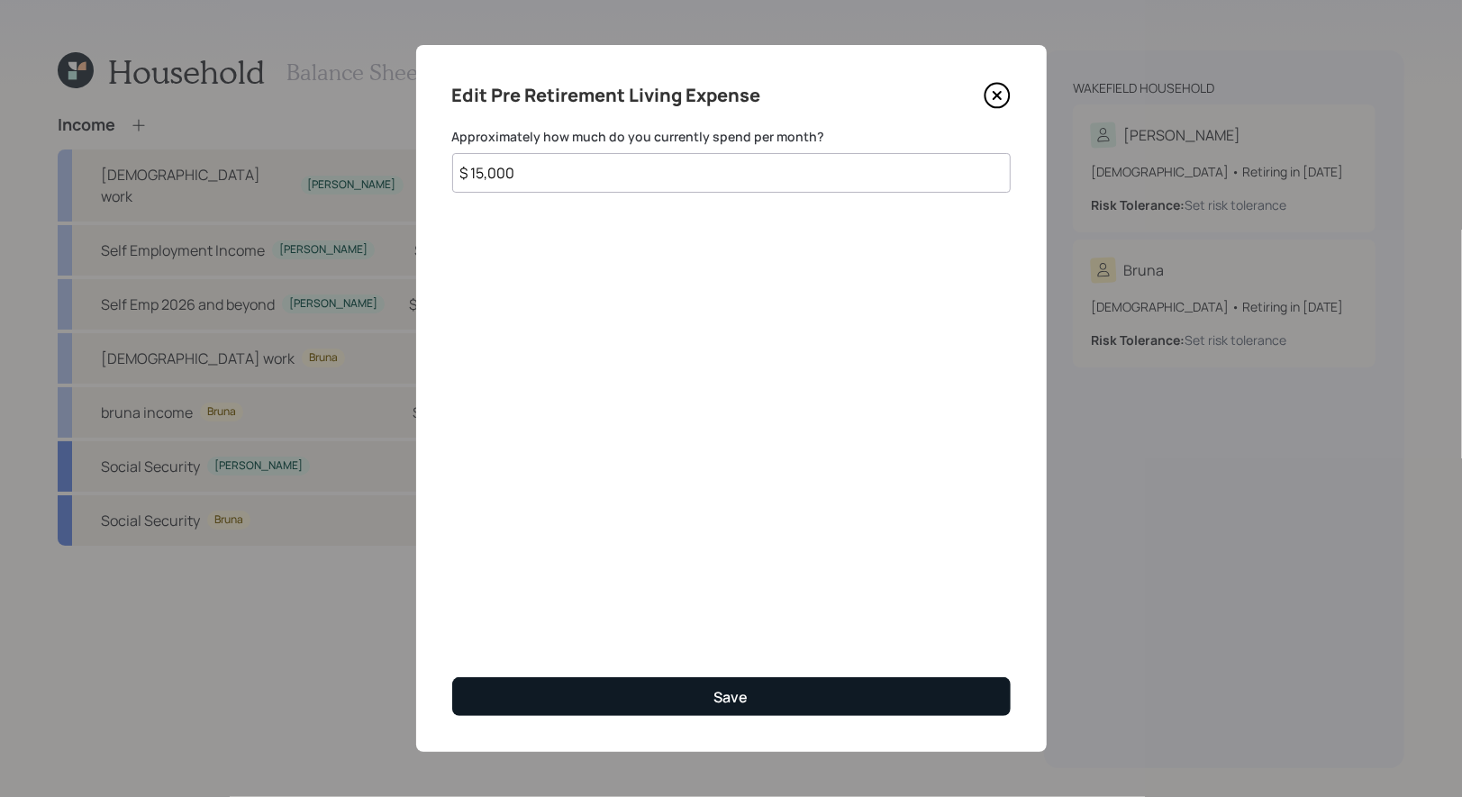
type input "$ 15,000"
click at [630, 703] on button "Save" at bounding box center [731, 696] width 558 height 39
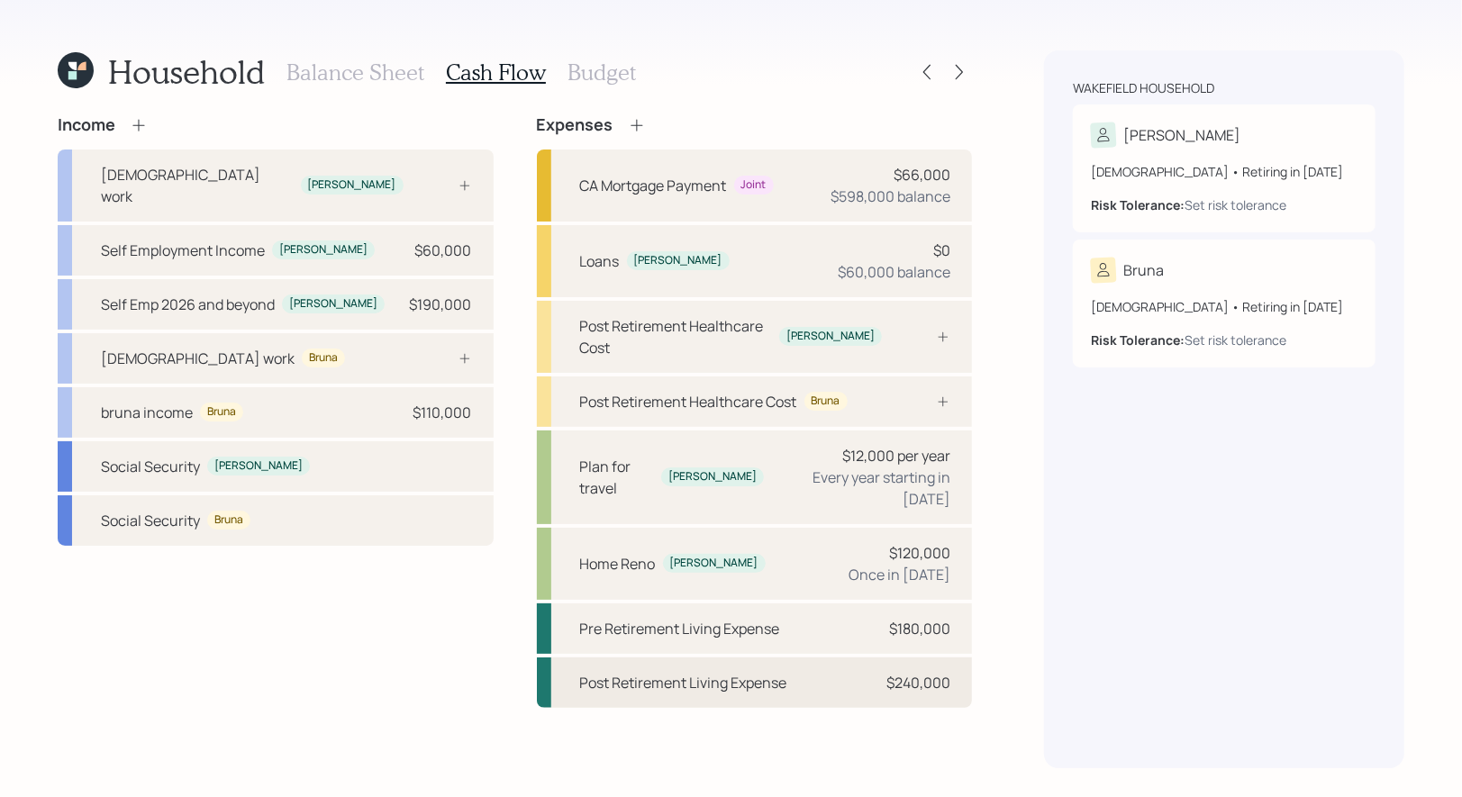
click at [674, 672] on div "Post Retirement Living Expense" at bounding box center [683, 683] width 207 height 22
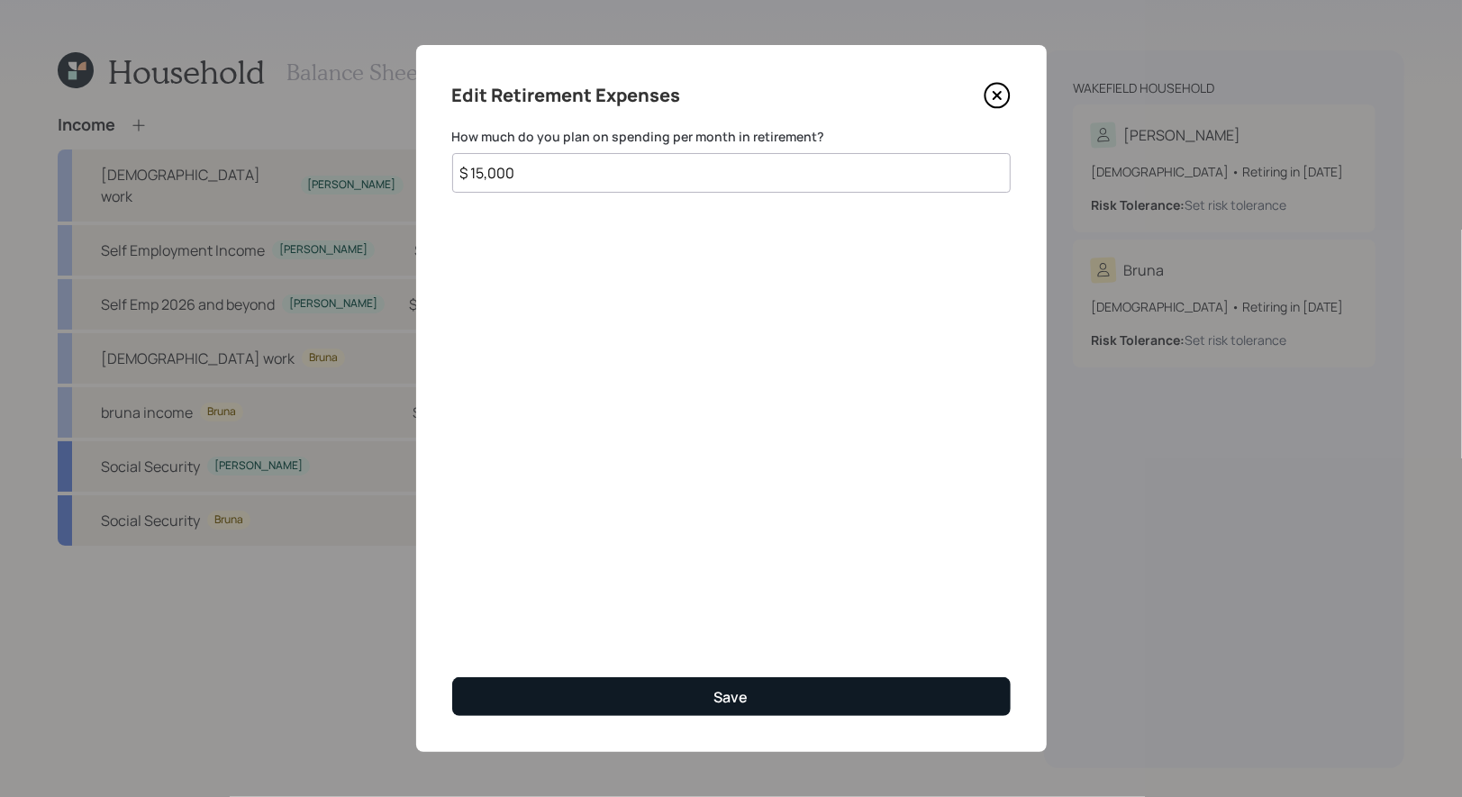
type input "$ 15,000"
click at [621, 696] on button "Save" at bounding box center [731, 696] width 558 height 39
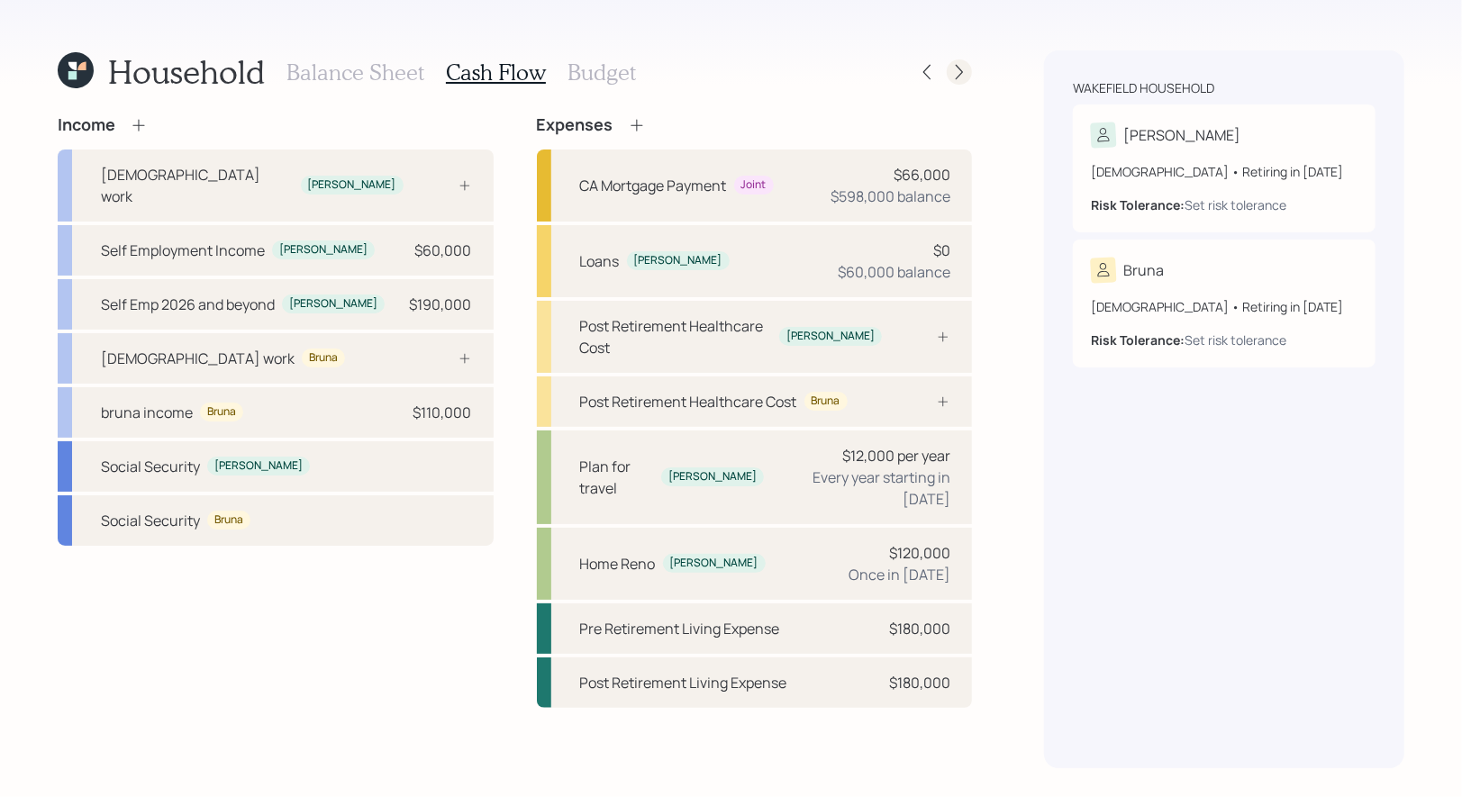
click at [958, 75] on icon at bounding box center [959, 72] width 18 height 18
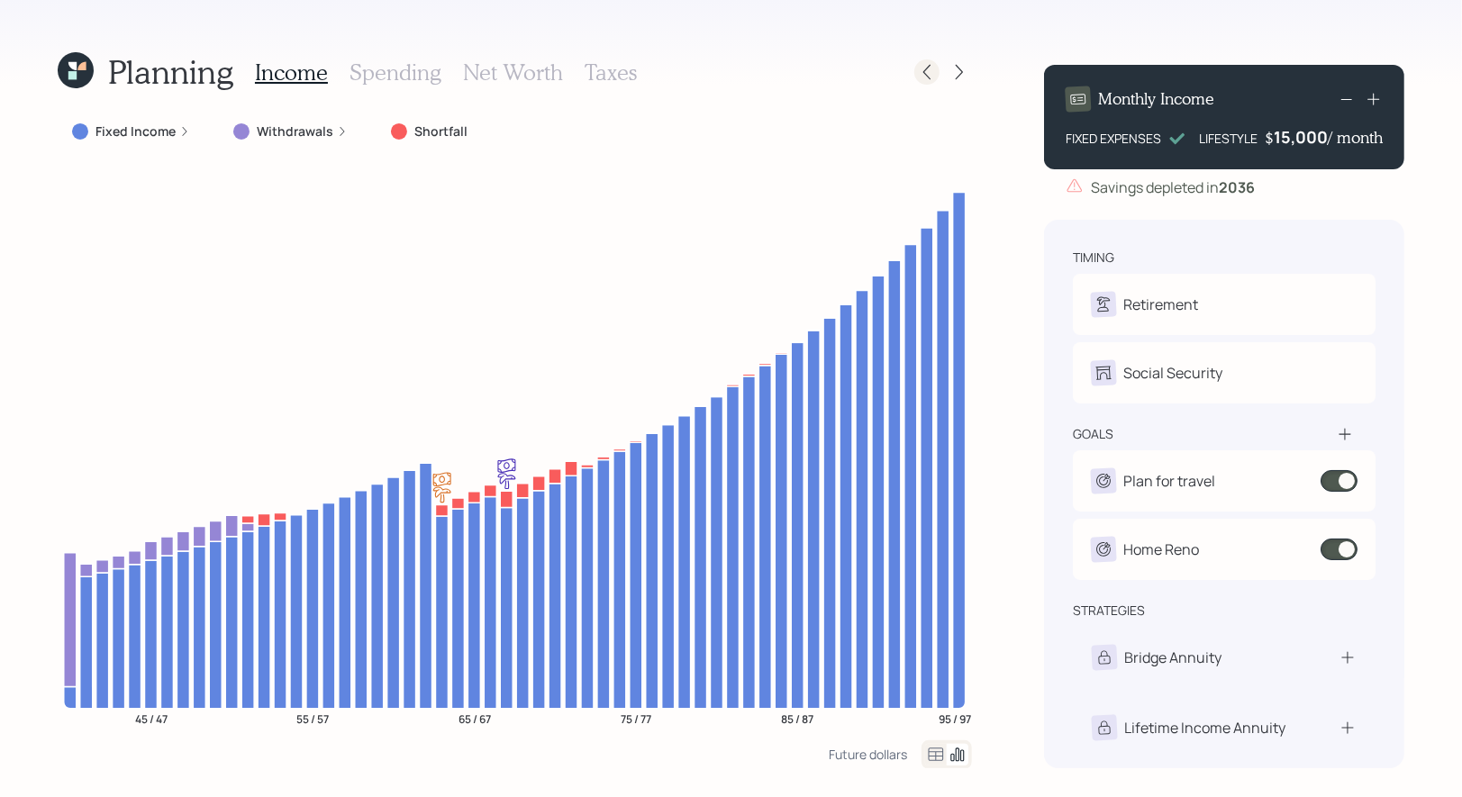
click at [928, 73] on icon at bounding box center [927, 72] width 18 height 18
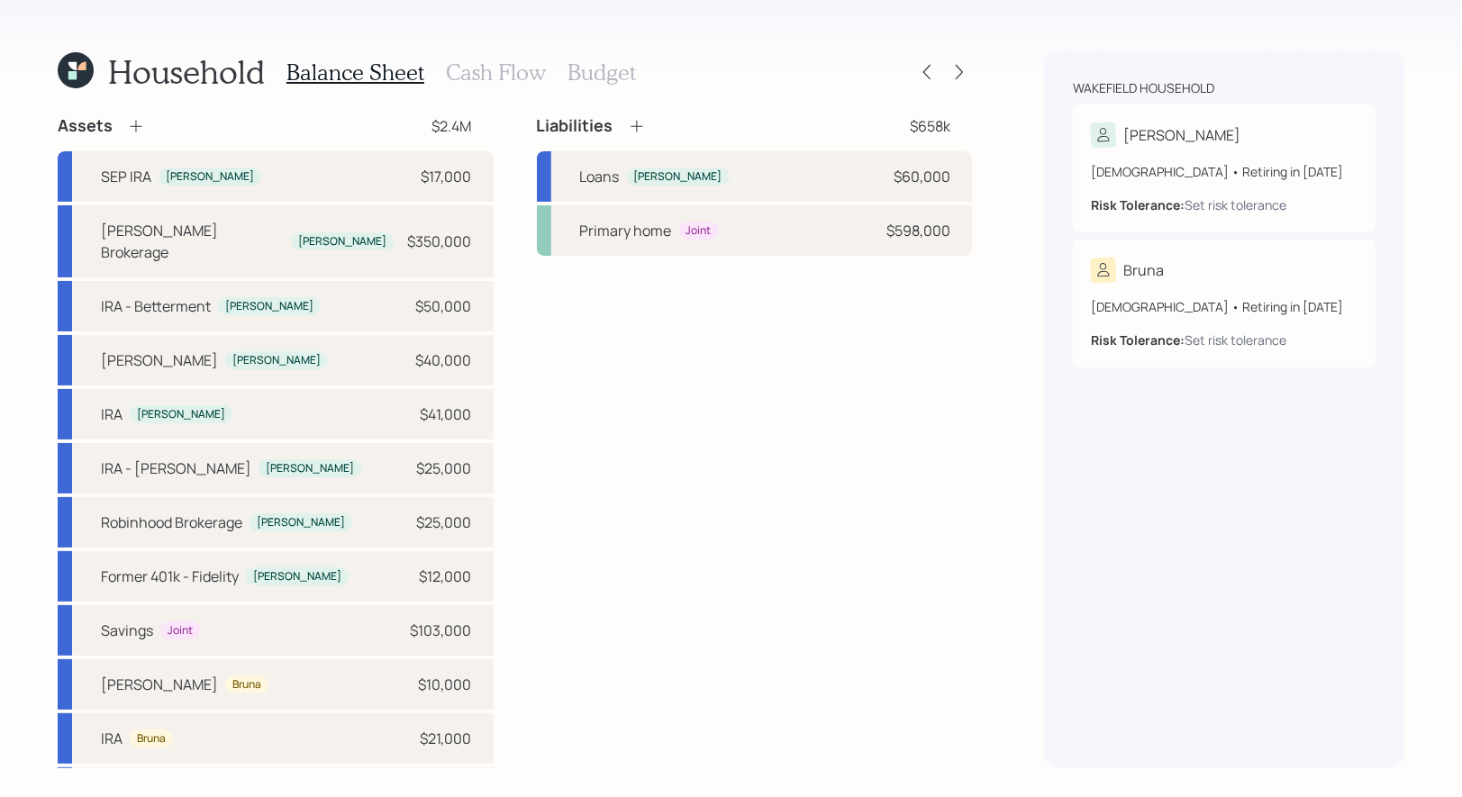
click at [507, 68] on h3 "Cash Flow" at bounding box center [496, 72] width 100 height 26
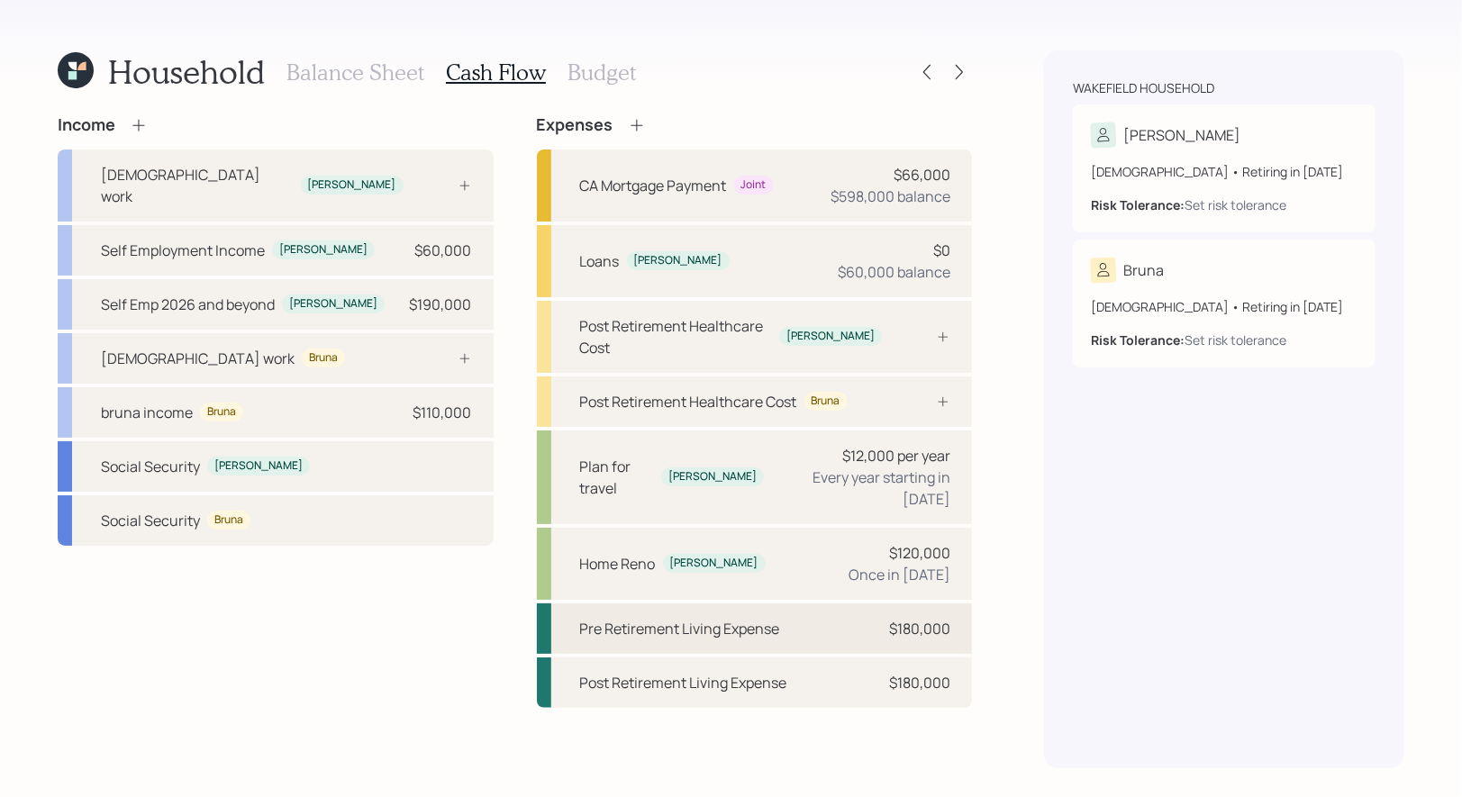
click at [657, 618] on div "Pre Retirement Living Expense" at bounding box center [680, 629] width 200 height 22
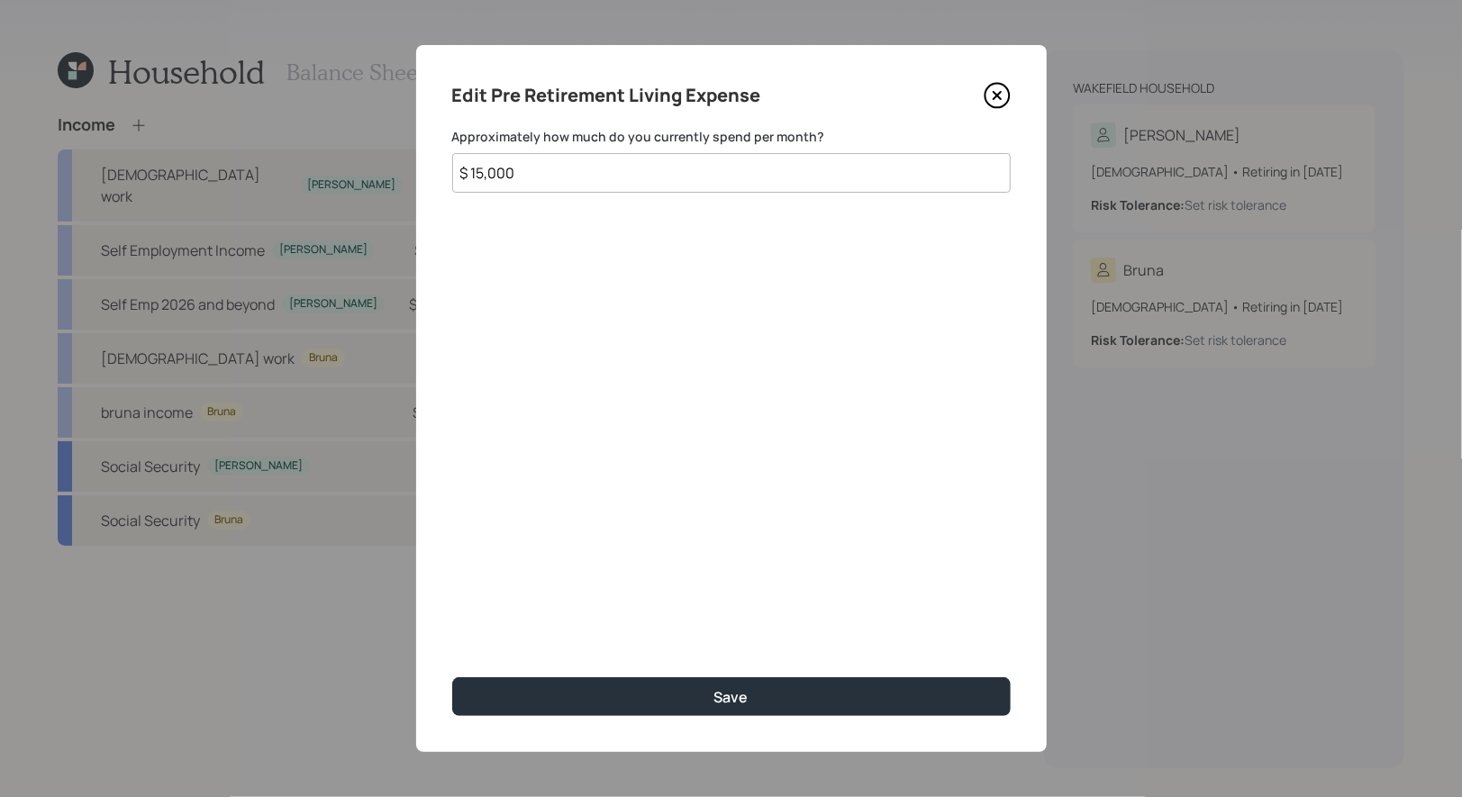
click at [575, 165] on input "$ 15,000" at bounding box center [731, 173] width 558 height 40
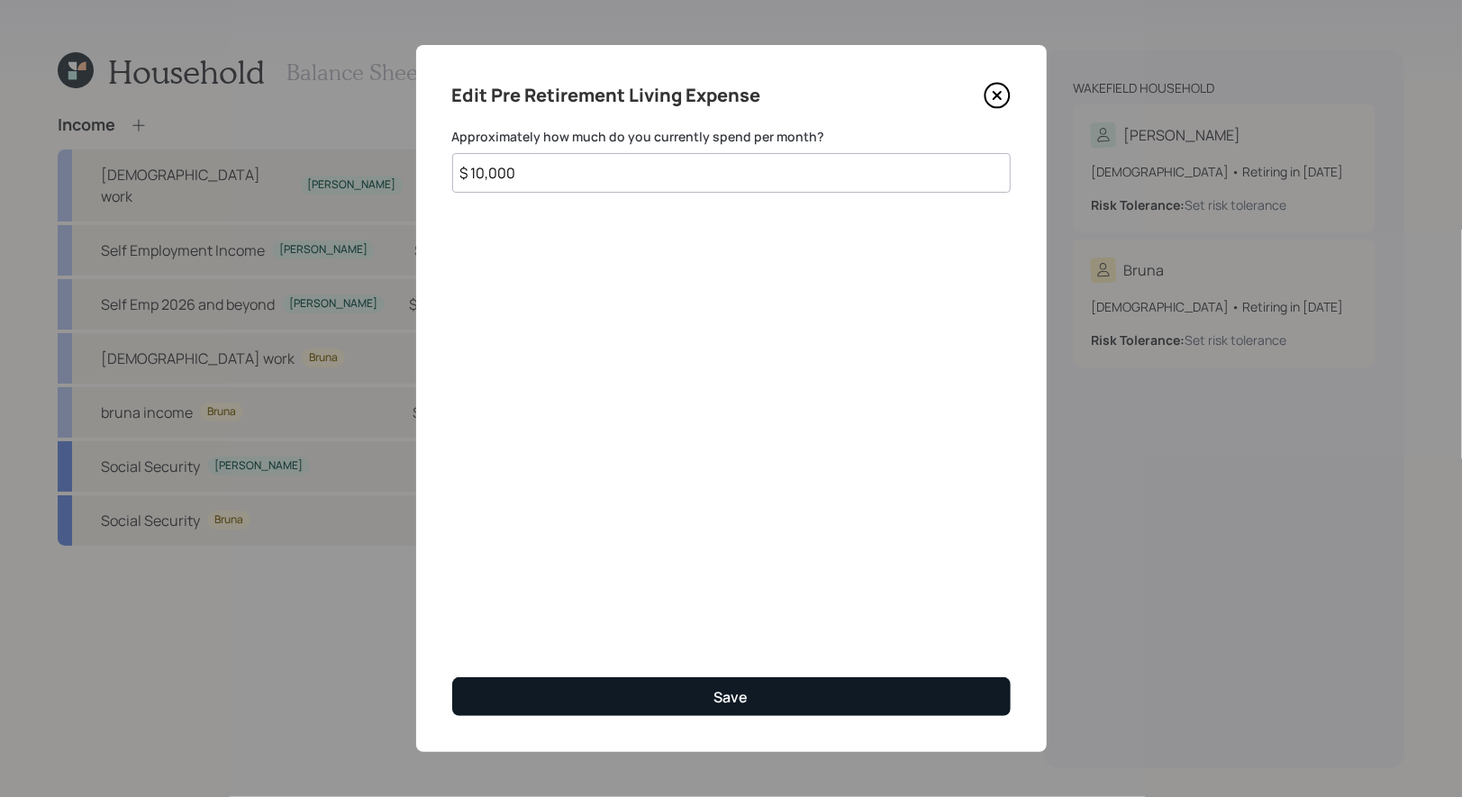
type input "$ 10,000"
click at [548, 698] on button "Save" at bounding box center [731, 696] width 558 height 39
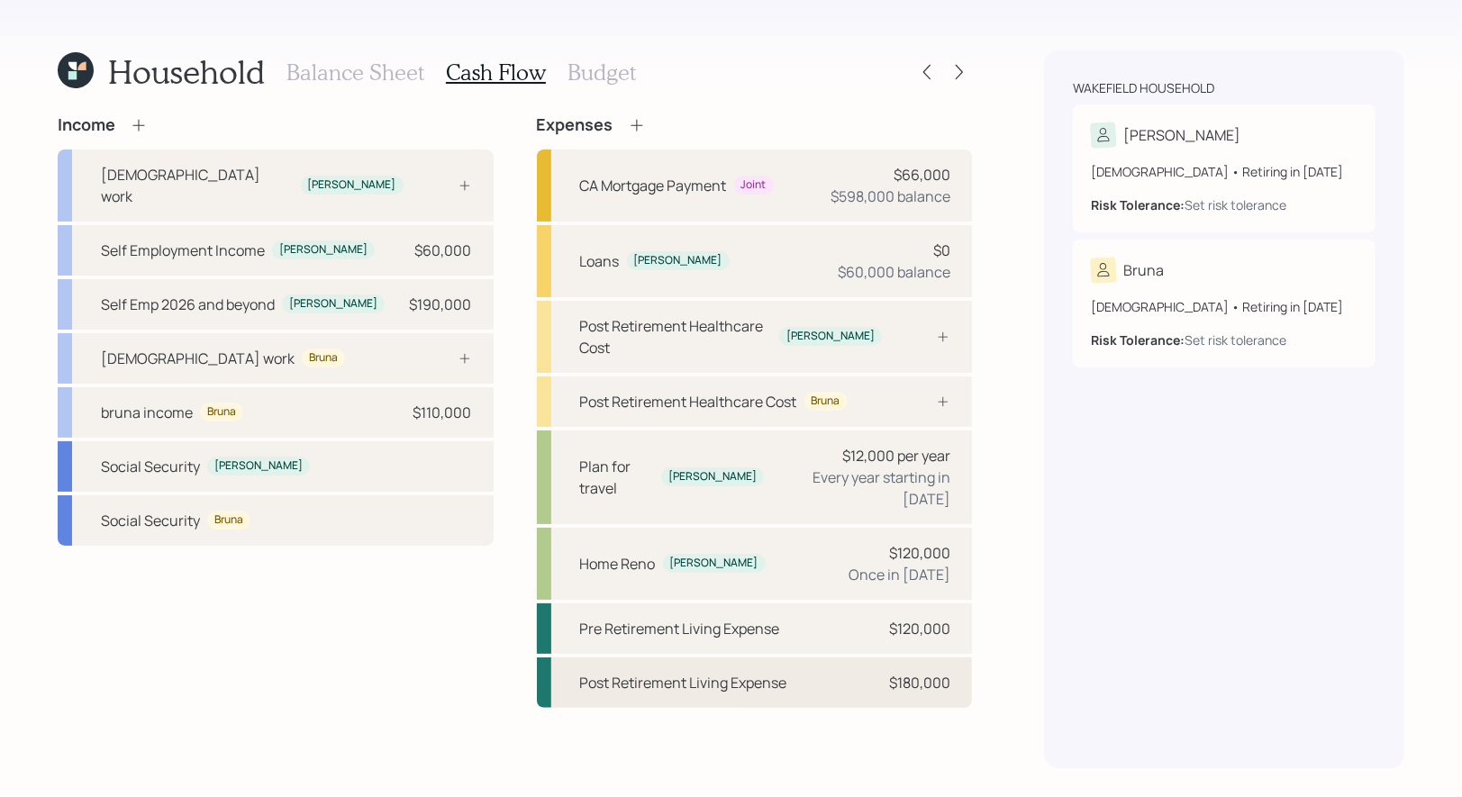
click at [721, 672] on div "Post Retirement Living Expense" at bounding box center [683, 683] width 207 height 22
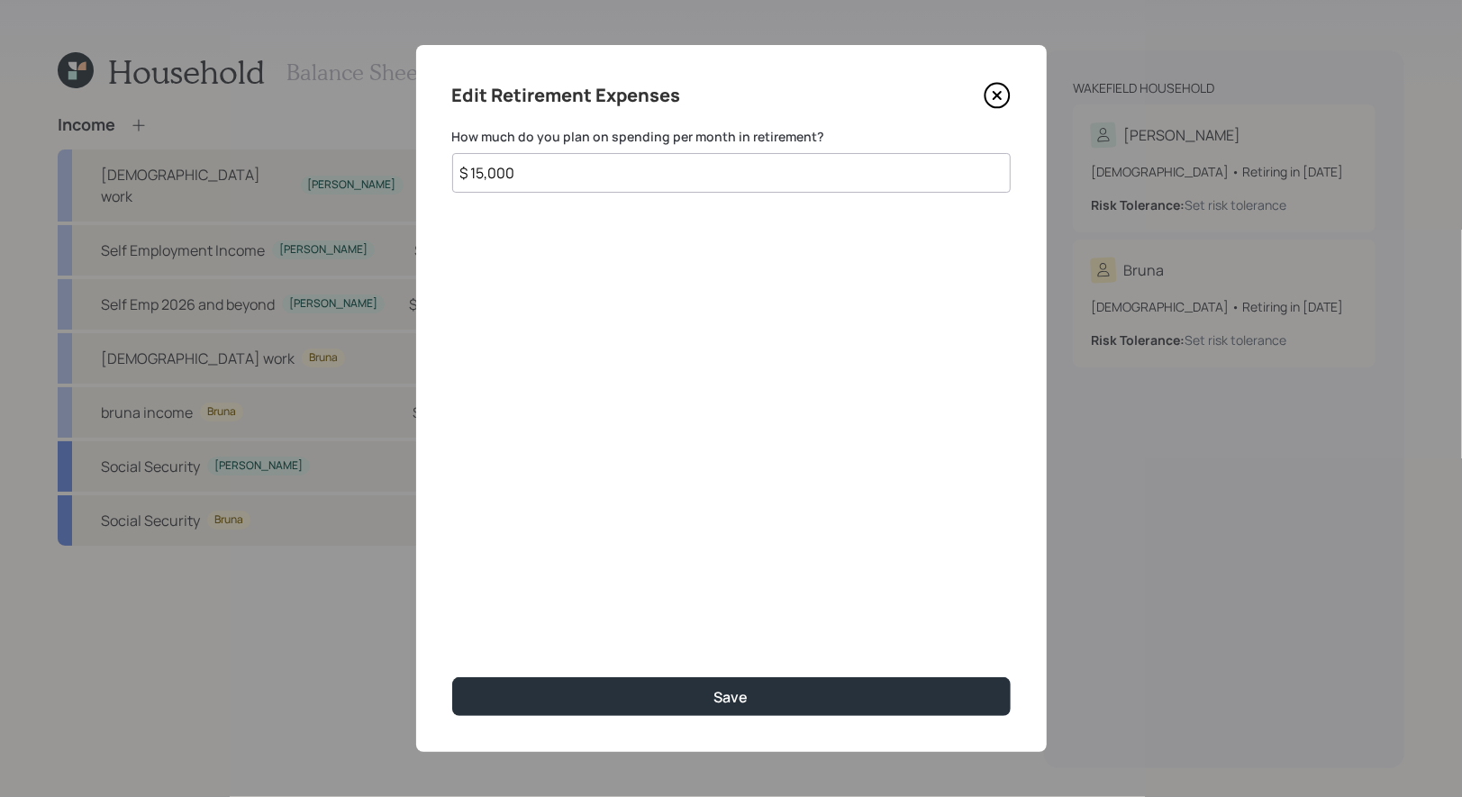
click at [537, 179] on input "$ 15,000" at bounding box center [731, 173] width 558 height 40
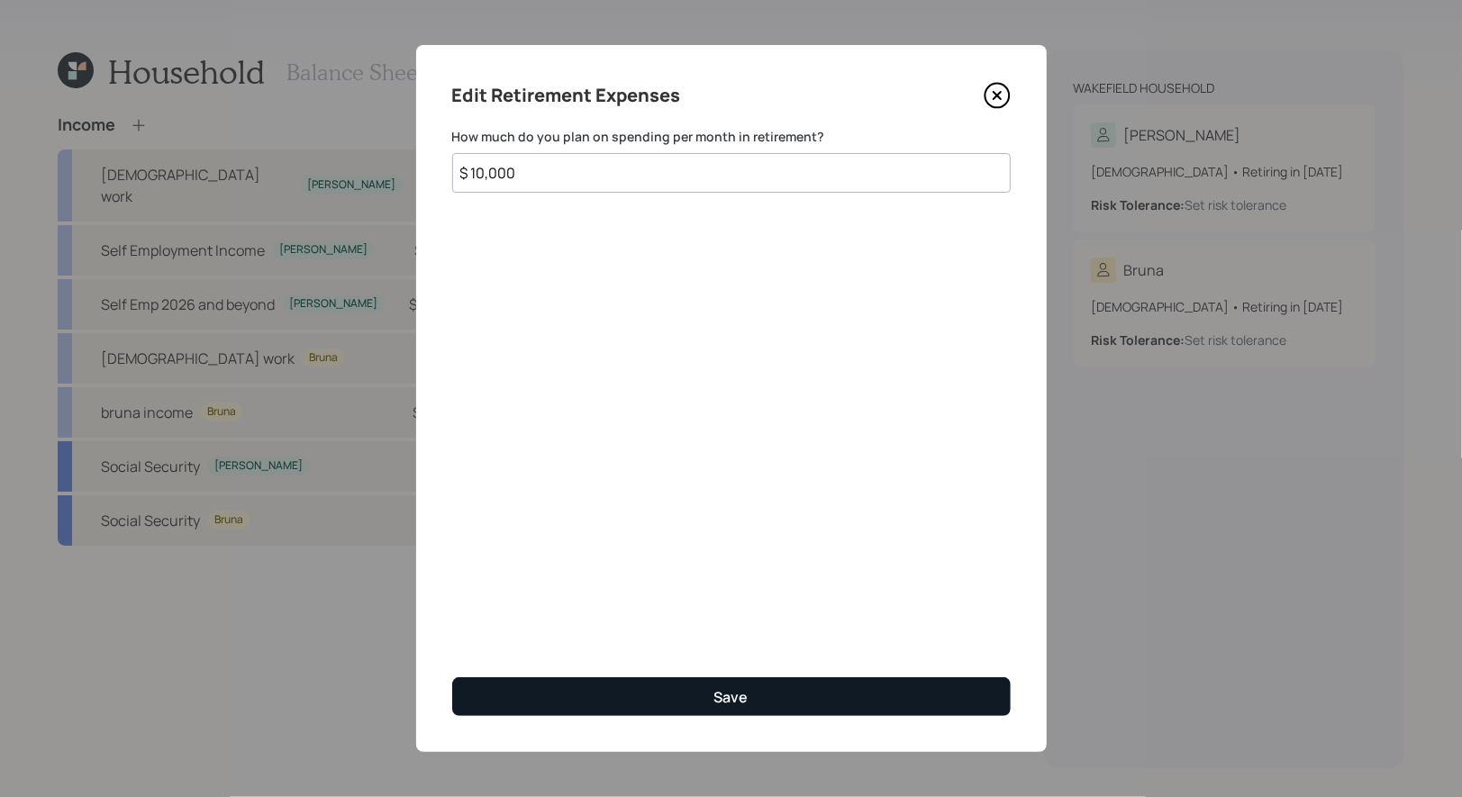
type input "$ 10,000"
click at [585, 705] on button "Save" at bounding box center [731, 696] width 558 height 39
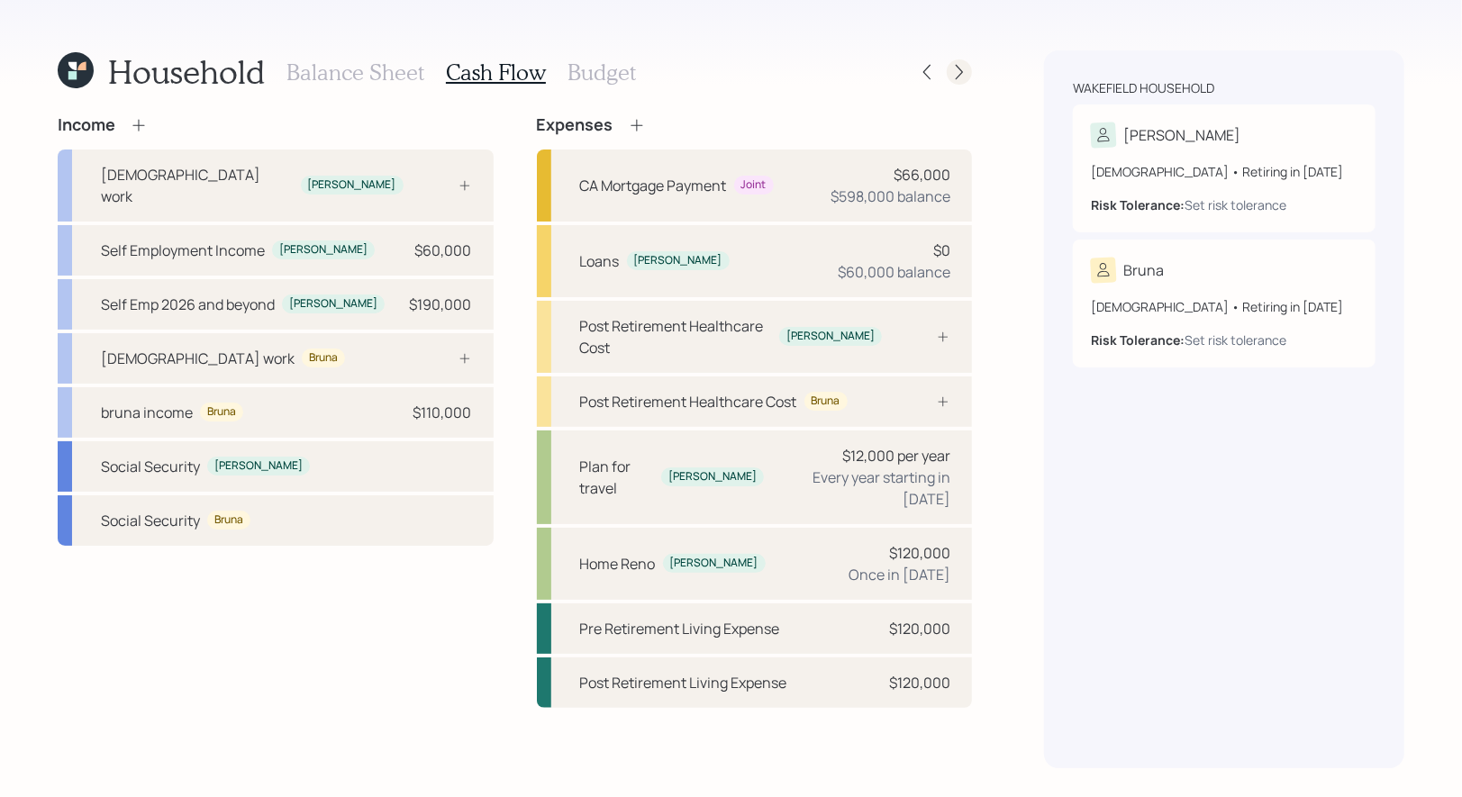
click at [960, 68] on icon at bounding box center [959, 72] width 18 height 18
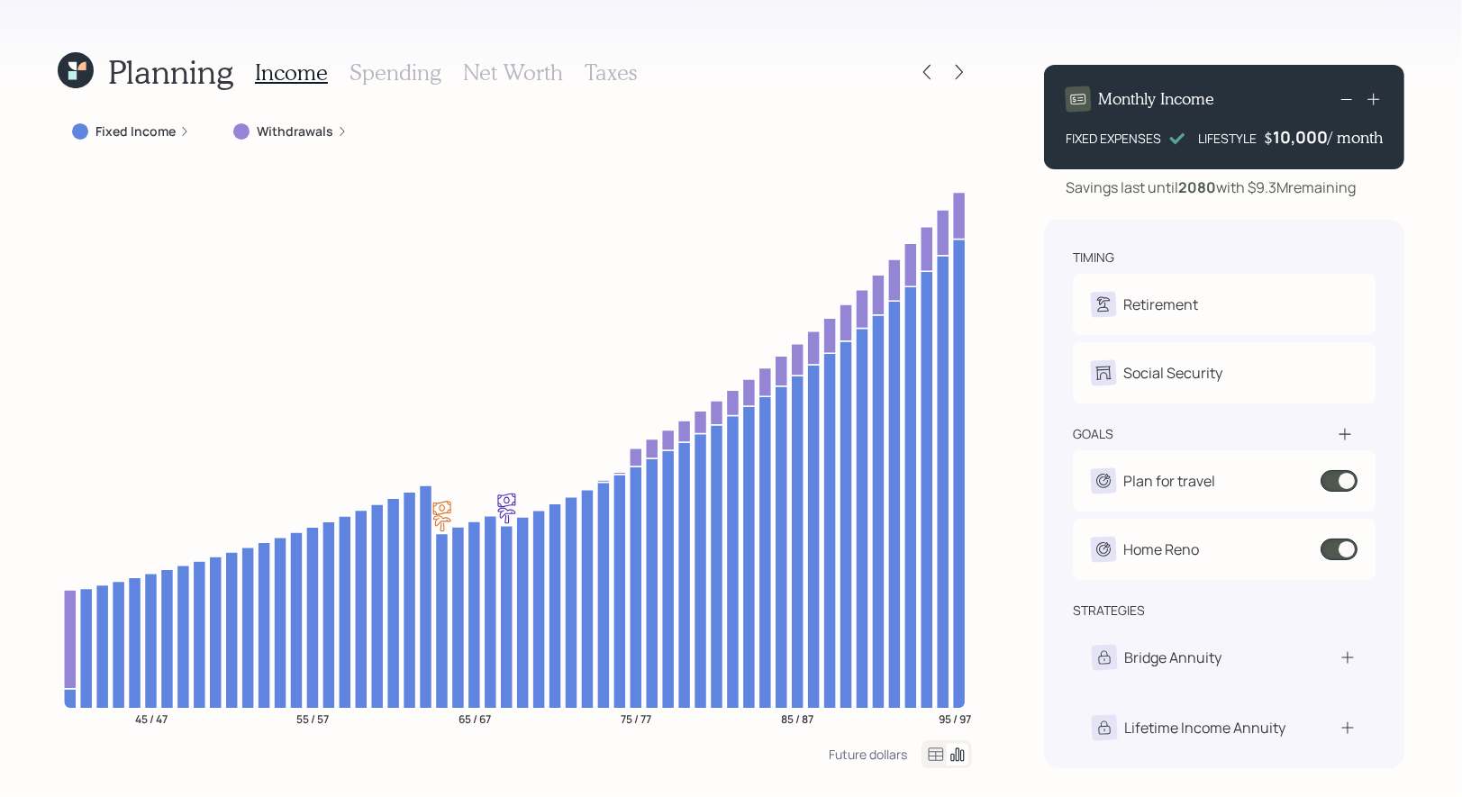
click at [401, 73] on h3 "Spending" at bounding box center [395, 72] width 92 height 26
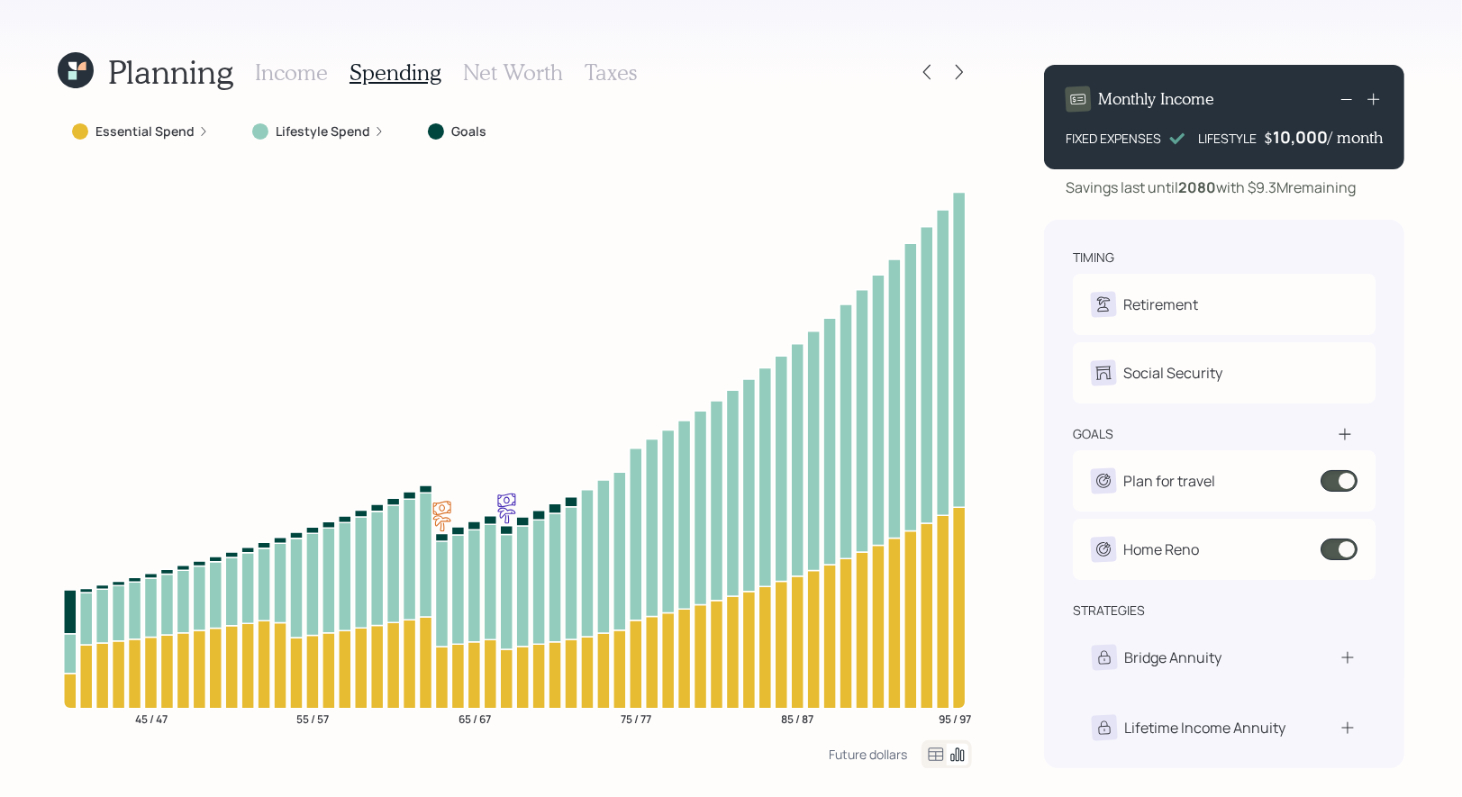
click at [938, 751] on icon at bounding box center [936, 755] width 15 height 14
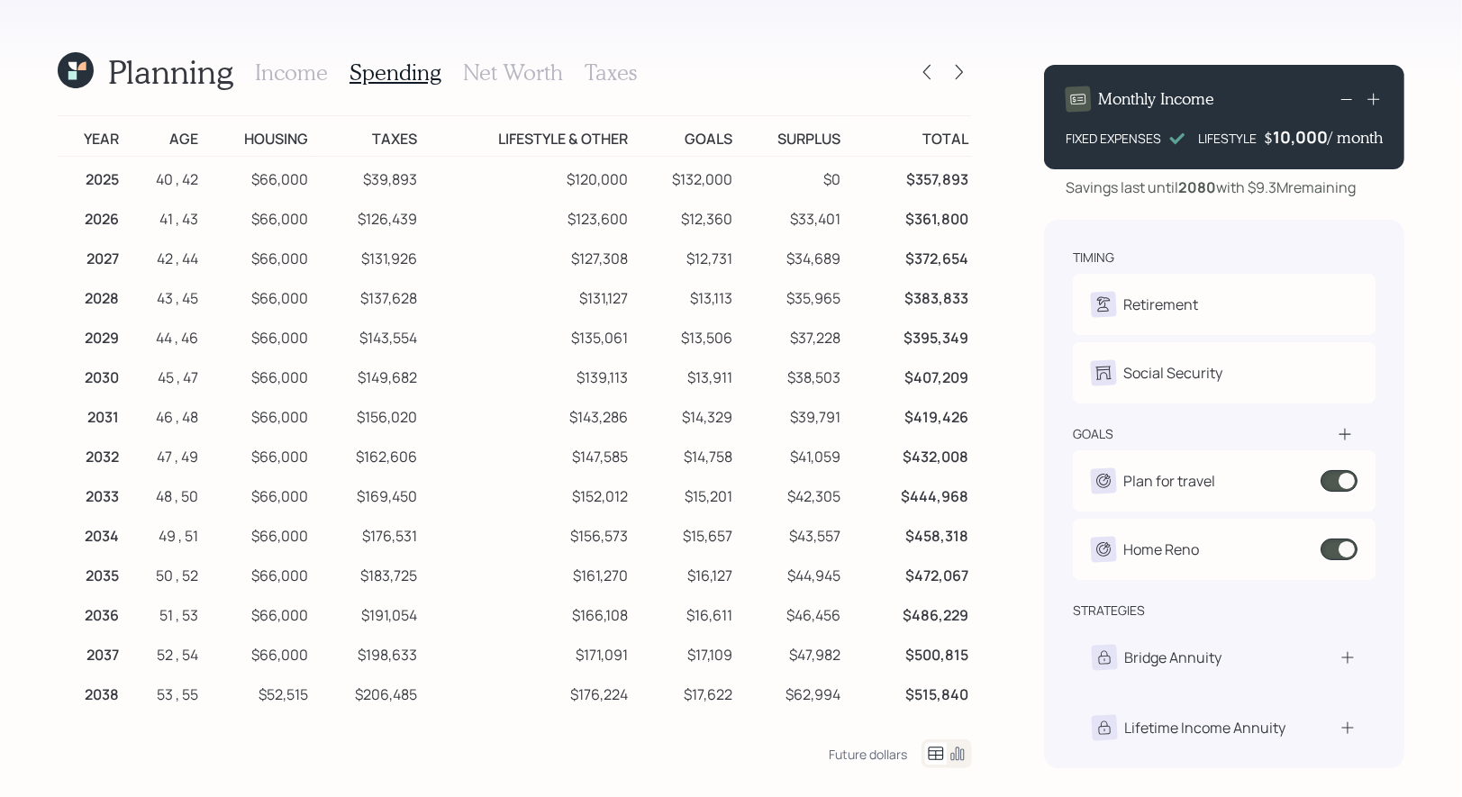
click at [837, 224] on td "$33,401" at bounding box center [790, 216] width 108 height 40
drag, startPoint x: 853, startPoint y: 224, endPoint x: 800, endPoint y: 226, distance: 53.2
click at [800, 226] on tr "2026 41 , 43 $66,000 $126,439 $123,600 $12,360 $33,401 $361,800" at bounding box center [515, 216] width 914 height 40
click at [524, 68] on h3 "Net Worth" at bounding box center [513, 72] width 100 height 26
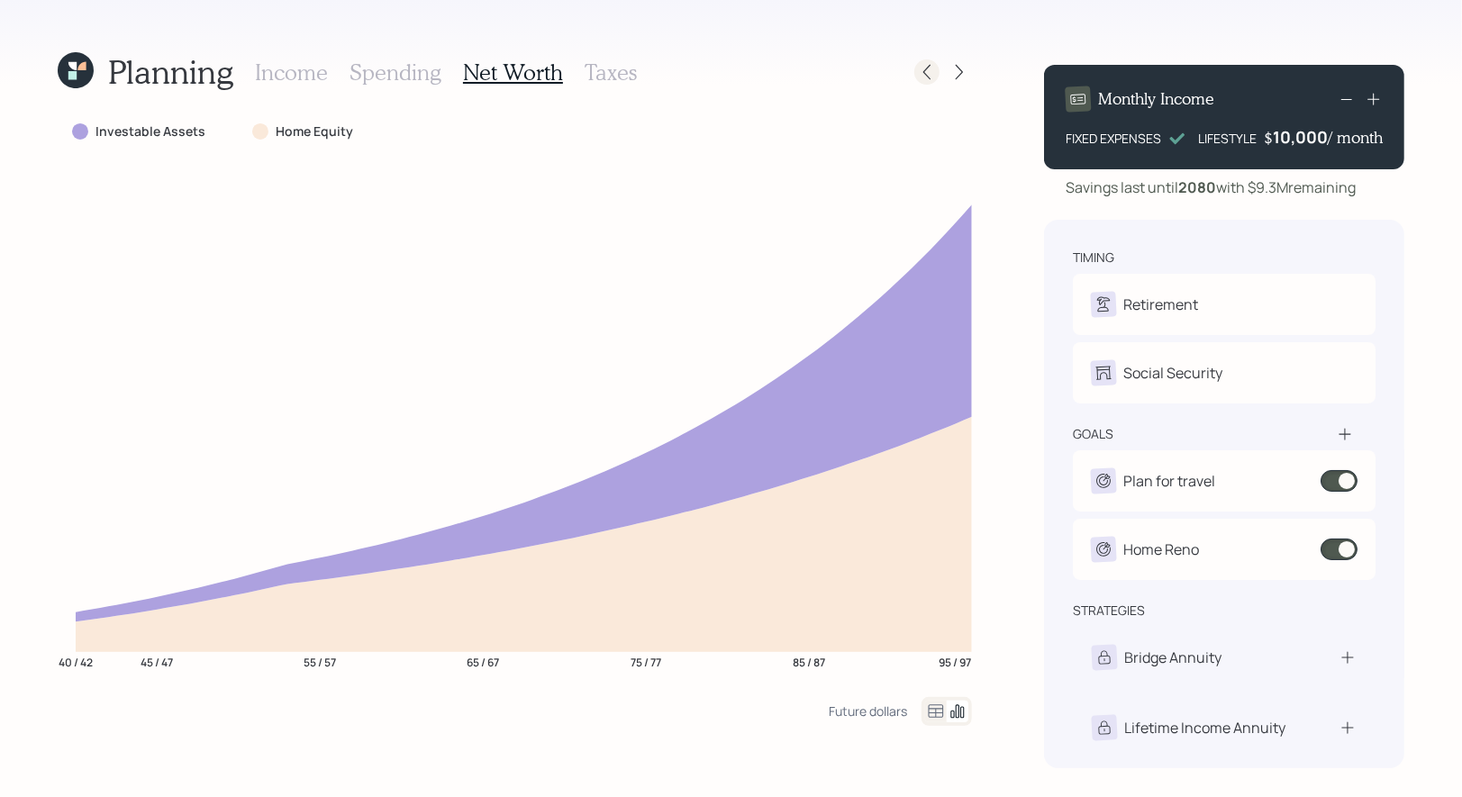
click at [932, 70] on icon at bounding box center [927, 72] width 18 height 18
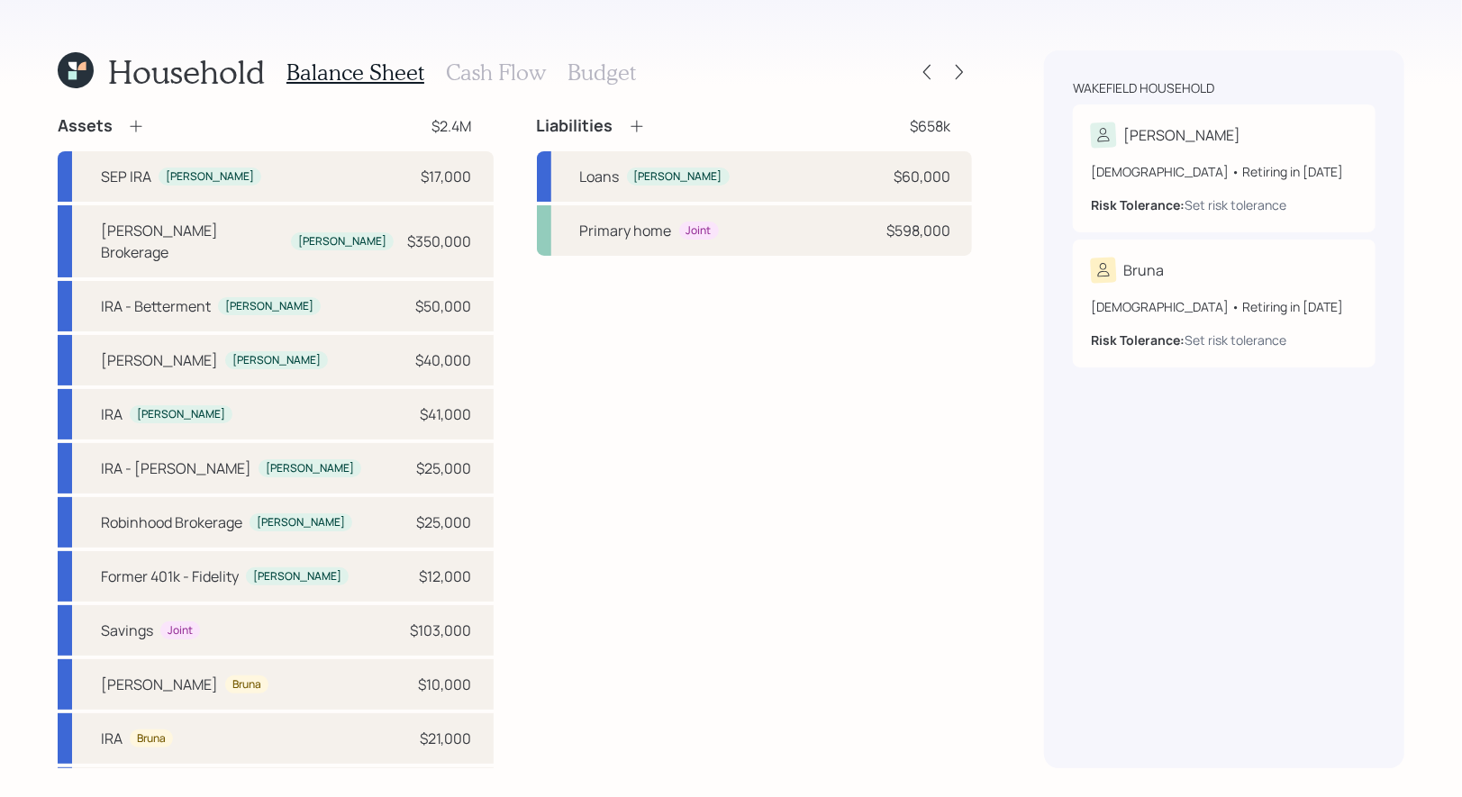
click at [583, 69] on h3 "Budget" at bounding box center [601, 72] width 68 height 26
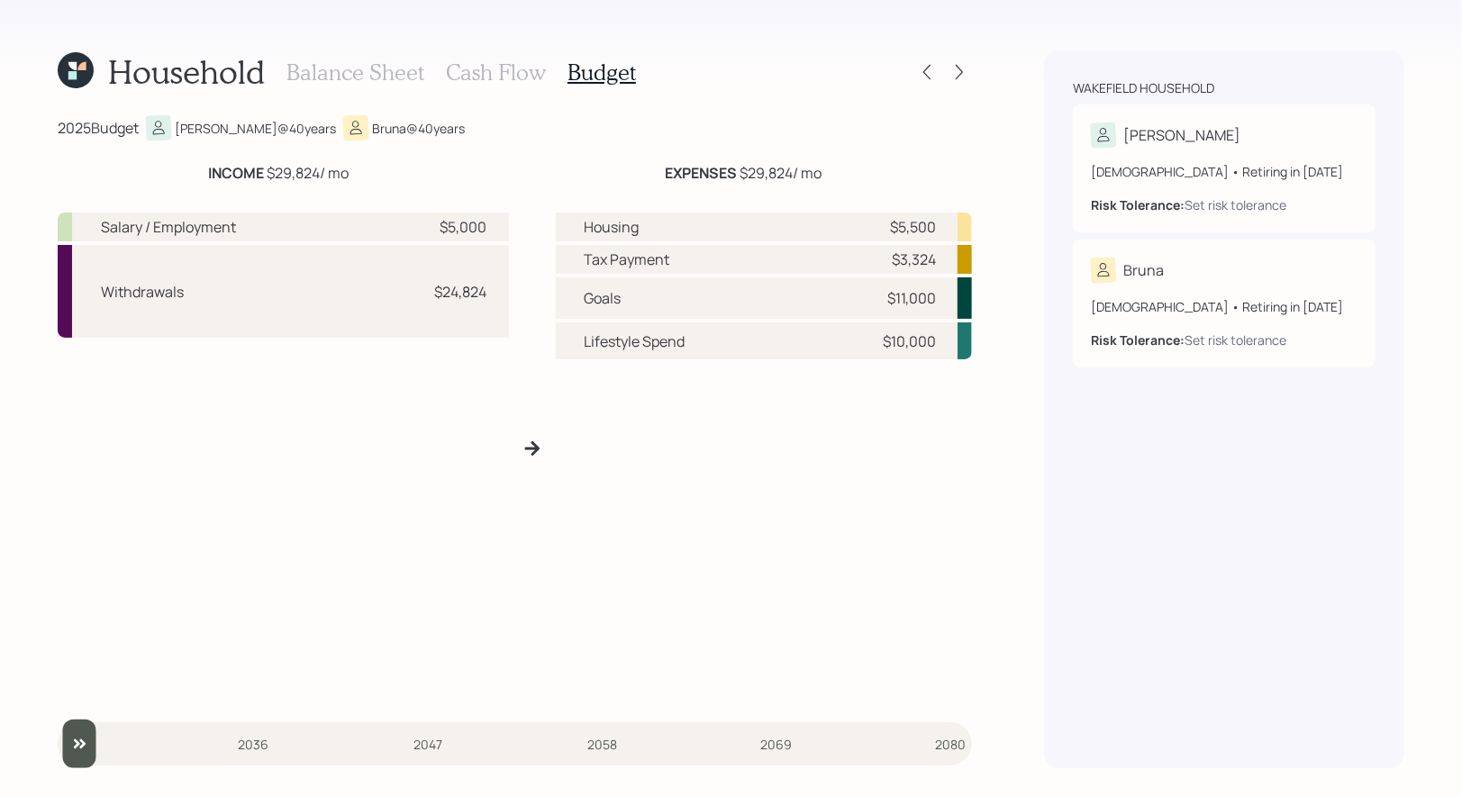
click at [471, 77] on h3 "Cash Flow" at bounding box center [496, 72] width 100 height 26
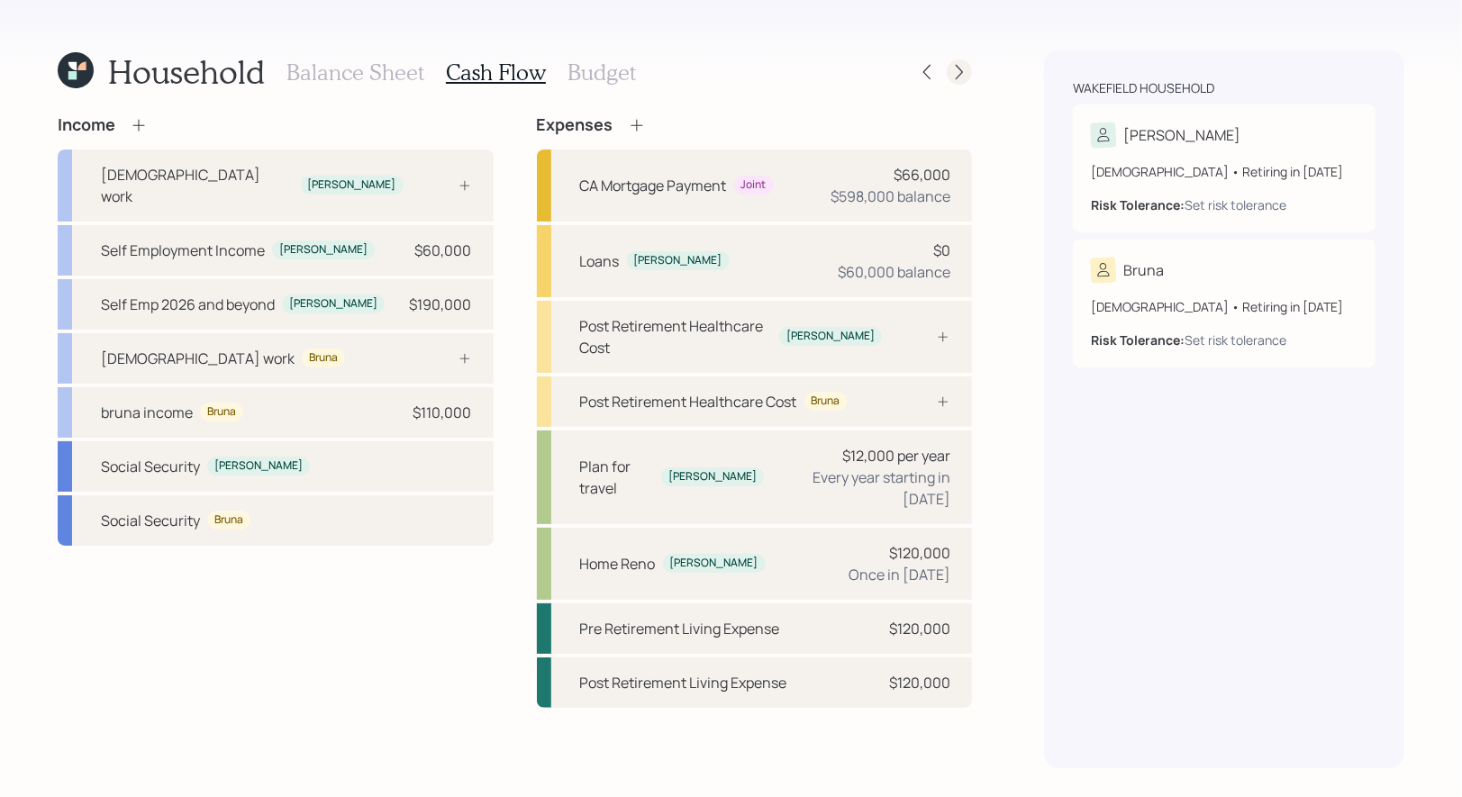
click at [960, 65] on icon at bounding box center [959, 72] width 18 height 18
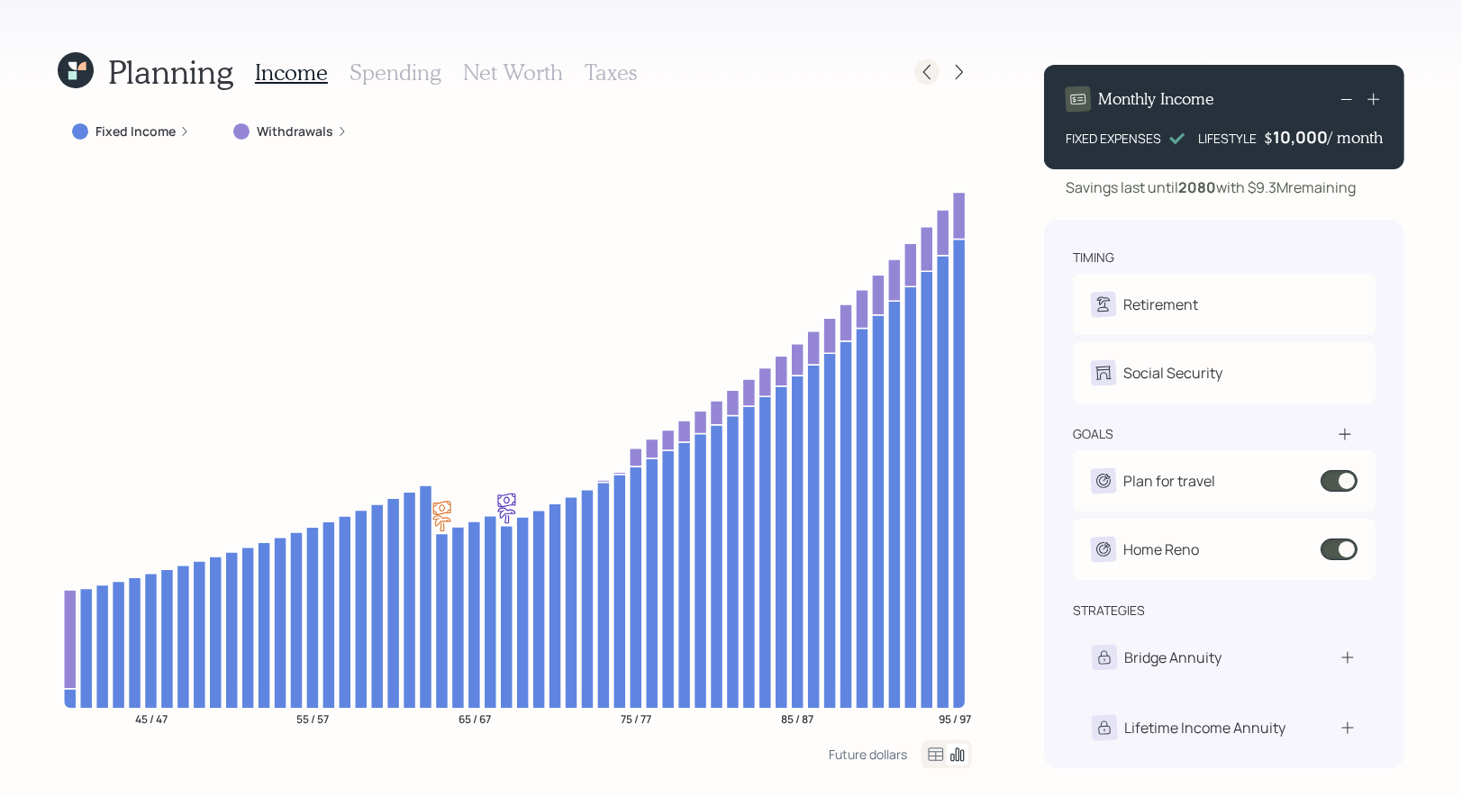
click at [924, 76] on icon at bounding box center [927, 72] width 18 height 18
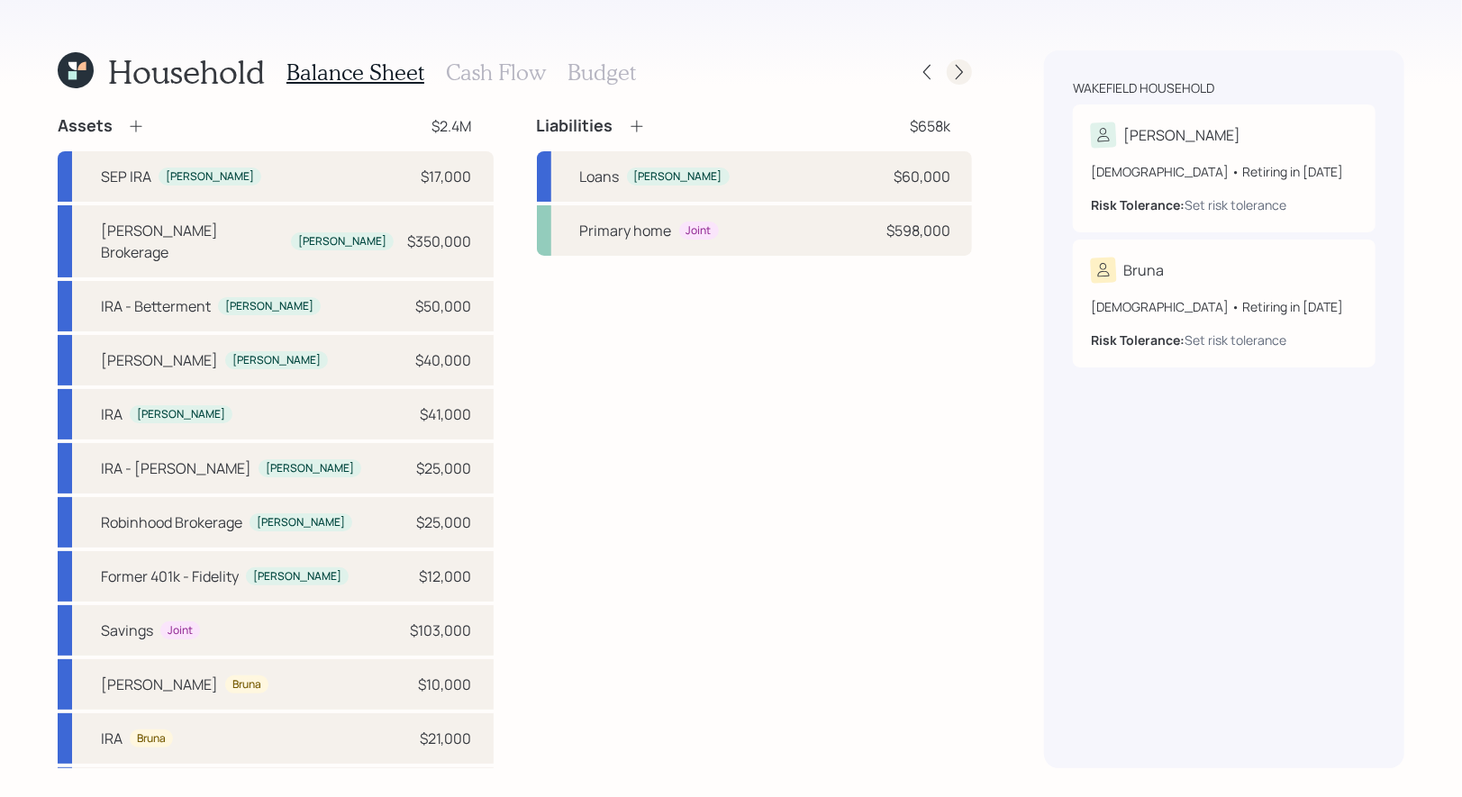
click at [956, 70] on icon at bounding box center [959, 72] width 18 height 18
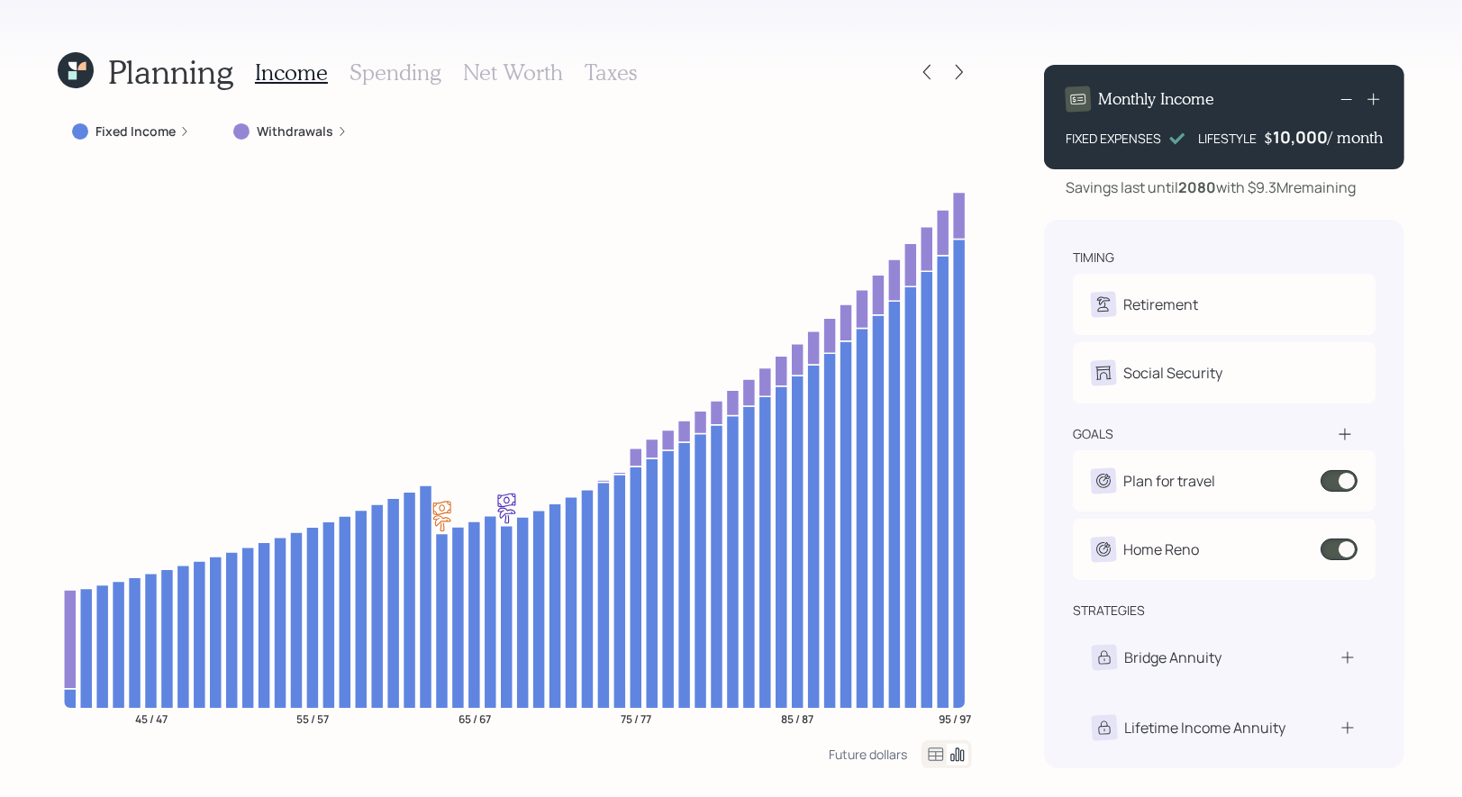
click at [587, 80] on h3 "Taxes" at bounding box center [610, 72] width 52 height 26
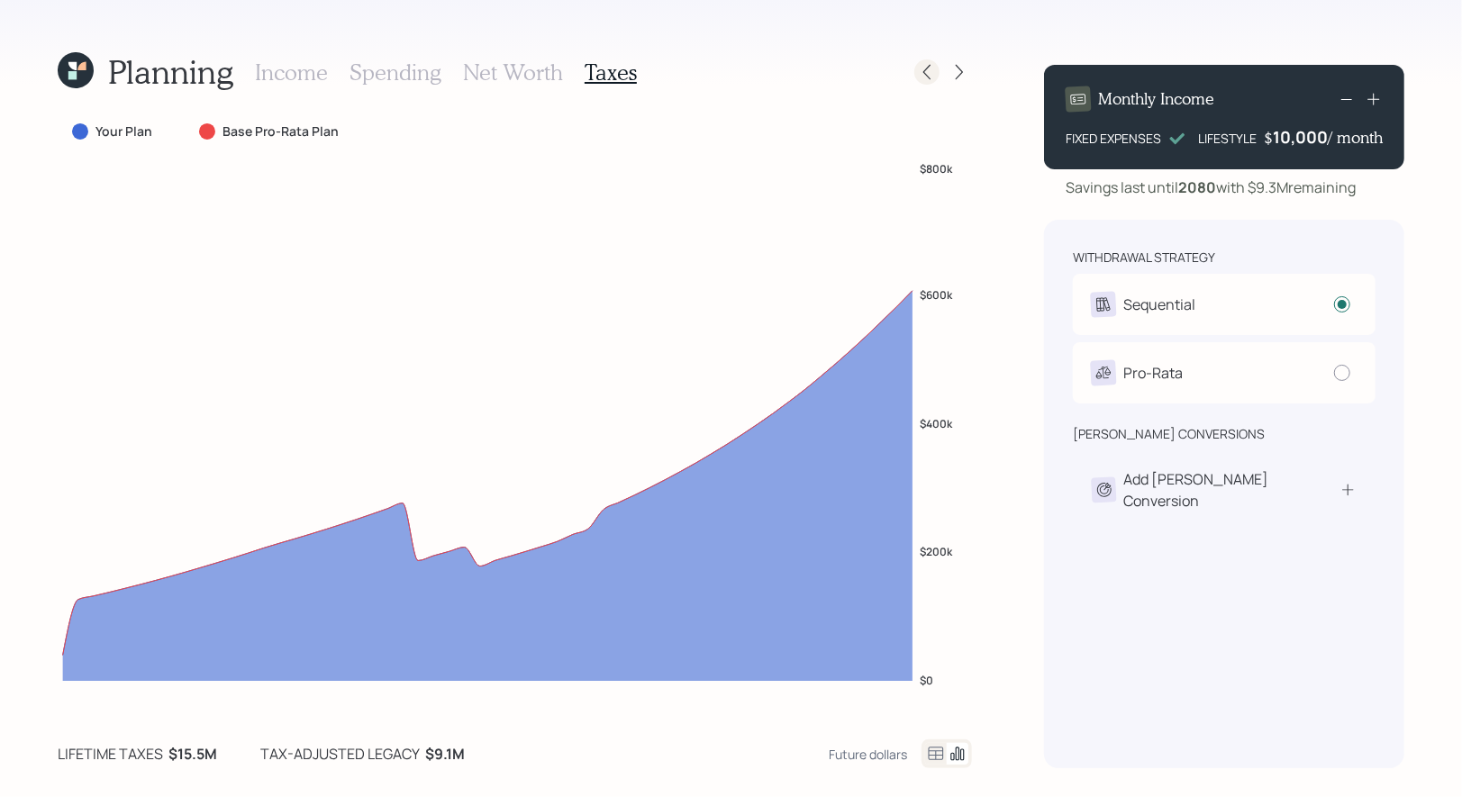
click at [933, 69] on icon at bounding box center [927, 72] width 18 height 18
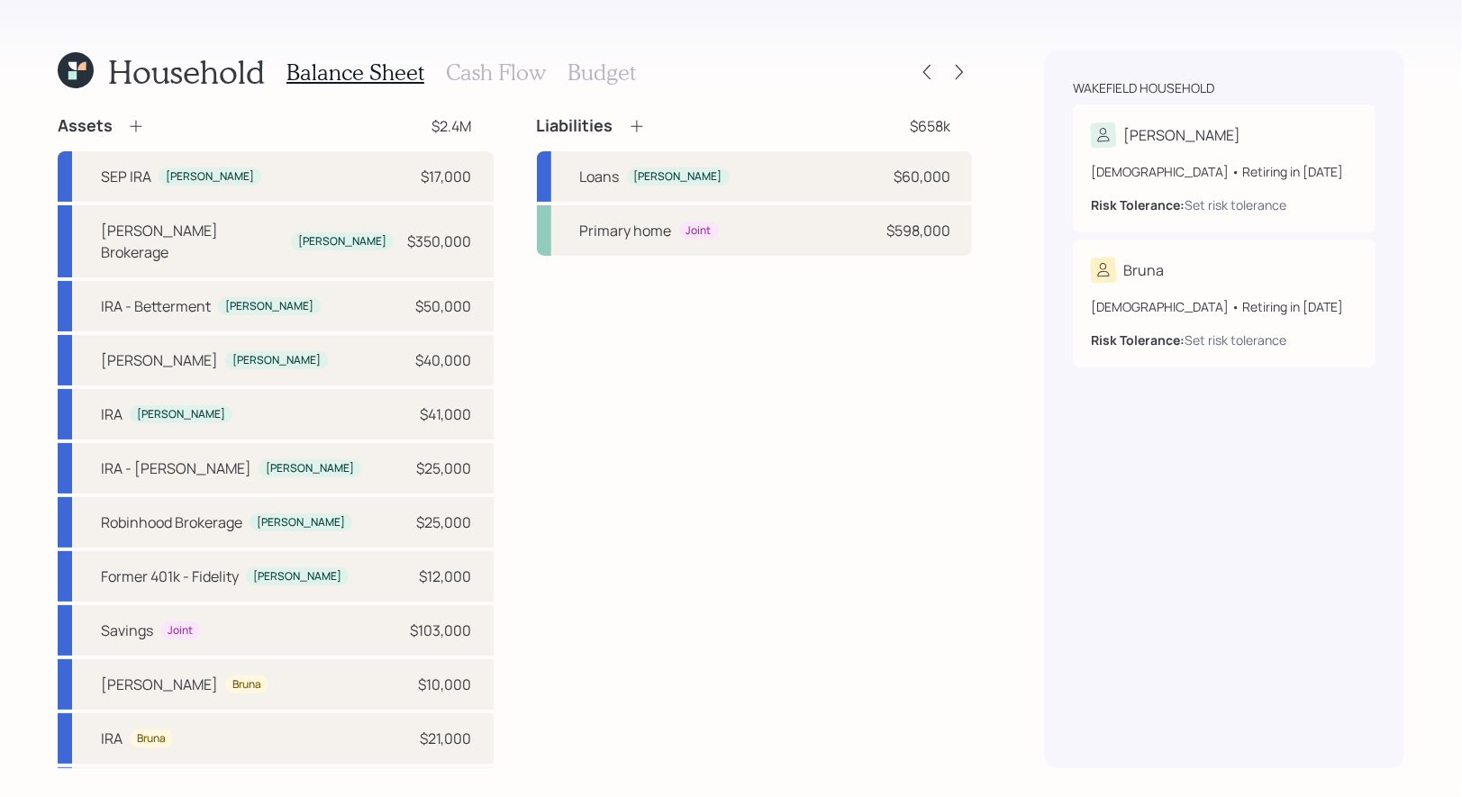
click at [476, 58] on div "Balance Sheet Cash Flow Budget" at bounding box center [460, 71] width 349 height 43
click at [476, 68] on h3 "Cash Flow" at bounding box center [496, 72] width 100 height 26
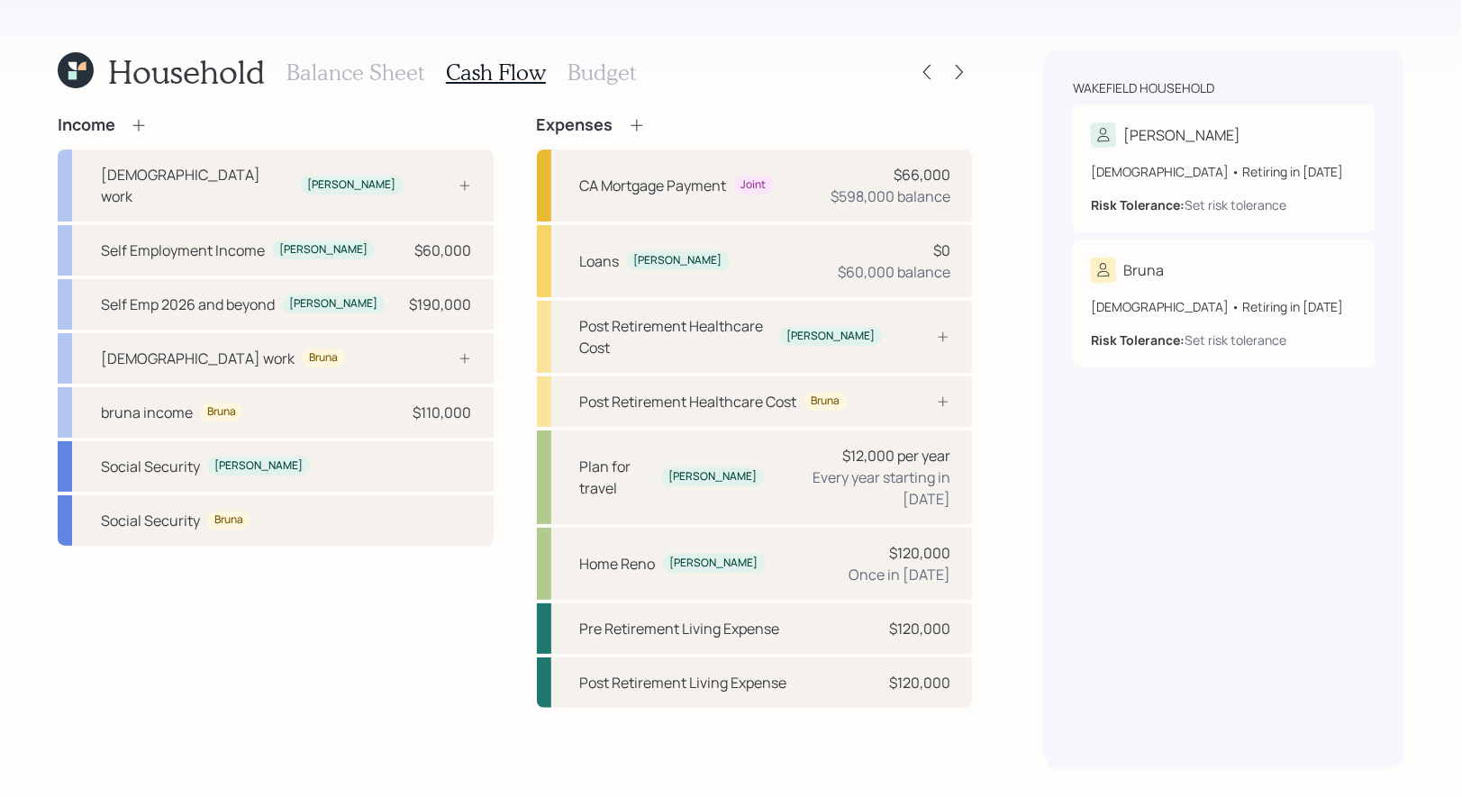
click at [144, 124] on icon at bounding box center [138, 125] width 12 height 12
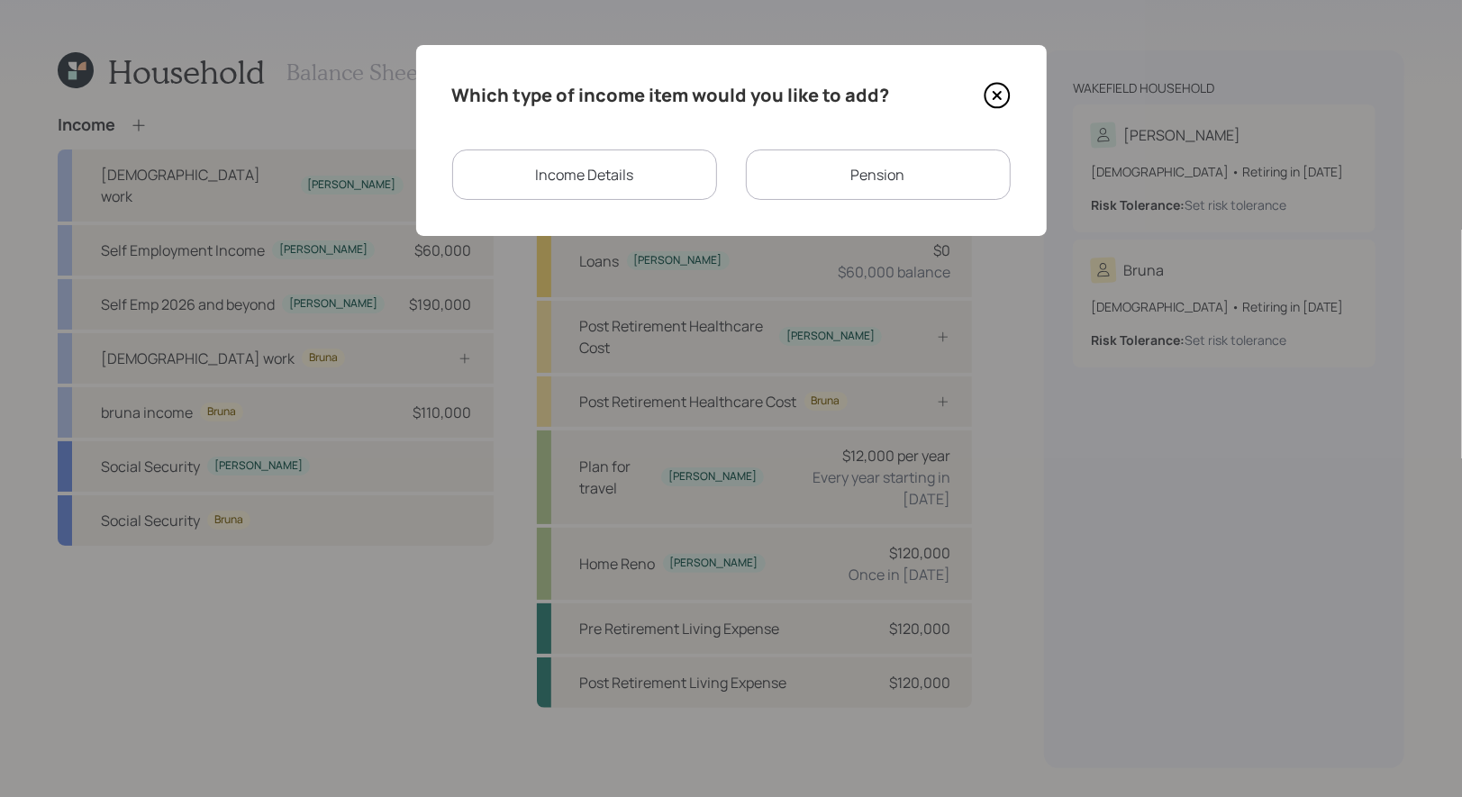
click at [595, 169] on div "Income Details" at bounding box center [584, 175] width 265 height 50
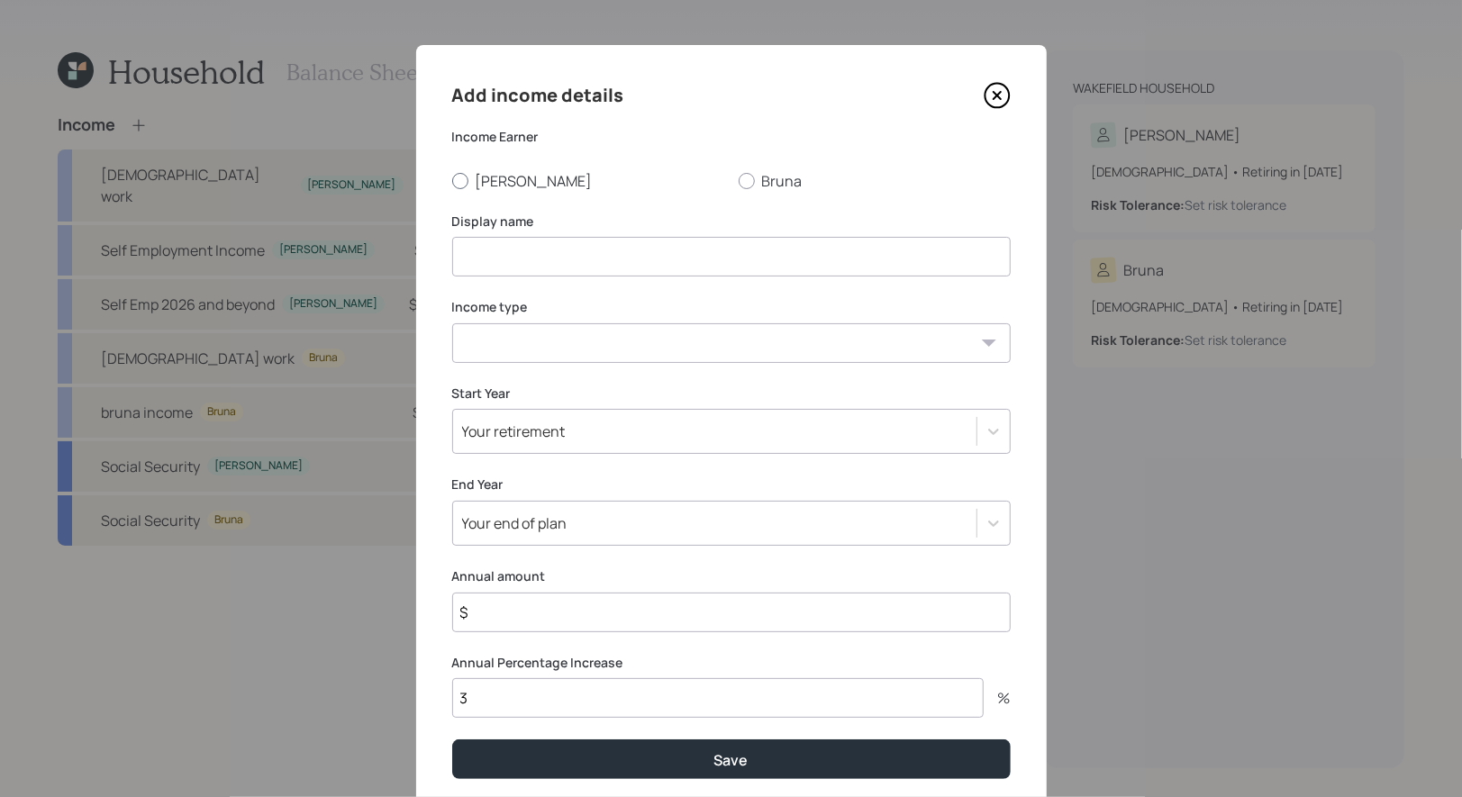
click at [459, 183] on div at bounding box center [460, 181] width 16 height 16
click at [452, 181] on input "[PERSON_NAME]" at bounding box center [451, 180] width 1 height 1
radio input "true"
click at [466, 262] on input at bounding box center [731, 257] width 558 height 40
type input "Short Term Gains Realized 2025"
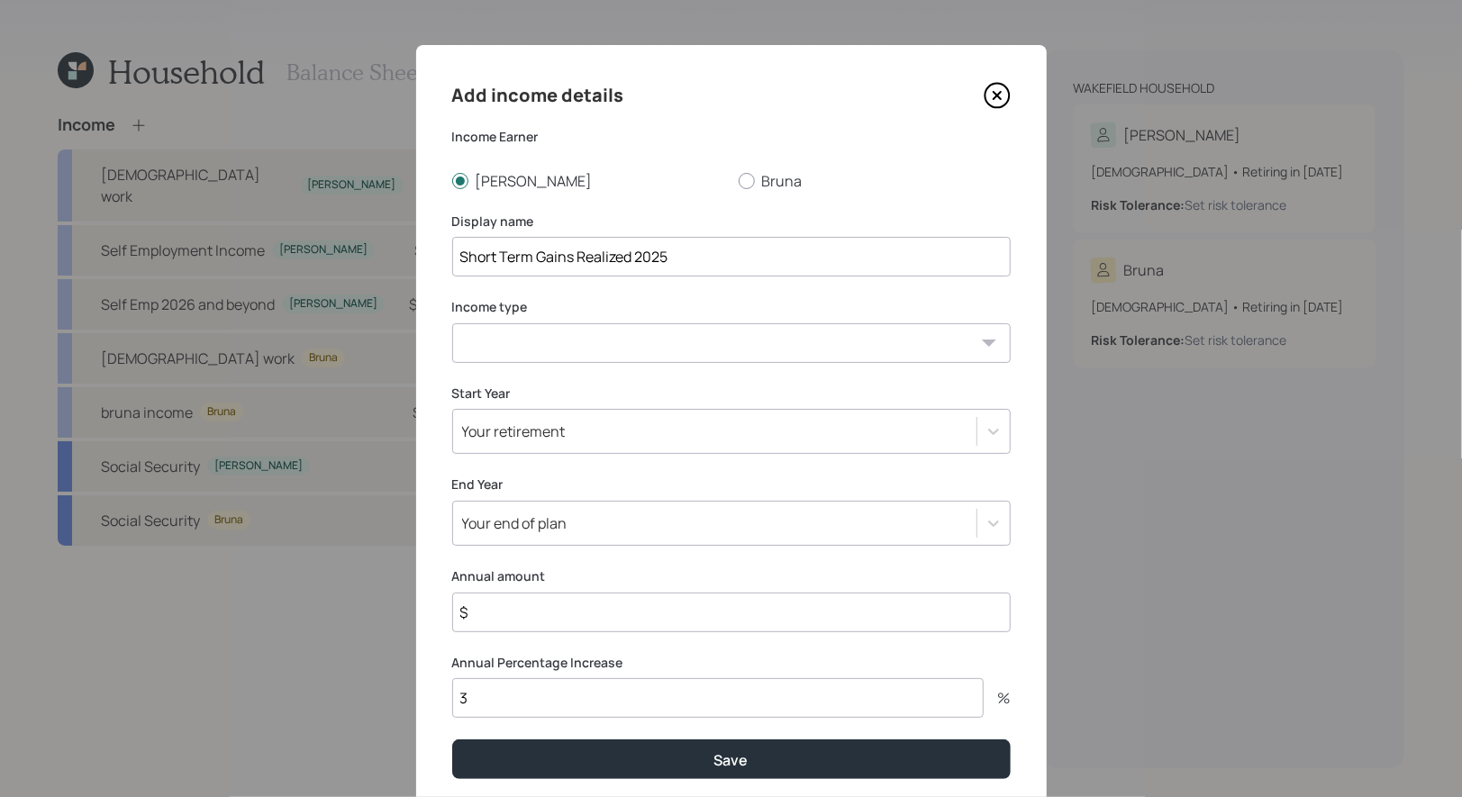
click at [503, 353] on select "Full-time work Part-time work Self employment Other" at bounding box center [731, 343] width 558 height 40
select select "other"
click at [452, 323] on select "Full-time work Part-time work Self employment Other" at bounding box center [731, 343] width 558 height 40
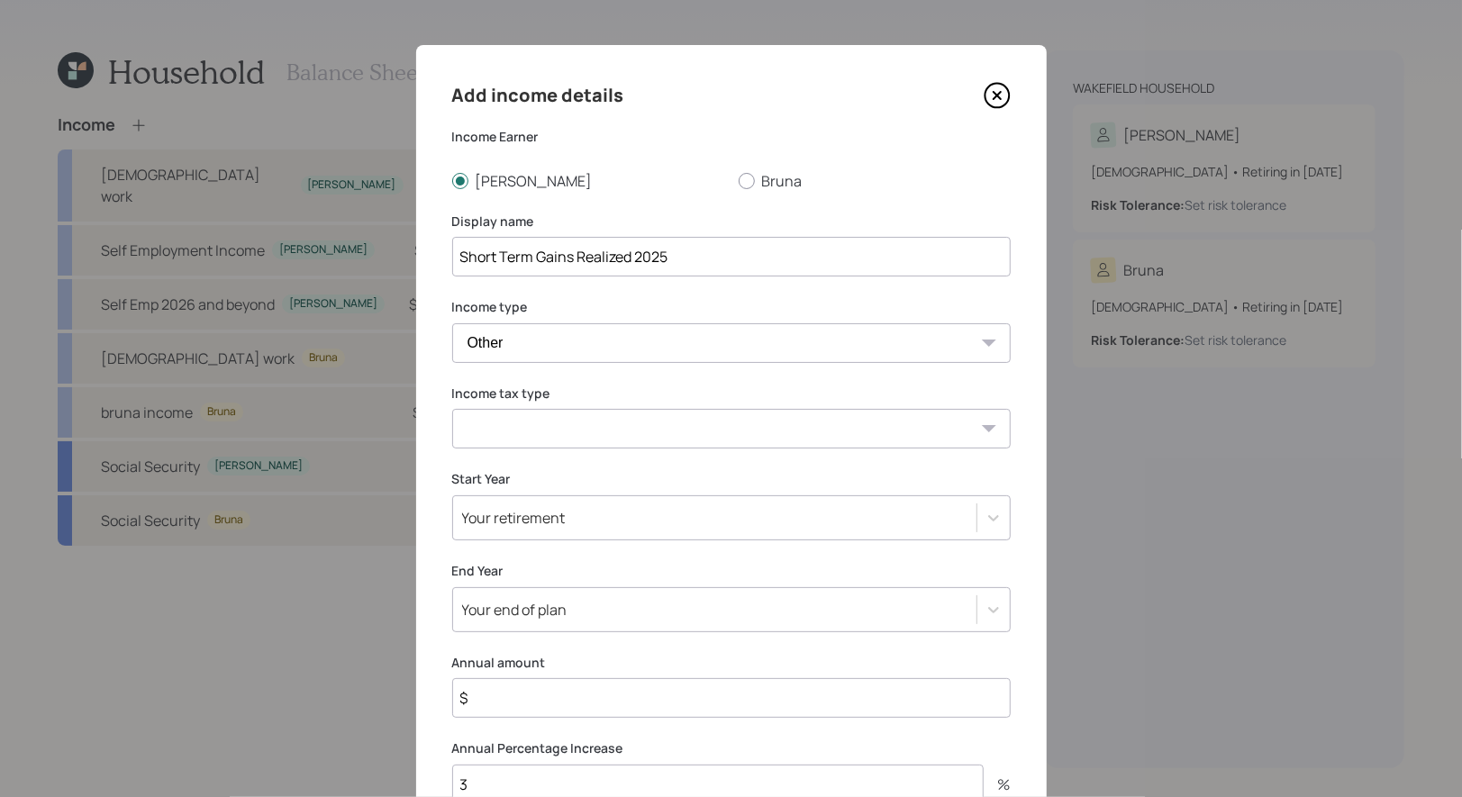
click at [555, 435] on select "Tax-free Earned Self Employment Alimony Royalties Pension / Annuity Interest Di…" at bounding box center [731, 429] width 558 height 40
select select "short_term_gain"
click at [452, 409] on select "Tax-free Earned Self Employment Alimony Royalties Pension / Annuity Interest Di…" at bounding box center [731, 429] width 558 height 40
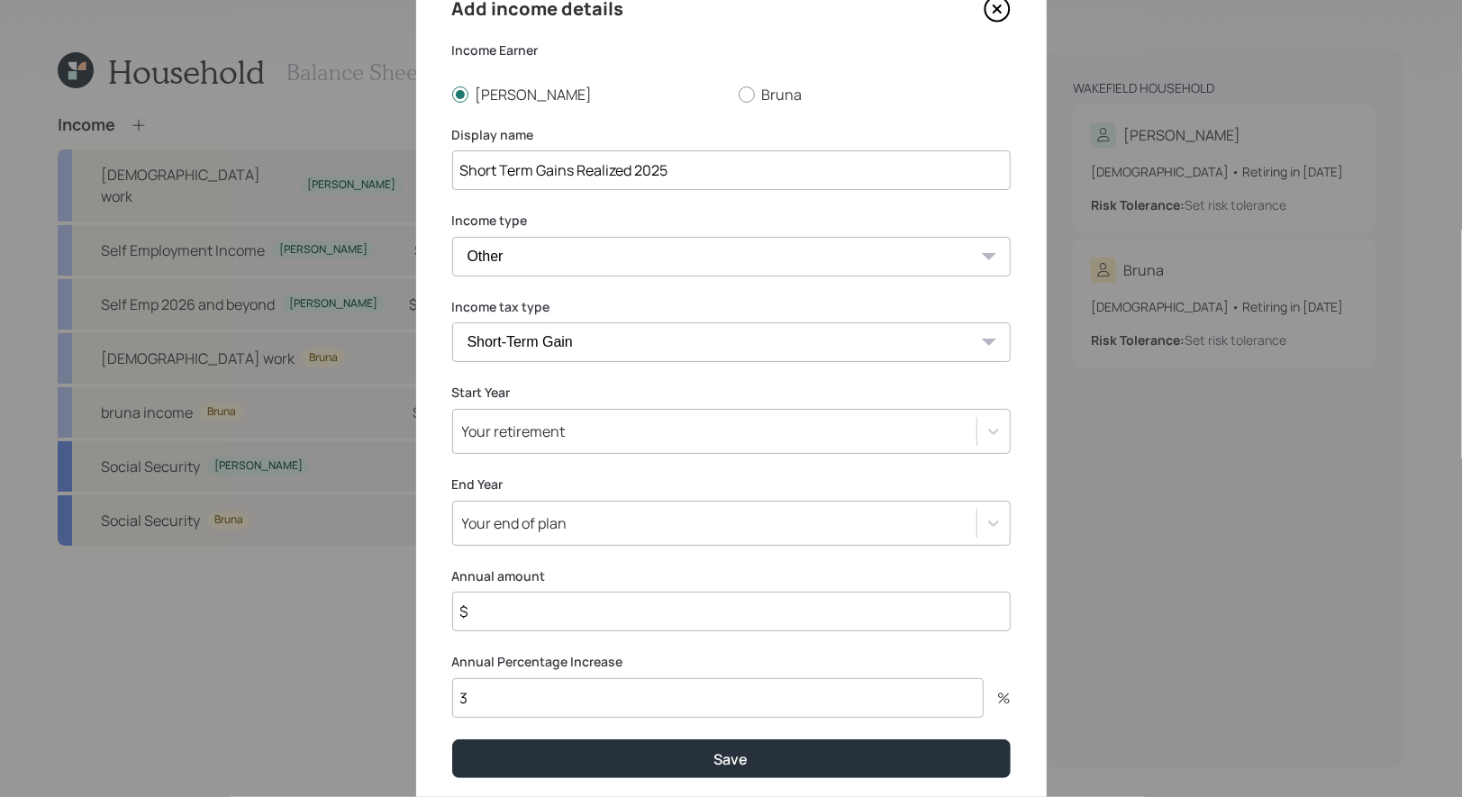
scroll to position [149, 0]
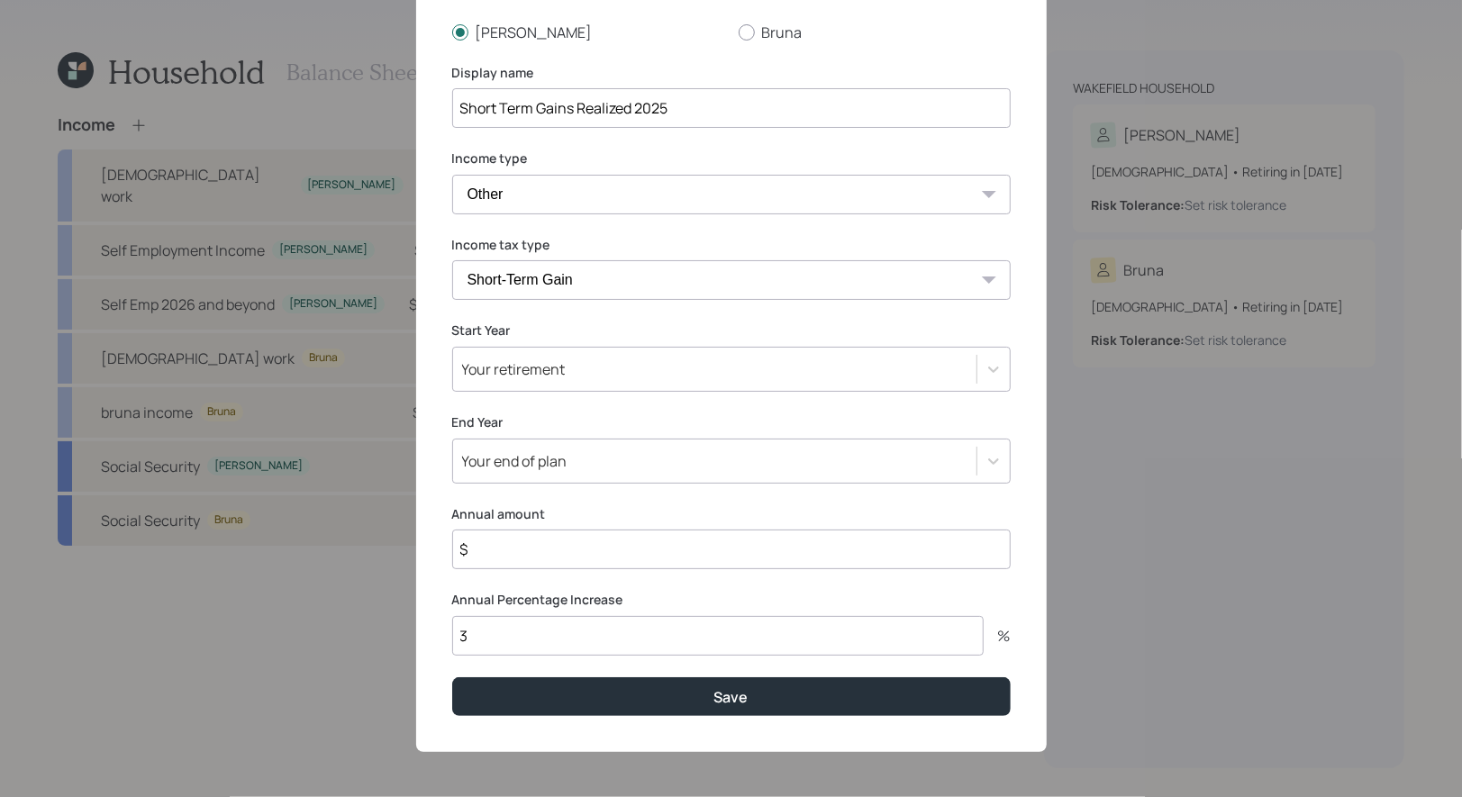
click at [602, 363] on div "Your retirement" at bounding box center [714, 369] width 523 height 31
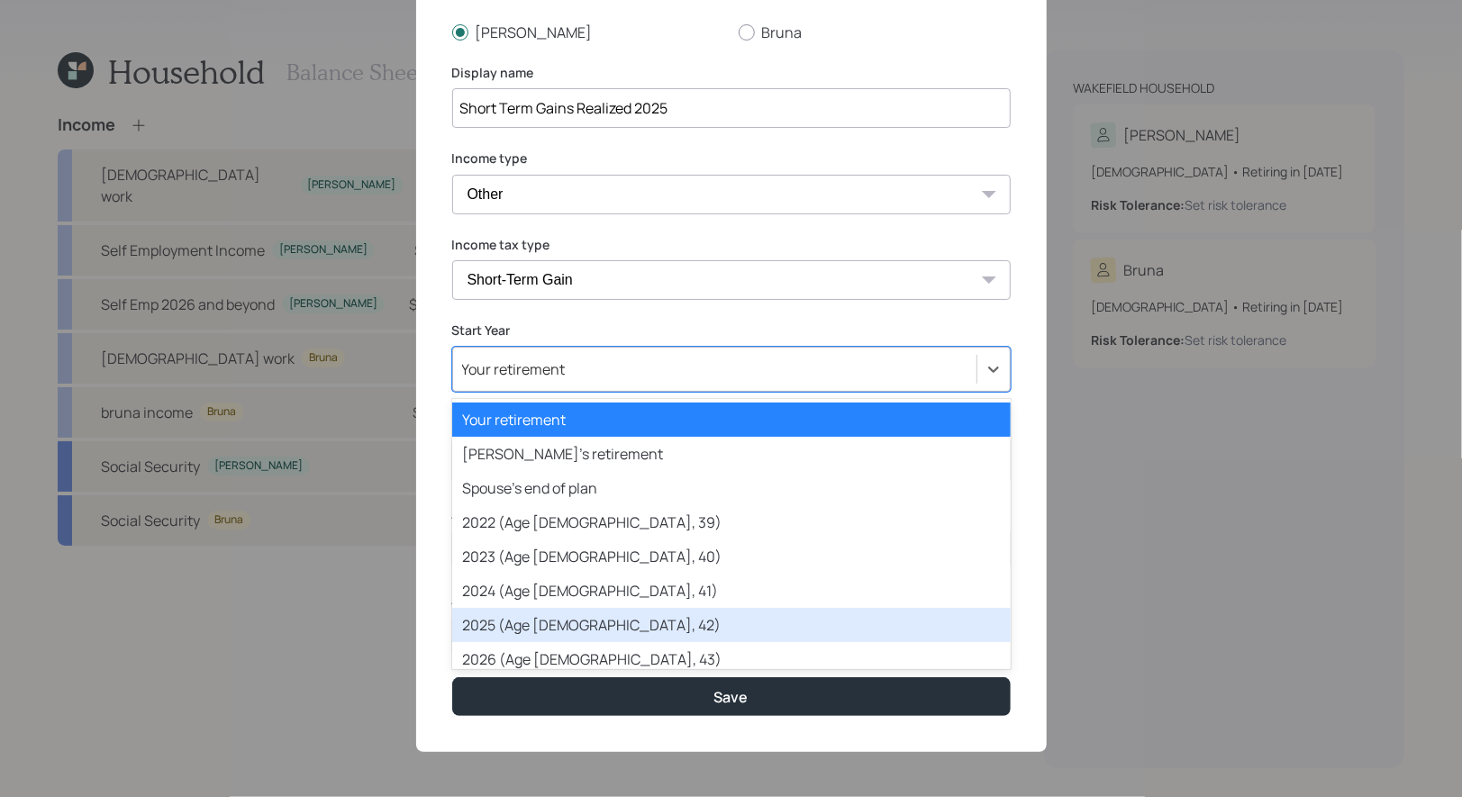
click at [556, 623] on div "2025 (Age [DEMOGRAPHIC_DATA], 42)" at bounding box center [731, 625] width 558 height 34
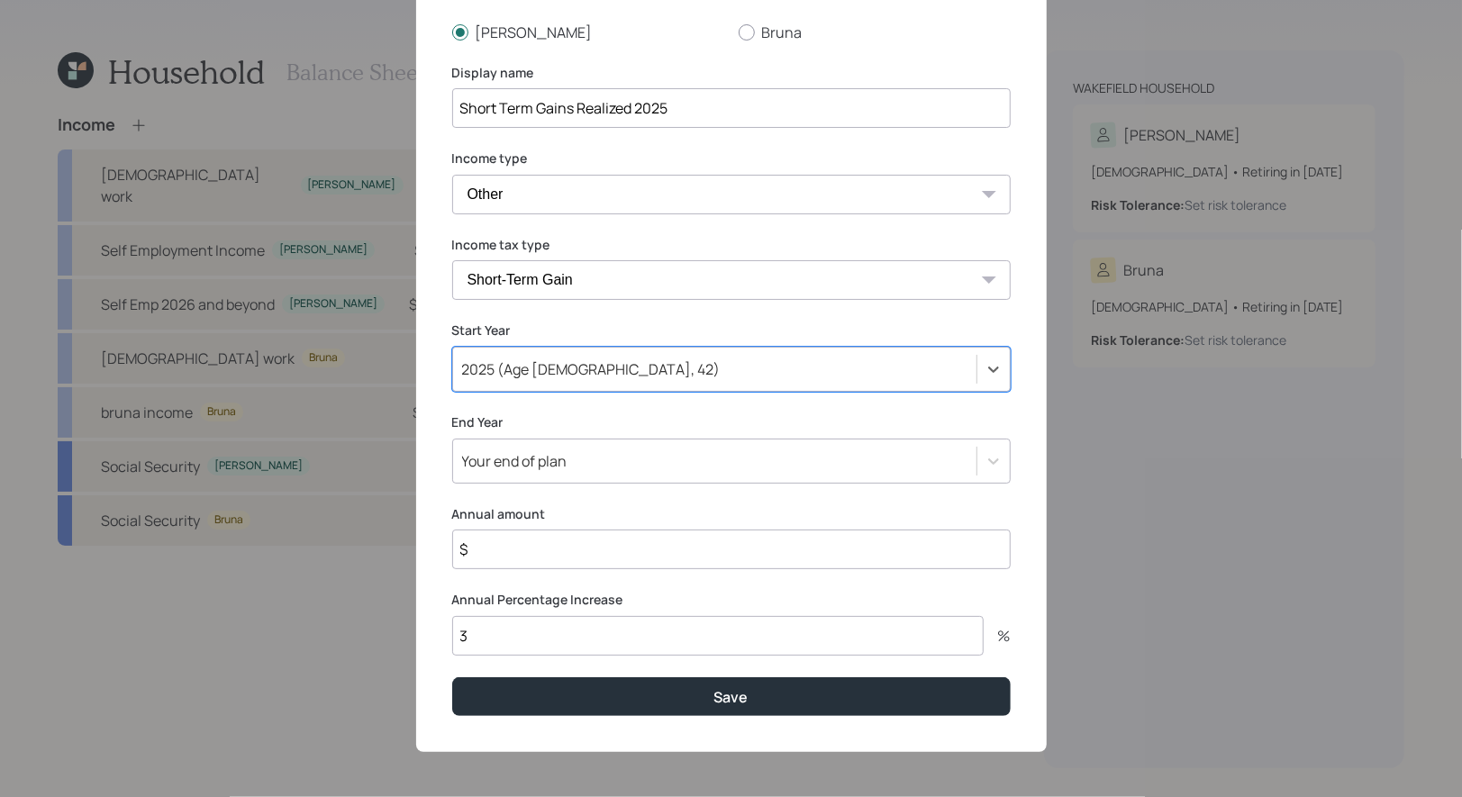
click at [558, 464] on div "Your end of plan" at bounding box center [514, 461] width 105 height 20
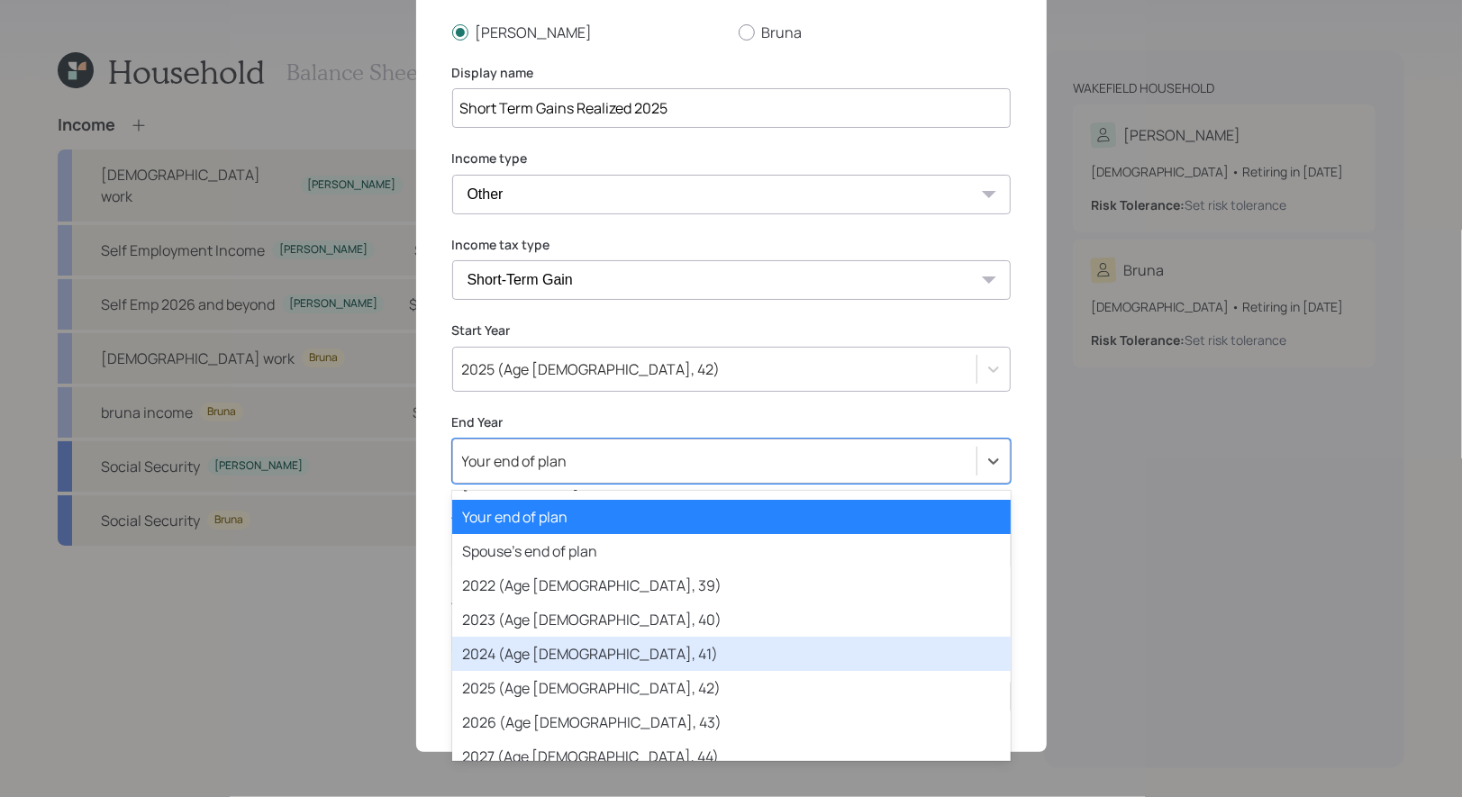
scroll to position [66, 0]
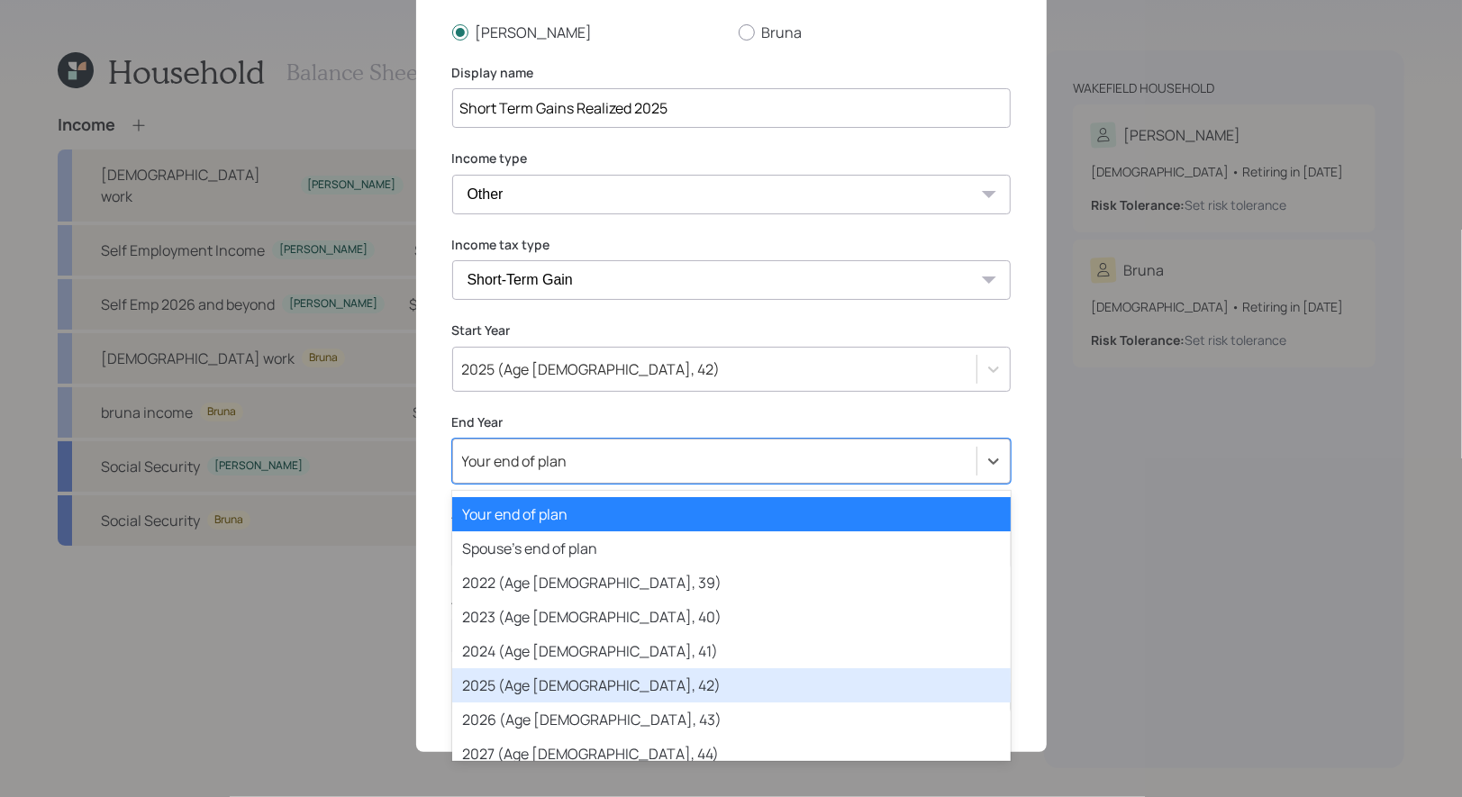
click at [528, 689] on div "2025 (Age [DEMOGRAPHIC_DATA], 42)" at bounding box center [731, 685] width 558 height 34
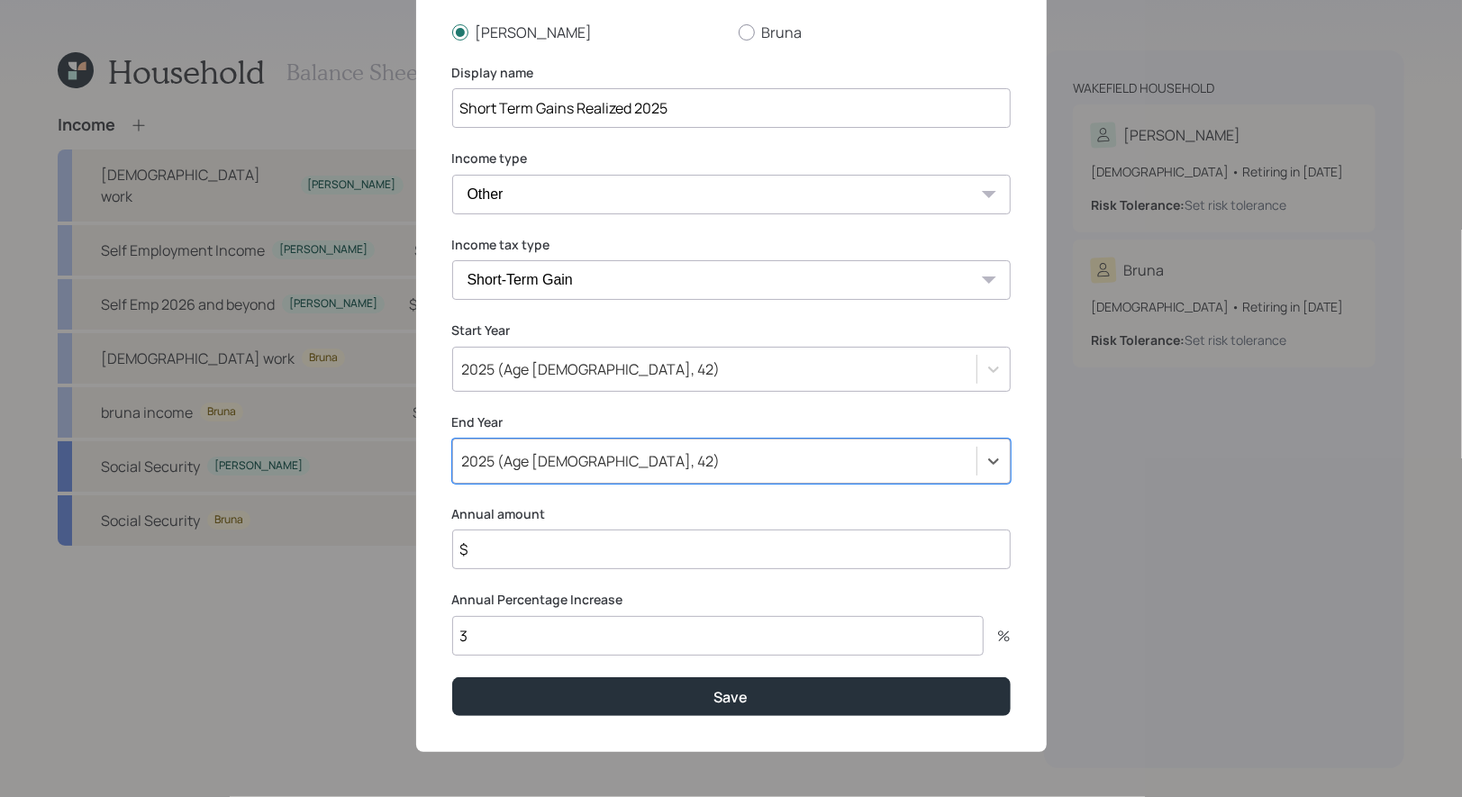
click at [514, 548] on input "$" at bounding box center [731, 550] width 558 height 40
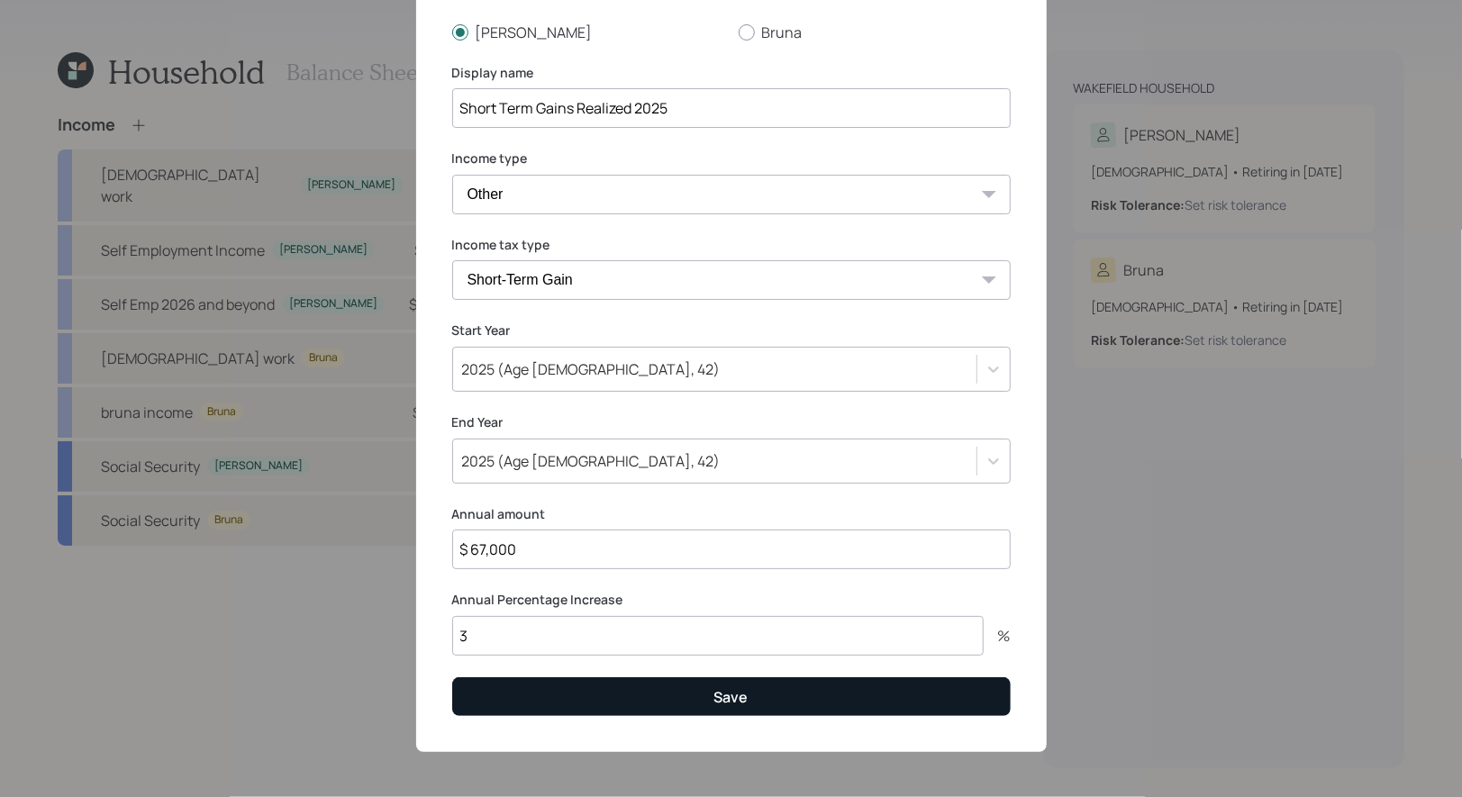
type input "$ 67,000"
click at [568, 701] on button "Save" at bounding box center [731, 696] width 558 height 39
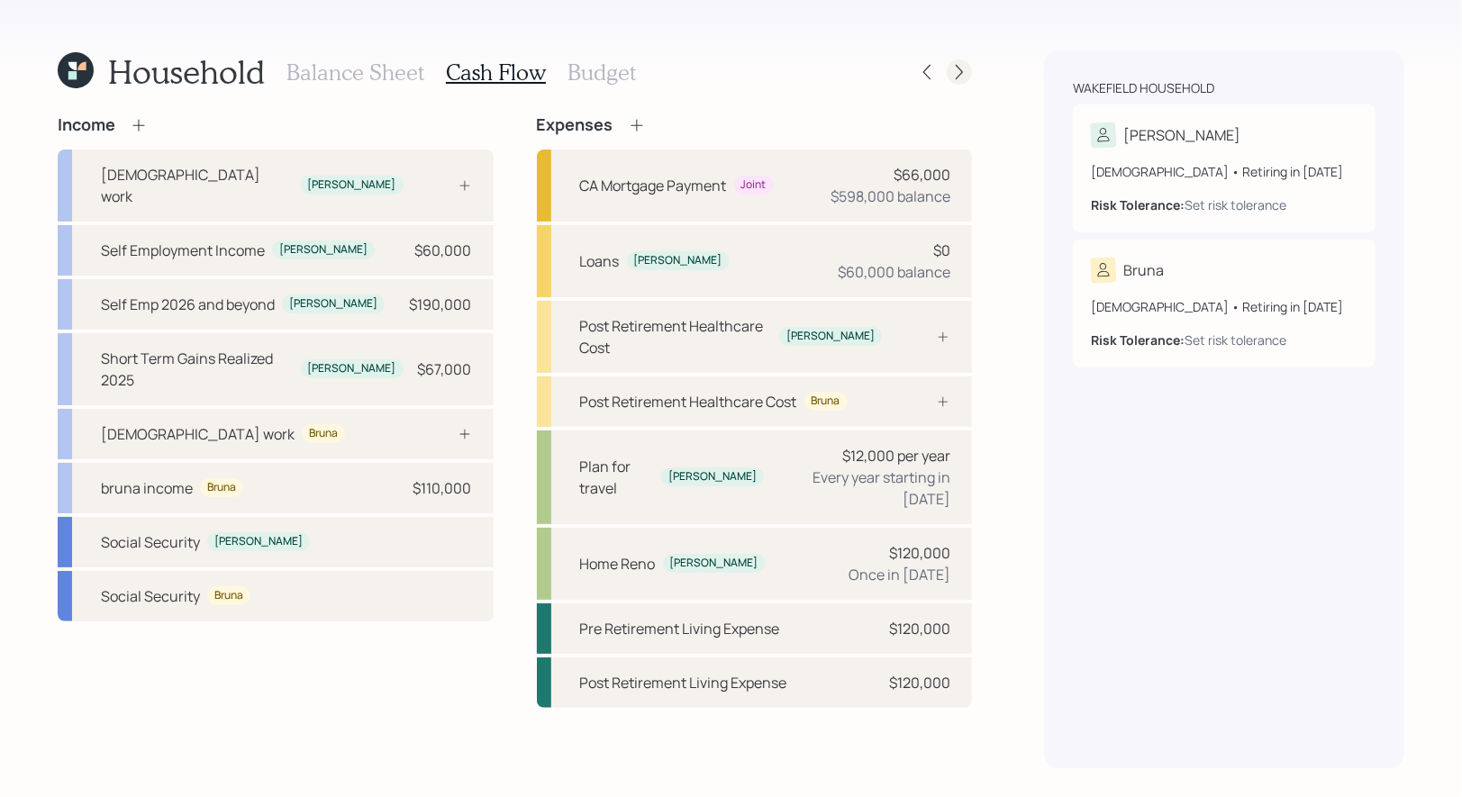
click at [962, 73] on icon at bounding box center [959, 72] width 7 height 15
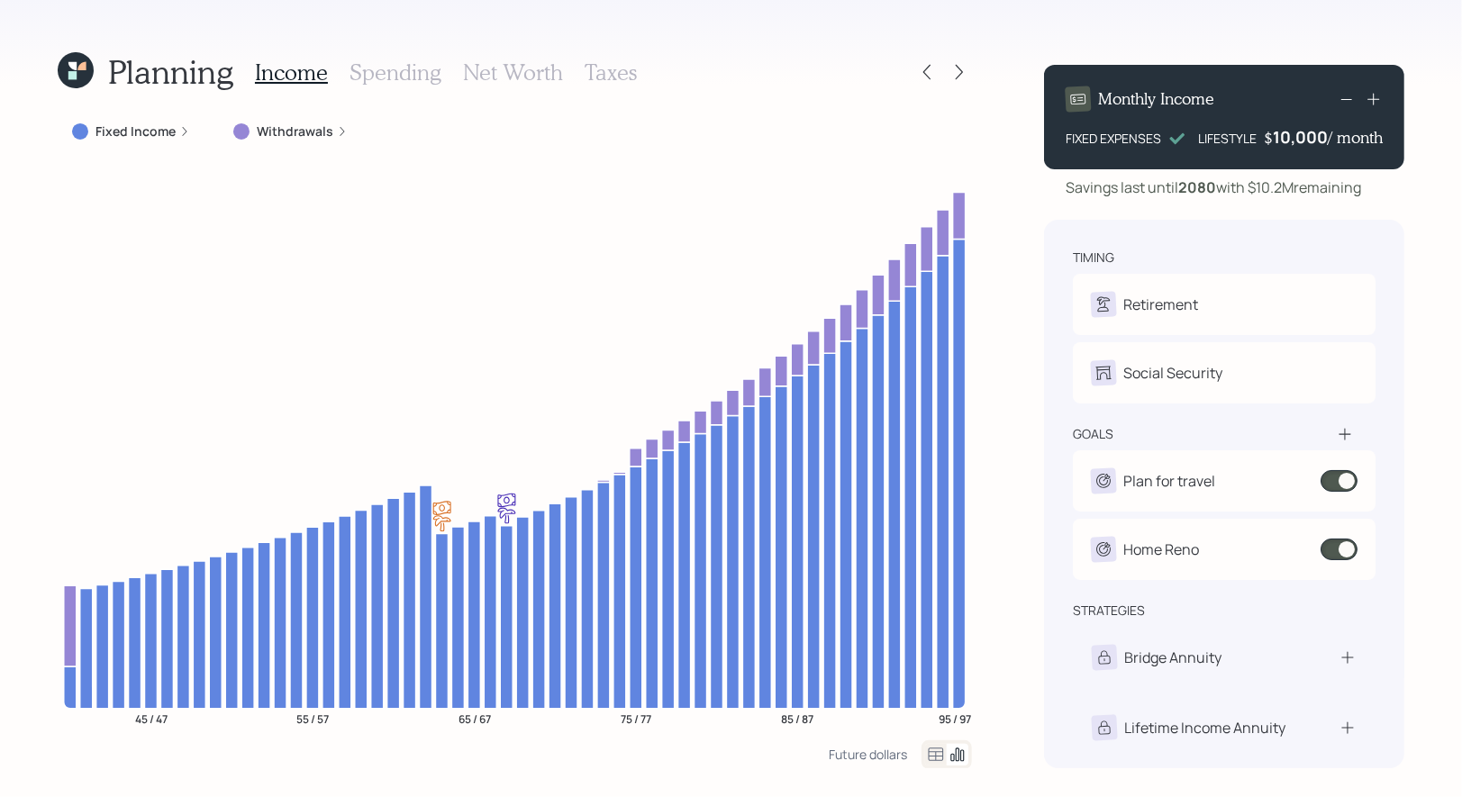
click at [593, 80] on h3 "Taxes" at bounding box center [610, 72] width 52 height 26
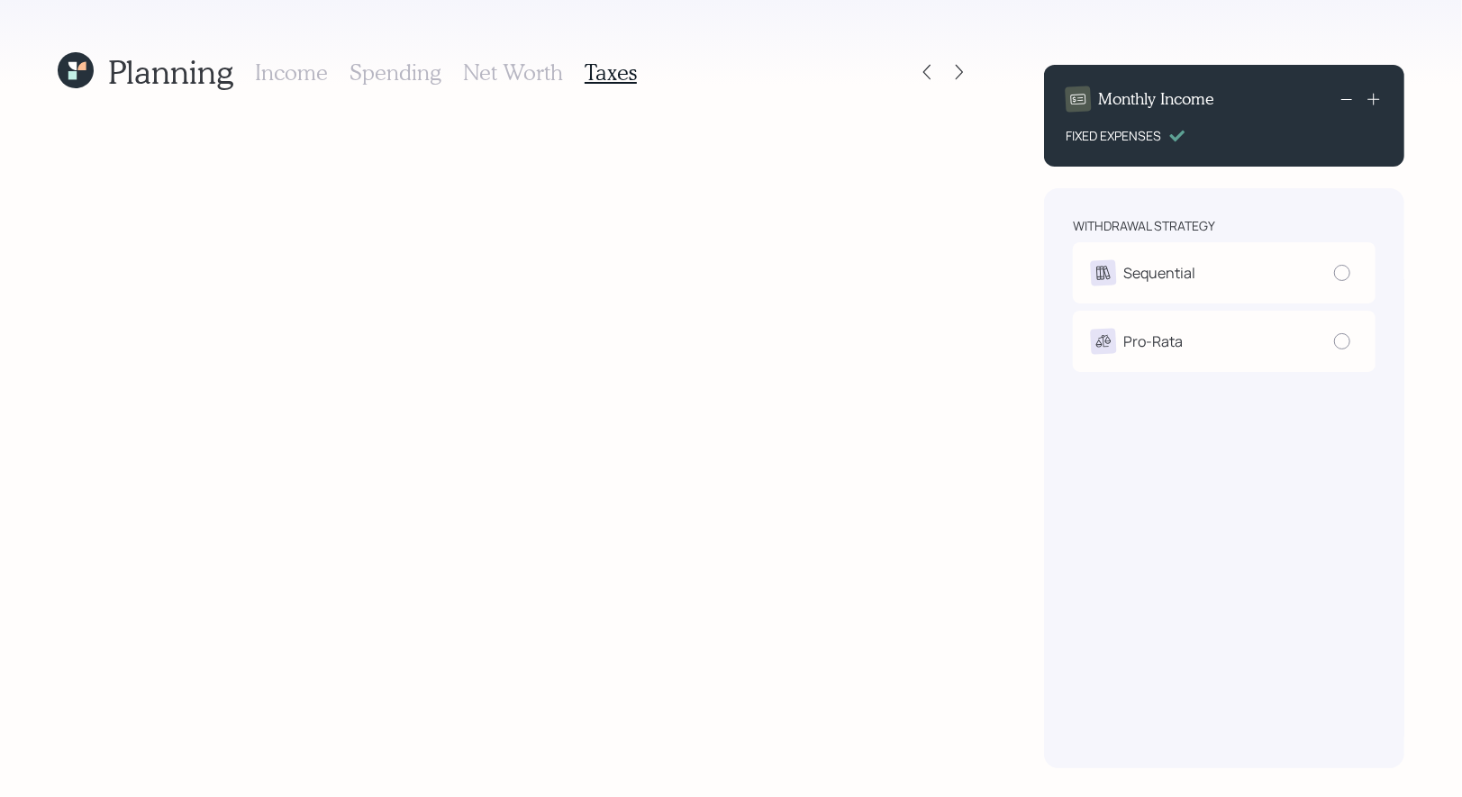
radio input "true"
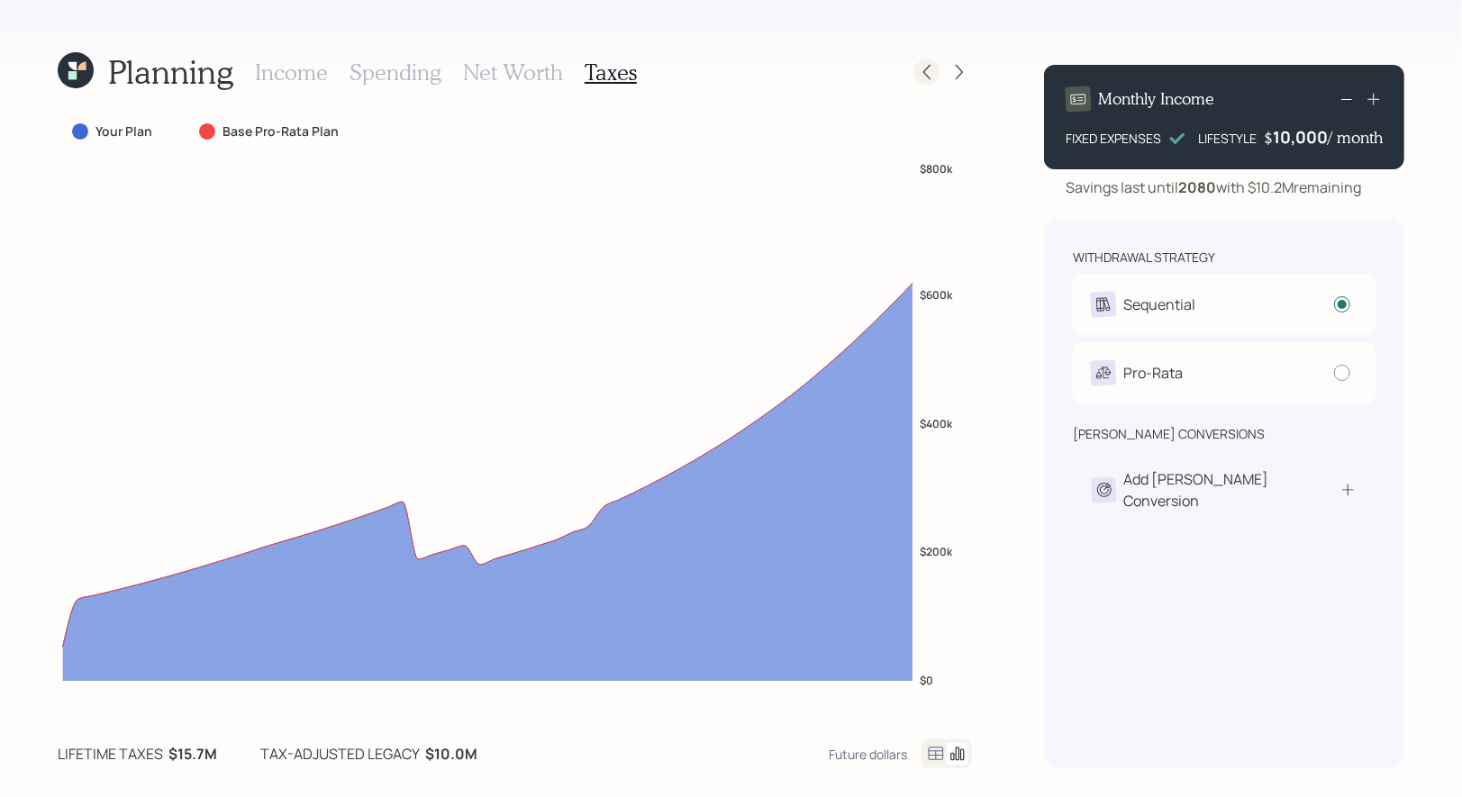
click at [925, 77] on icon at bounding box center [927, 72] width 18 height 18
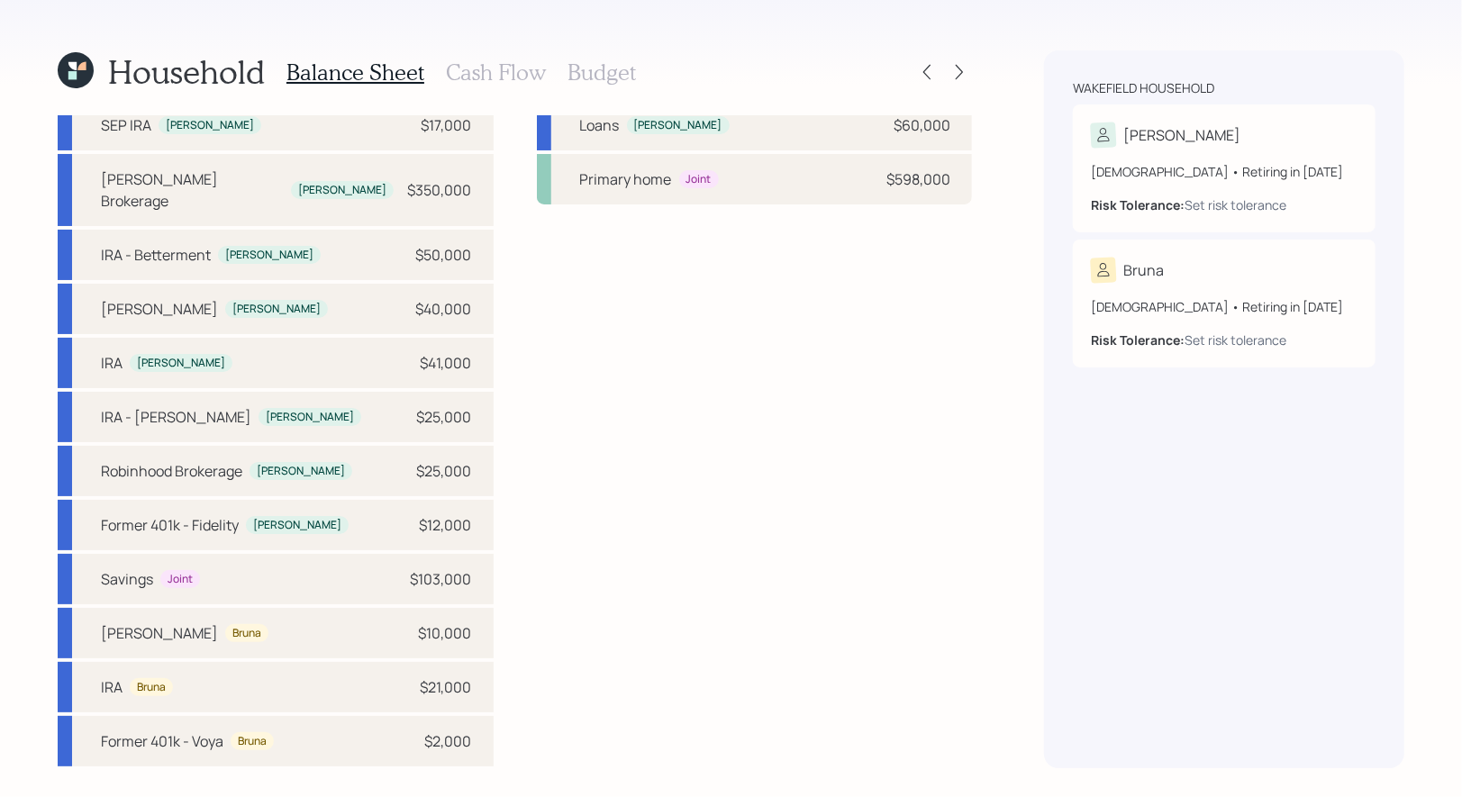
scroll to position [59, 0]
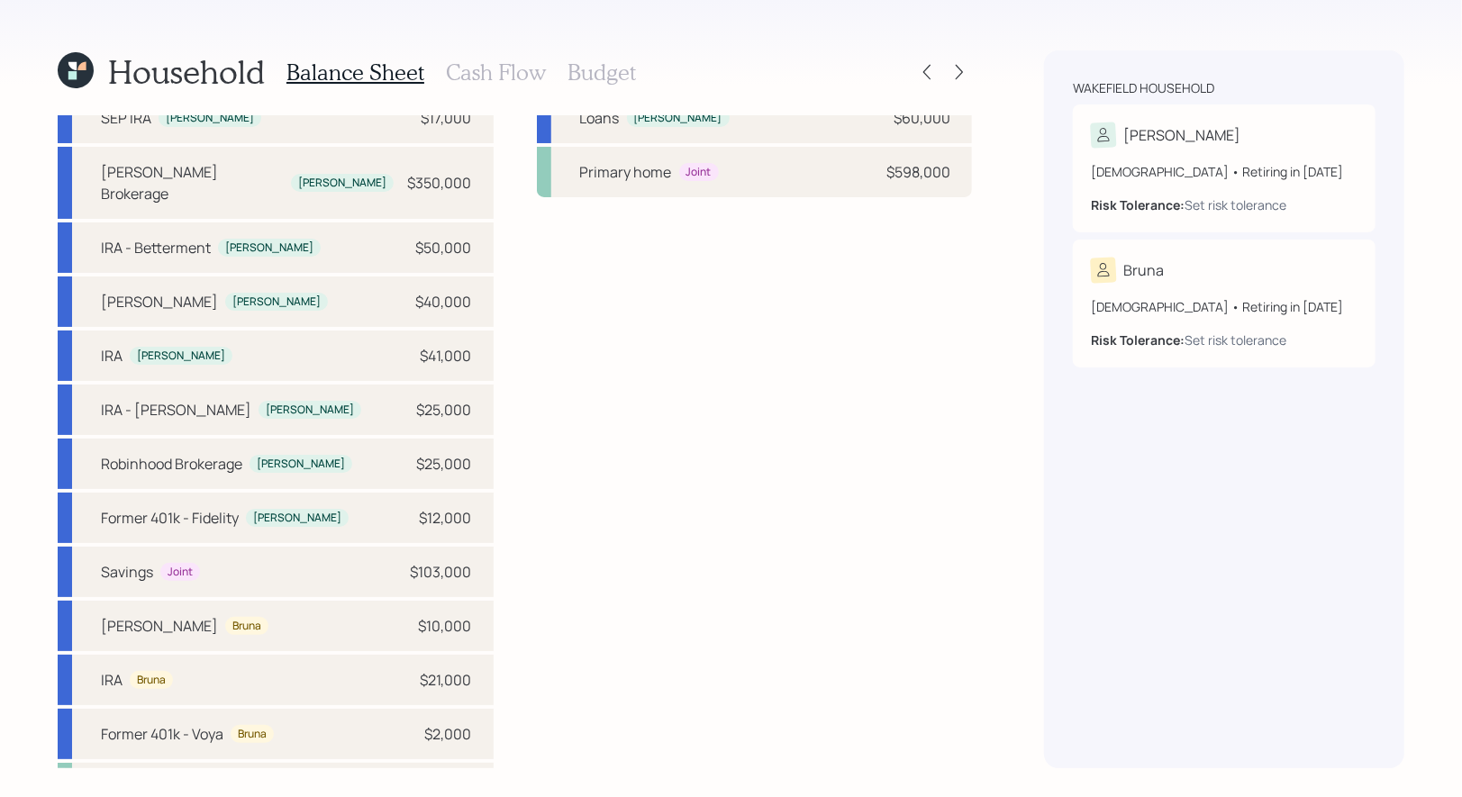
click at [72, 68] on icon at bounding box center [72, 66] width 8 height 8
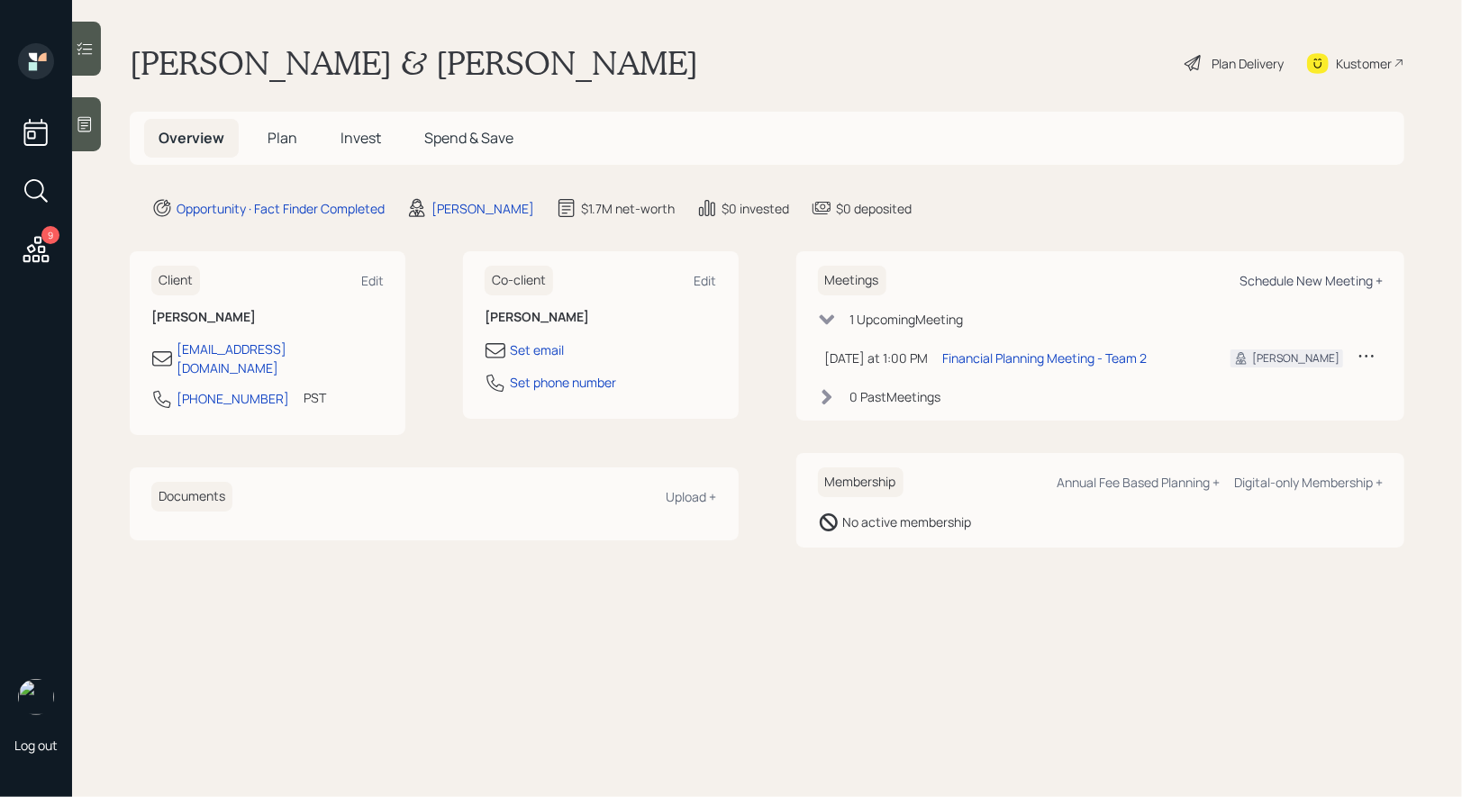
click at [1275, 282] on div "Schedule New Meeting +" at bounding box center [1310, 280] width 143 height 17
select select "8b79112e-3cfb-44f9-89e7-15267fe946c1"
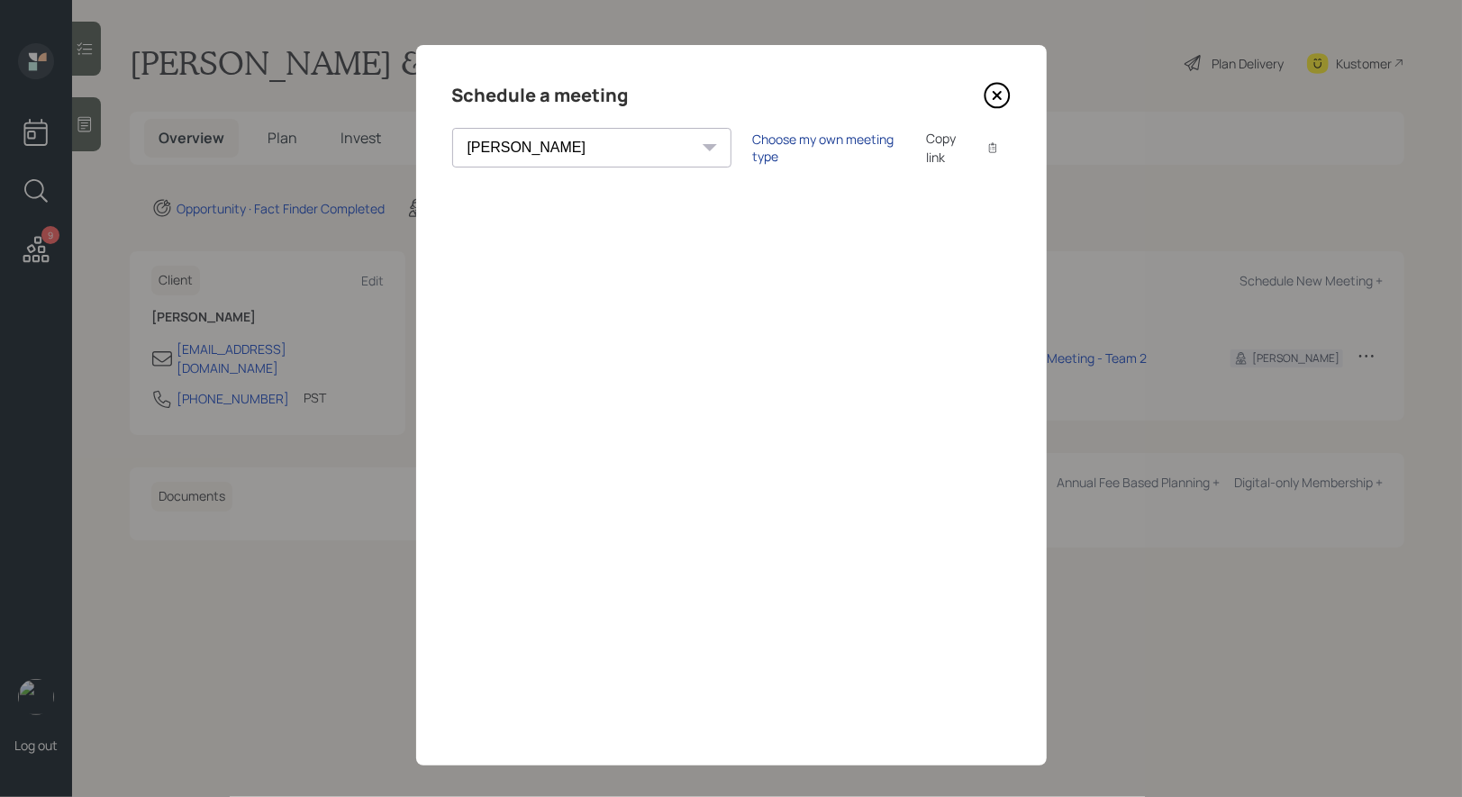
click at [753, 151] on div "Choose my own meeting type" at bounding box center [828, 148] width 151 height 34
click at [998, 91] on icon at bounding box center [996, 95] width 27 height 27
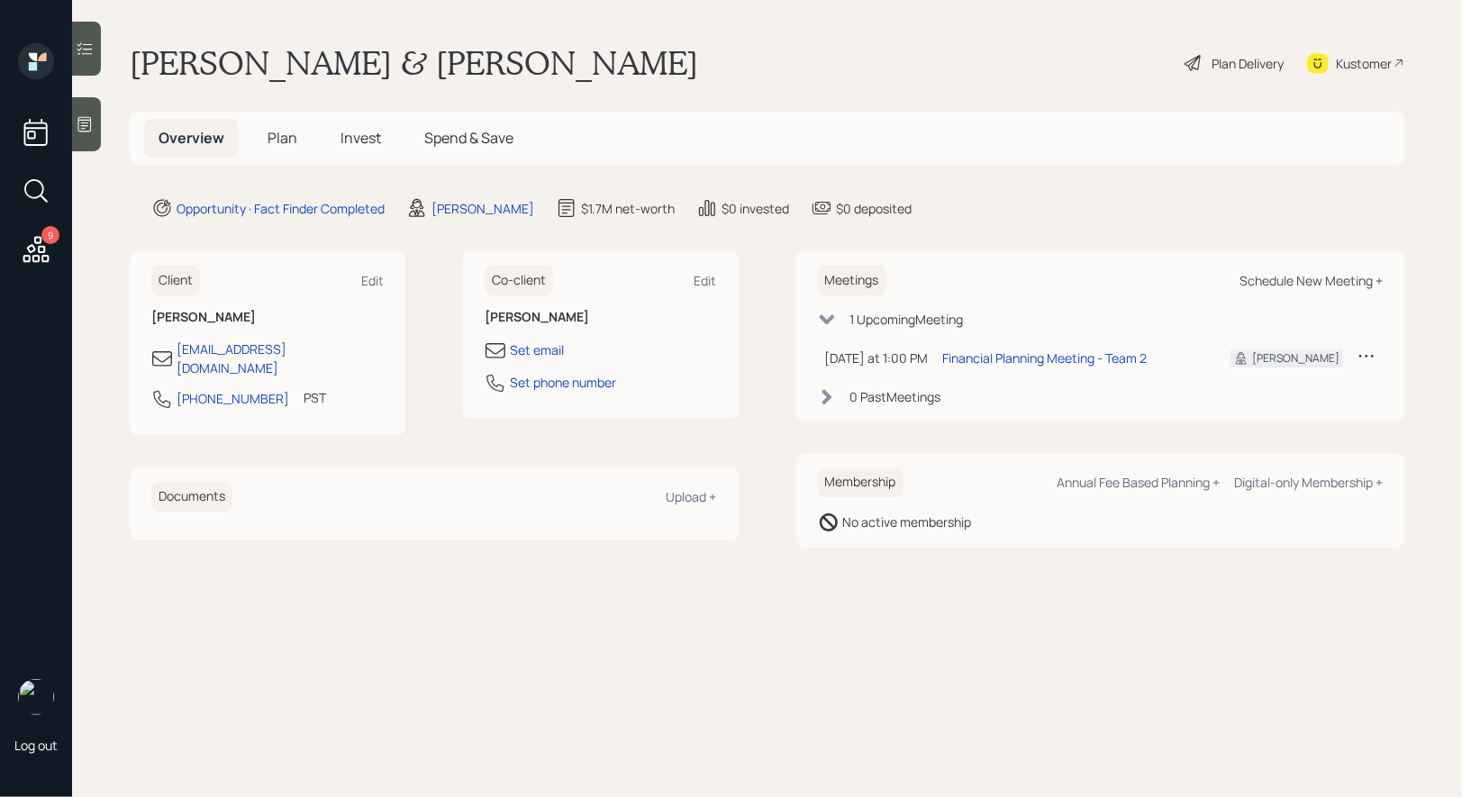
click at [1349, 283] on div "Schedule New Meeting +" at bounding box center [1310, 280] width 143 height 17
select select "8b79112e-3cfb-44f9-89e7-15267fe946c1"
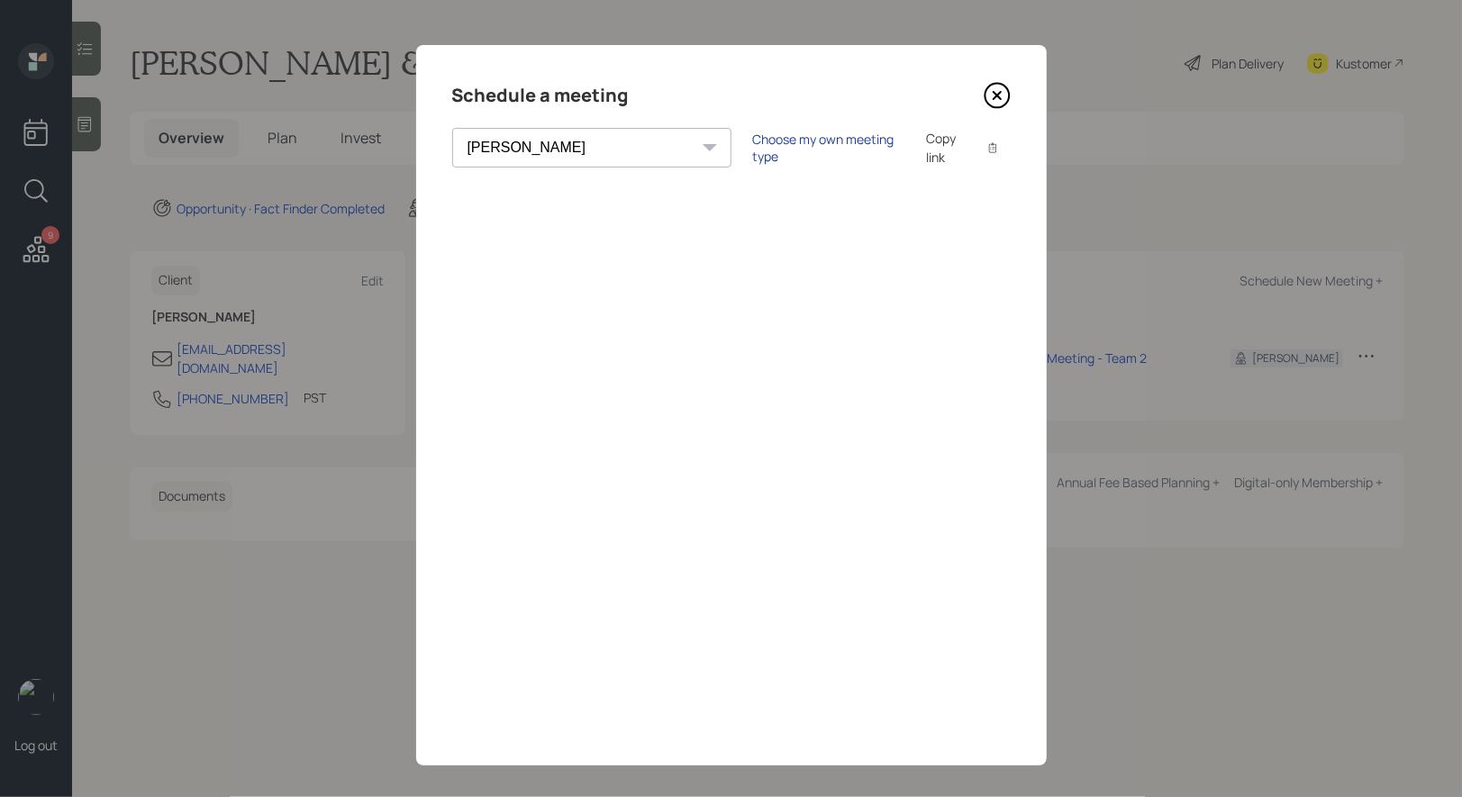
click at [753, 150] on div "Choose my own meeting type" at bounding box center [828, 148] width 151 height 34
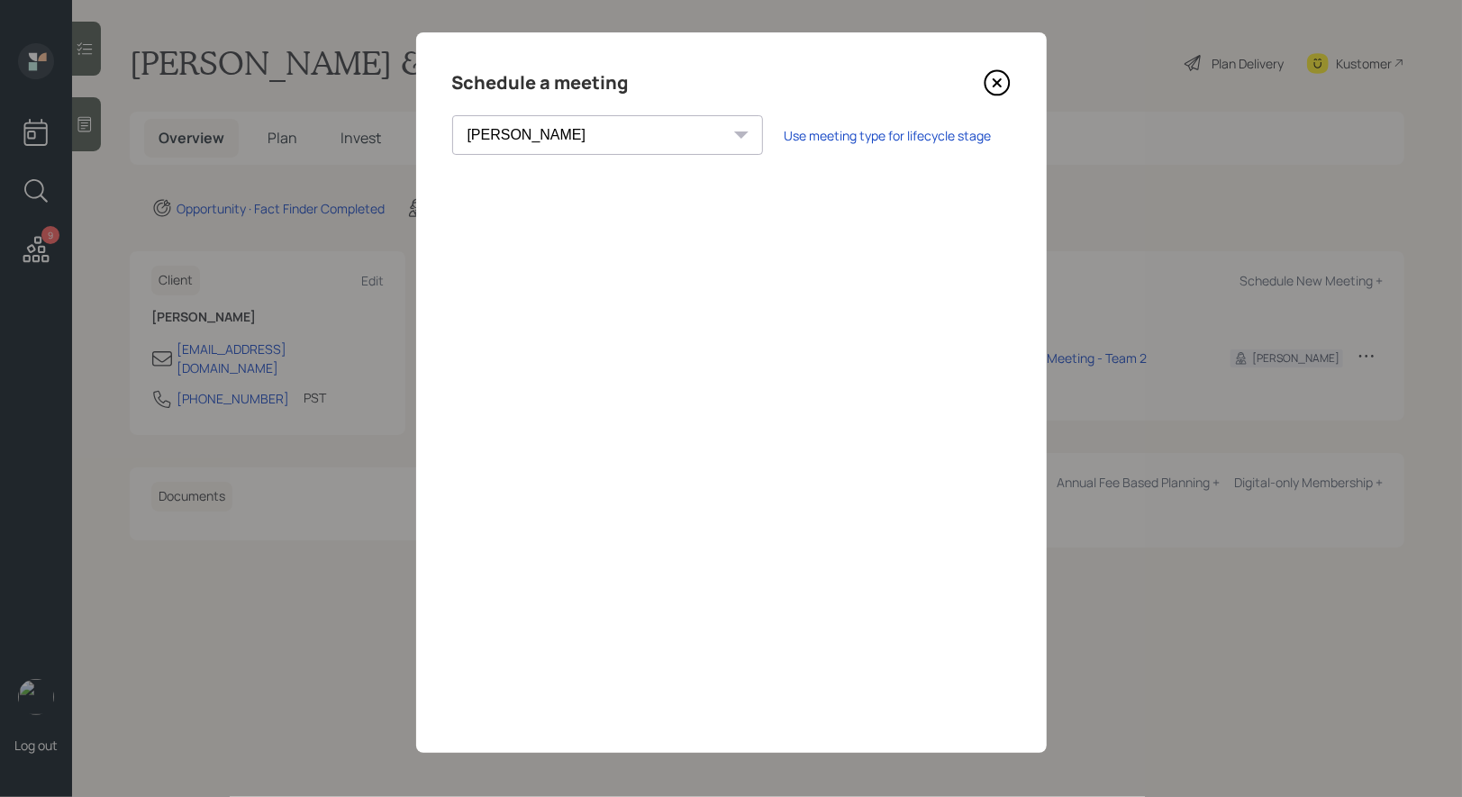
click at [996, 80] on icon at bounding box center [996, 82] width 27 height 27
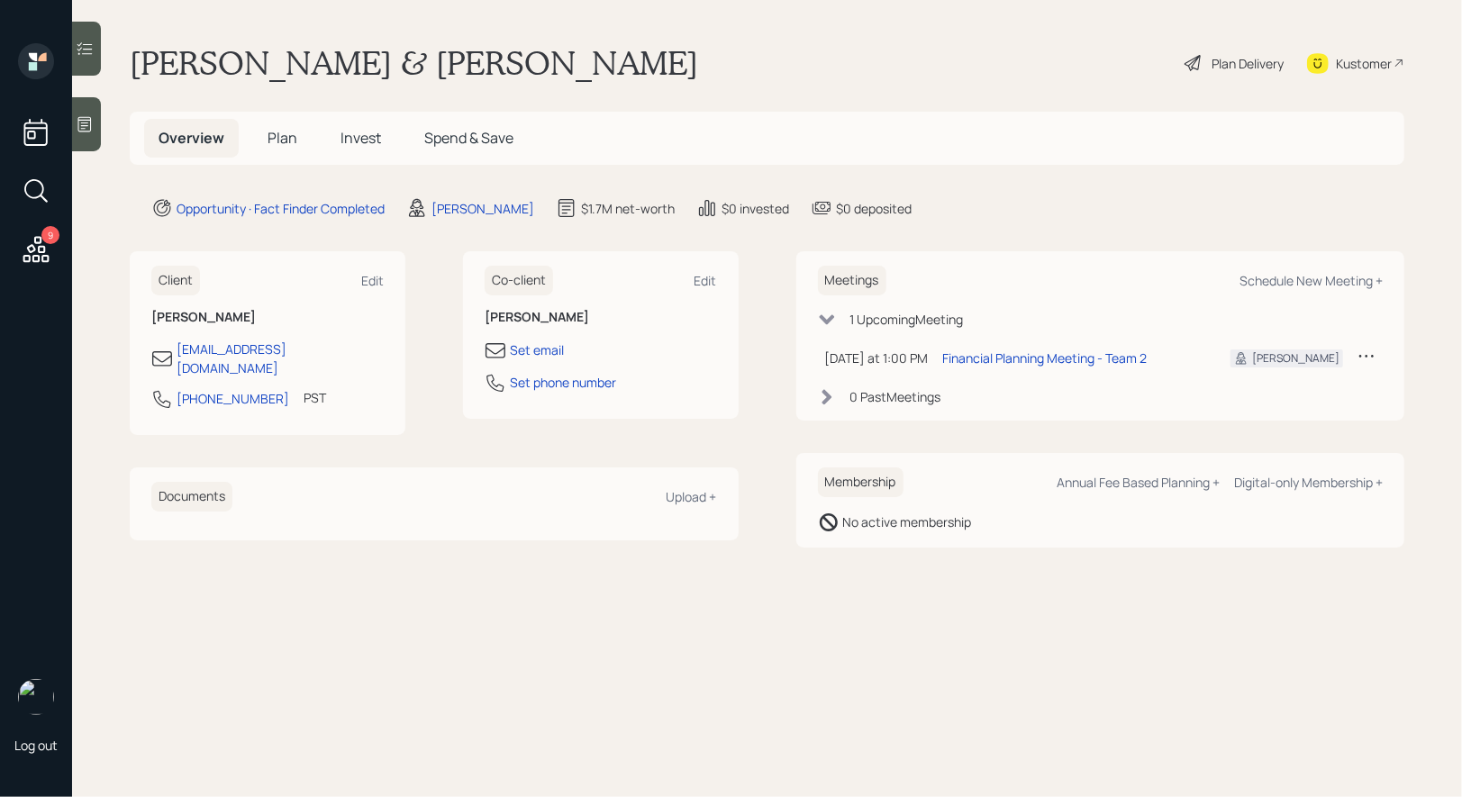
click at [276, 138] on span "Plan" at bounding box center [282, 138] width 30 height 20
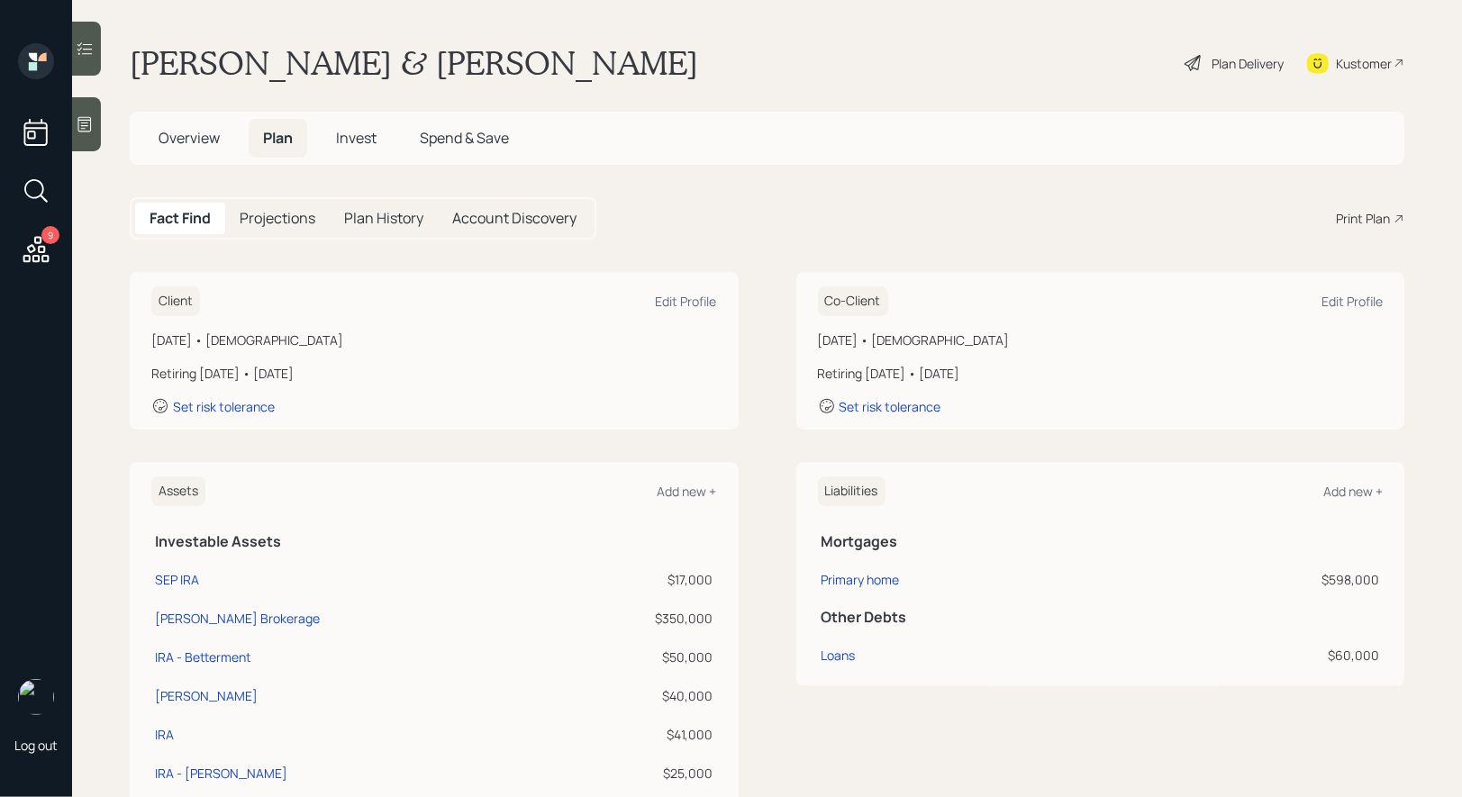
click at [1191, 69] on icon at bounding box center [1194, 63] width 22 height 22
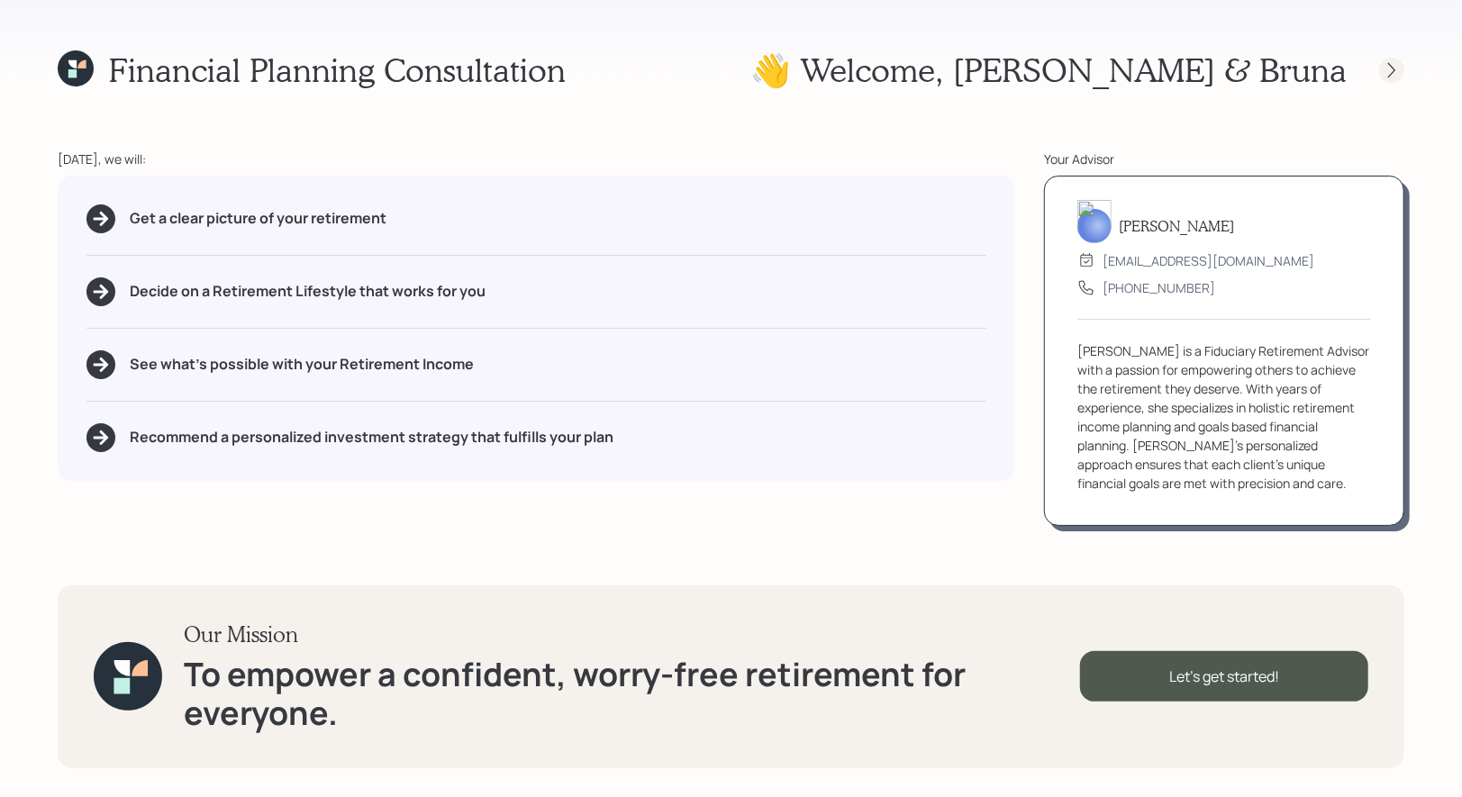
click at [1392, 64] on icon at bounding box center [1391, 70] width 18 height 18
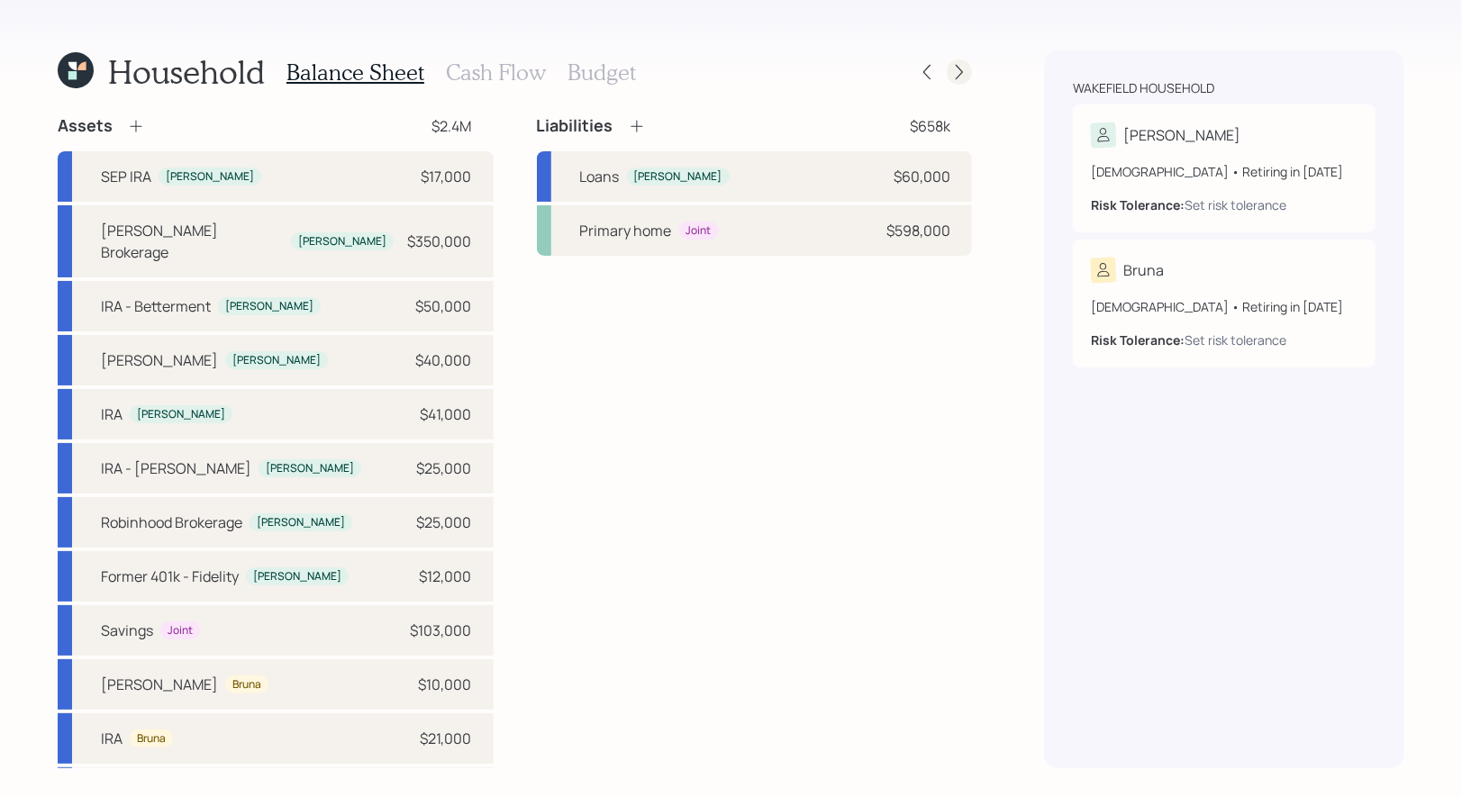
click at [963, 72] on icon at bounding box center [959, 72] width 18 height 18
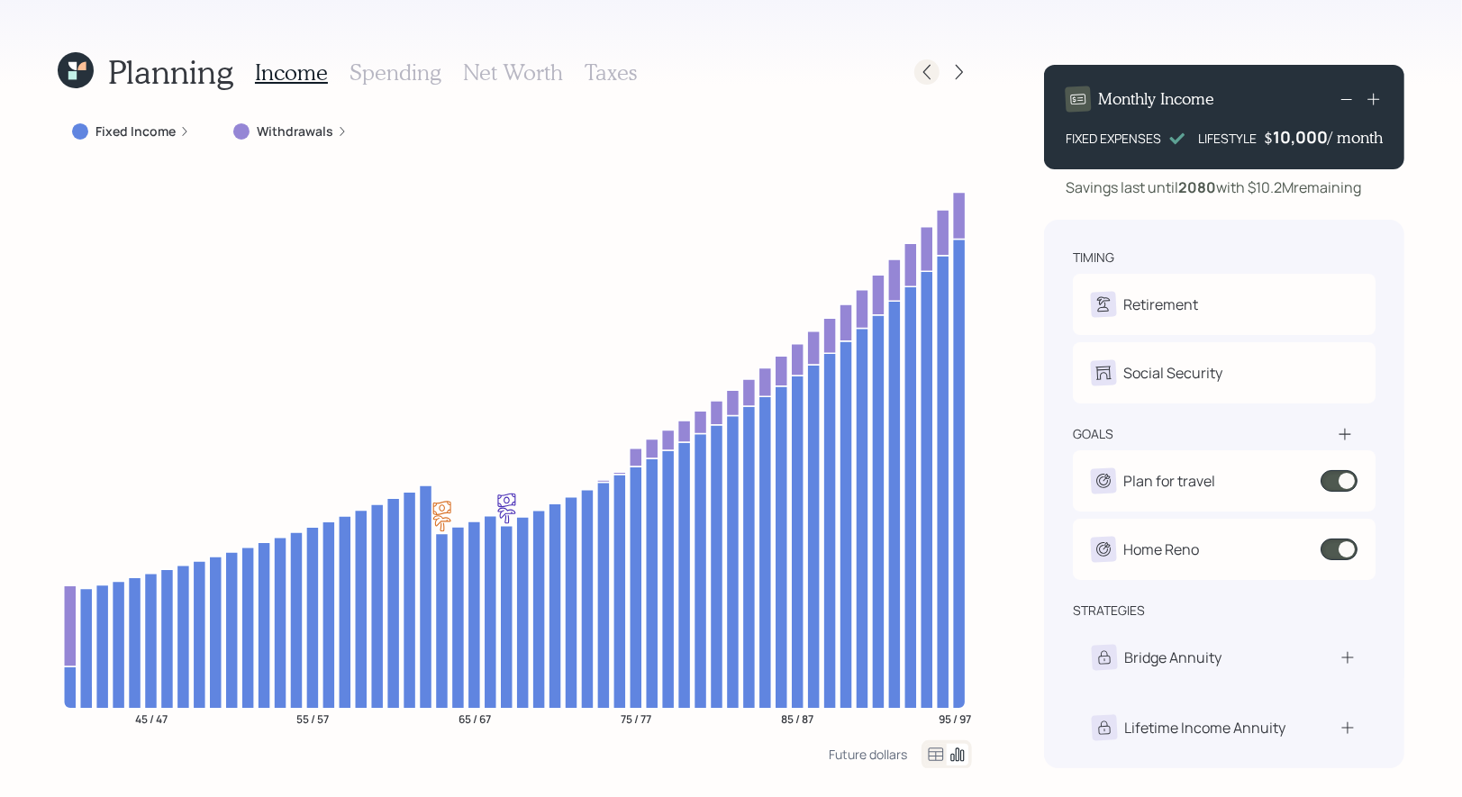
click at [928, 80] on icon at bounding box center [927, 72] width 18 height 18
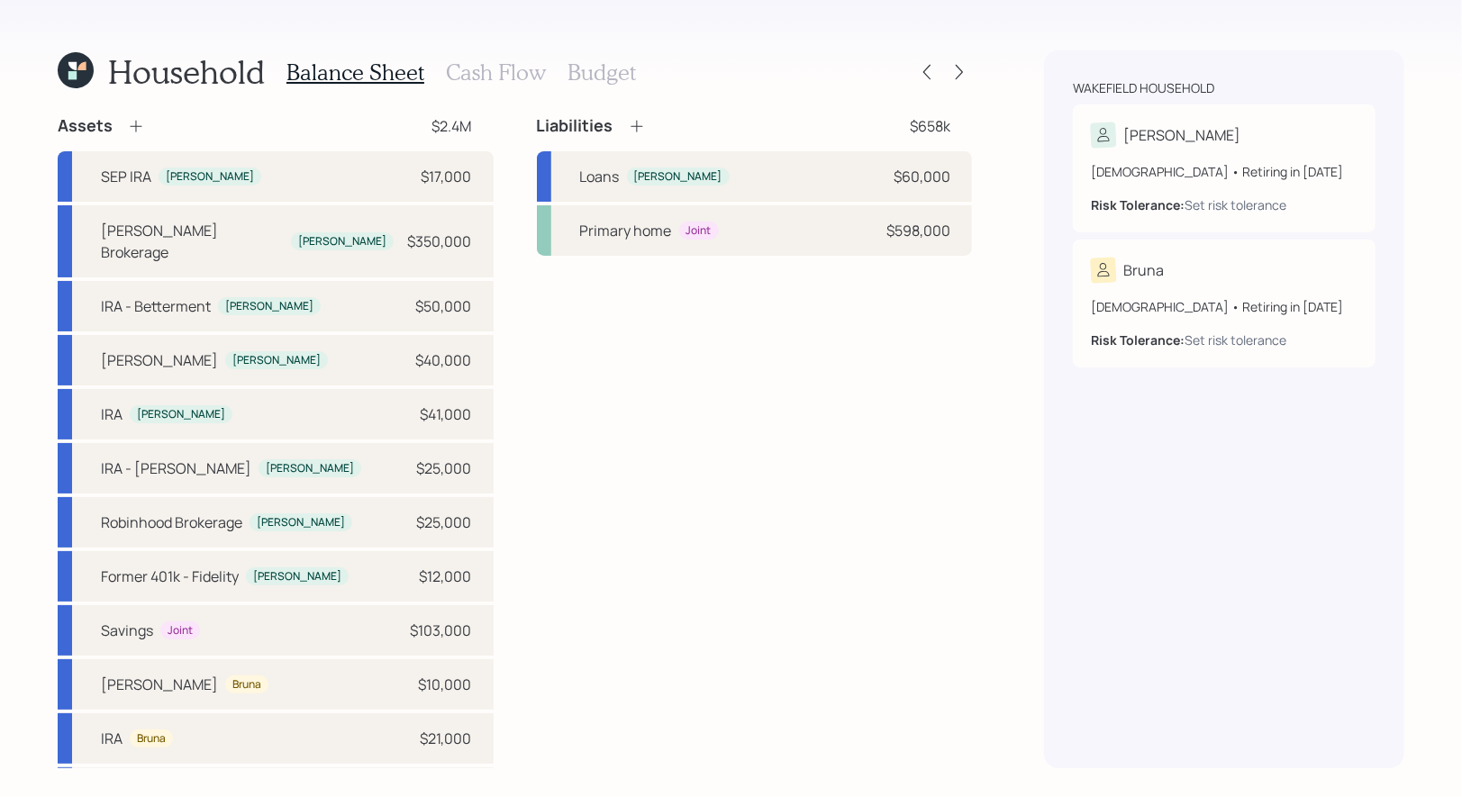
click at [500, 68] on h3 "Cash Flow" at bounding box center [496, 72] width 100 height 26
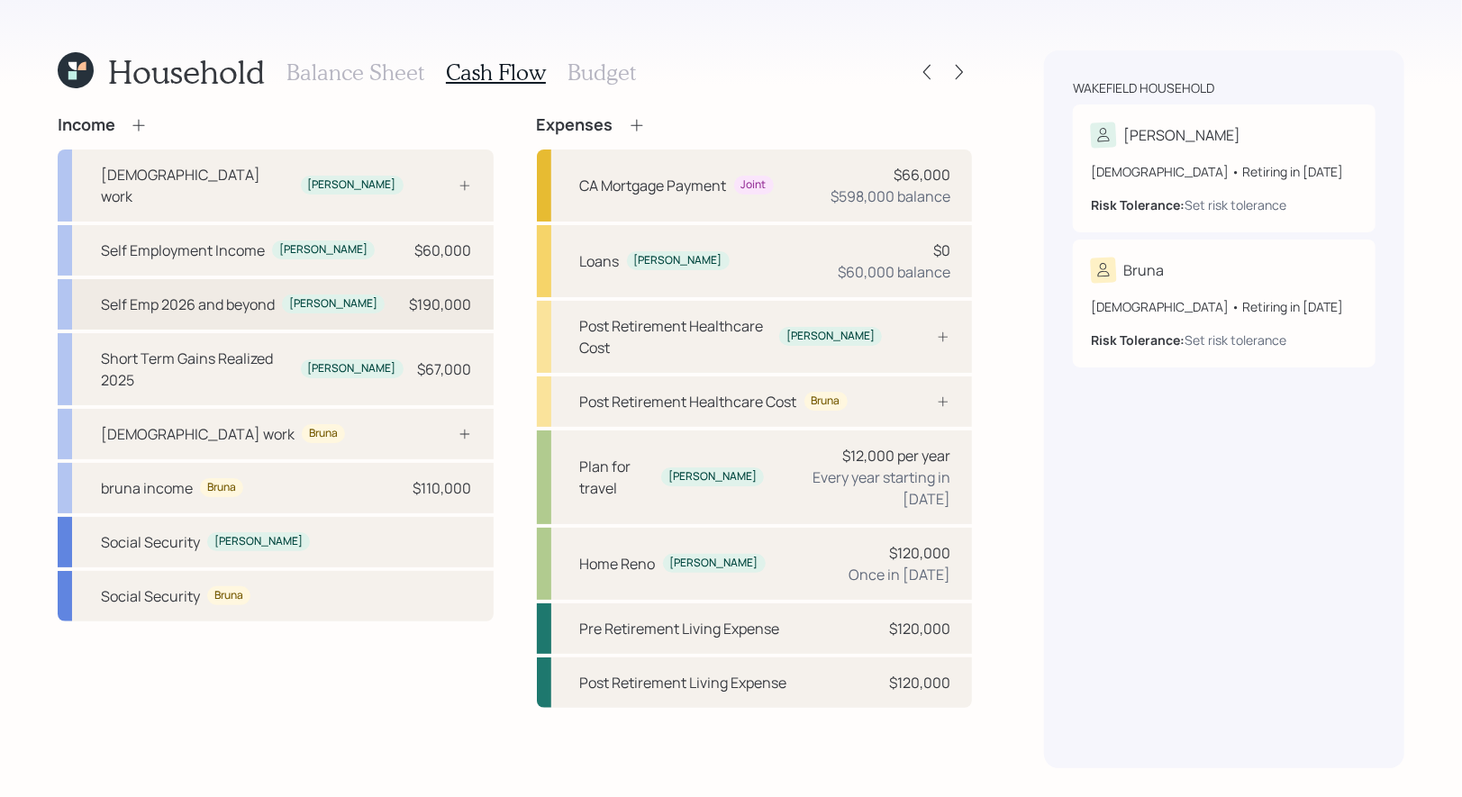
click at [193, 294] on div "Self Emp 2026 and beyond" at bounding box center [188, 305] width 174 height 22
select select "self_employment"
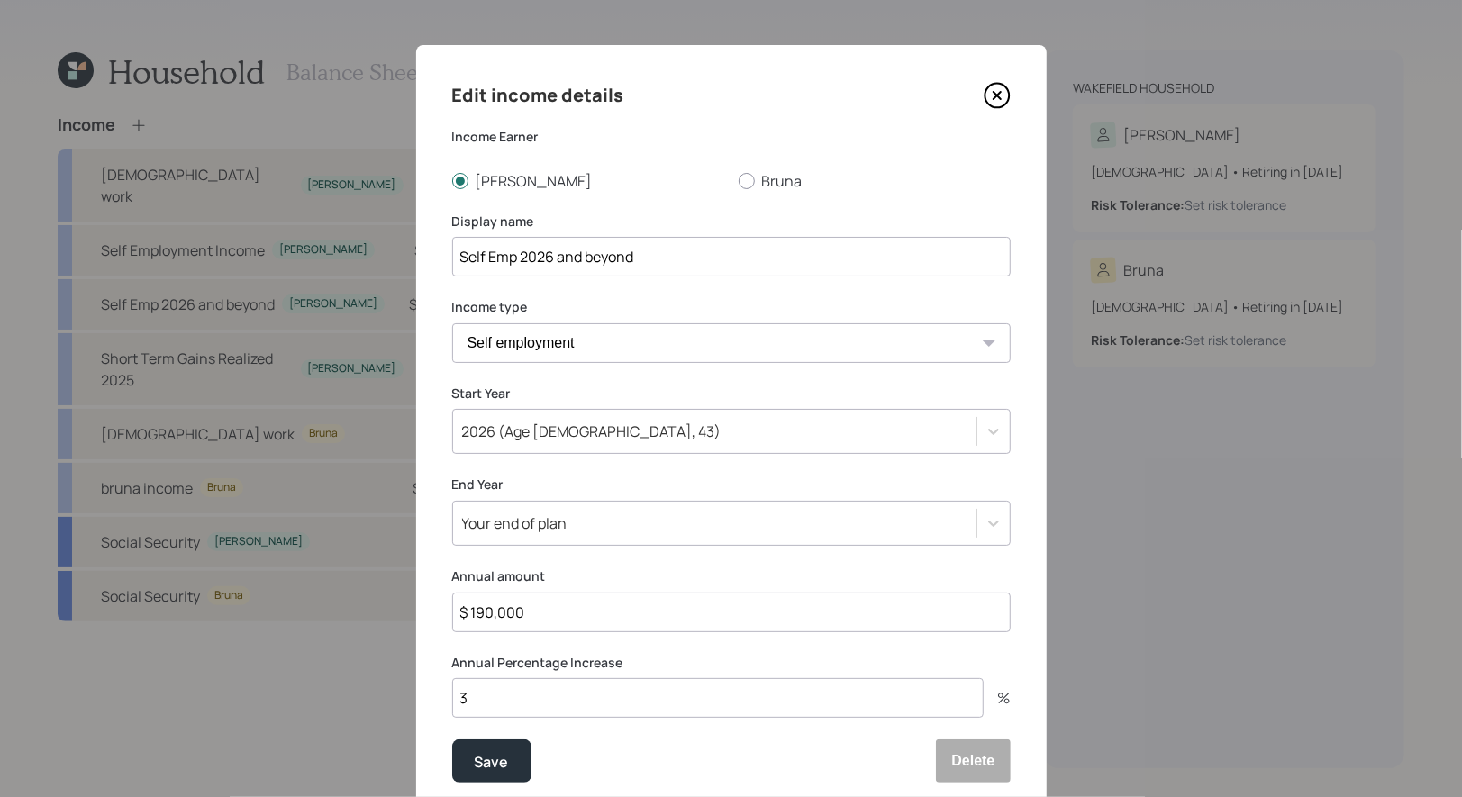
click at [483, 261] on input "Self Emp 2026 and beyond" at bounding box center [731, 257] width 558 height 40
click at [518, 260] on input "Self Emp 2026 and beyond" at bounding box center [731, 257] width 558 height 40
click at [643, 257] on input "Self Employment 2026 and beyond" at bounding box center [731, 257] width 558 height 40
type input "Self Employment 2026 and Beyond"
click at [704, 128] on label "Income Earner" at bounding box center [731, 137] width 558 height 18
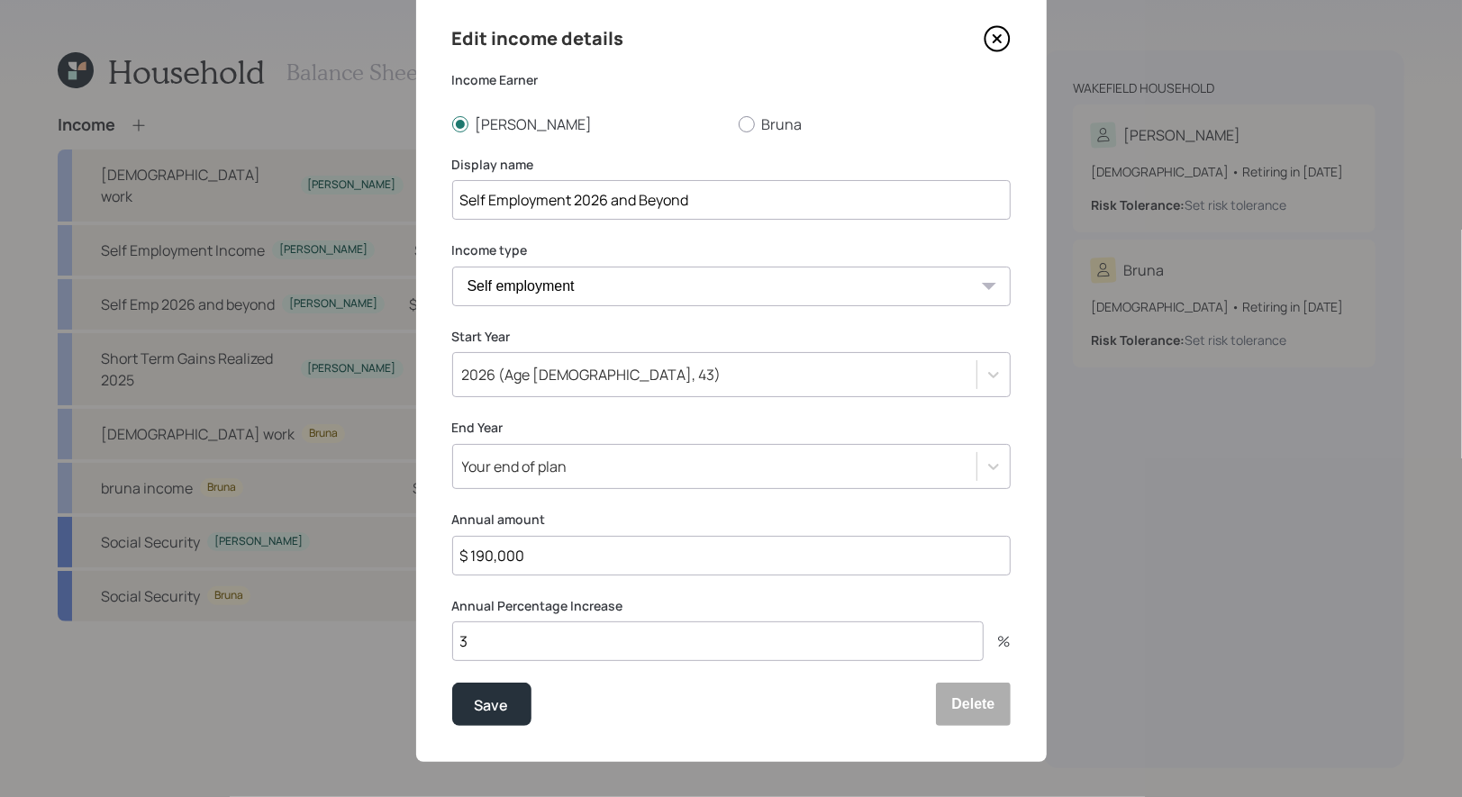
scroll to position [66, 0]
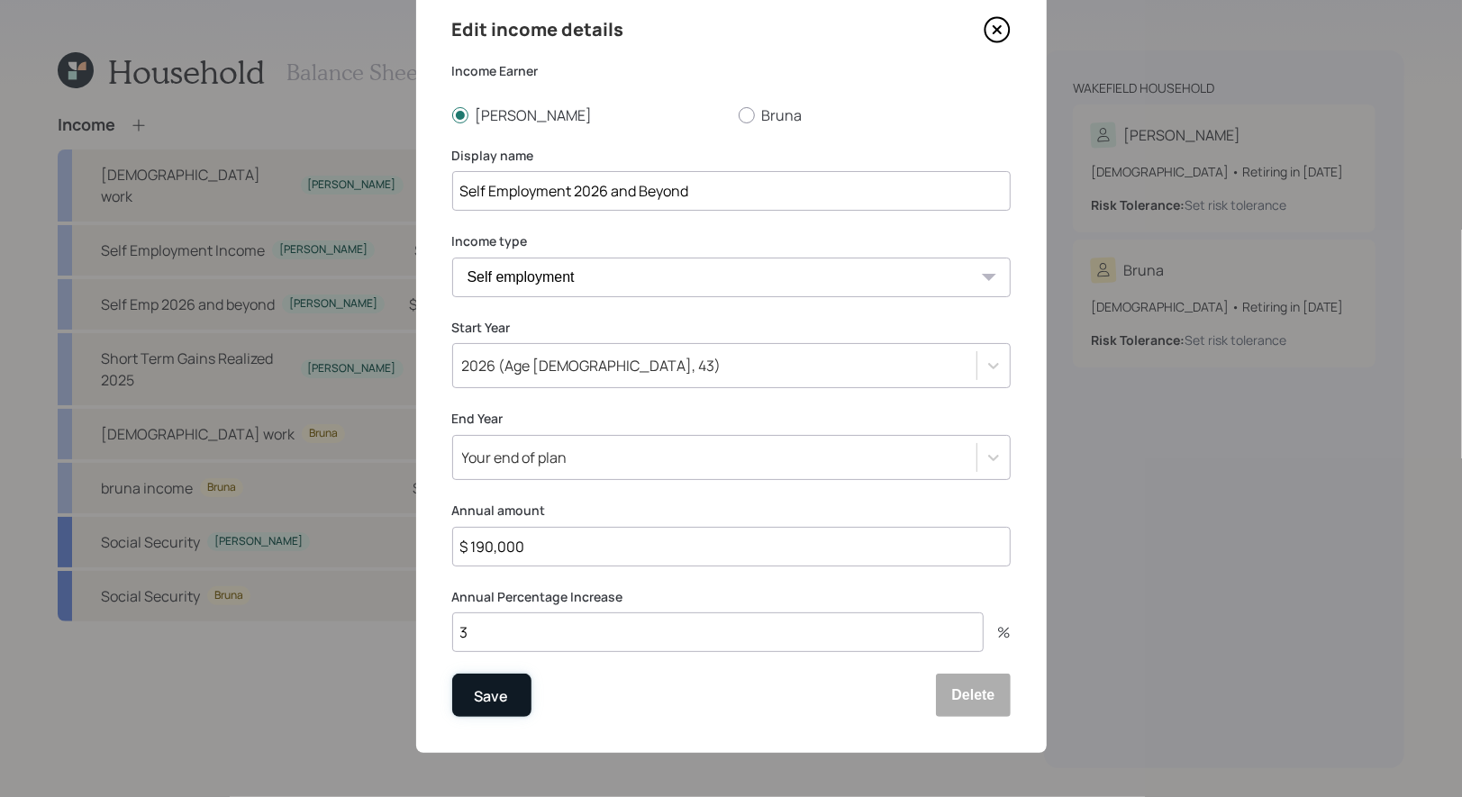
click at [490, 692] on div "Save" at bounding box center [492, 696] width 34 height 24
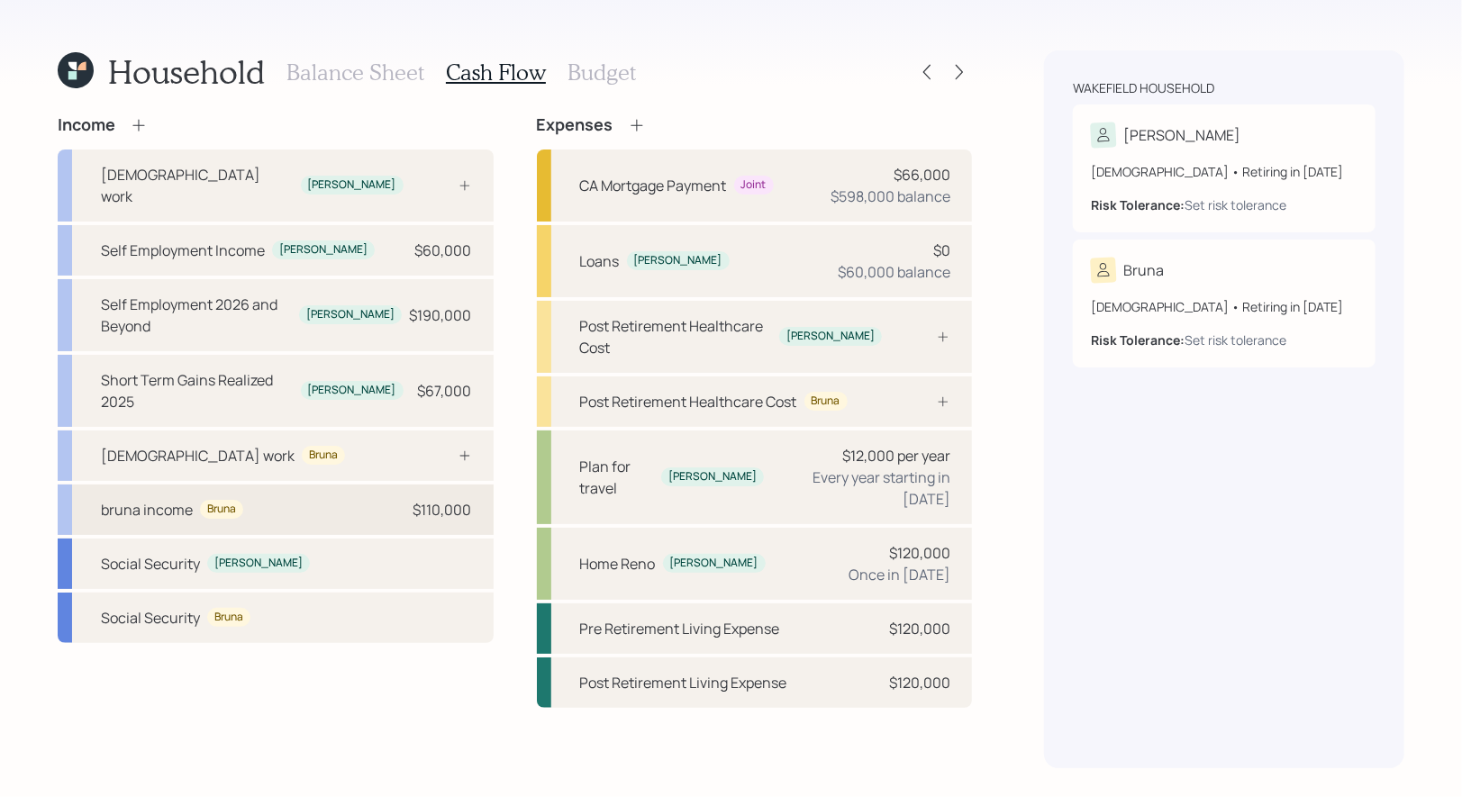
click at [129, 499] on div "bruna income" at bounding box center [147, 510] width 92 height 22
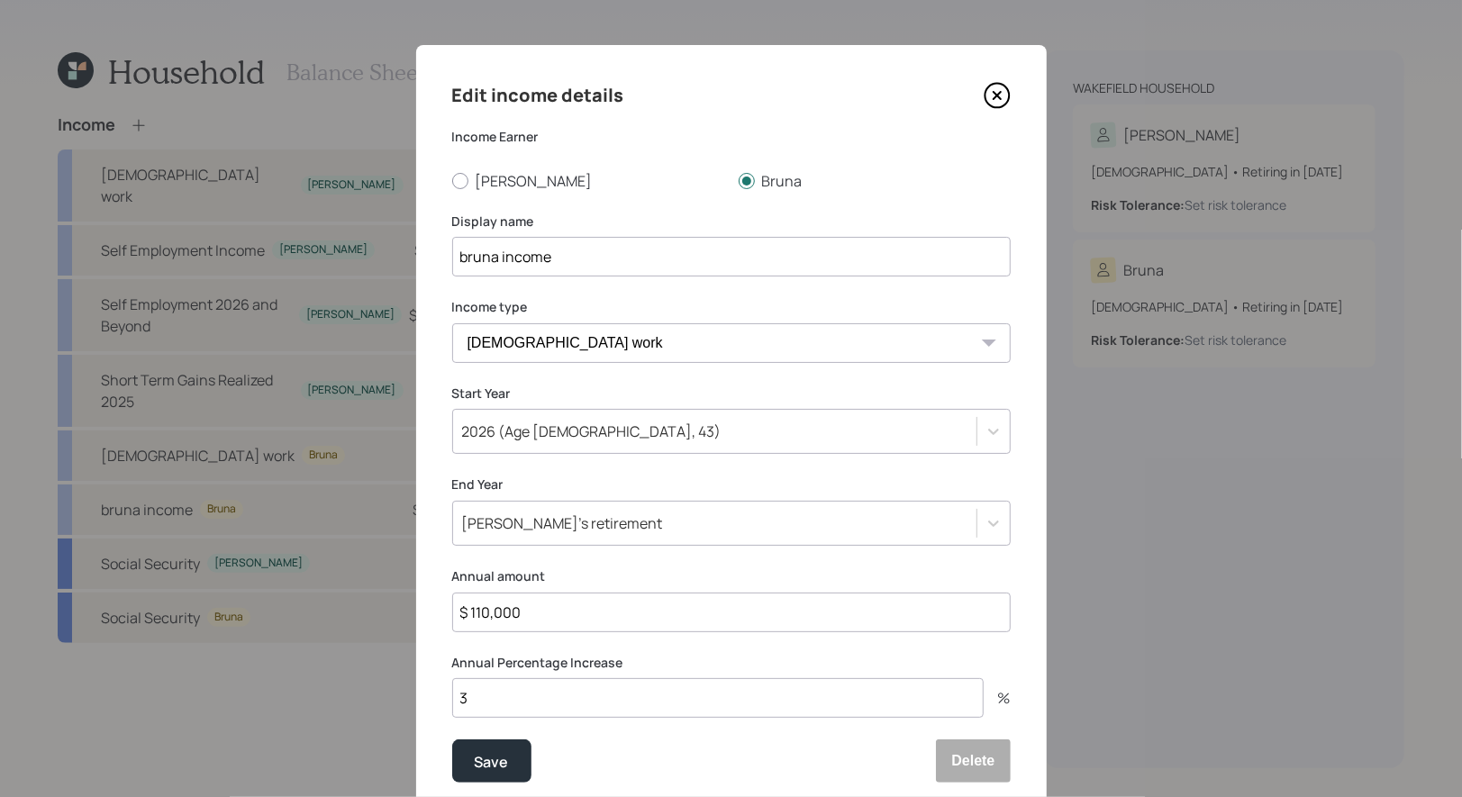
click at [464, 258] on input "bruna income" at bounding box center [731, 257] width 558 height 40
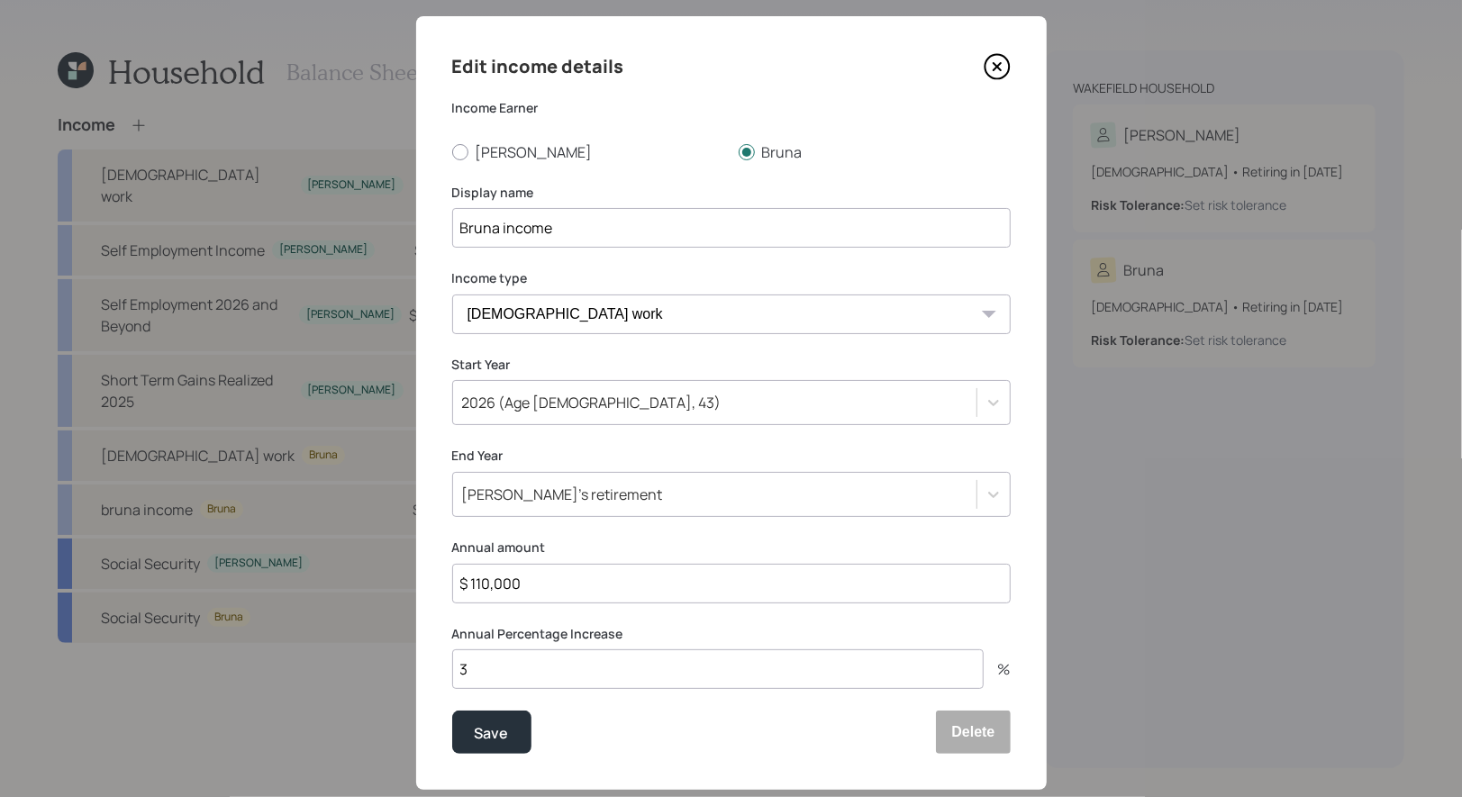
scroll to position [30, 0]
click at [610, 226] on input "Bruna income" at bounding box center [731, 227] width 558 height 40
type input "Bruna income 2026 and Beyond"
click at [503, 729] on div "Save" at bounding box center [492, 732] width 34 height 24
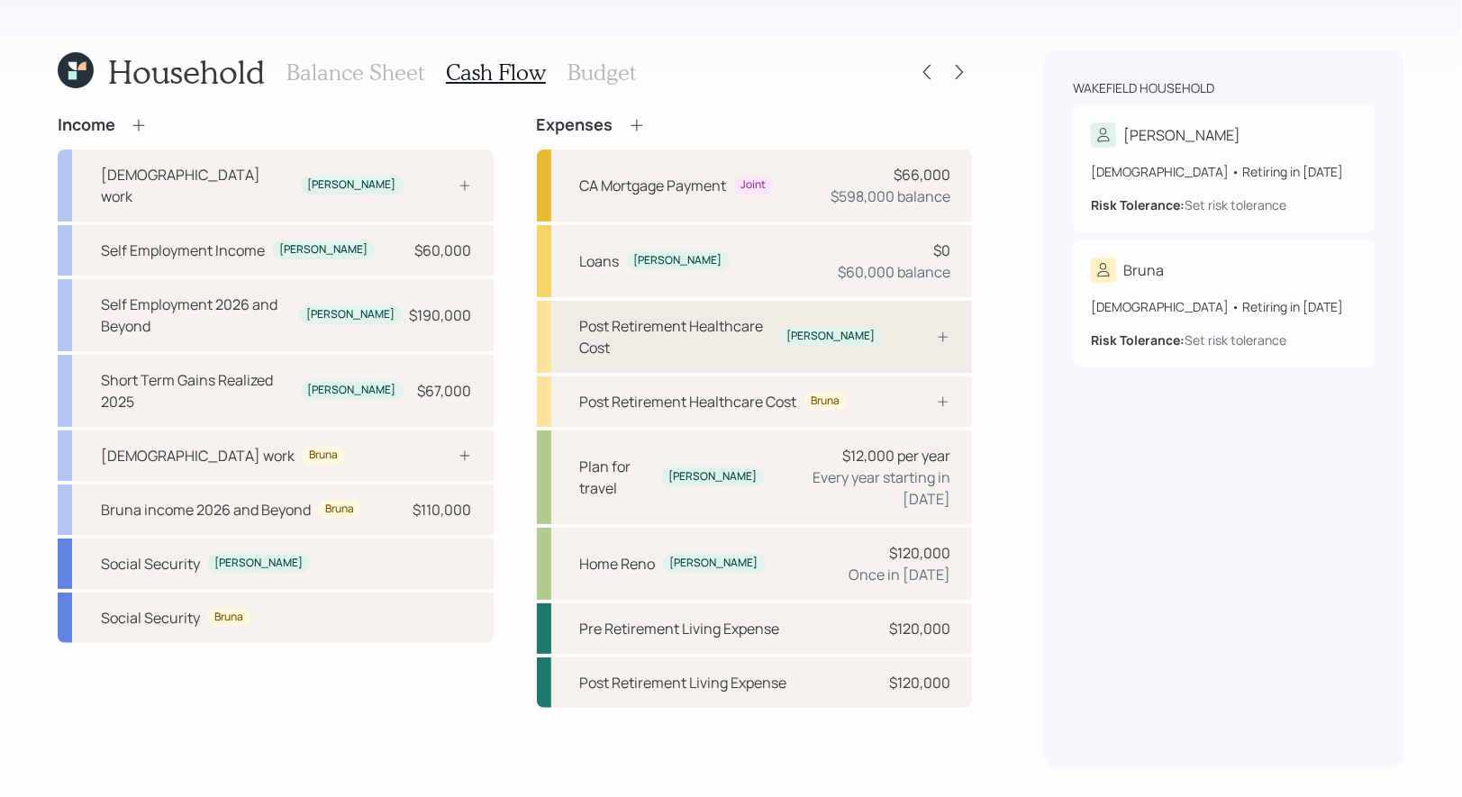
click at [874, 330] on div "Post Retirement Healthcare Cost Stacy" at bounding box center [755, 337] width 436 height 72
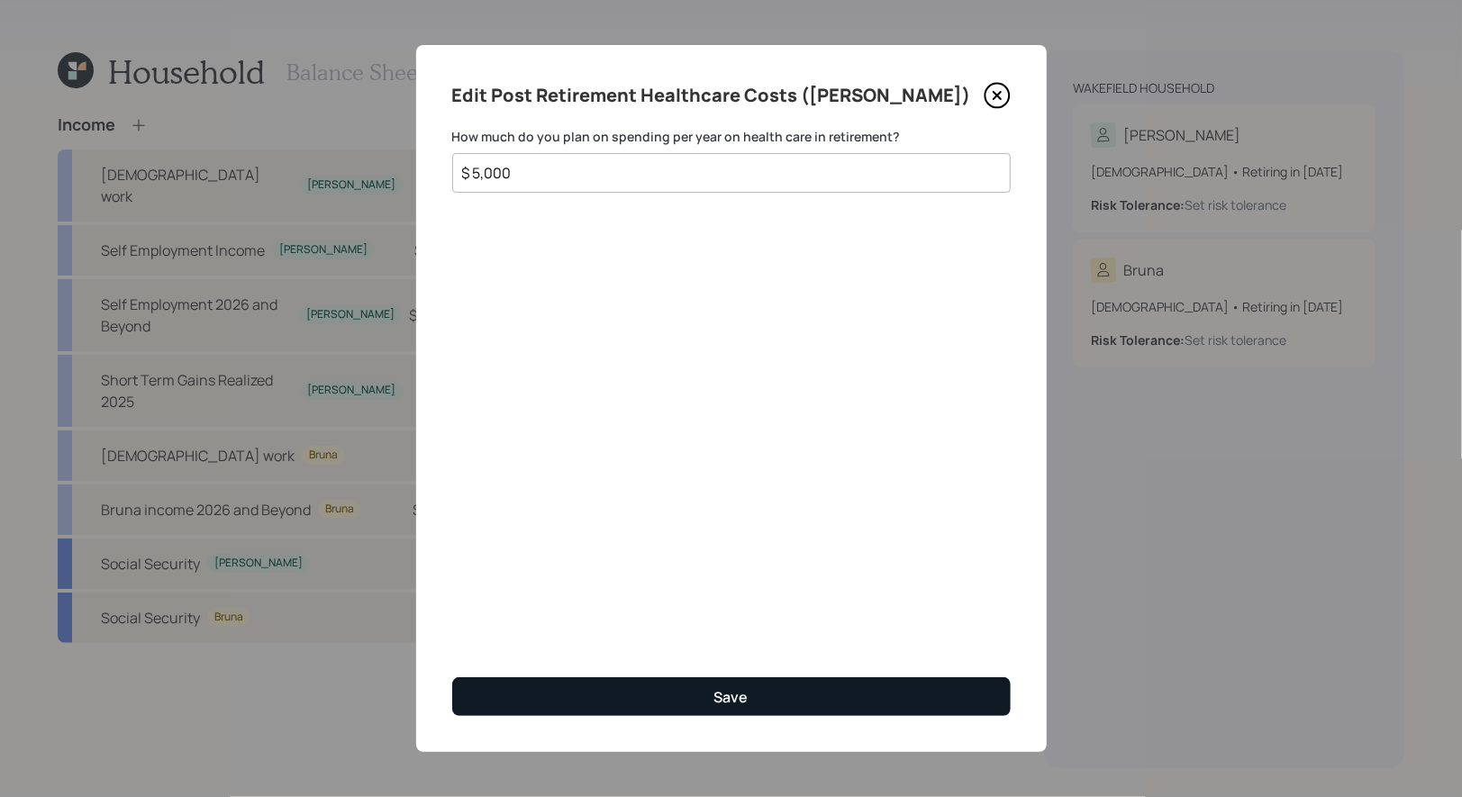
type input "$ 5,000"
click at [606, 694] on button "Save" at bounding box center [731, 696] width 558 height 39
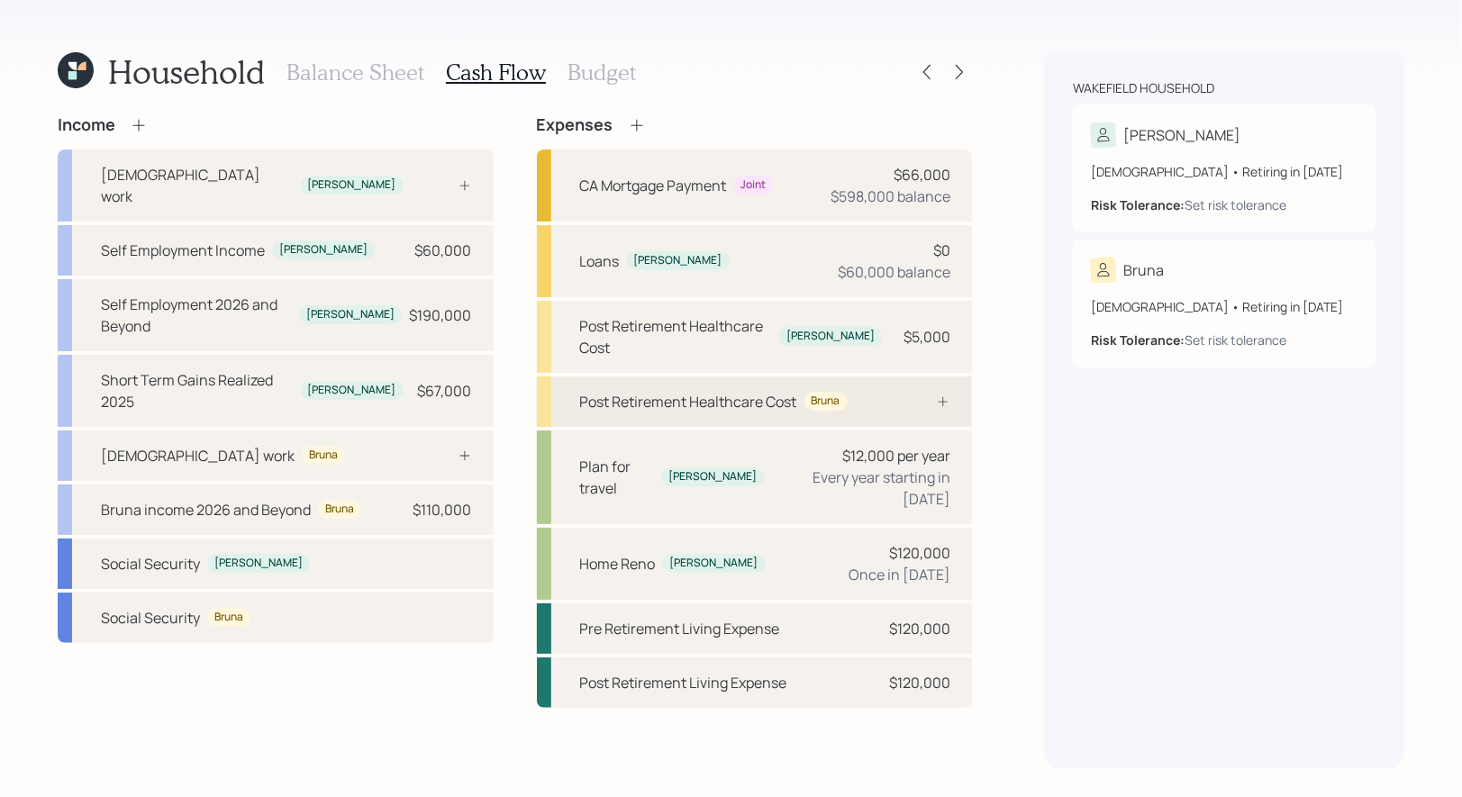
click at [856, 381] on div "Post Retirement Healthcare Cost Bruna" at bounding box center [755, 401] width 436 height 50
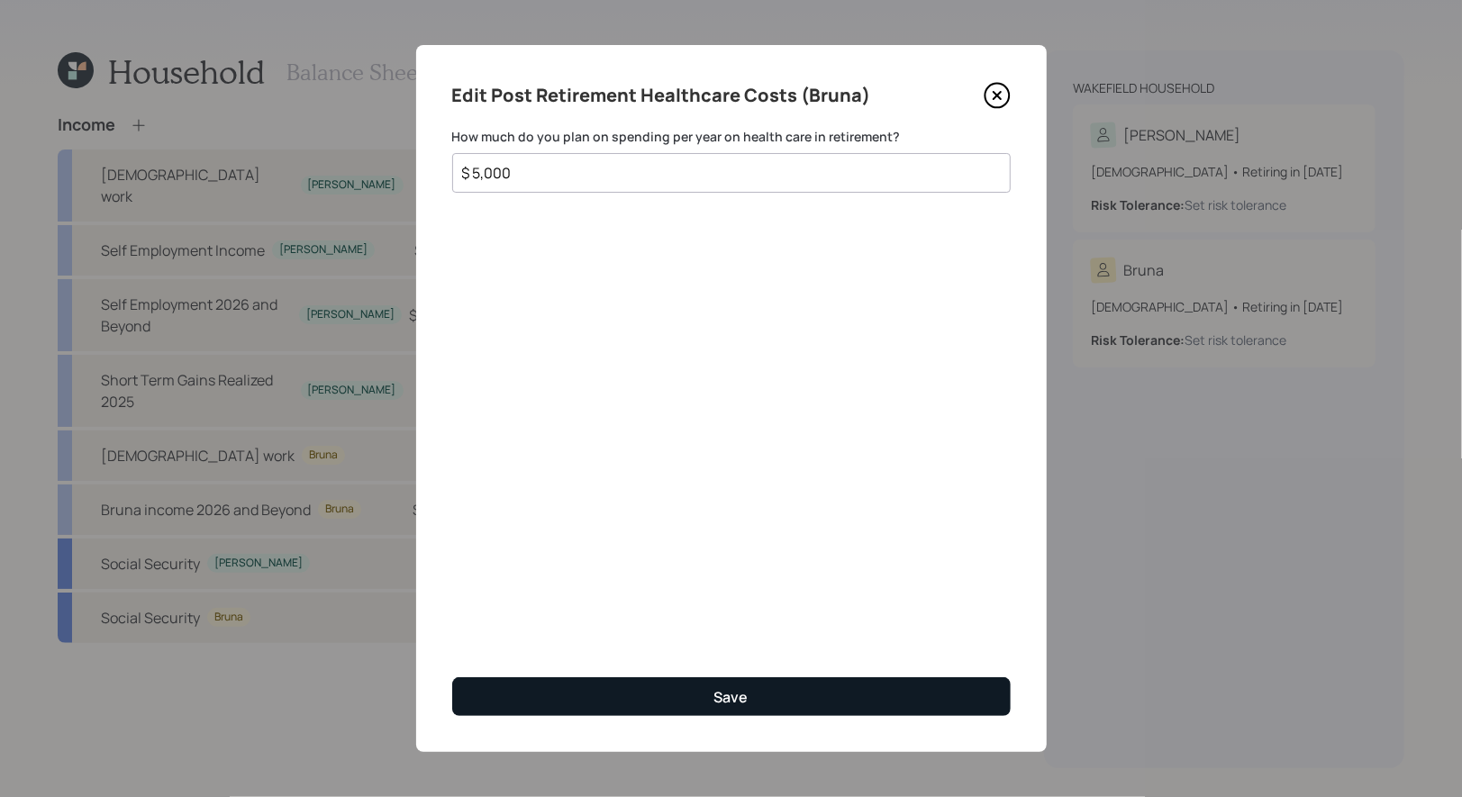
type input "$ 5,000"
click at [678, 684] on button "Save" at bounding box center [731, 696] width 558 height 39
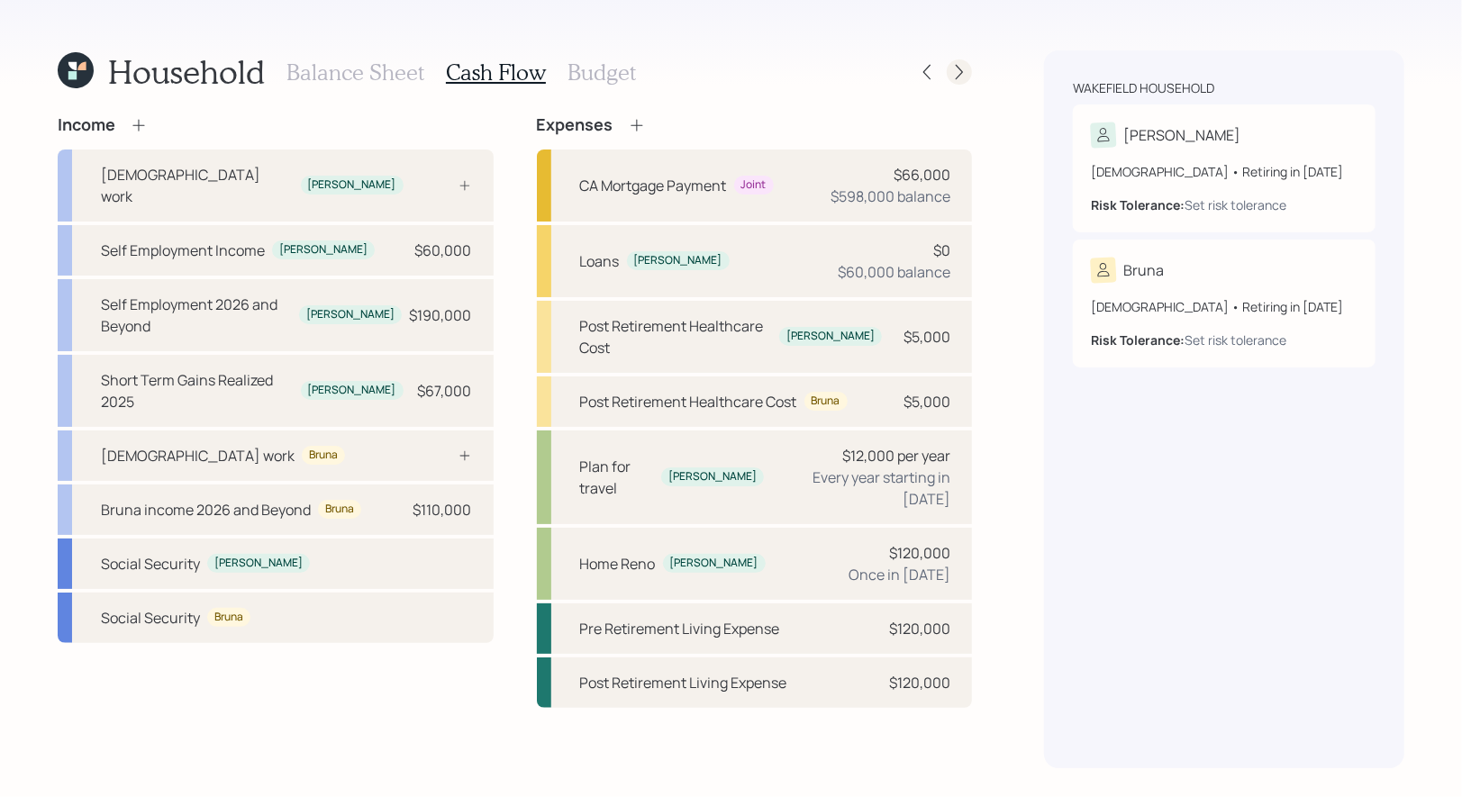
click at [961, 66] on icon at bounding box center [959, 72] width 18 height 18
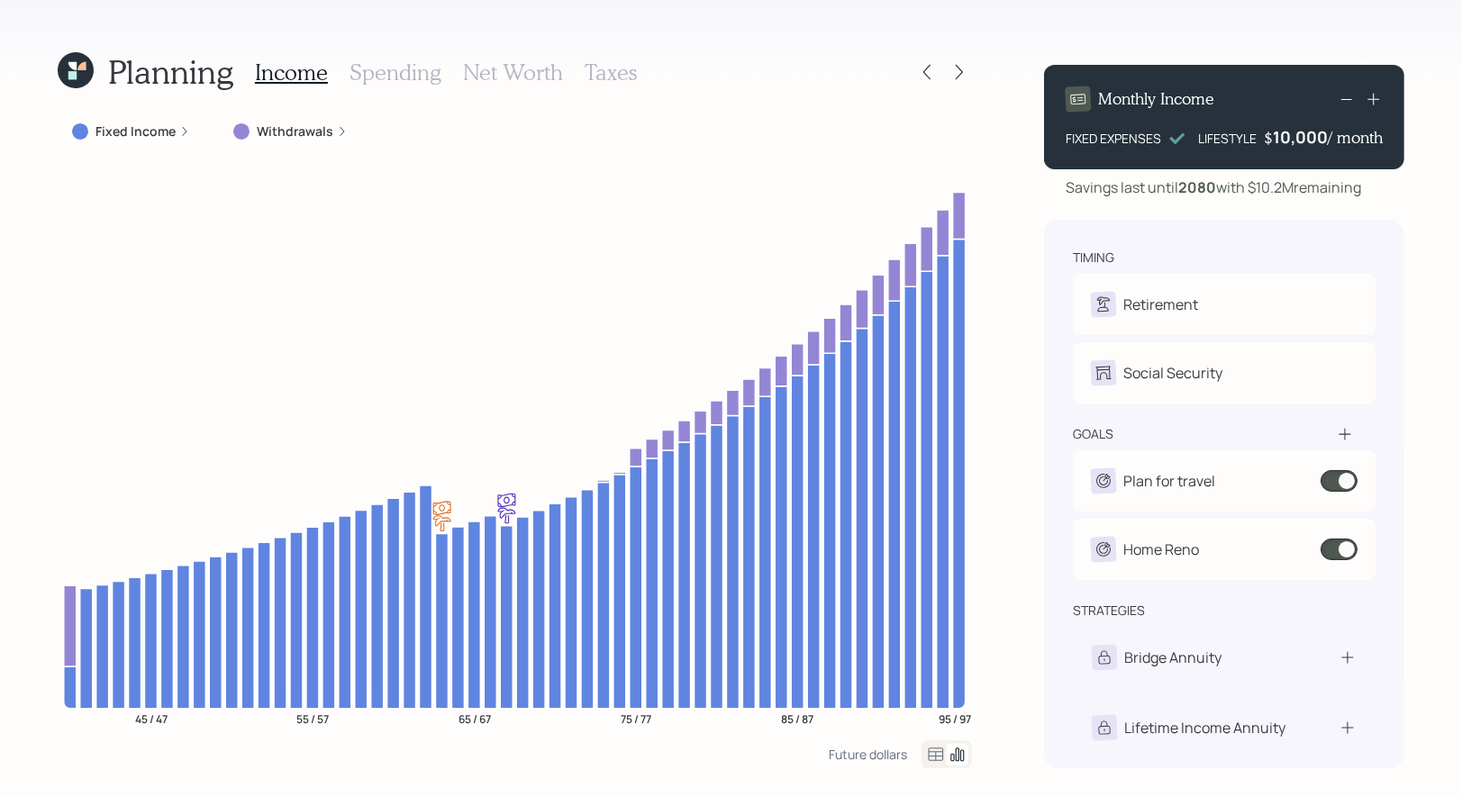
click at [494, 68] on h3 "Net Worth" at bounding box center [513, 72] width 100 height 26
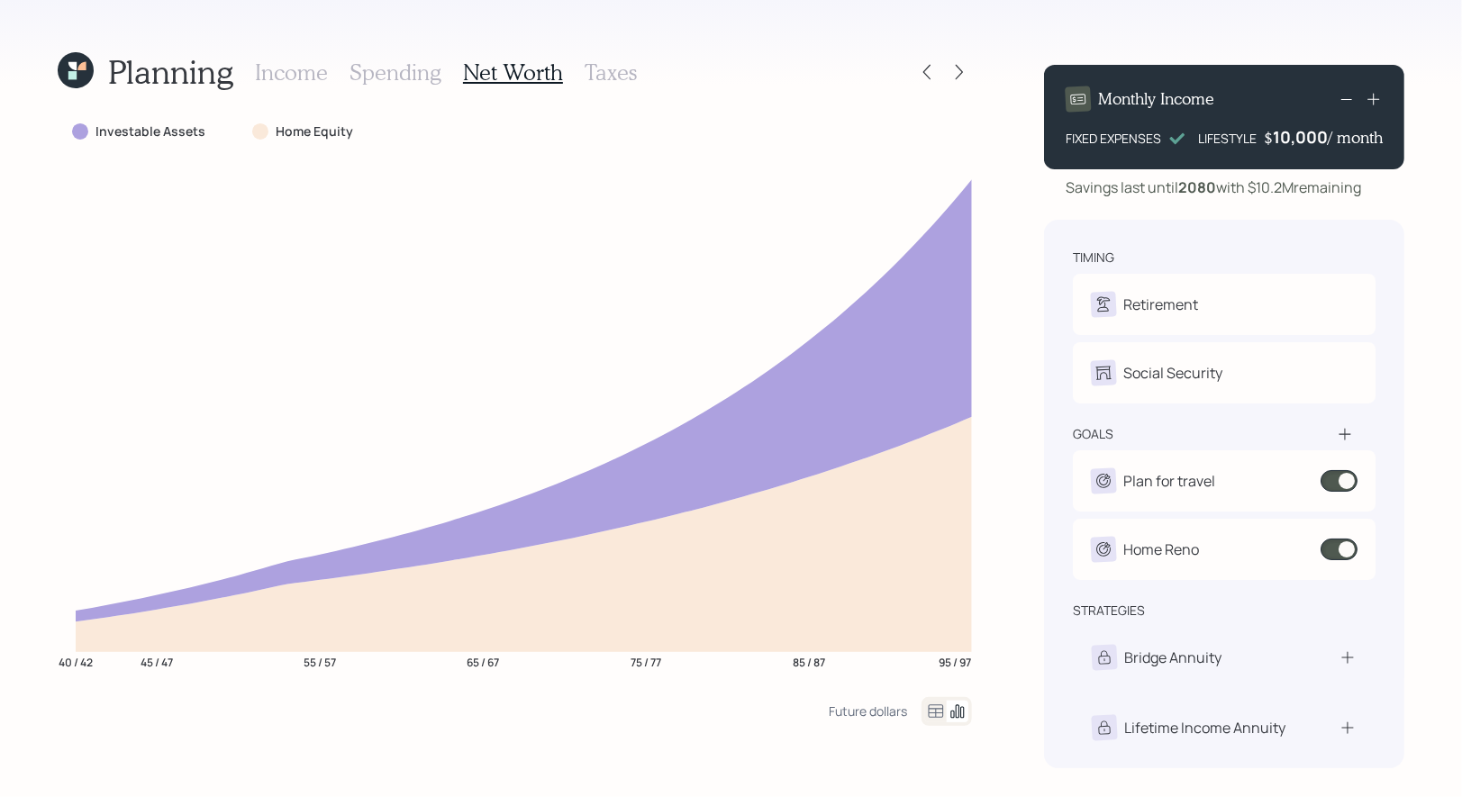
click at [76, 66] on icon at bounding box center [72, 66] width 8 height 8
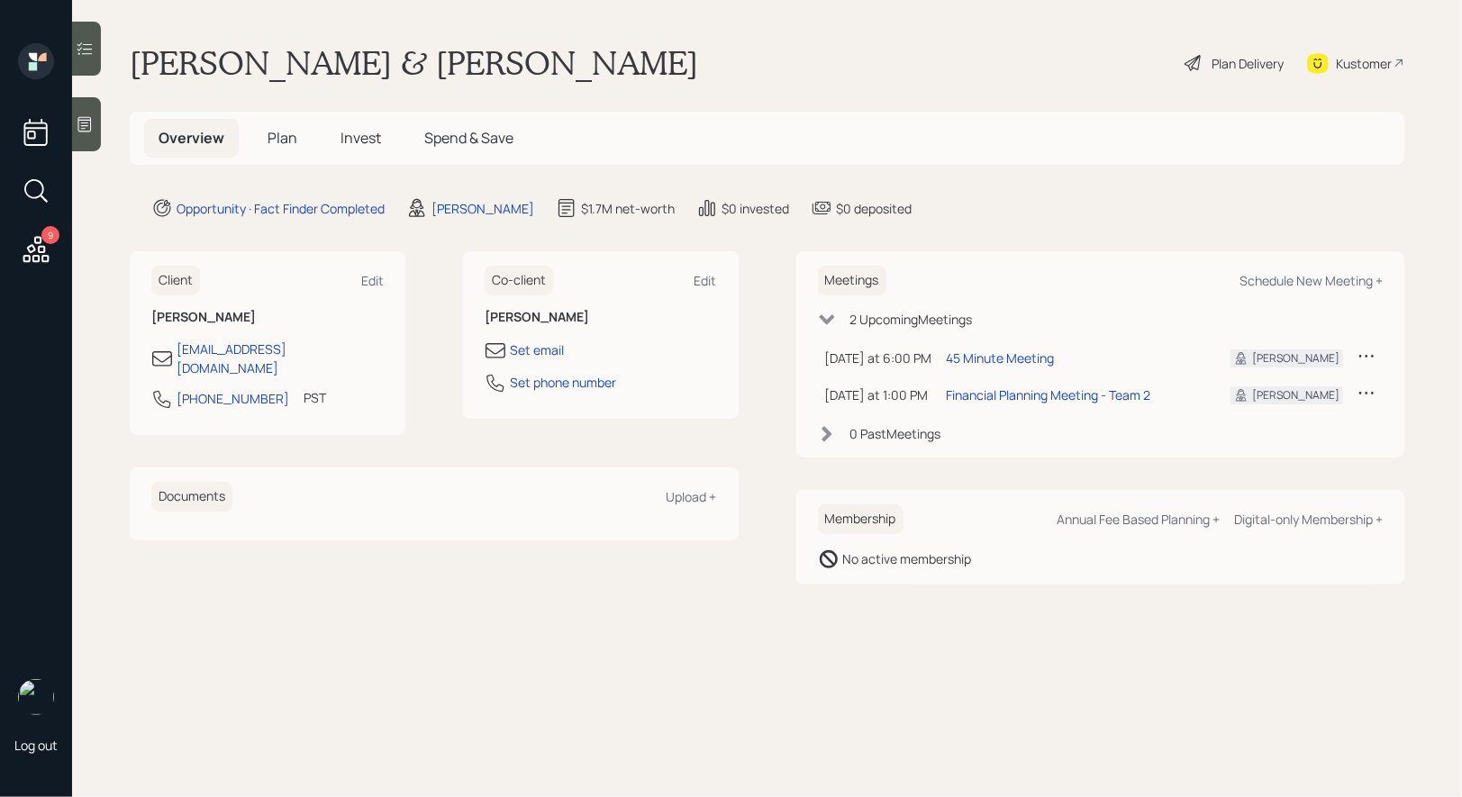
click at [284, 139] on span "Plan" at bounding box center [282, 138] width 30 height 20
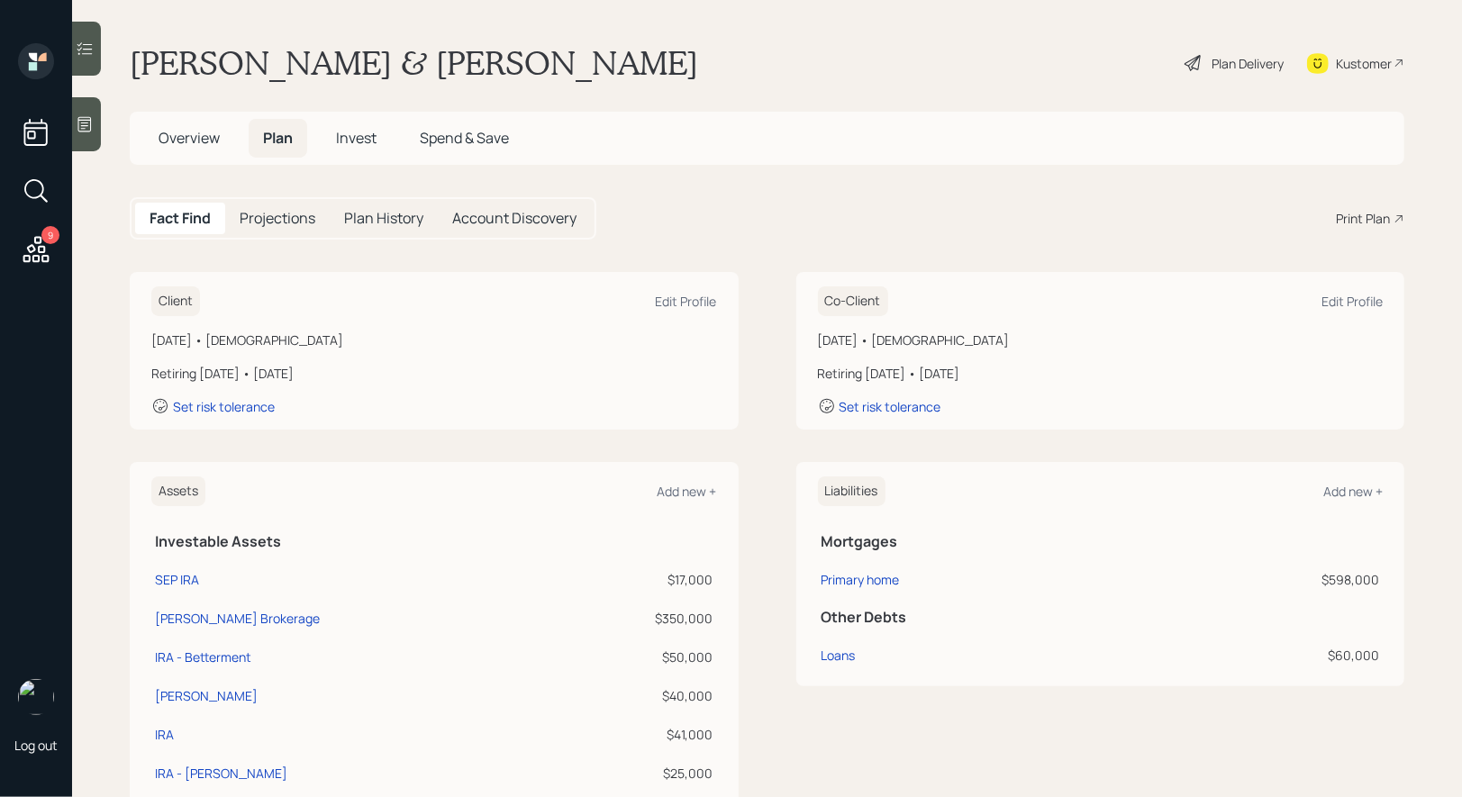
click at [1352, 221] on div "Print Plan" at bounding box center [1363, 218] width 54 height 19
click at [836, 669] on td "Loans" at bounding box center [979, 652] width 322 height 39
click at [836, 663] on div "Loans" at bounding box center [838, 655] width 34 height 19
select select "student"
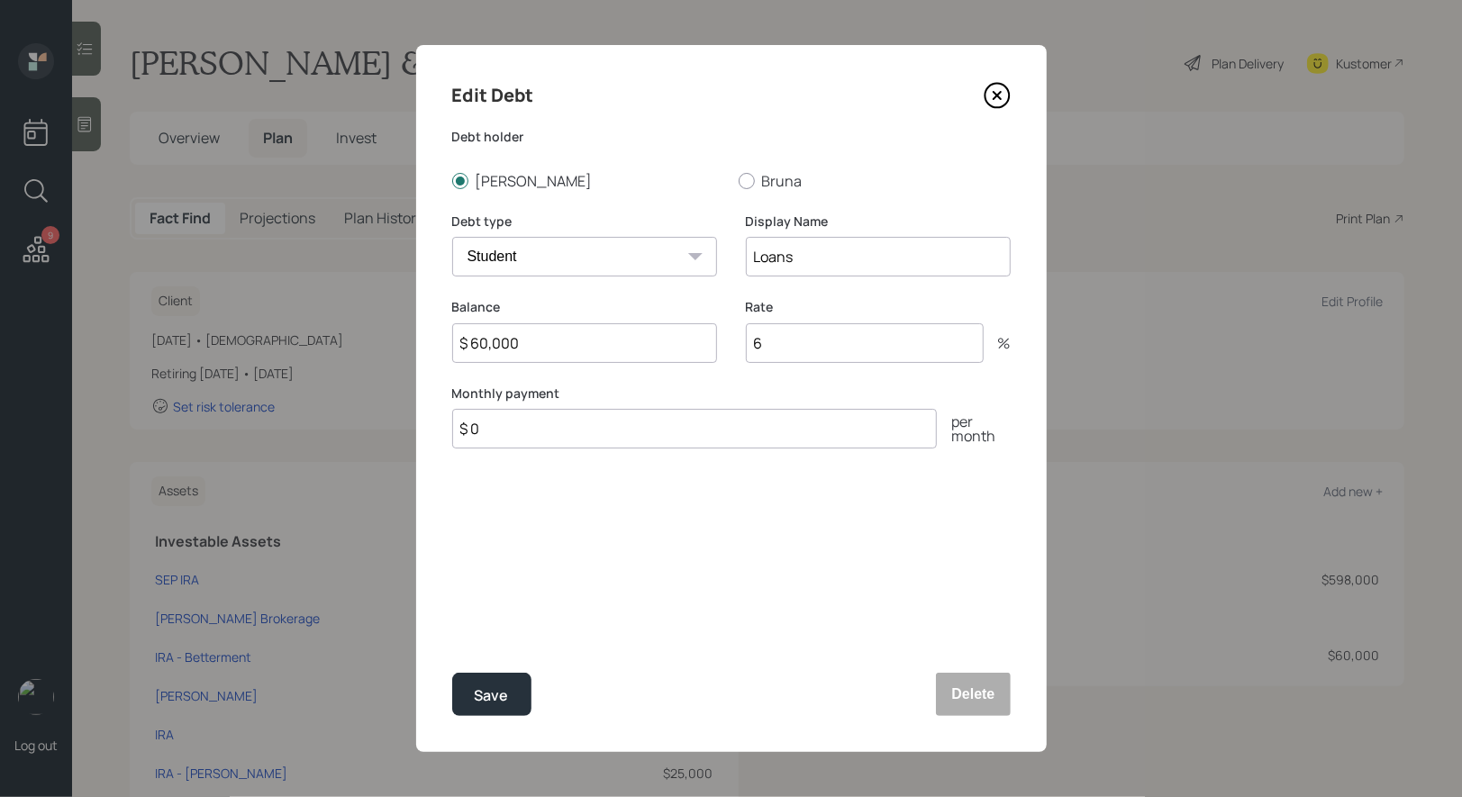
click at [538, 424] on input "$ 0" at bounding box center [694, 429] width 485 height 40
type input "$ 250"
click at [489, 688] on div "Save" at bounding box center [492, 696] width 34 height 24
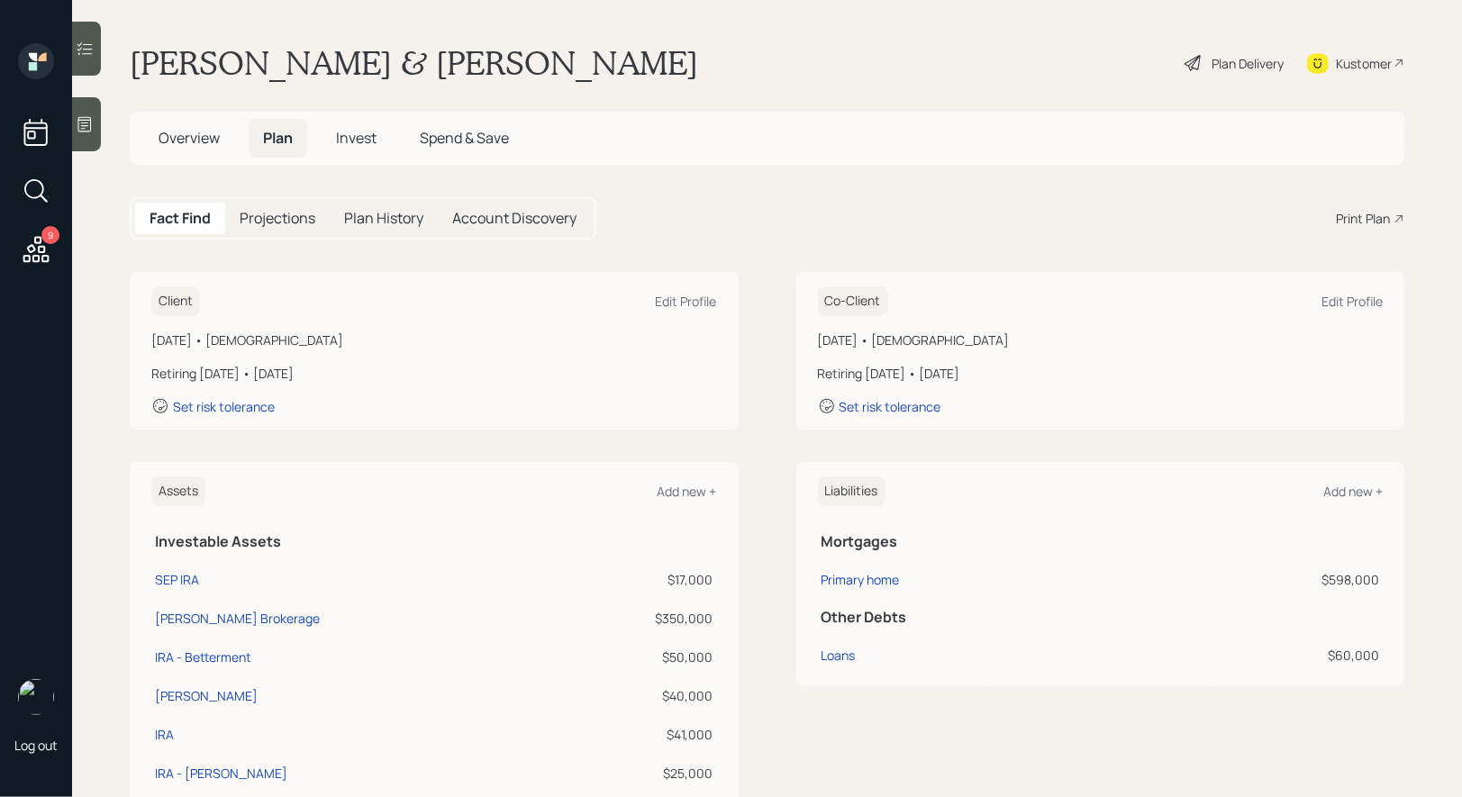
click at [267, 223] on h5 "Projections" at bounding box center [278, 218] width 76 height 17
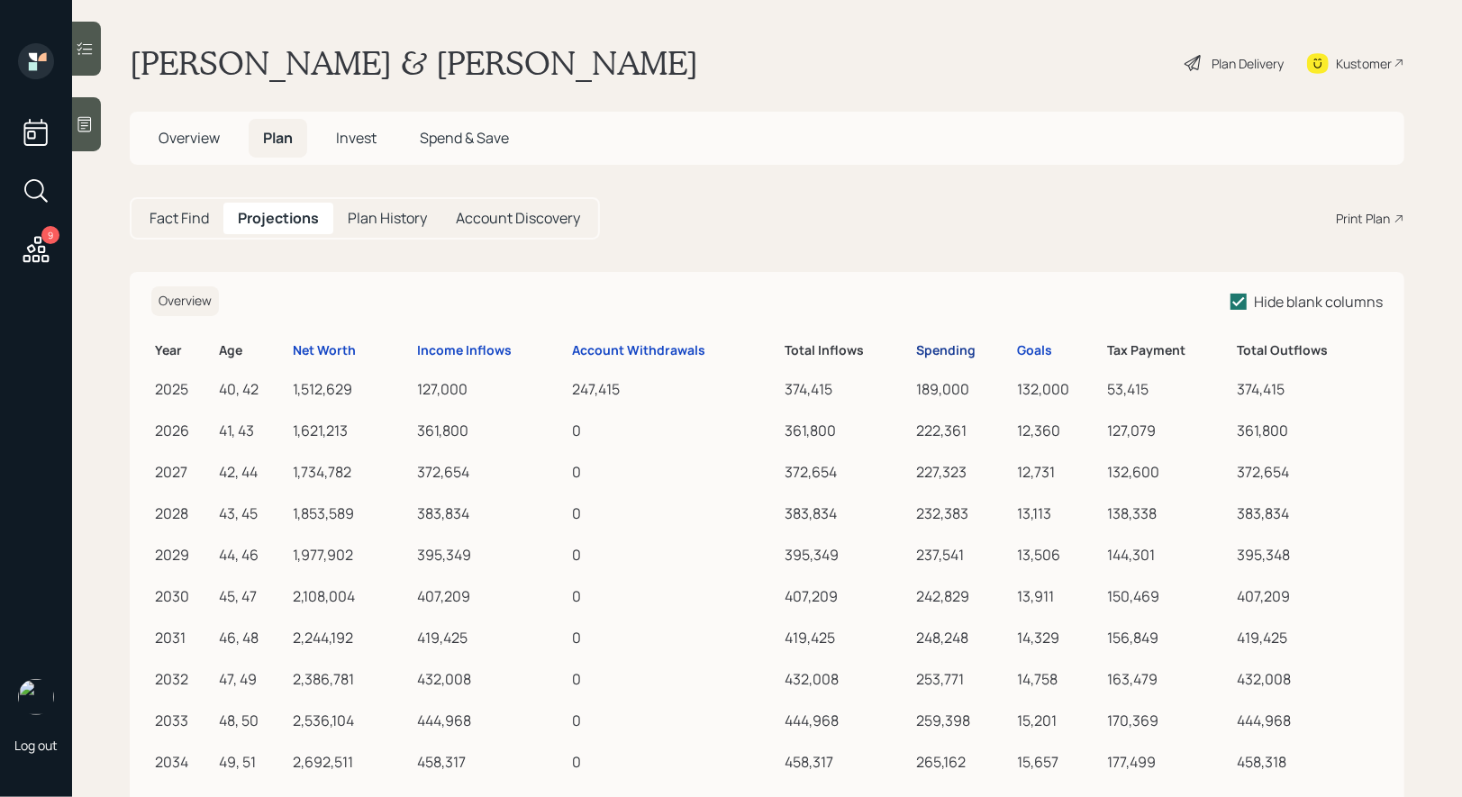
click at [957, 349] on div "Spending" at bounding box center [945, 350] width 59 height 15
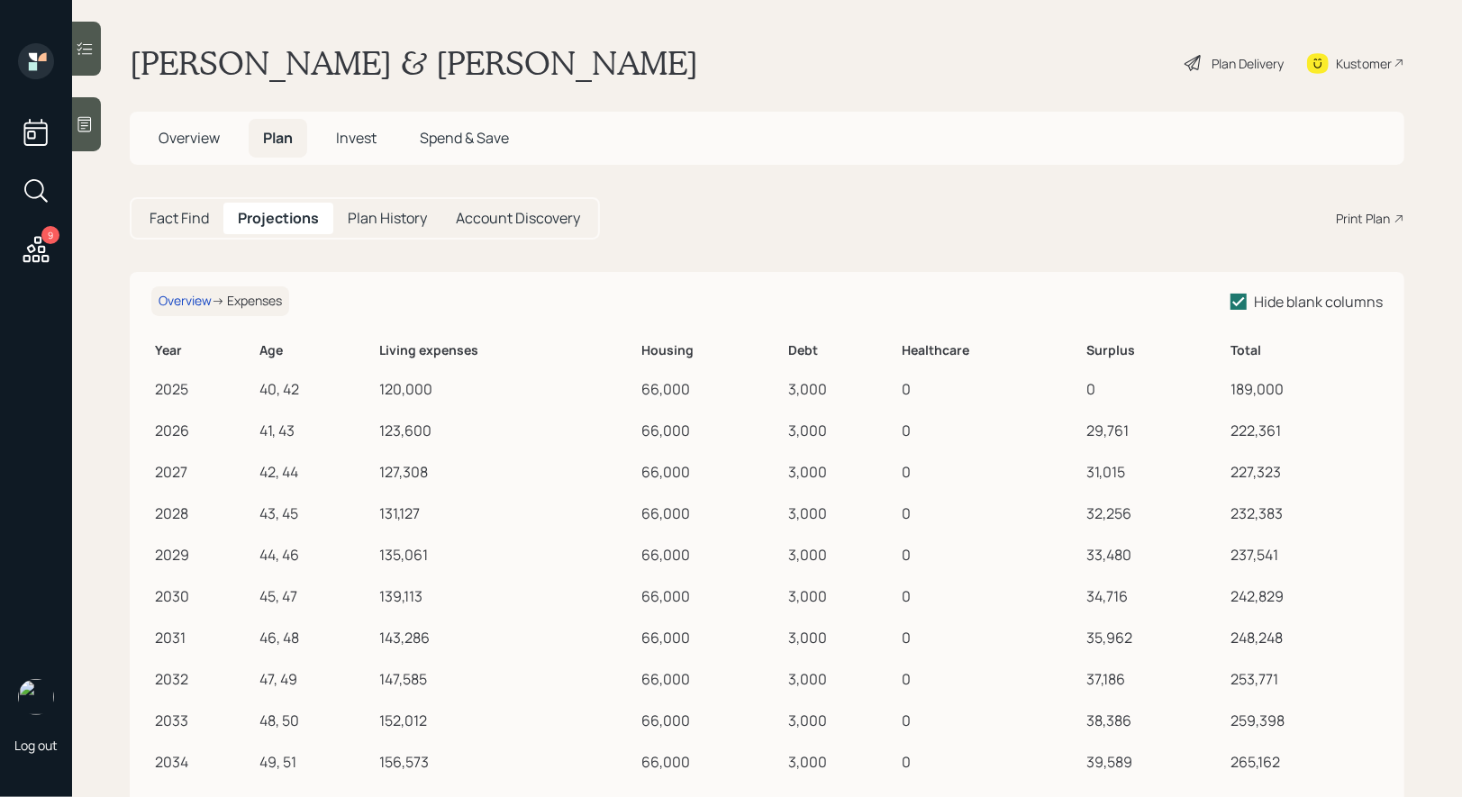
click at [803, 355] on h6 "Debt" at bounding box center [841, 350] width 106 height 15
click at [196, 132] on span "Overview" at bounding box center [189, 138] width 61 height 20
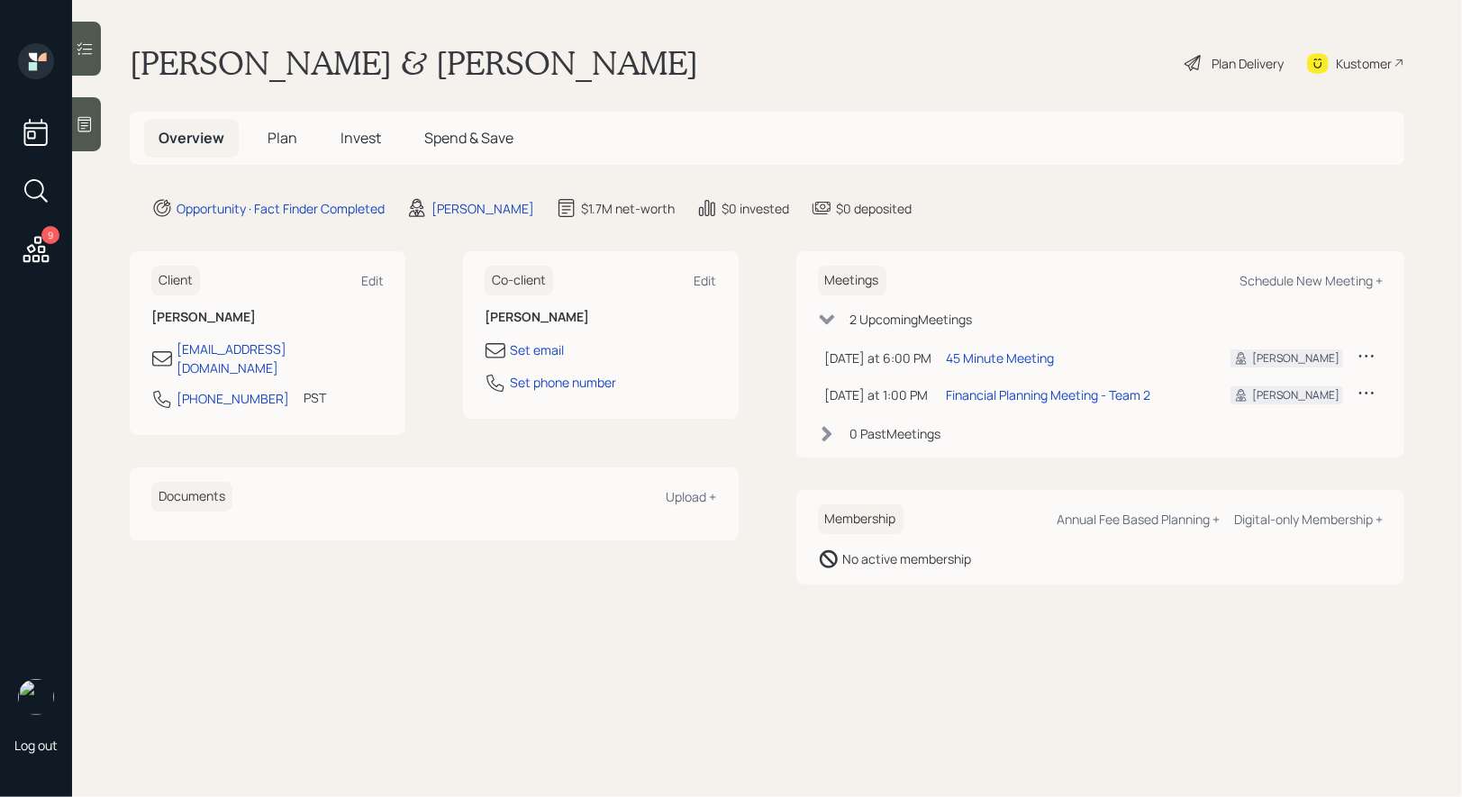
click at [276, 145] on span "Plan" at bounding box center [282, 138] width 30 height 20
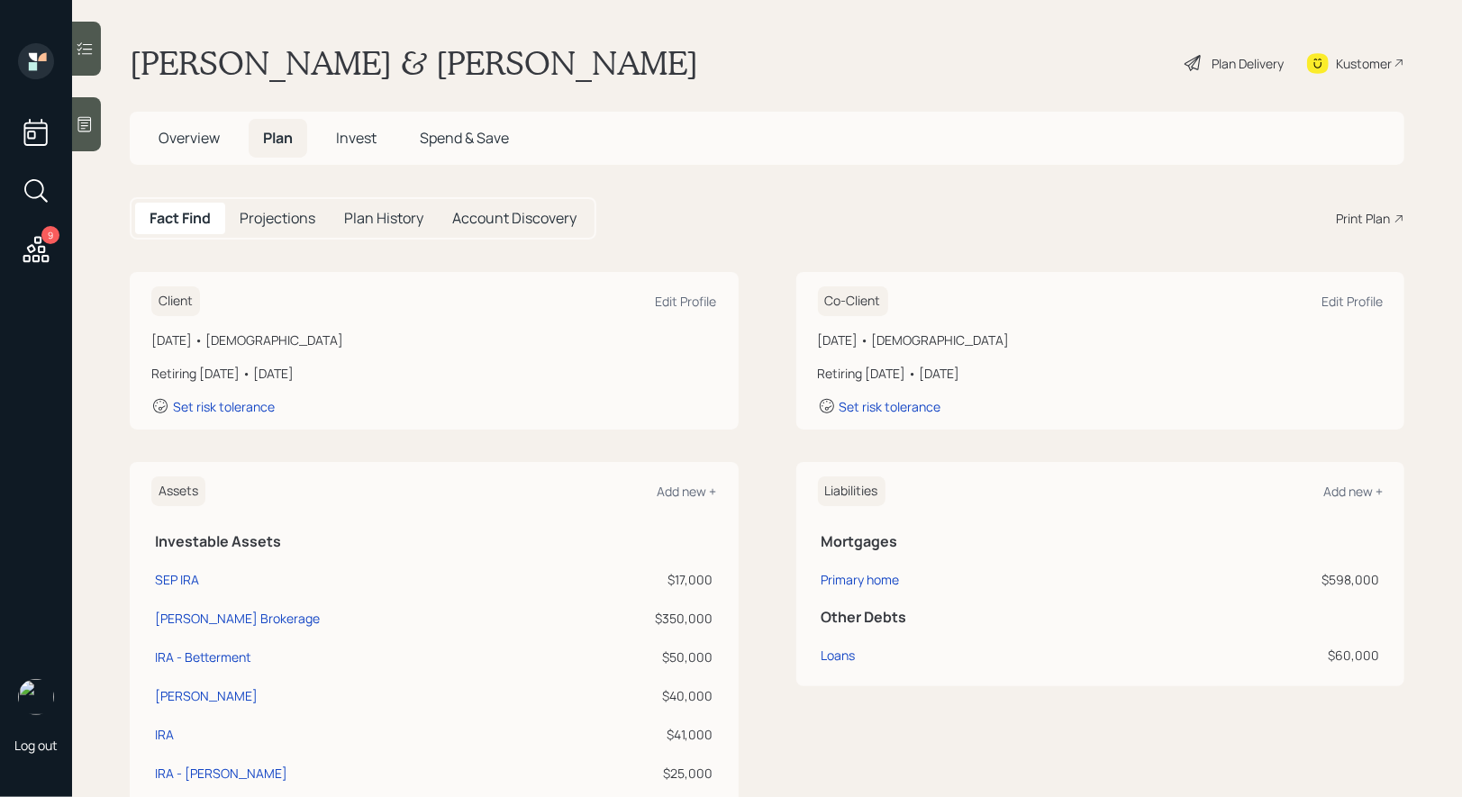
scroll to position [376, 0]
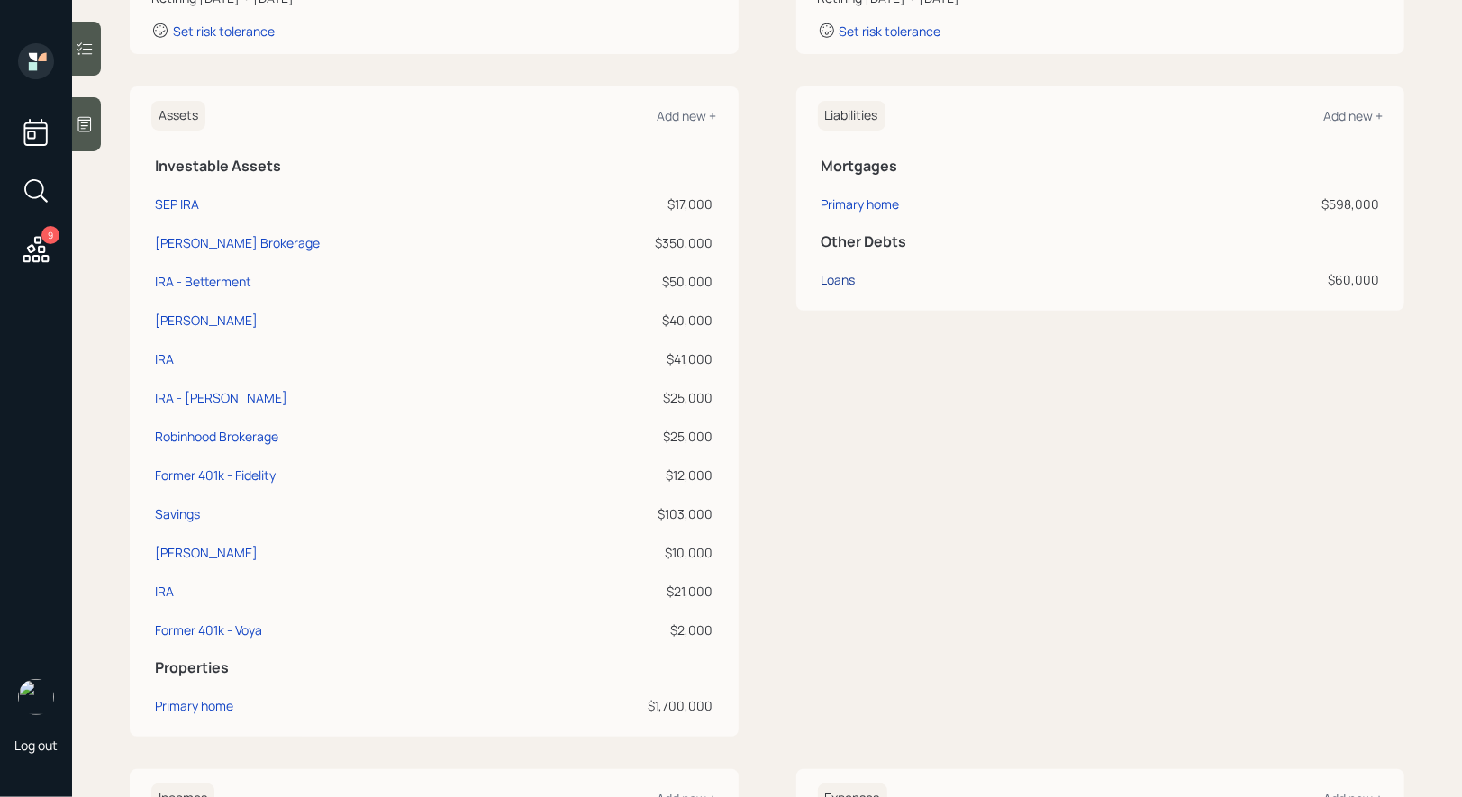
click at [836, 281] on div "Loans" at bounding box center [838, 279] width 34 height 19
select select "student"
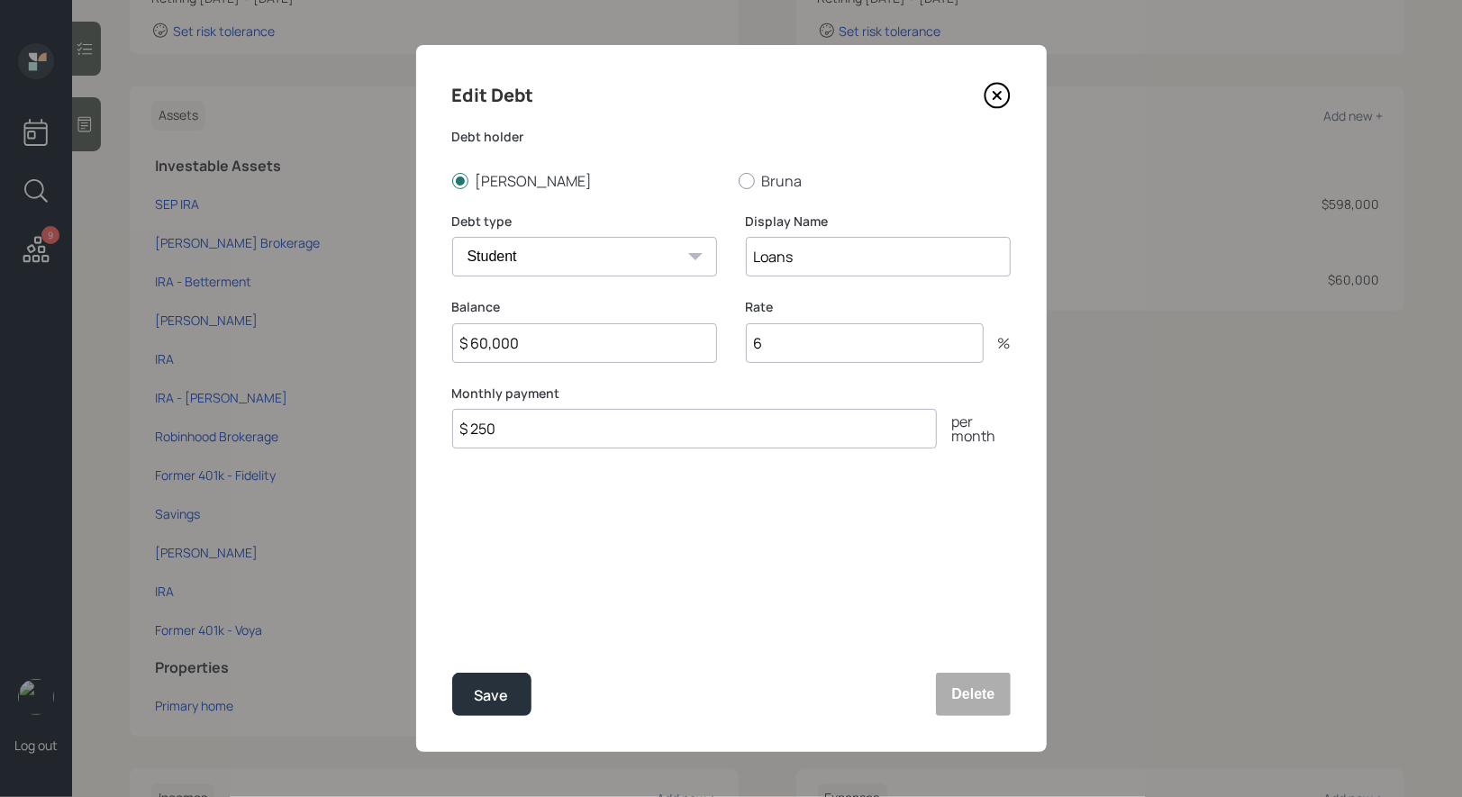
click at [548, 430] on input "$ 250" at bounding box center [694, 429] width 485 height 40
type input "$ 500"
click at [491, 695] on div "Save" at bounding box center [492, 696] width 34 height 24
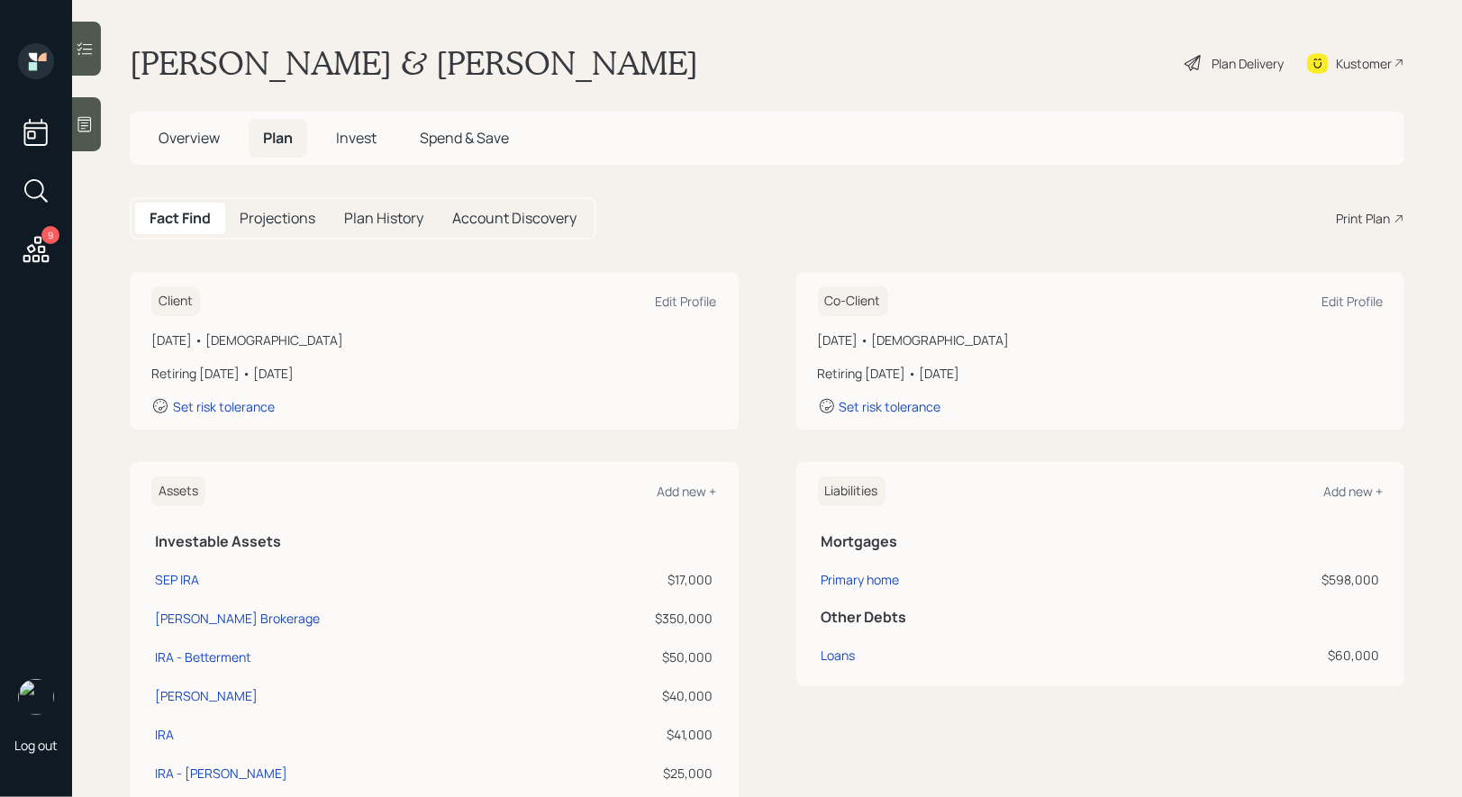
click at [257, 220] on h5 "Projections" at bounding box center [278, 218] width 76 height 17
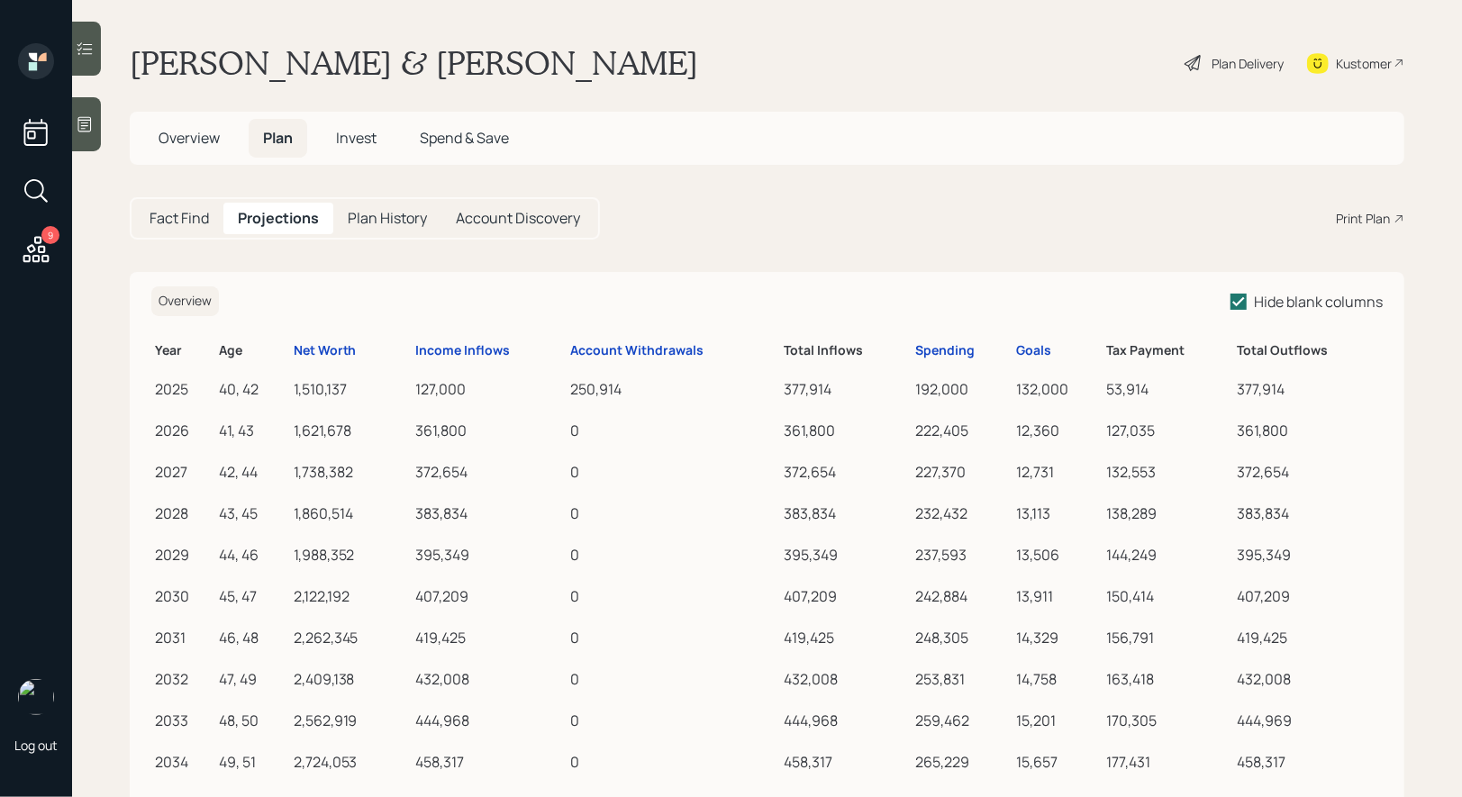
click at [1238, 63] on div "Plan Delivery" at bounding box center [1247, 63] width 72 height 19
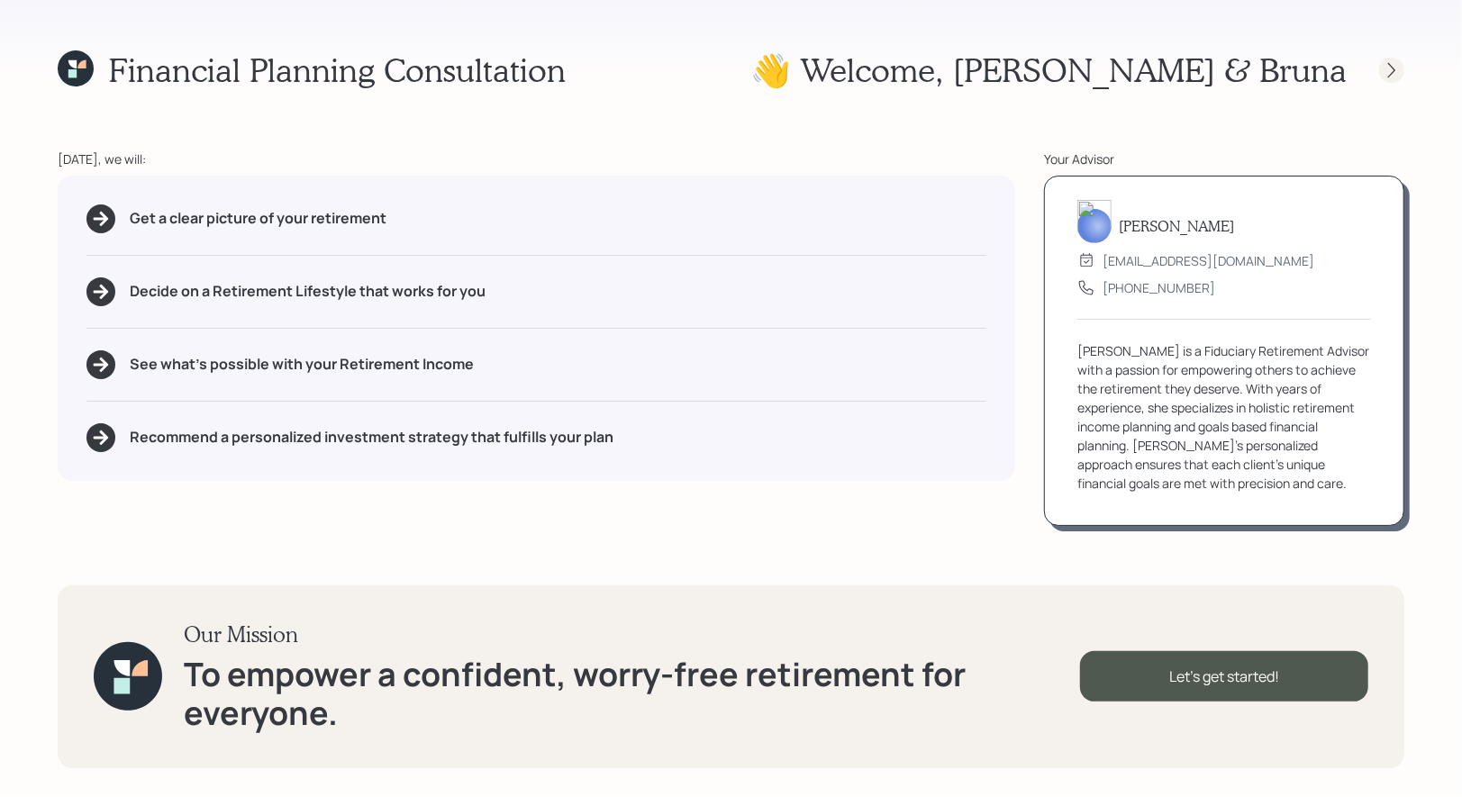
click at [1394, 64] on icon at bounding box center [1391, 70] width 18 height 18
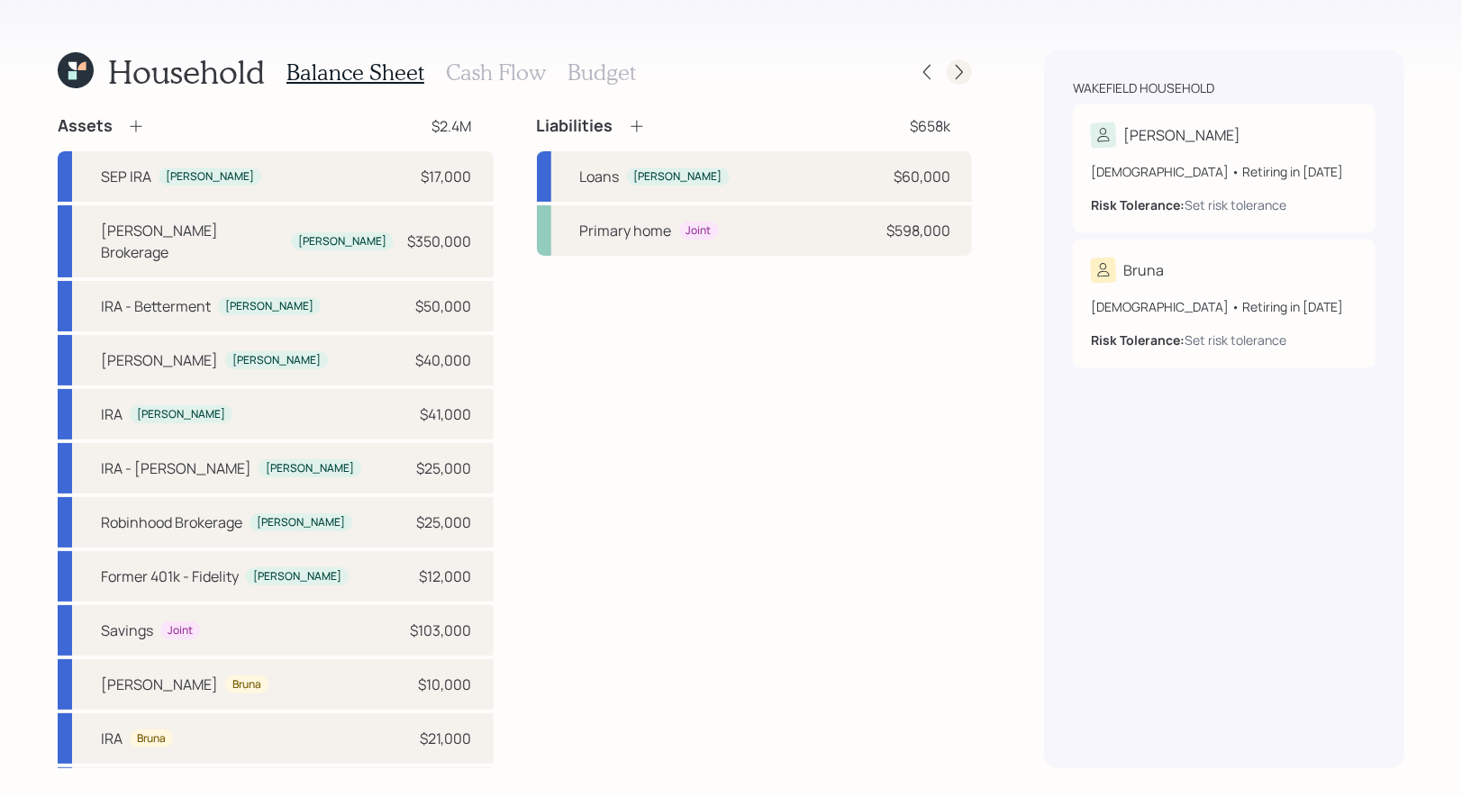
click at [958, 68] on icon at bounding box center [959, 72] width 7 height 15
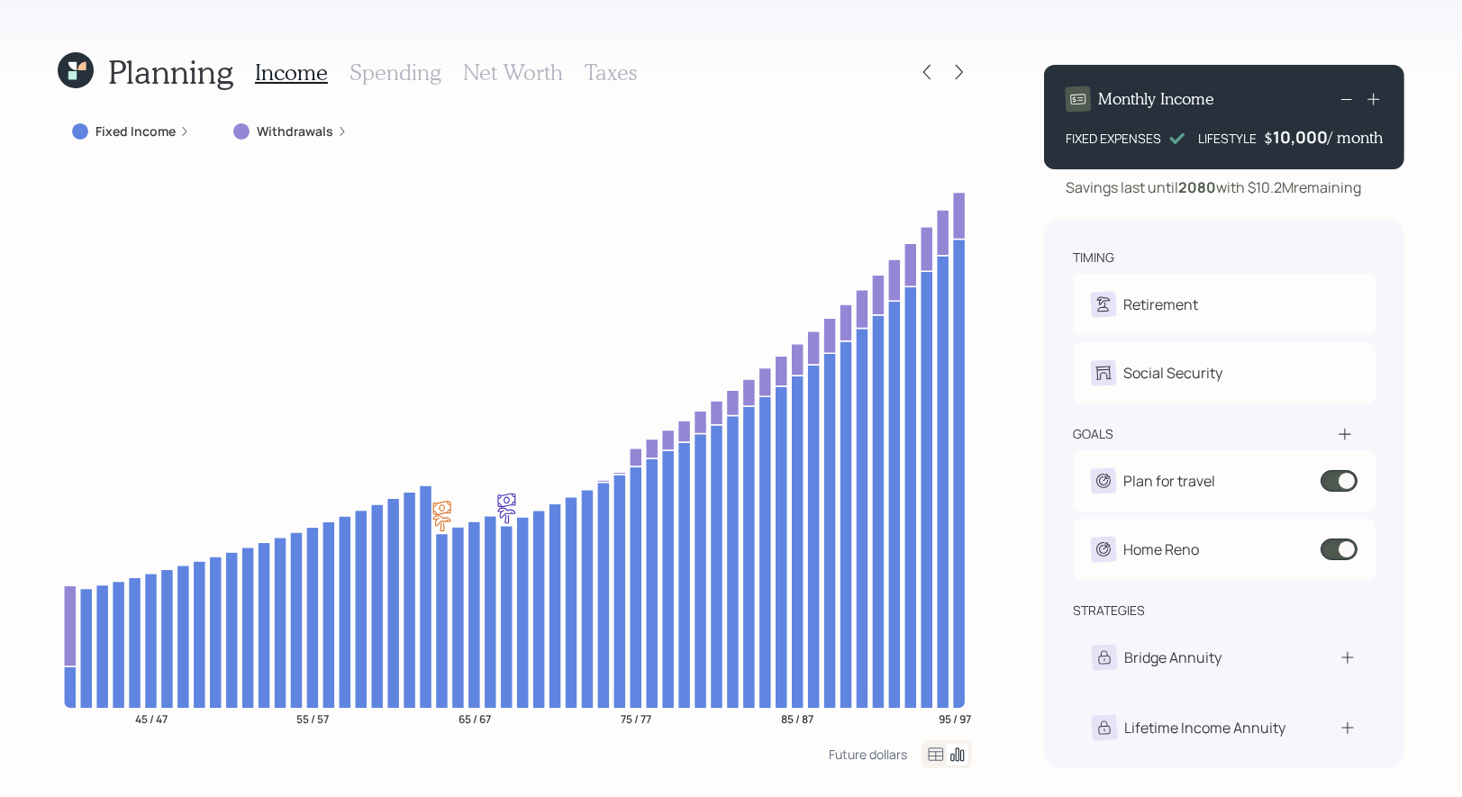
click at [1280, 133] on div "10,000" at bounding box center [1300, 137] width 55 height 22
click at [1290, 140] on div "10000" at bounding box center [1302, 137] width 50 height 22
click at [1454, 238] on div "Planning Income Spending Net Worth Taxes Fixed Income Withdrawals 45 / 47 55 / …" at bounding box center [731, 398] width 1462 height 797
click at [931, 68] on icon at bounding box center [927, 72] width 18 height 18
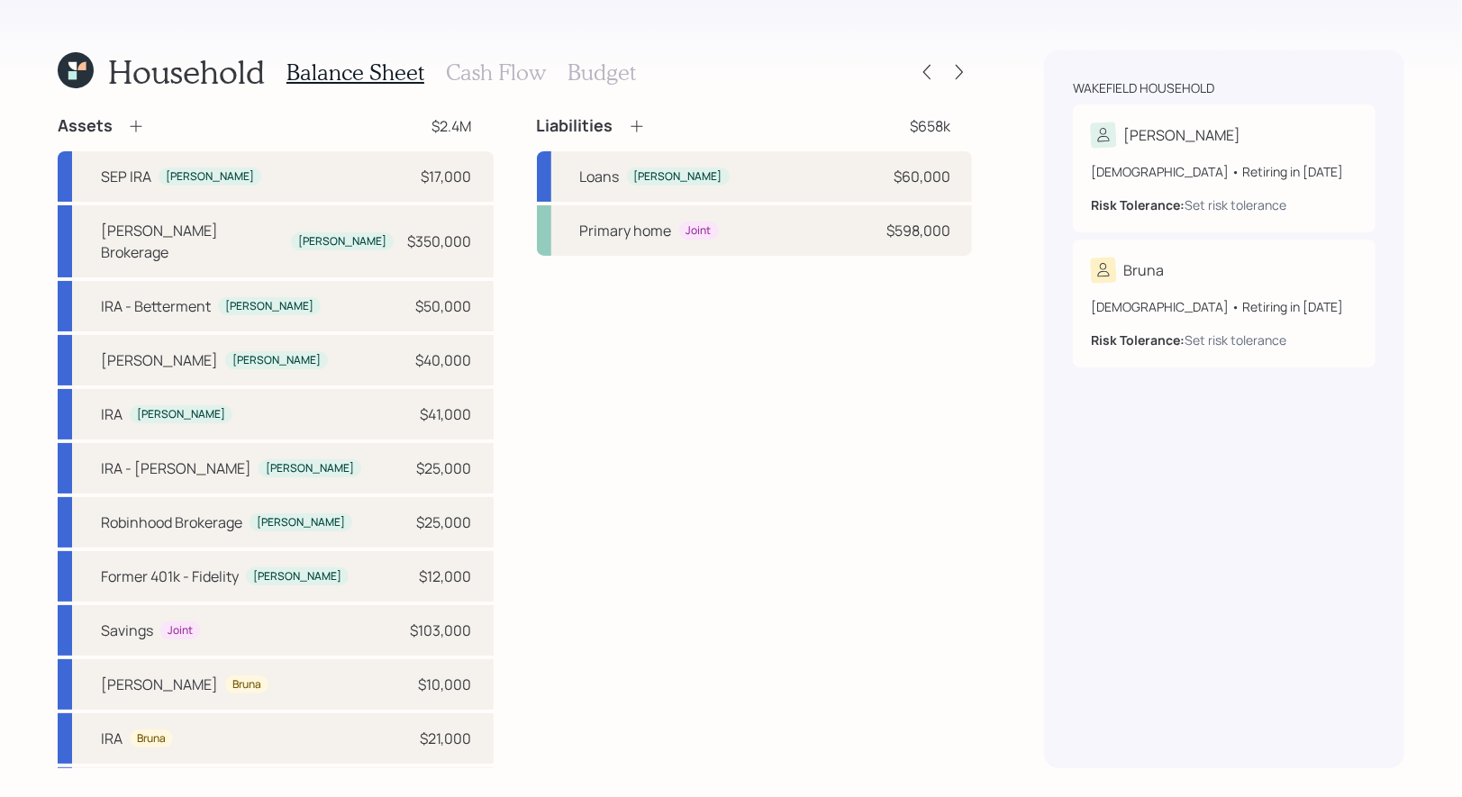
click at [530, 61] on h3 "Cash Flow" at bounding box center [496, 72] width 100 height 26
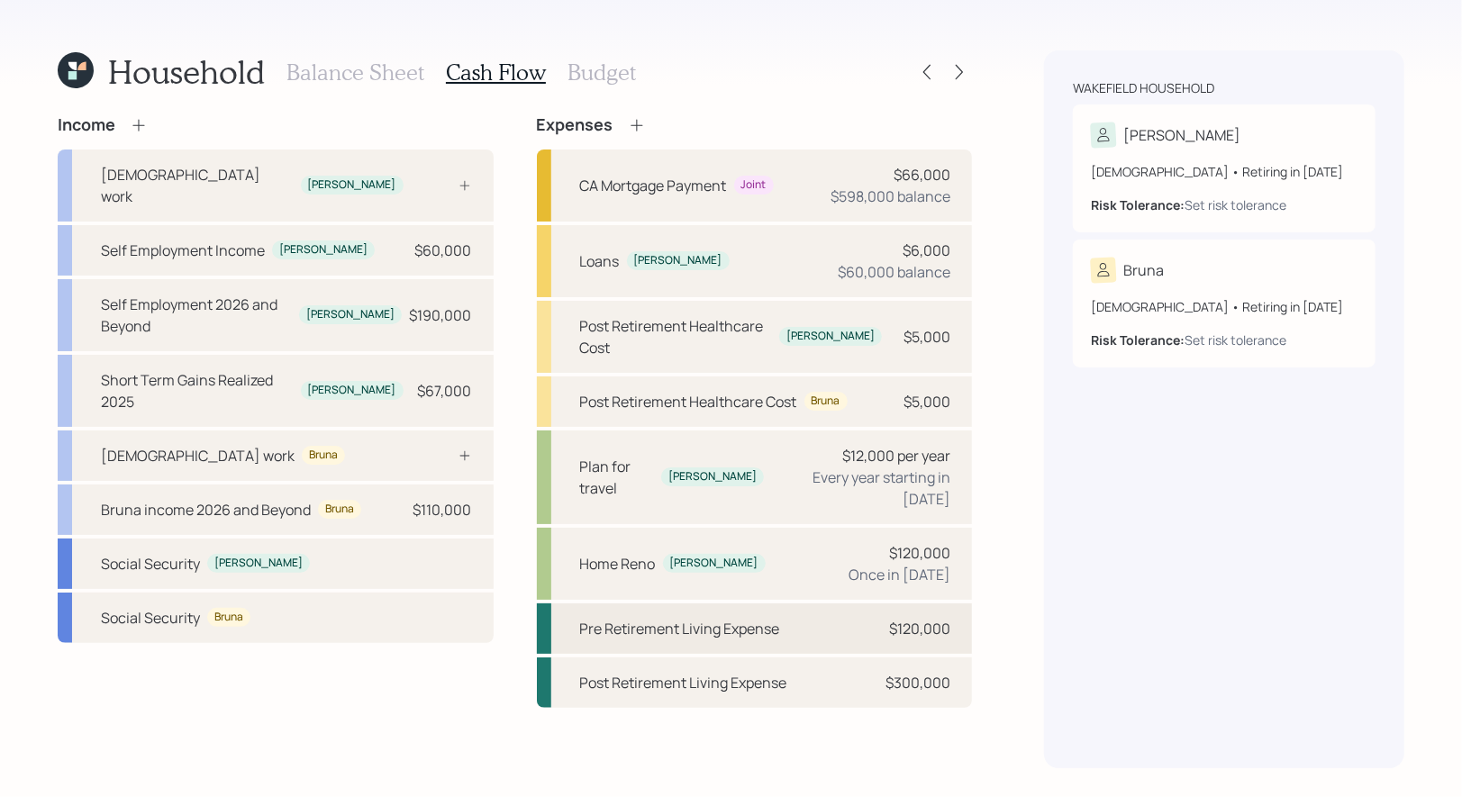
click at [693, 618] on div "Pre Retirement Living Expense" at bounding box center [680, 629] width 200 height 22
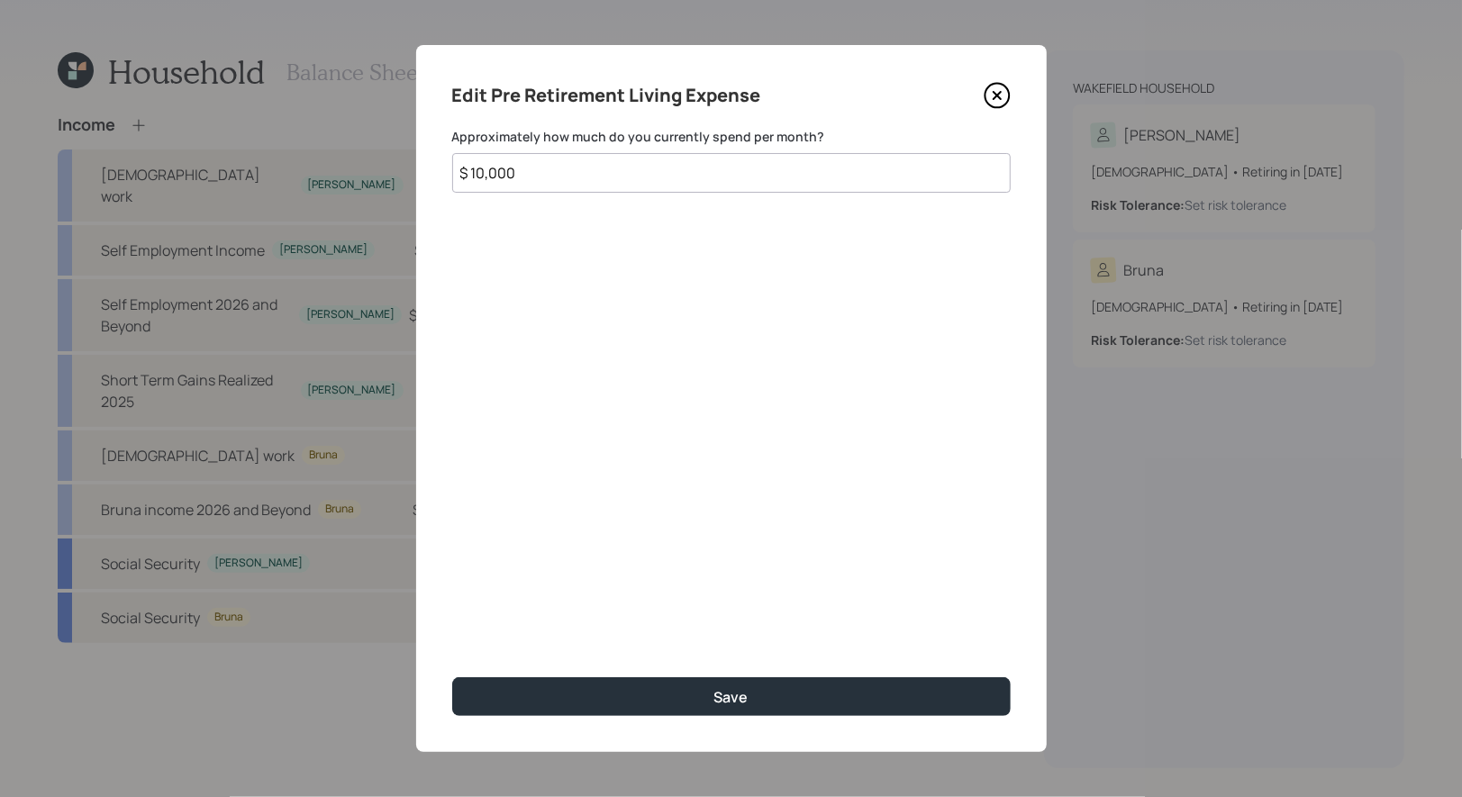
click at [603, 181] on input "$ 10,000" at bounding box center [731, 173] width 558 height 40
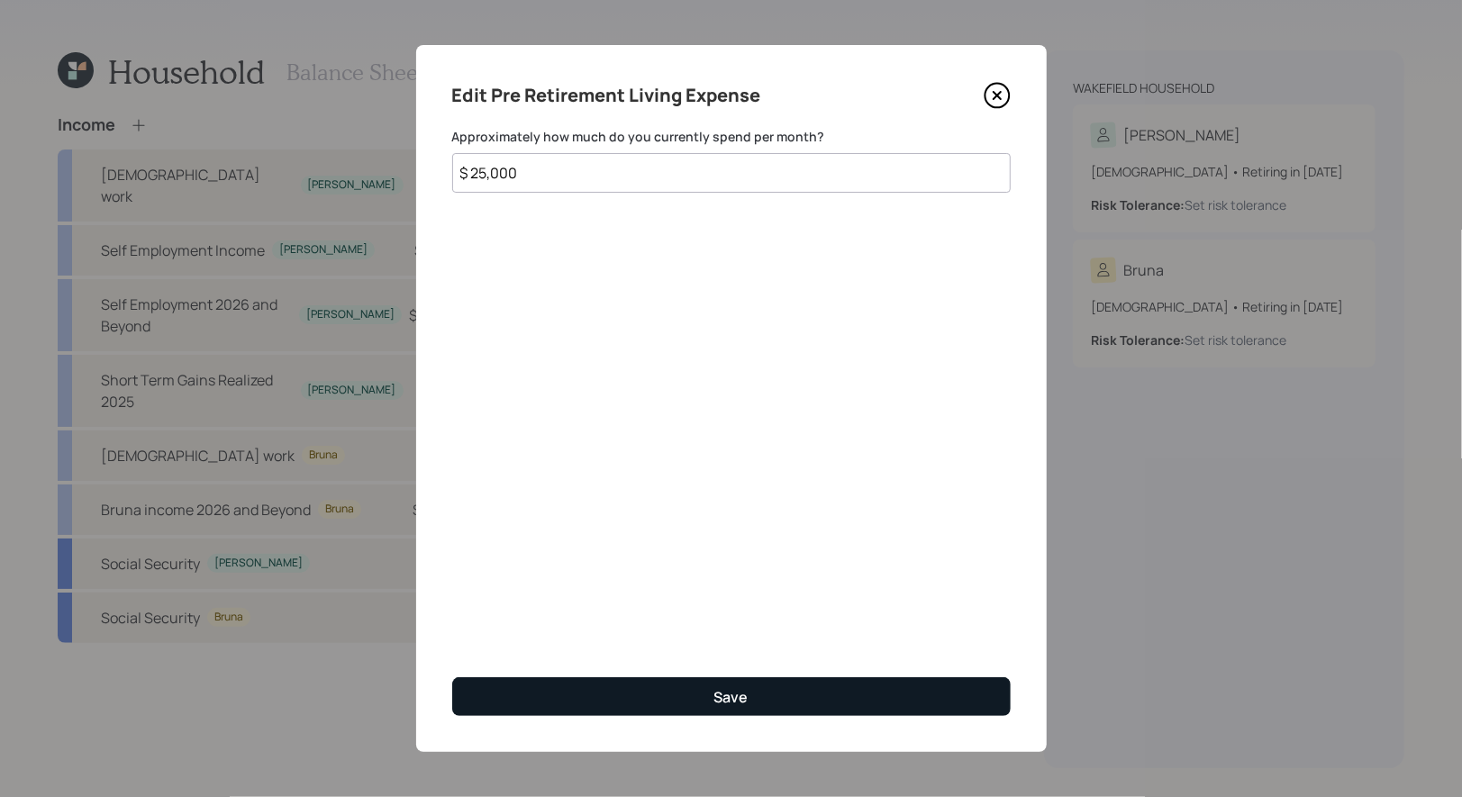
type input "$ 25,000"
click at [623, 693] on button "Save" at bounding box center [731, 696] width 558 height 39
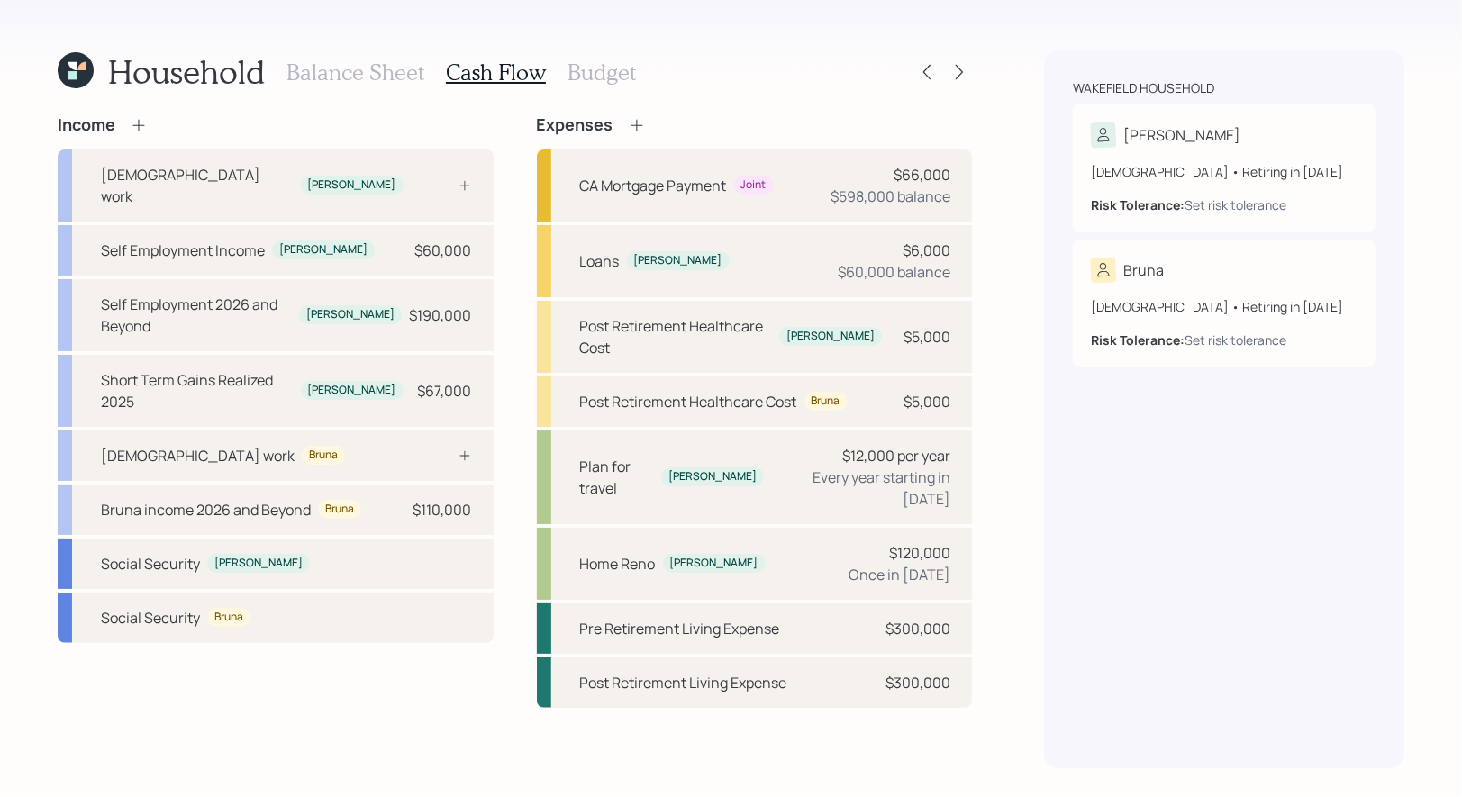
click at [313, 66] on h3 "Balance Sheet" at bounding box center [355, 72] width 138 height 26
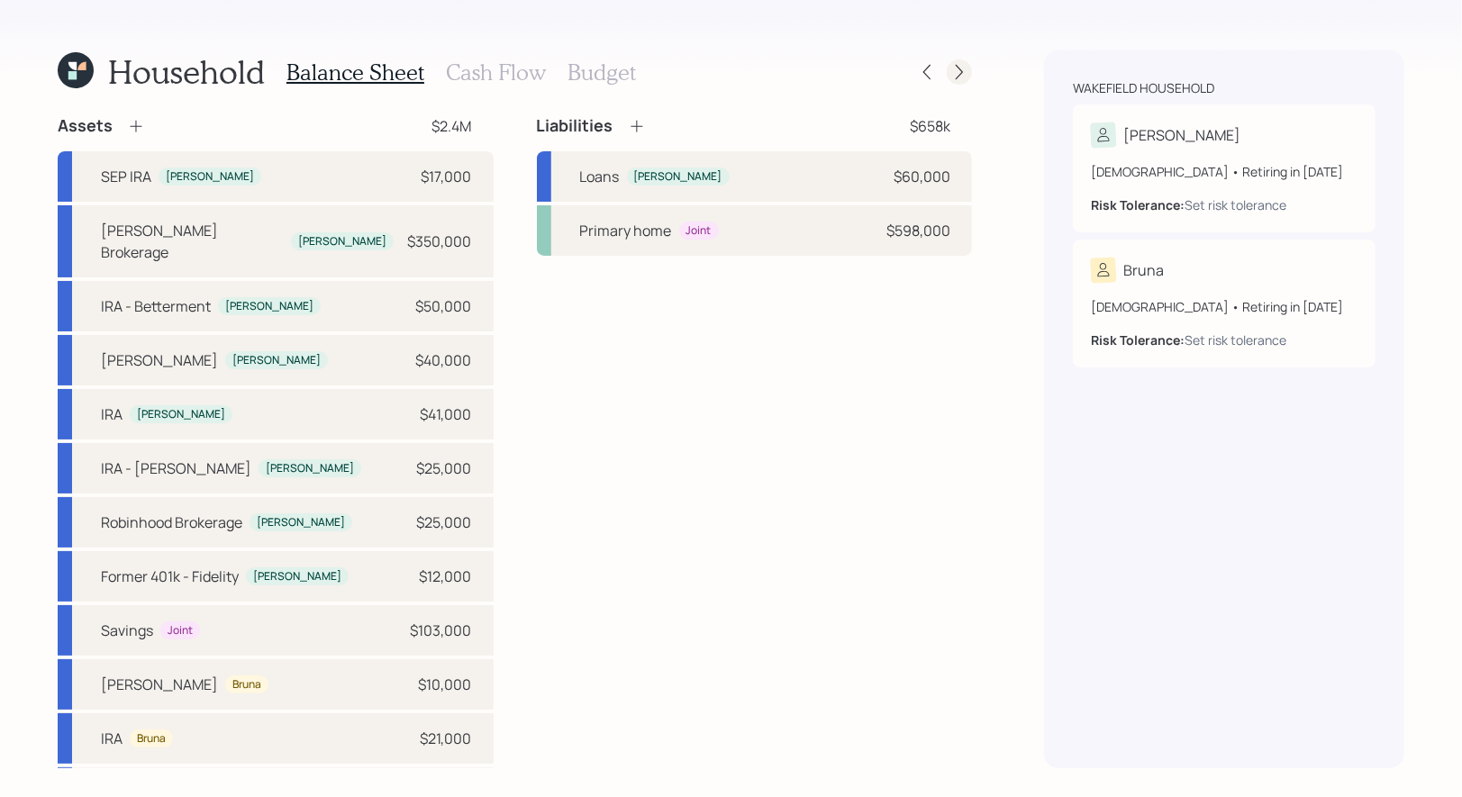
click at [968, 73] on div at bounding box center [959, 71] width 25 height 25
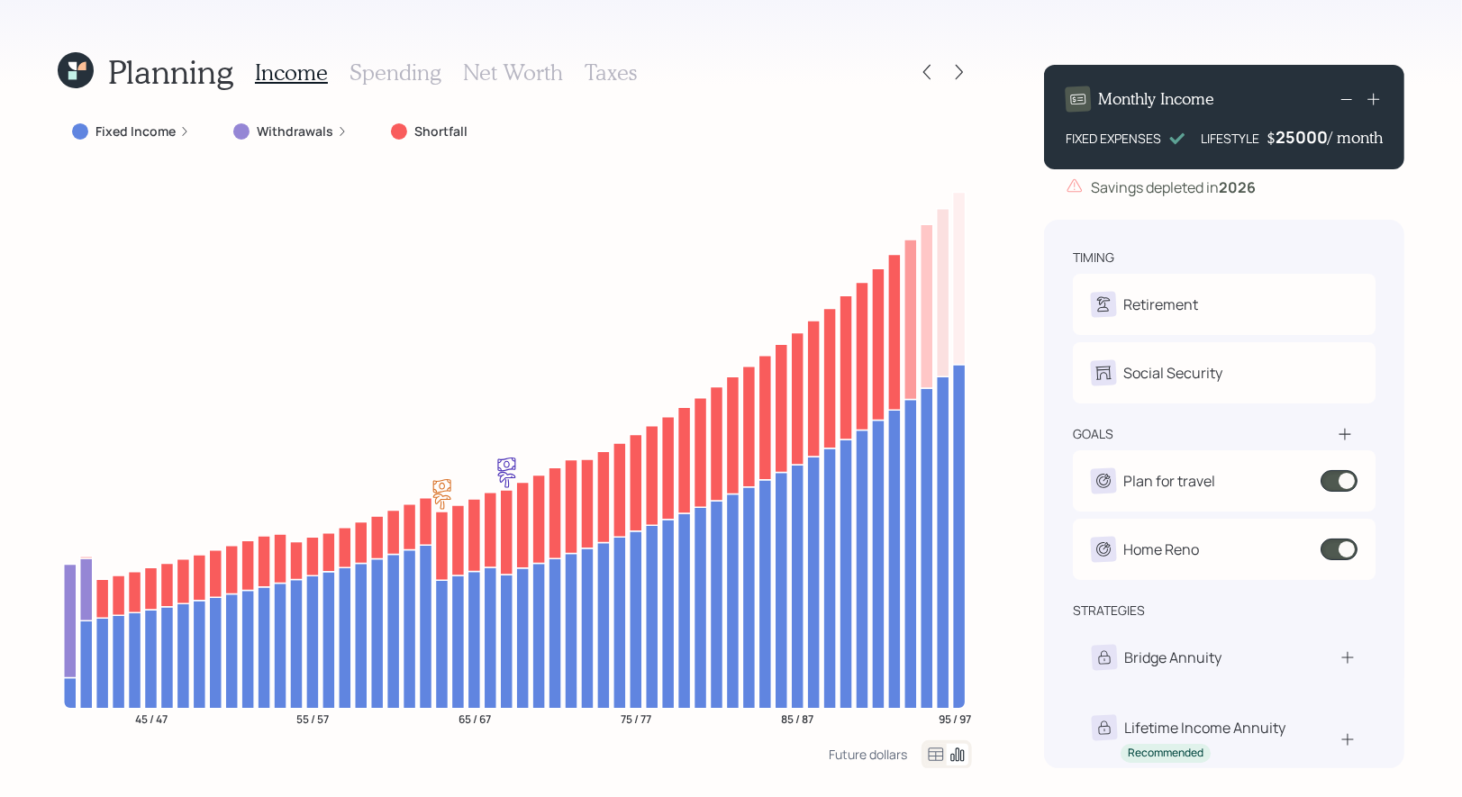
click at [1283, 142] on div "25000" at bounding box center [1301, 137] width 52 height 22
click at [1426, 197] on div "Planning Income Spending Net Worth Taxes Fixed Income Withdrawals Shortfall 45 …" at bounding box center [731, 398] width 1462 height 797
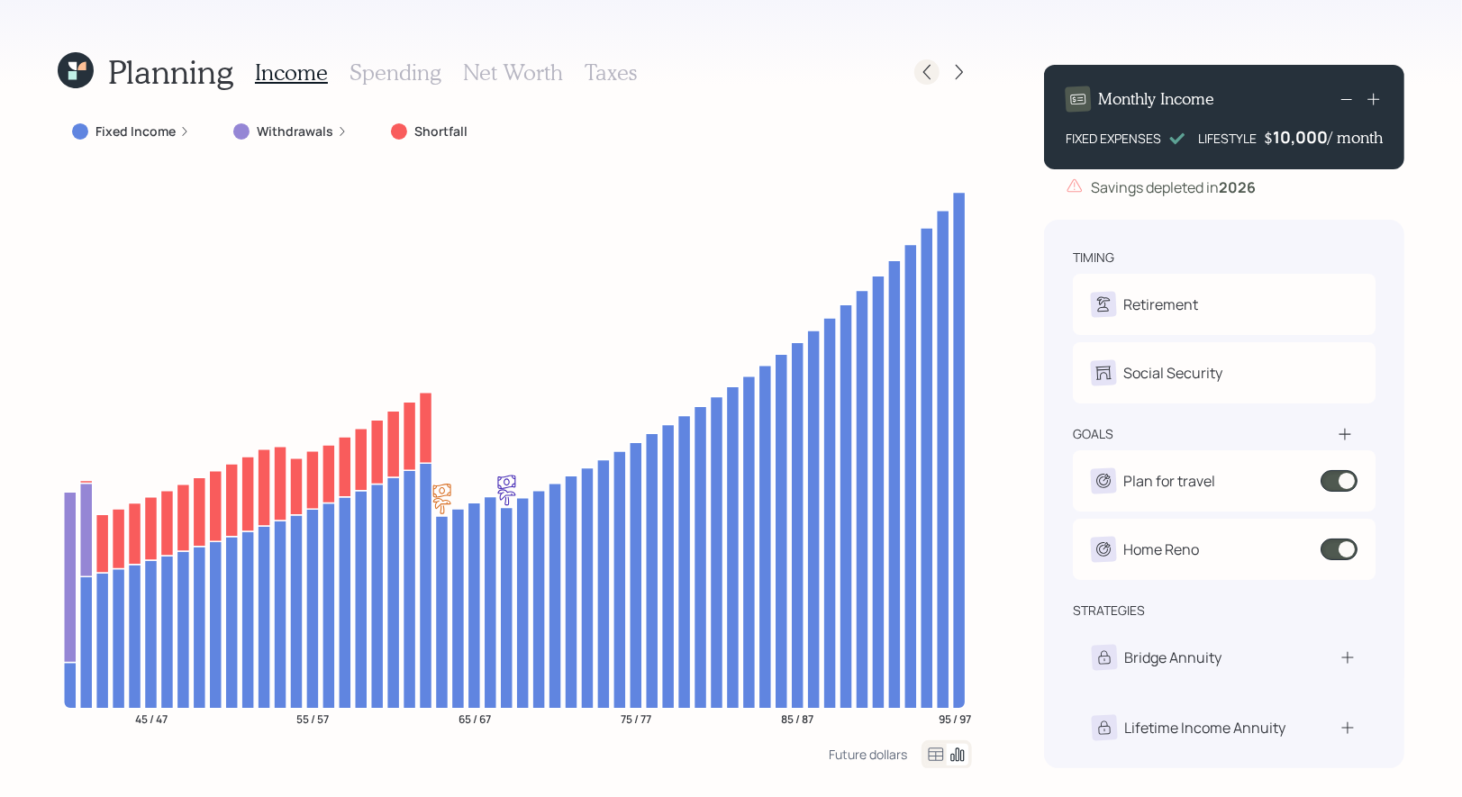
click at [926, 67] on icon at bounding box center [927, 72] width 18 height 18
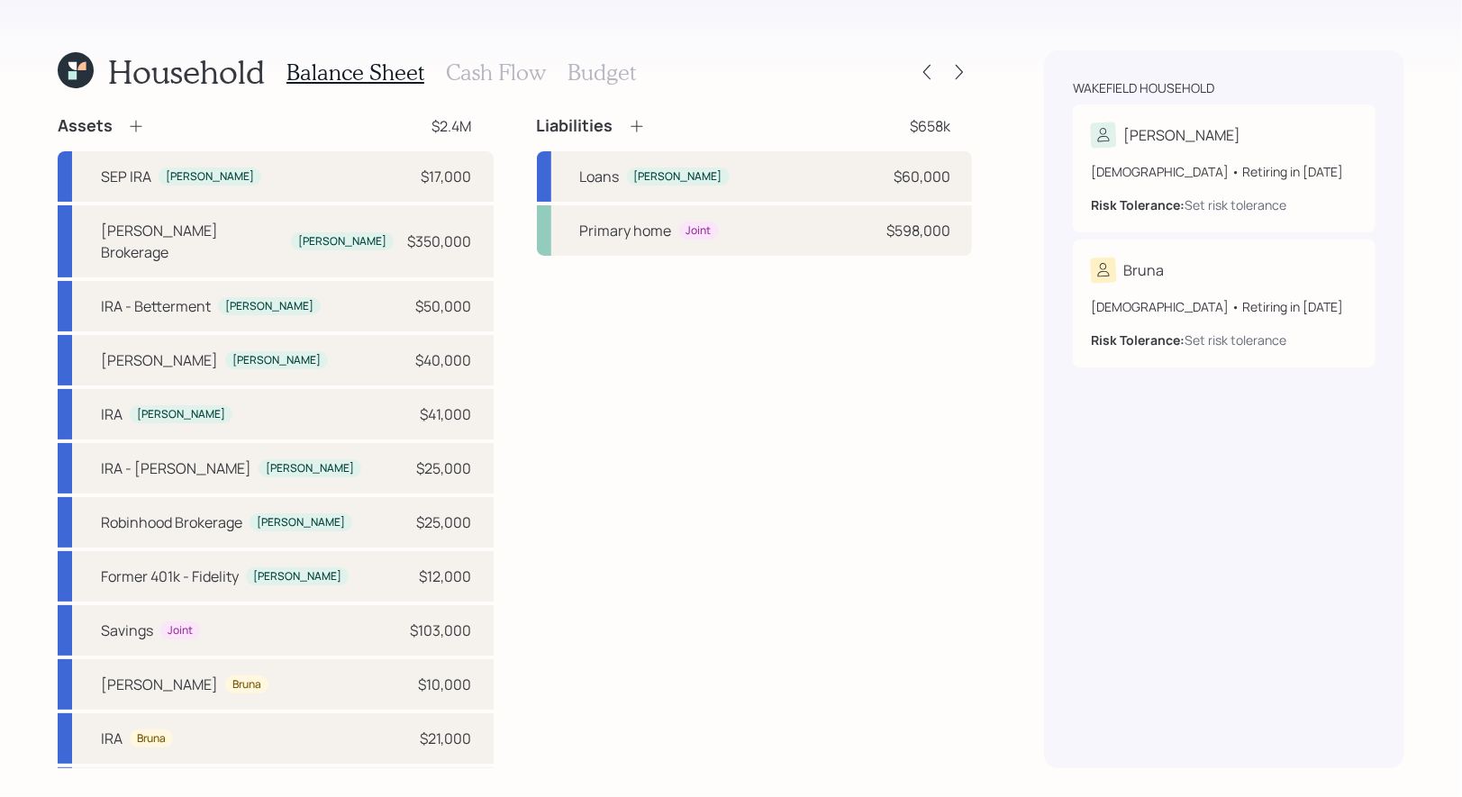
click at [472, 74] on h3 "Cash Flow" at bounding box center [496, 72] width 100 height 26
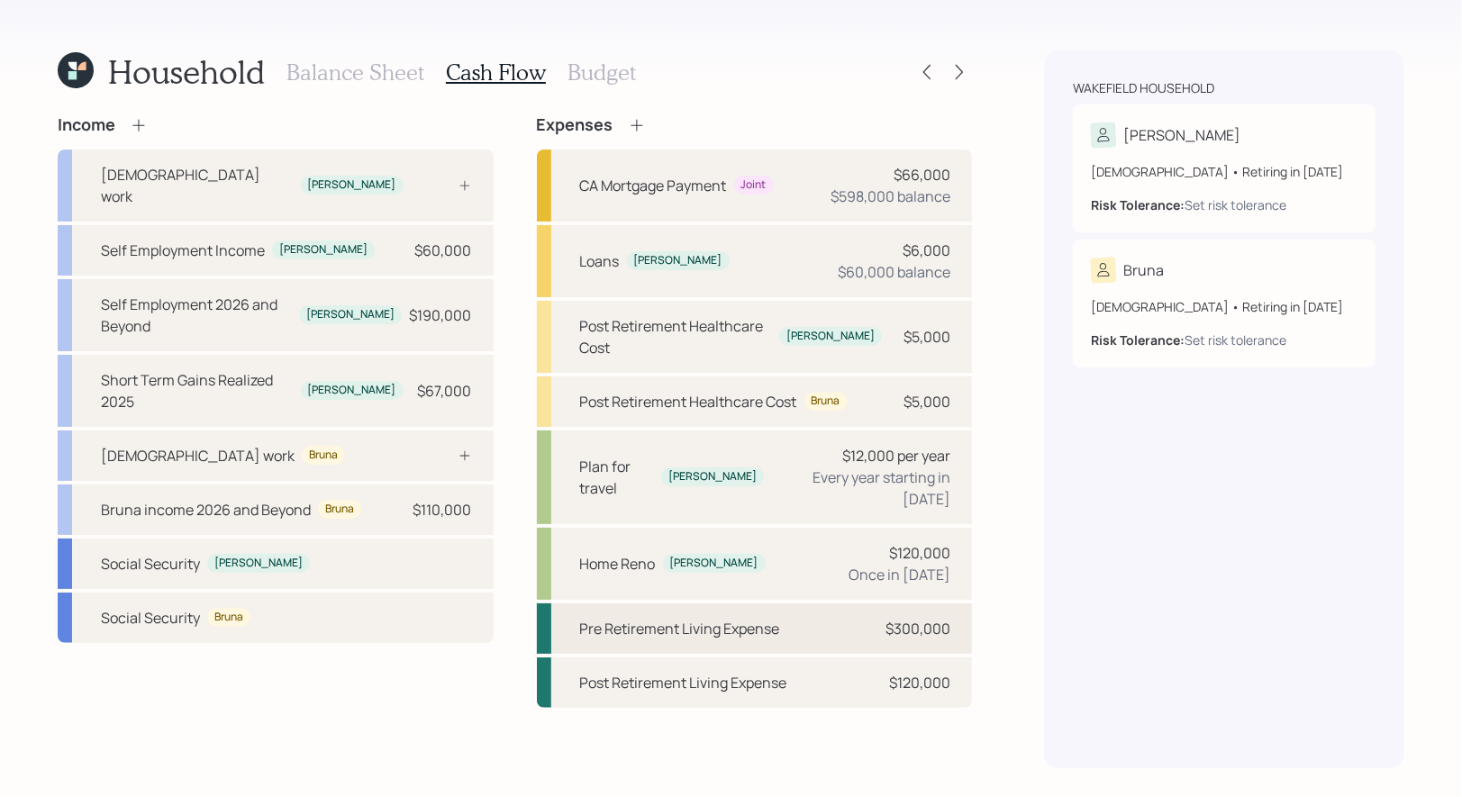
click at [662, 618] on div "Pre Retirement Living Expense" at bounding box center [680, 629] width 200 height 22
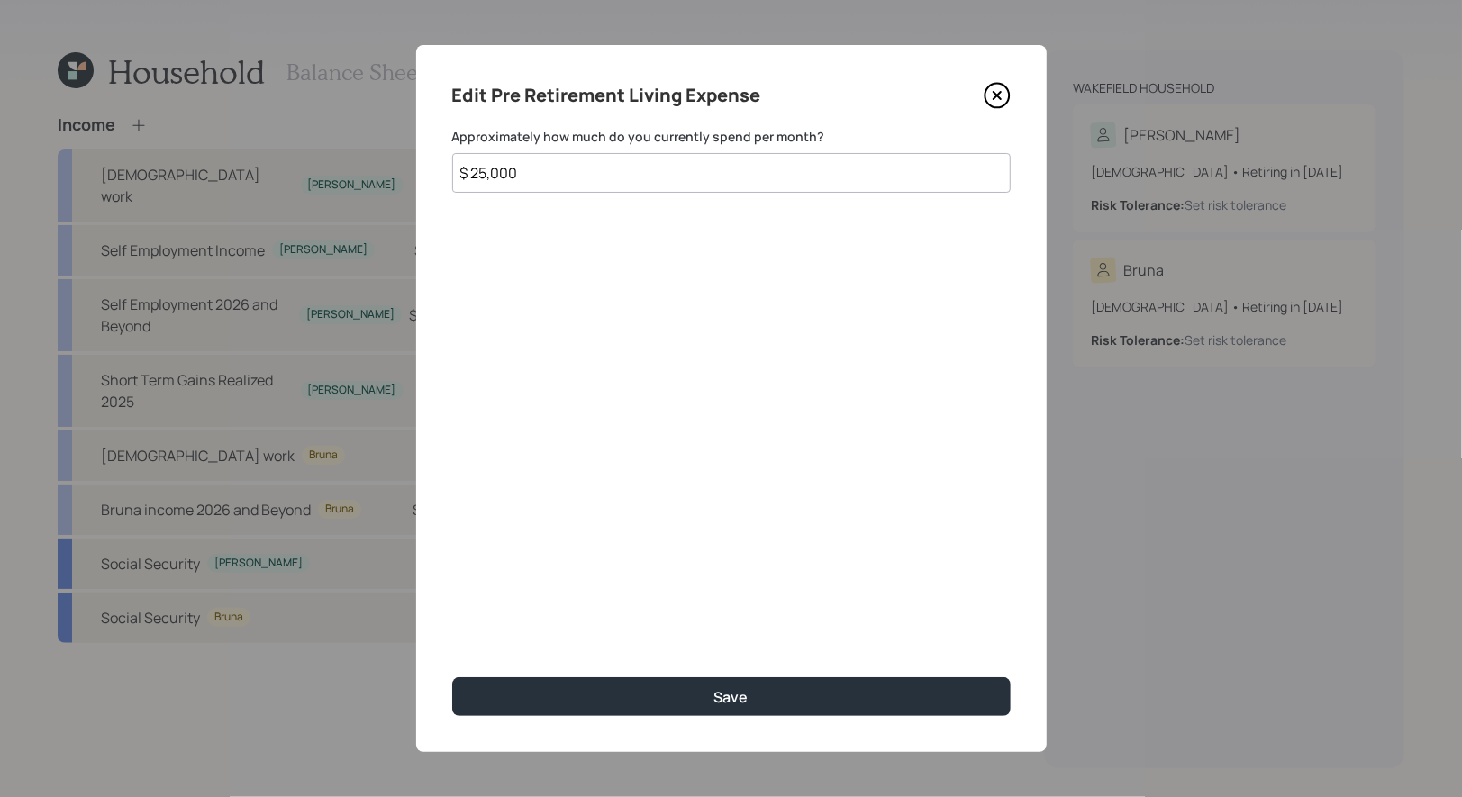
click at [550, 176] on input "$ 25,000" at bounding box center [731, 173] width 558 height 40
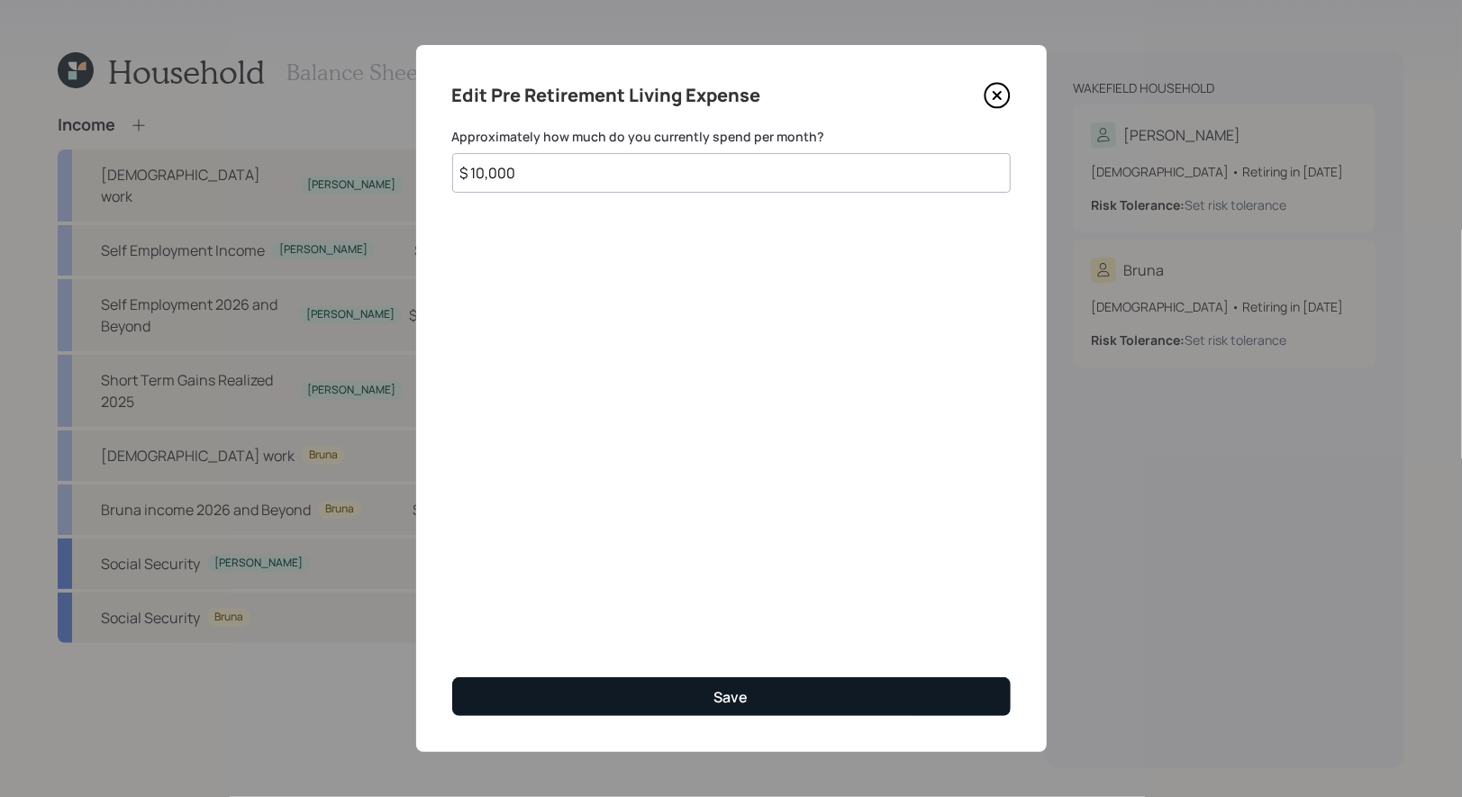
type input "$ 10,000"
click at [597, 690] on button "Save" at bounding box center [731, 696] width 558 height 39
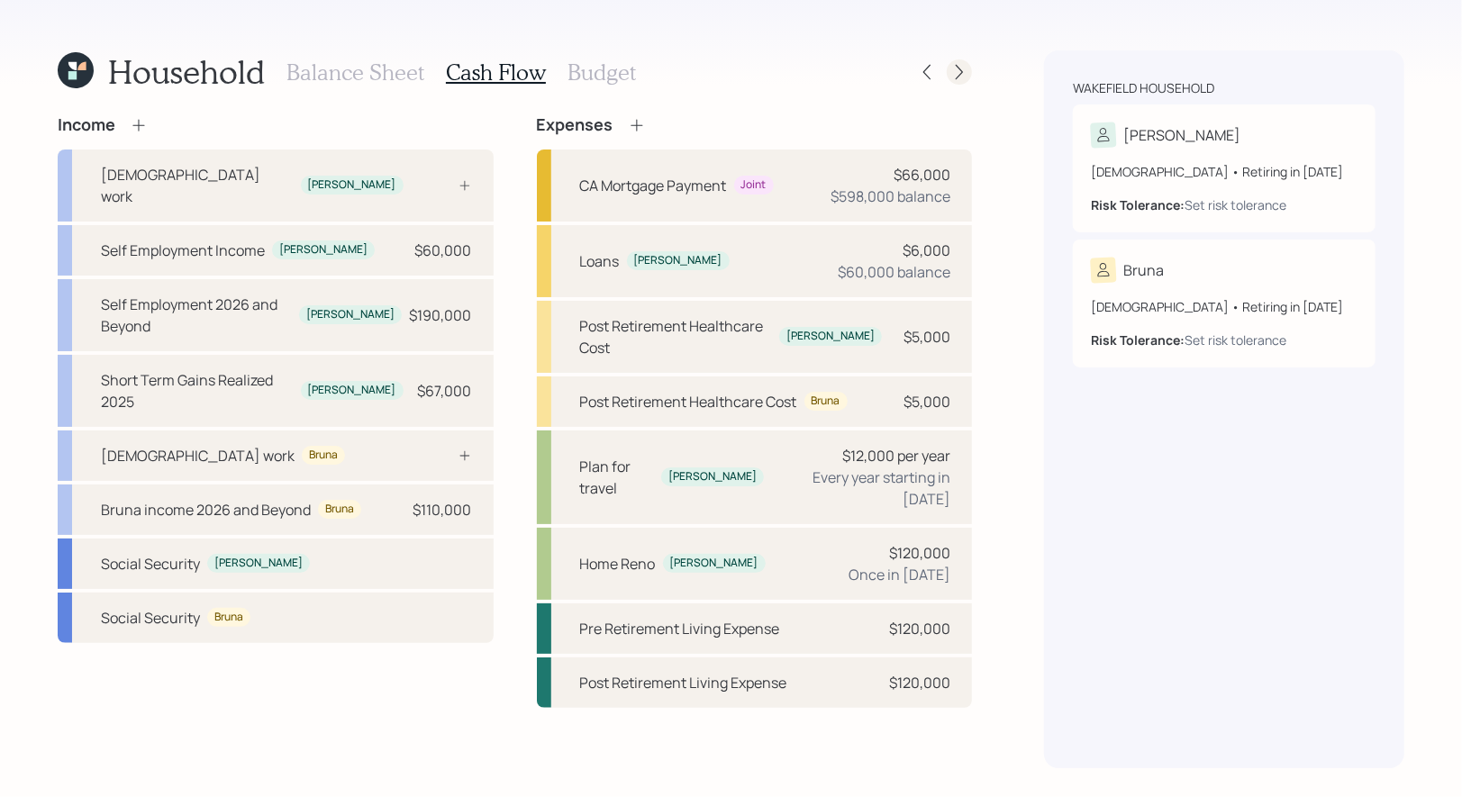
click at [964, 71] on icon at bounding box center [959, 72] width 18 height 18
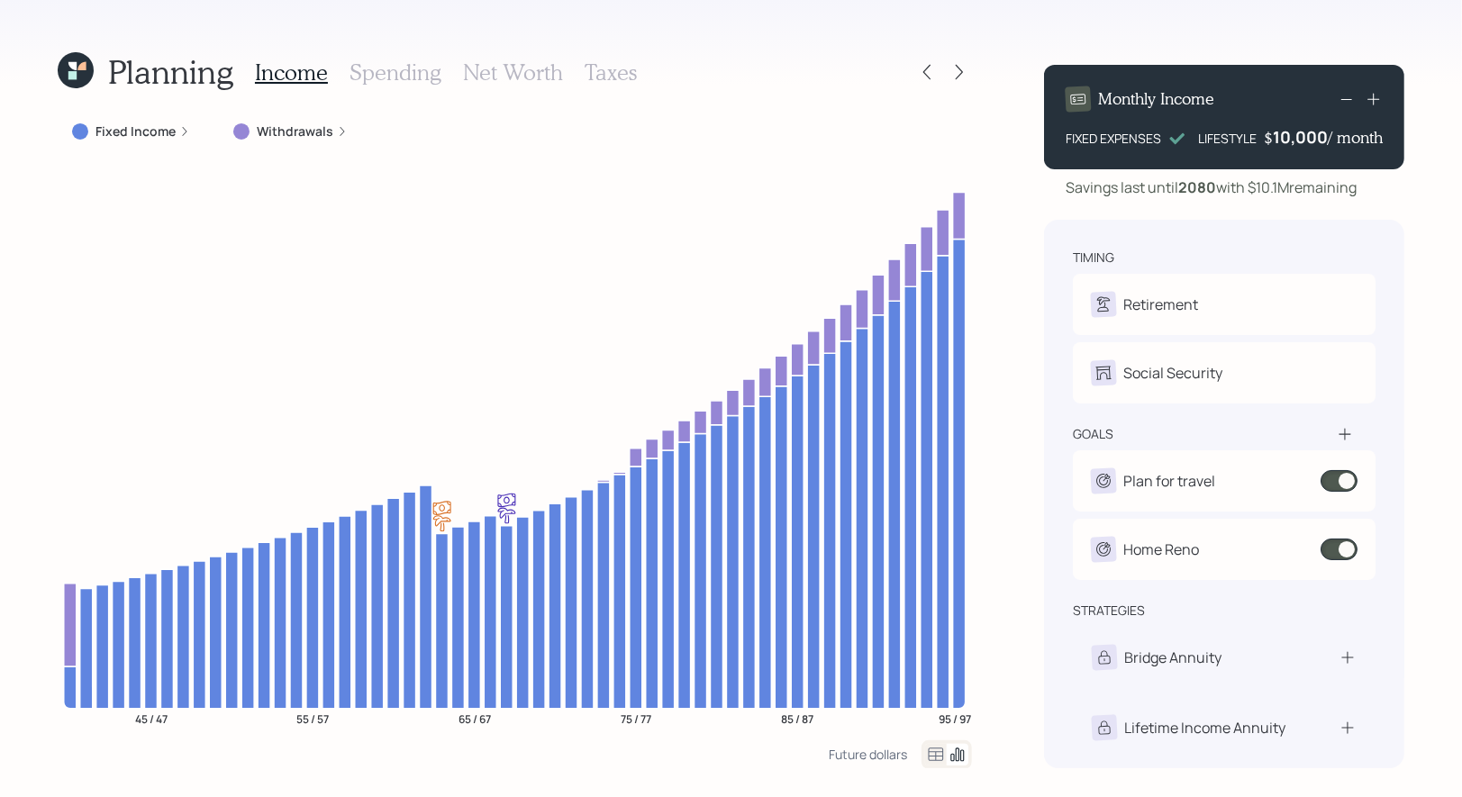
click at [78, 71] on icon at bounding box center [76, 70] width 36 height 36
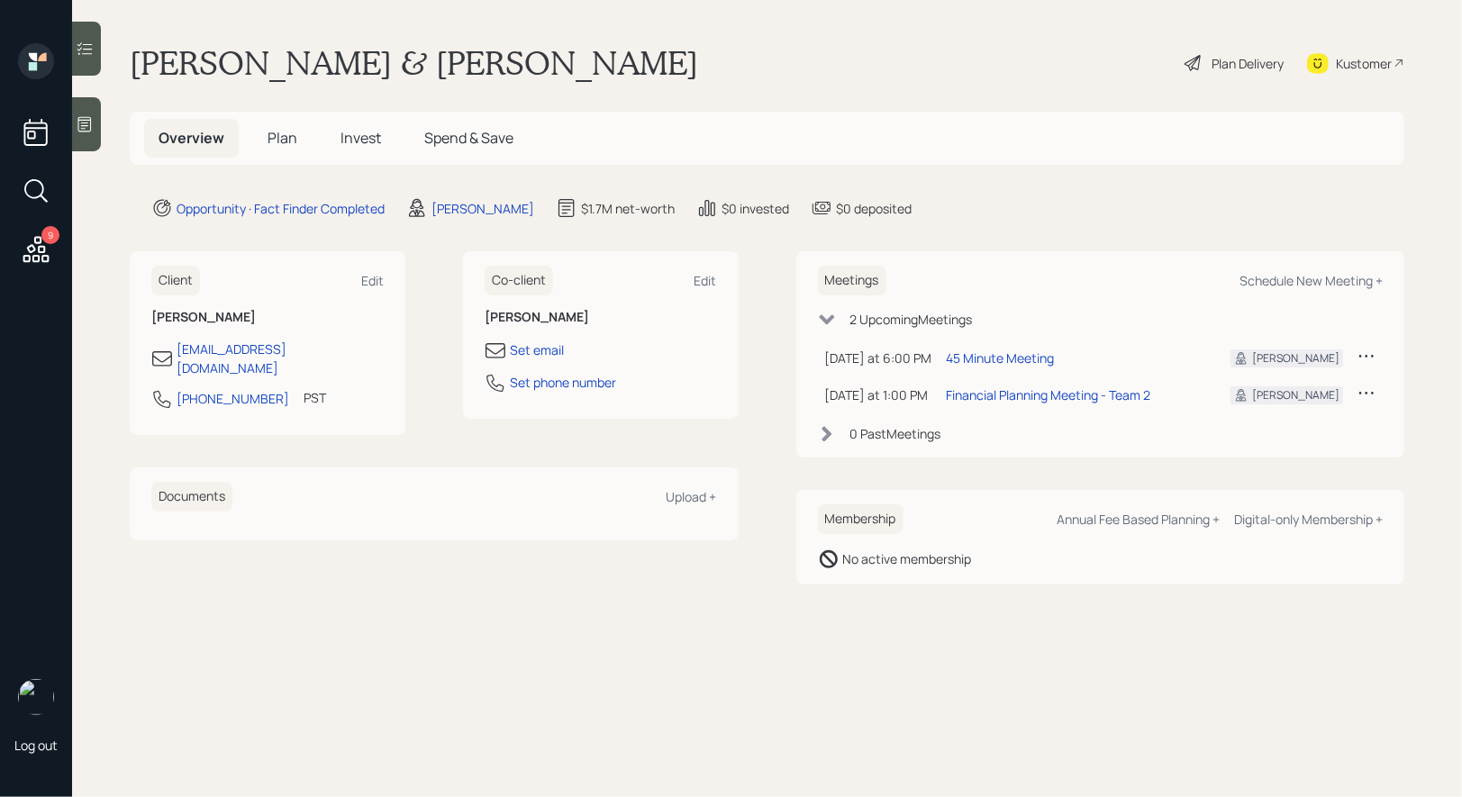
click at [278, 136] on span "Plan" at bounding box center [282, 138] width 30 height 20
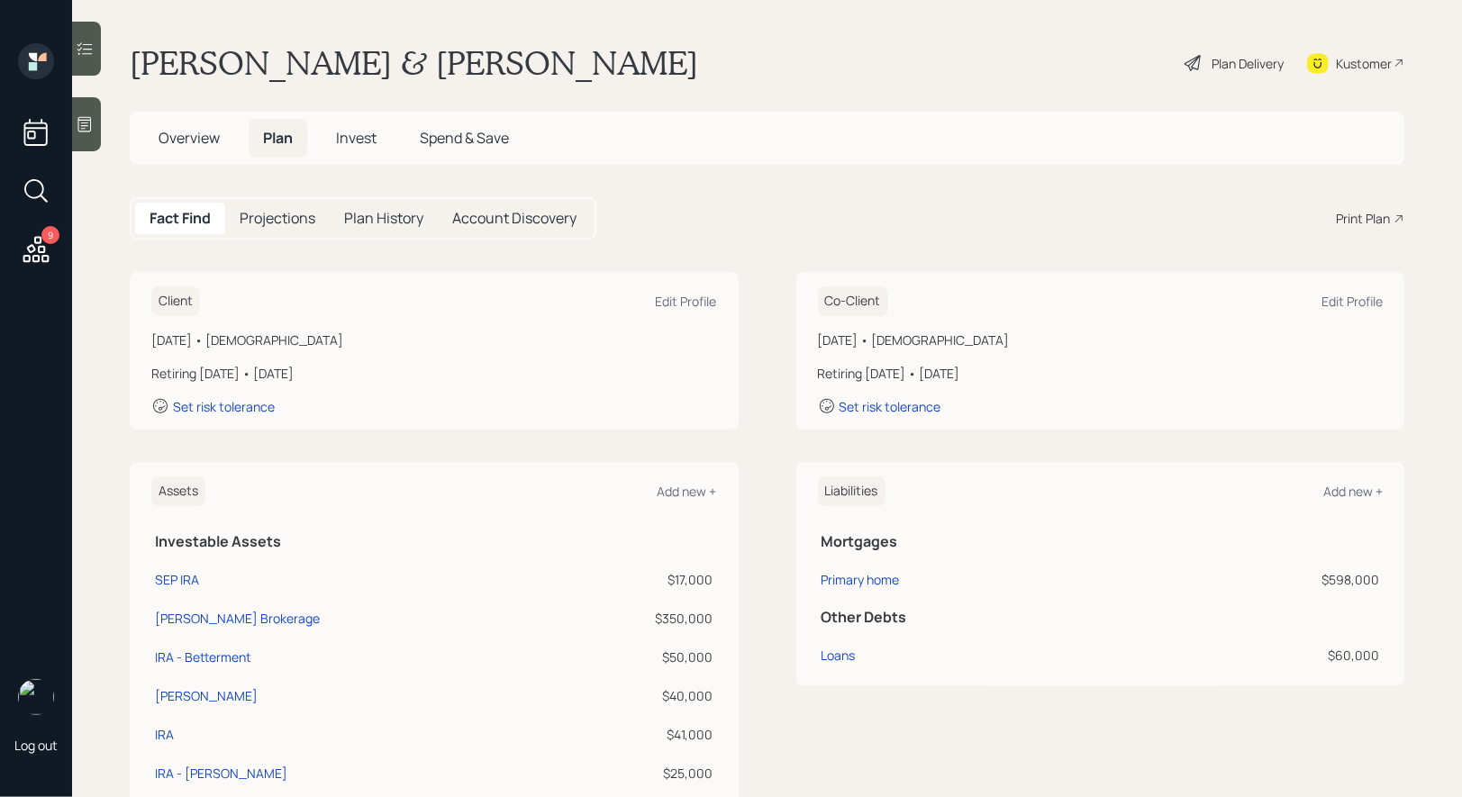
click at [1373, 213] on div "Print Plan" at bounding box center [1363, 218] width 54 height 19
click at [349, 137] on span "Invest" at bounding box center [356, 138] width 41 height 20
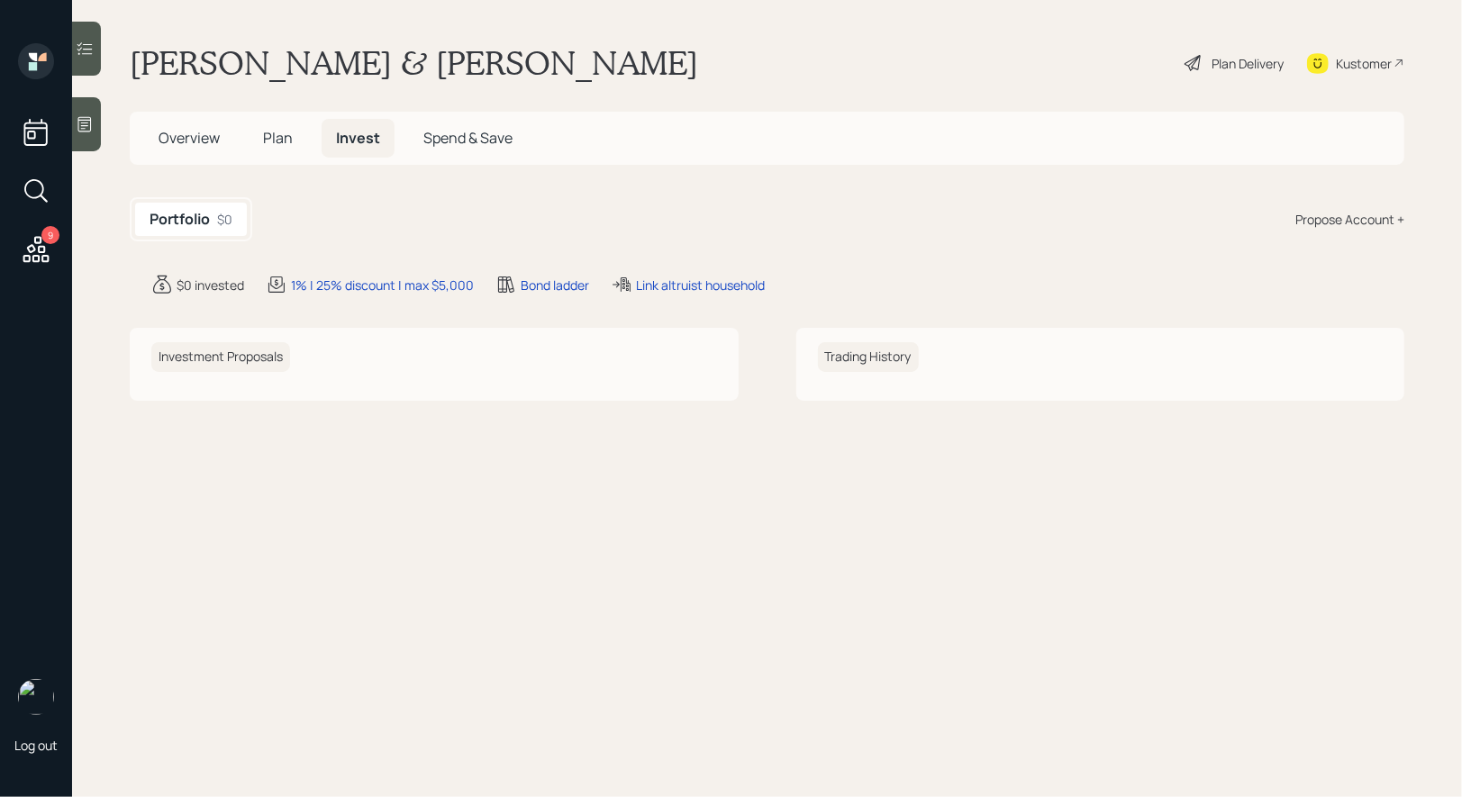
click at [276, 136] on span "Plan" at bounding box center [278, 138] width 30 height 20
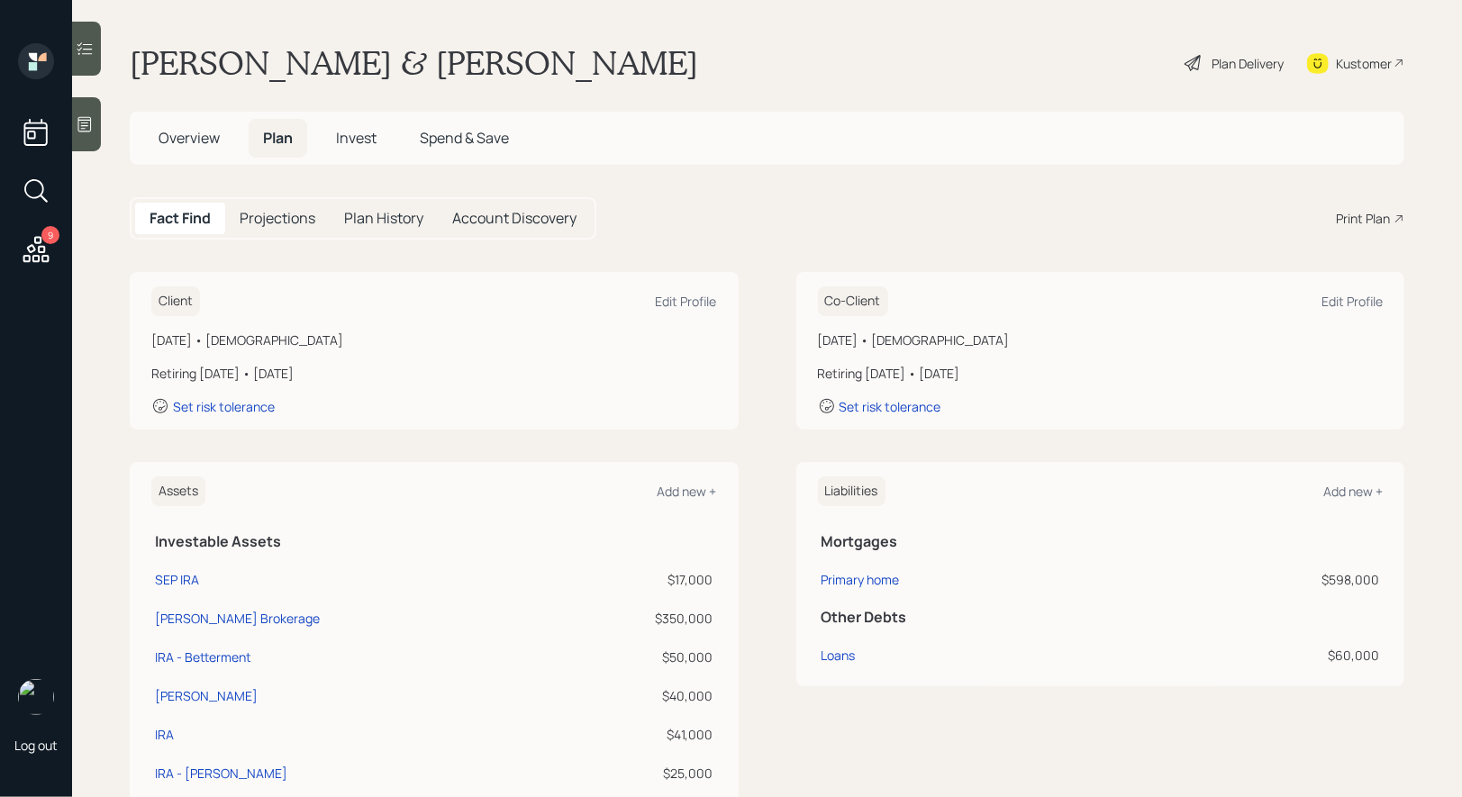
click at [1357, 209] on div "Print Plan" at bounding box center [1363, 218] width 54 height 19
